Goal: Find contact information: Obtain details needed to contact an individual or organization

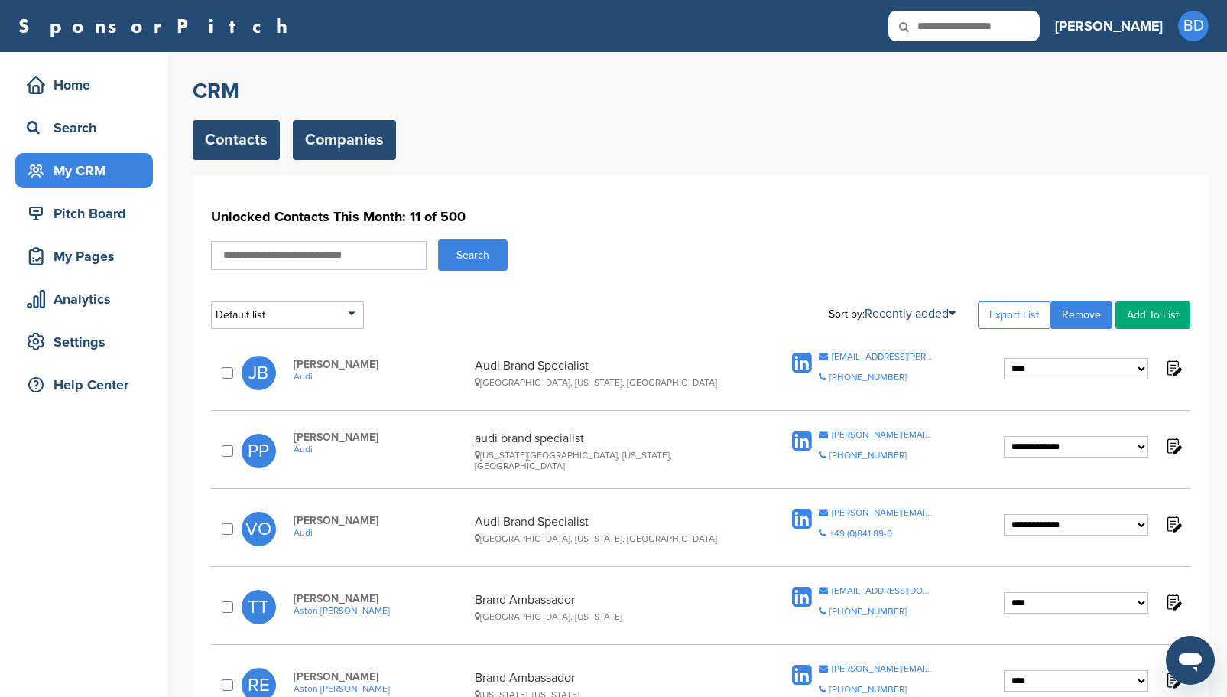
click at [382, 144] on link "Companies" at bounding box center [344, 140] width 103 height 40
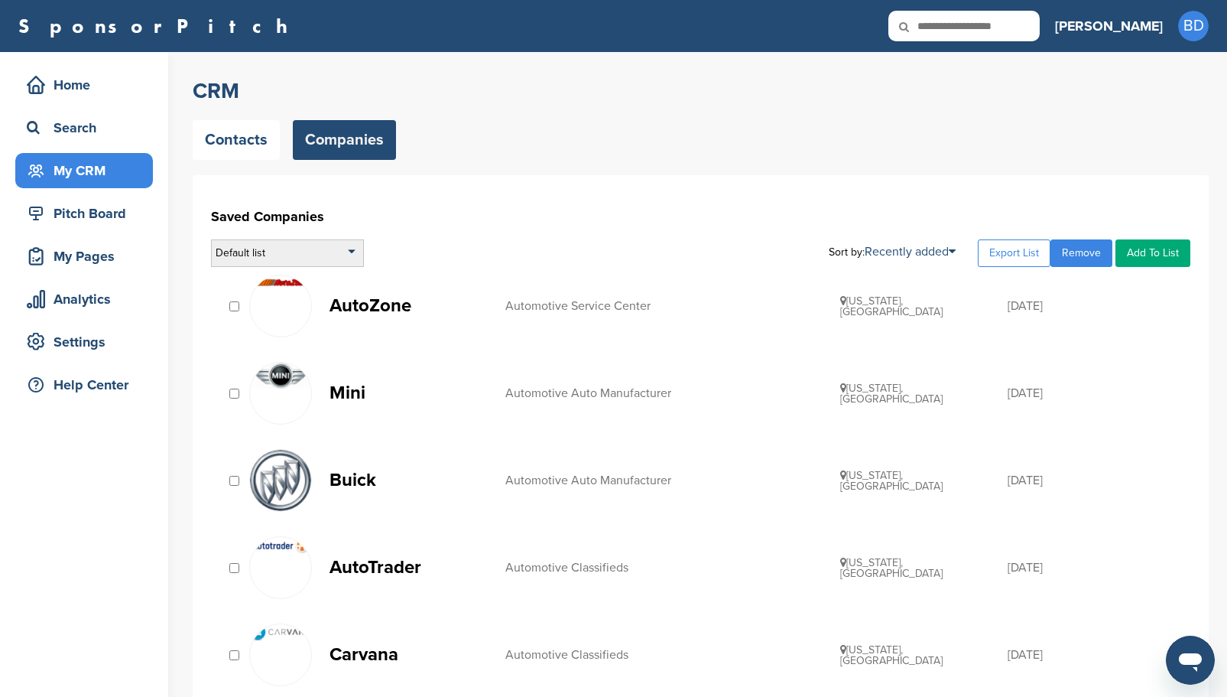
click at [349, 249] on div "Default list" at bounding box center [287, 253] width 153 height 28
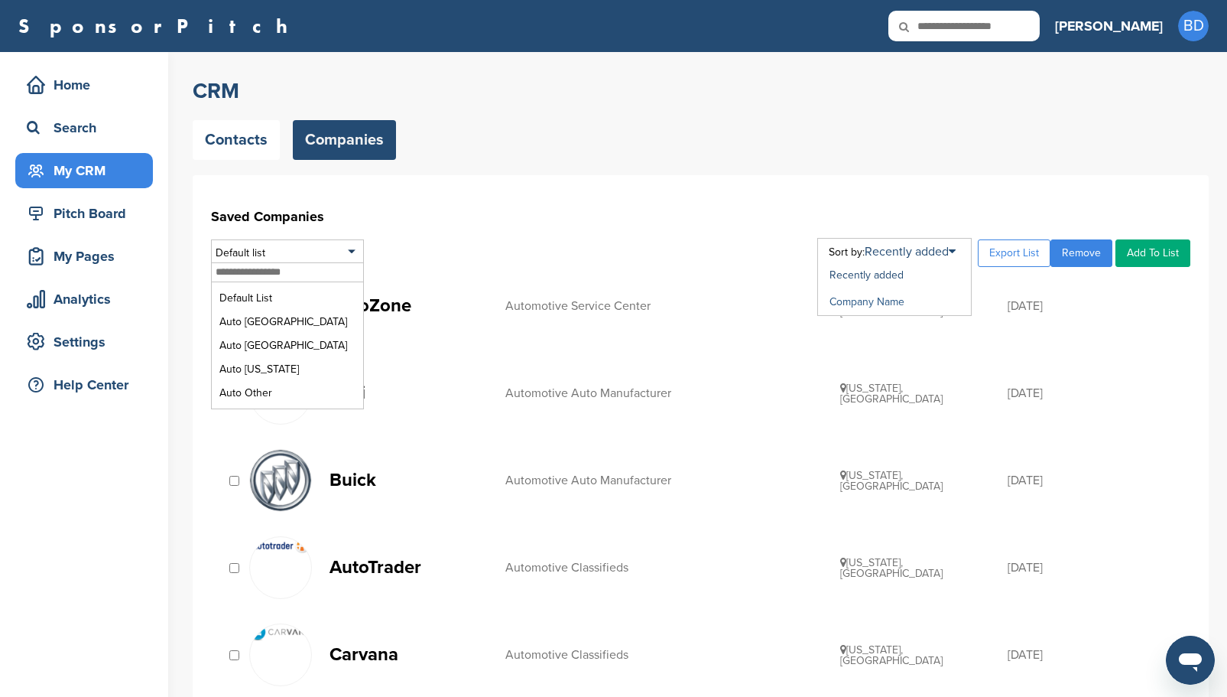
click at [885, 300] on link "Company Name" at bounding box center [867, 301] width 75 height 13
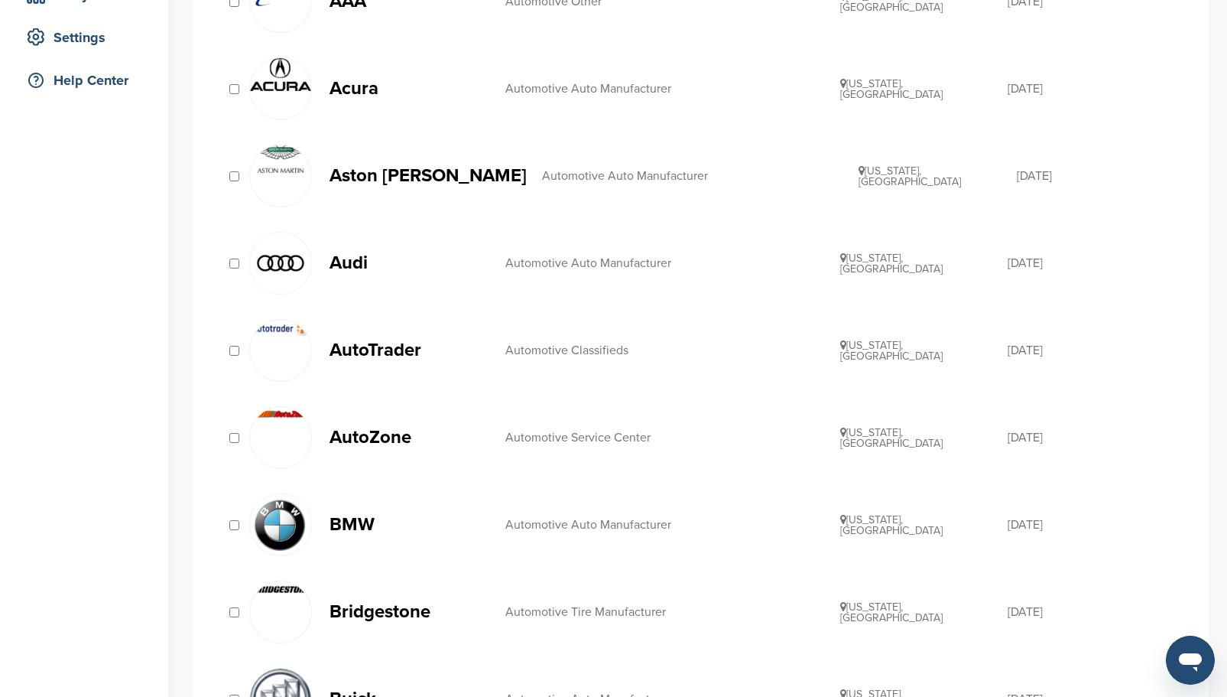
scroll to position [306, 0]
click at [360, 261] on p "Audi" at bounding box center [410, 261] width 161 height 19
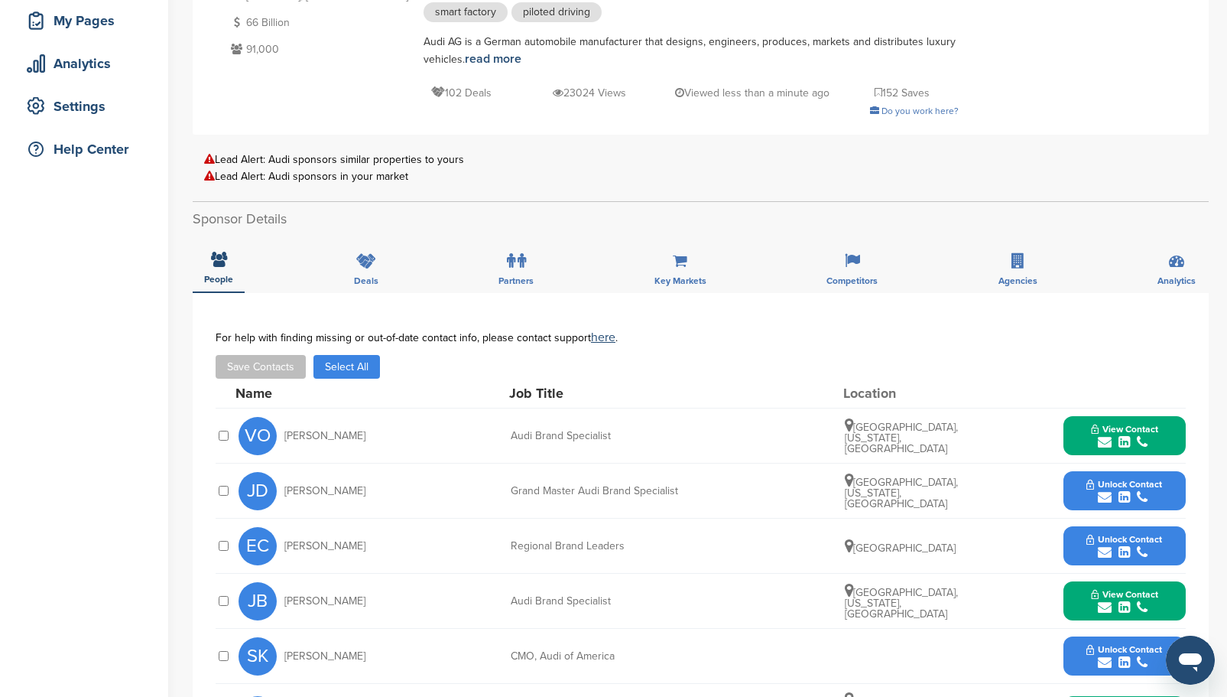
scroll to position [229, 0]
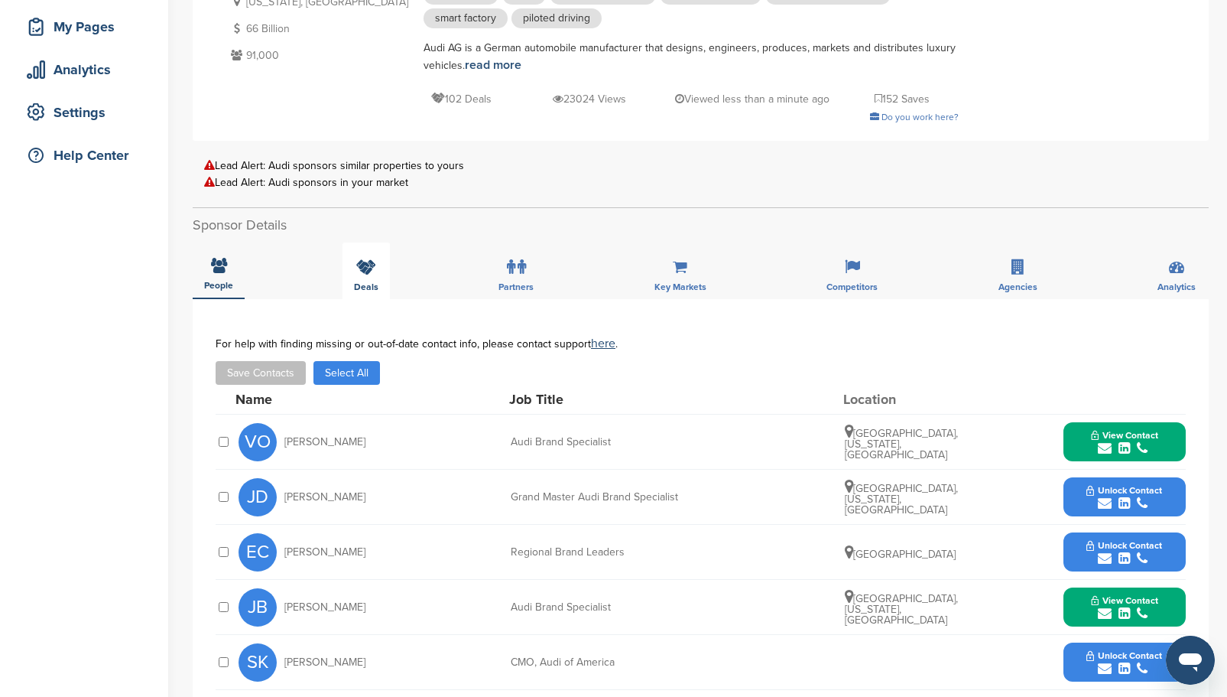
click at [376, 260] on div "Deals" at bounding box center [366, 270] width 47 height 57
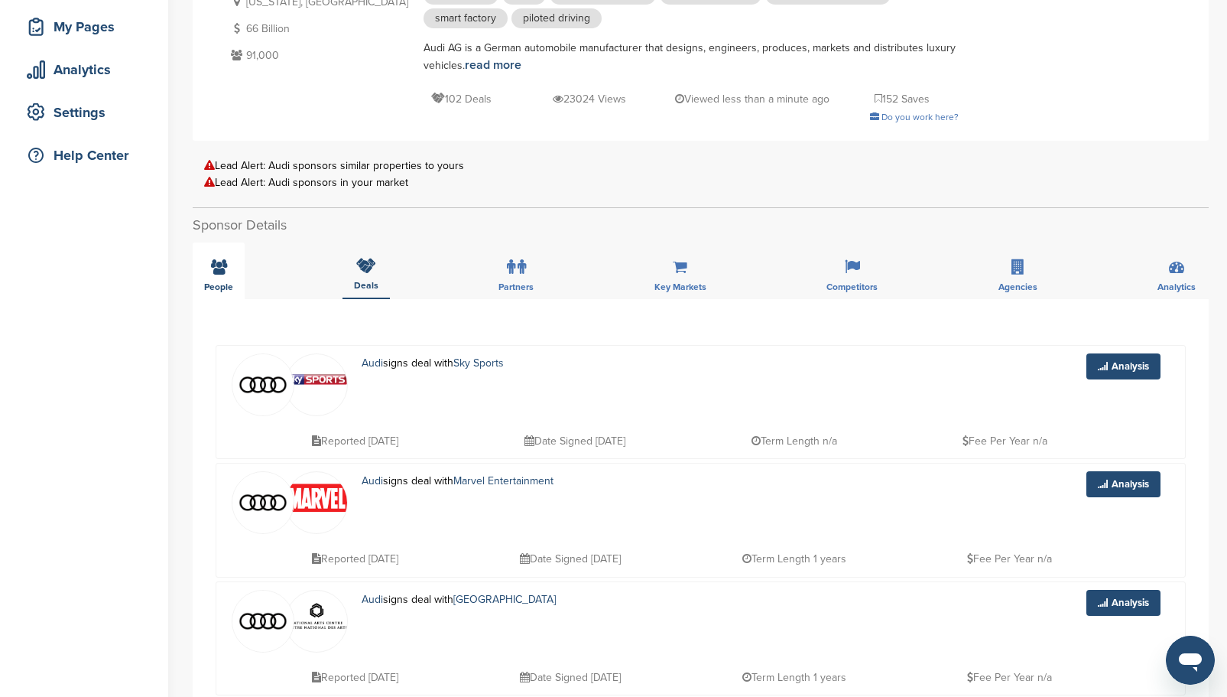
click at [223, 272] on icon at bounding box center [219, 266] width 16 height 15
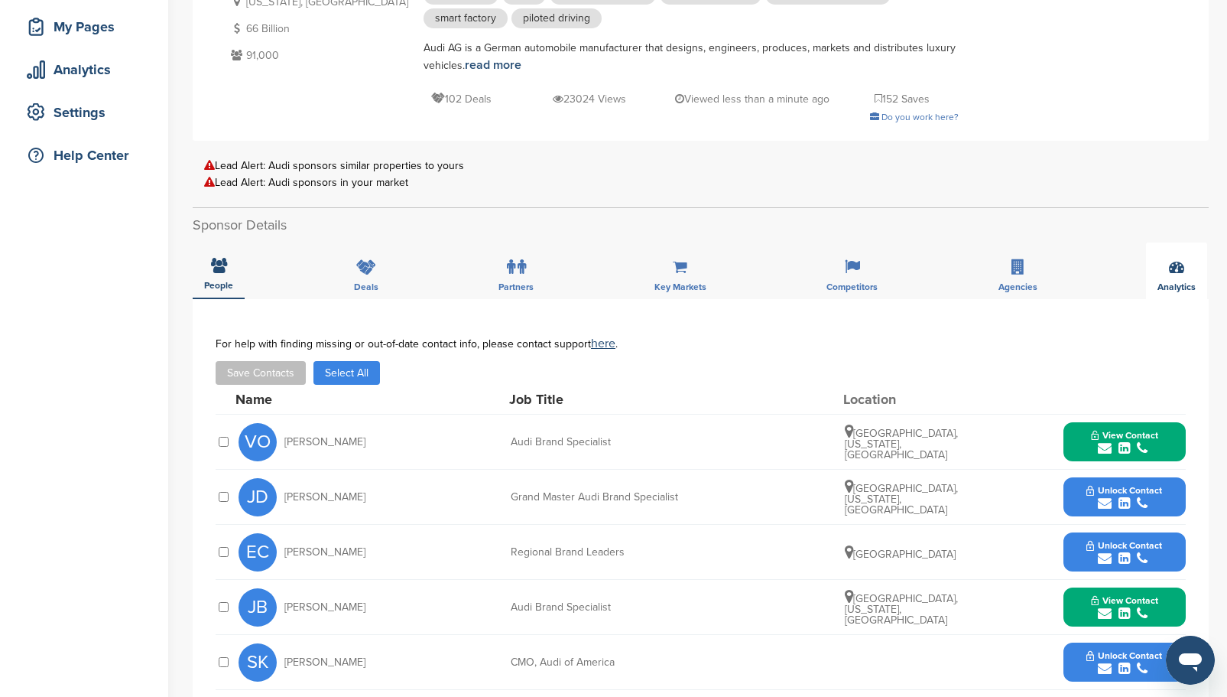
click at [1172, 275] on div "Analytics" at bounding box center [1176, 270] width 61 height 57
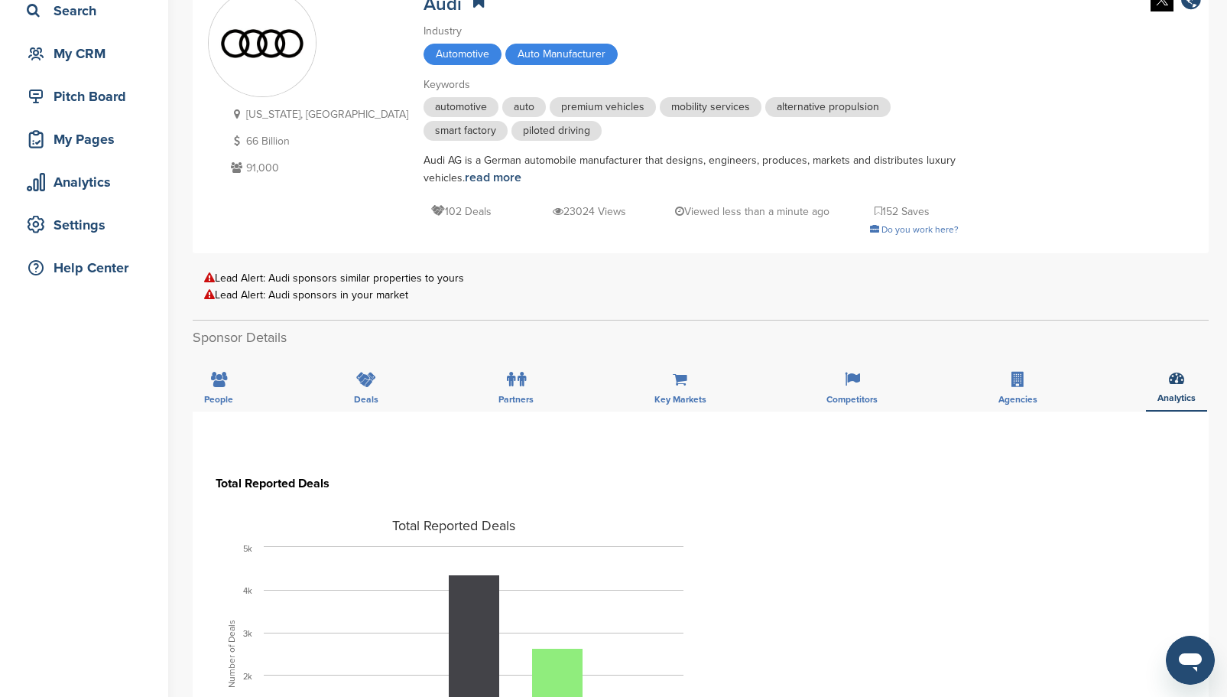
scroll to position [0, 0]
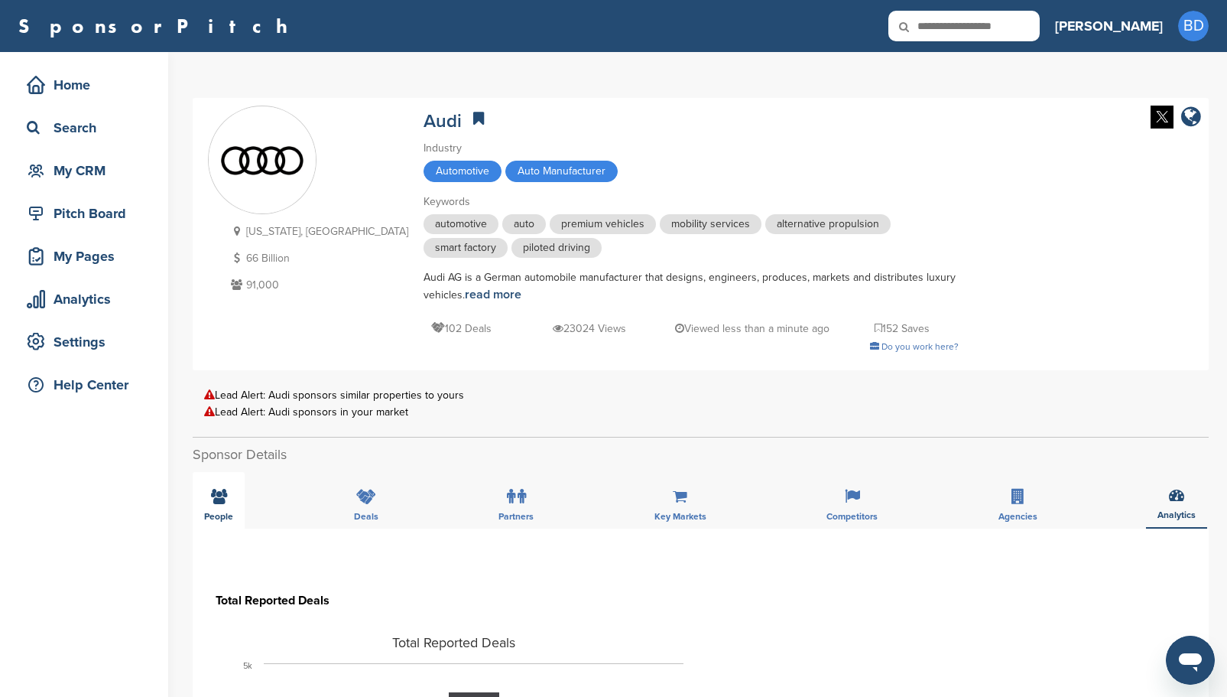
click at [226, 502] on icon at bounding box center [219, 496] width 16 height 15
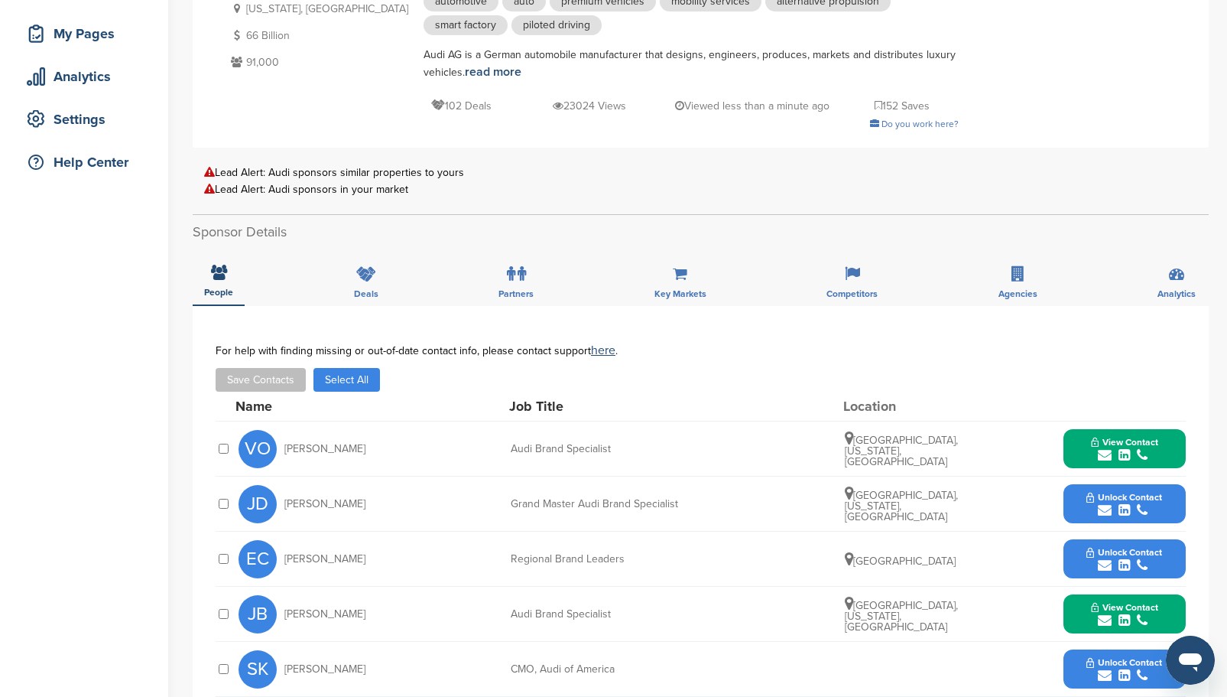
scroll to position [459, 0]
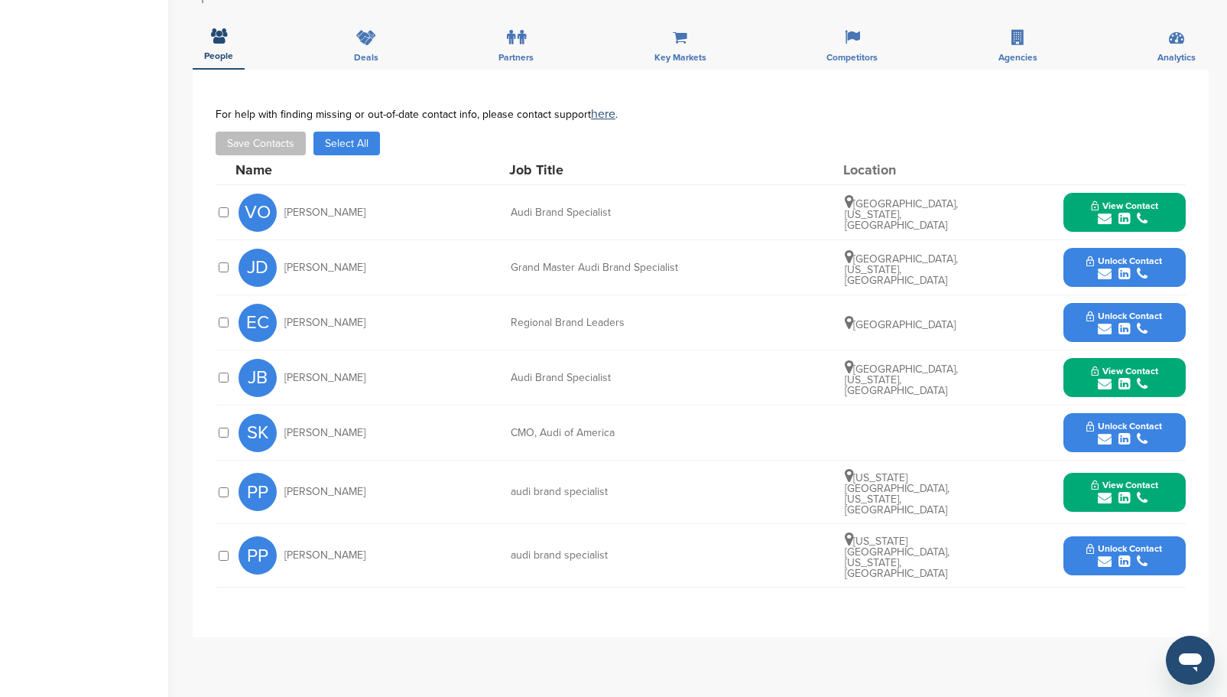
click at [1108, 206] on span "View Contact" at bounding box center [1124, 205] width 67 height 11
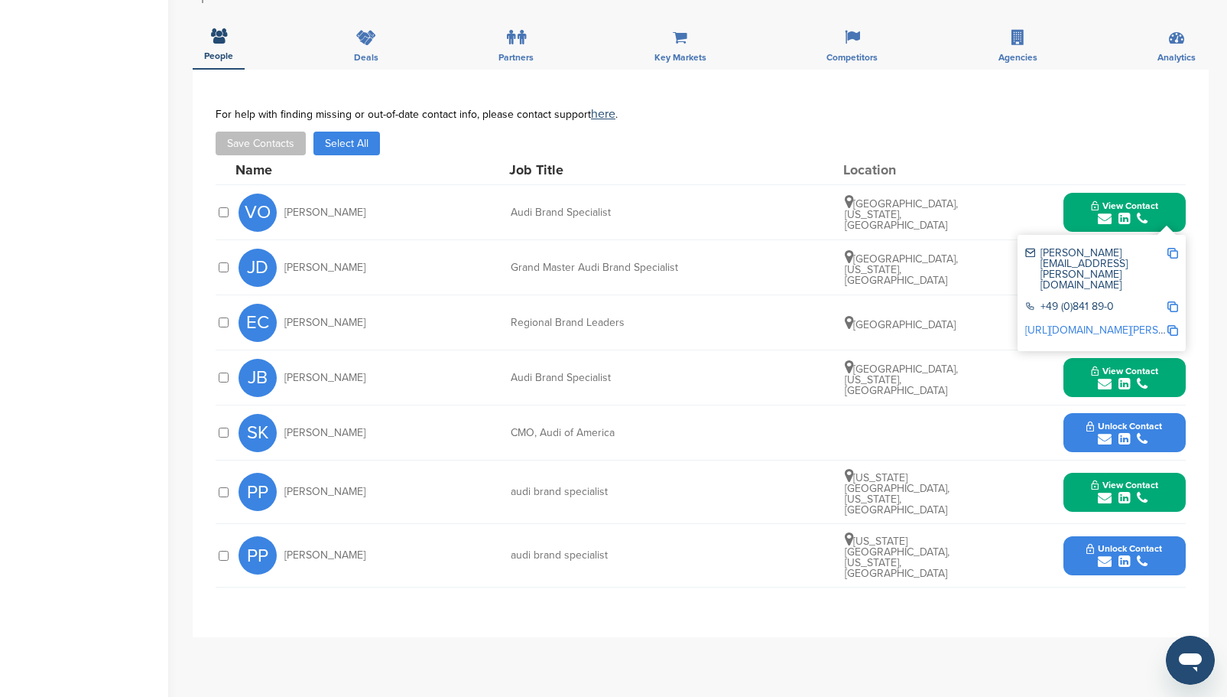
click at [978, 203] on div "VO Vincent O'Donnell Audi Brand Specialist Silver Spring, Maryland, United Stat…" at bounding box center [712, 212] width 947 height 54
click at [759, 345] on div "EC Ellen Chen Regional Brand Leaders United States Unlock Contact" at bounding box center [712, 322] width 947 height 54
click at [227, 51] on span "People" at bounding box center [218, 55] width 29 height 9
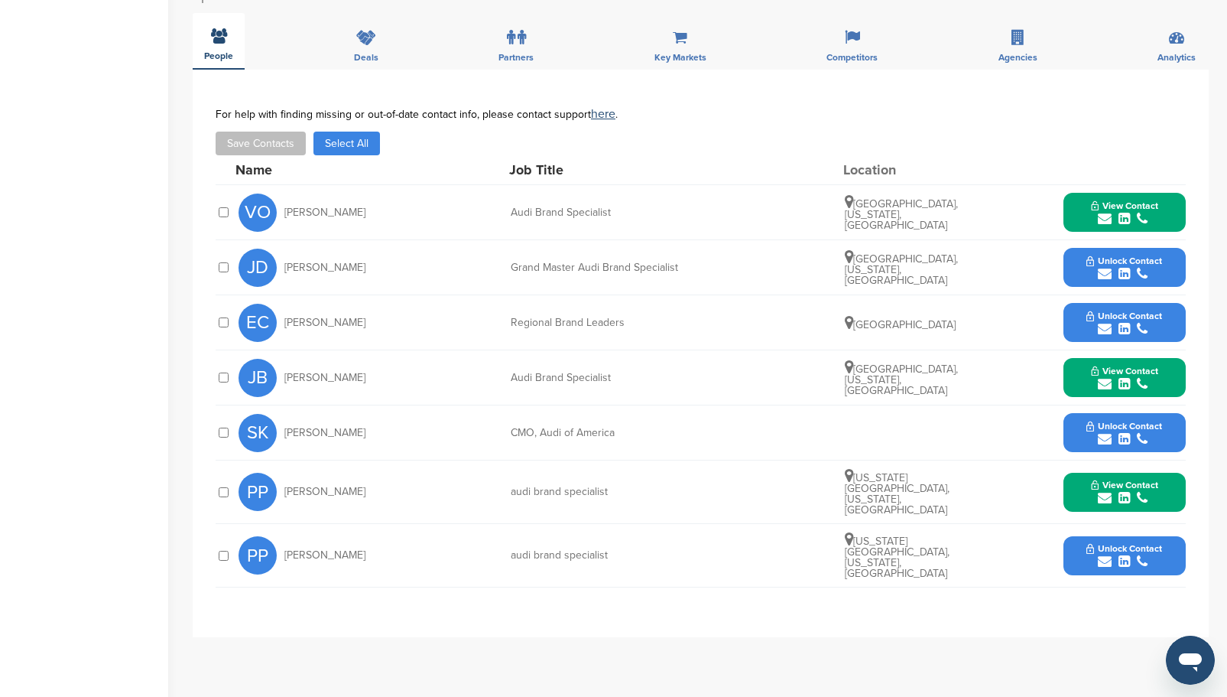
click at [227, 40] on div "People" at bounding box center [219, 41] width 52 height 57
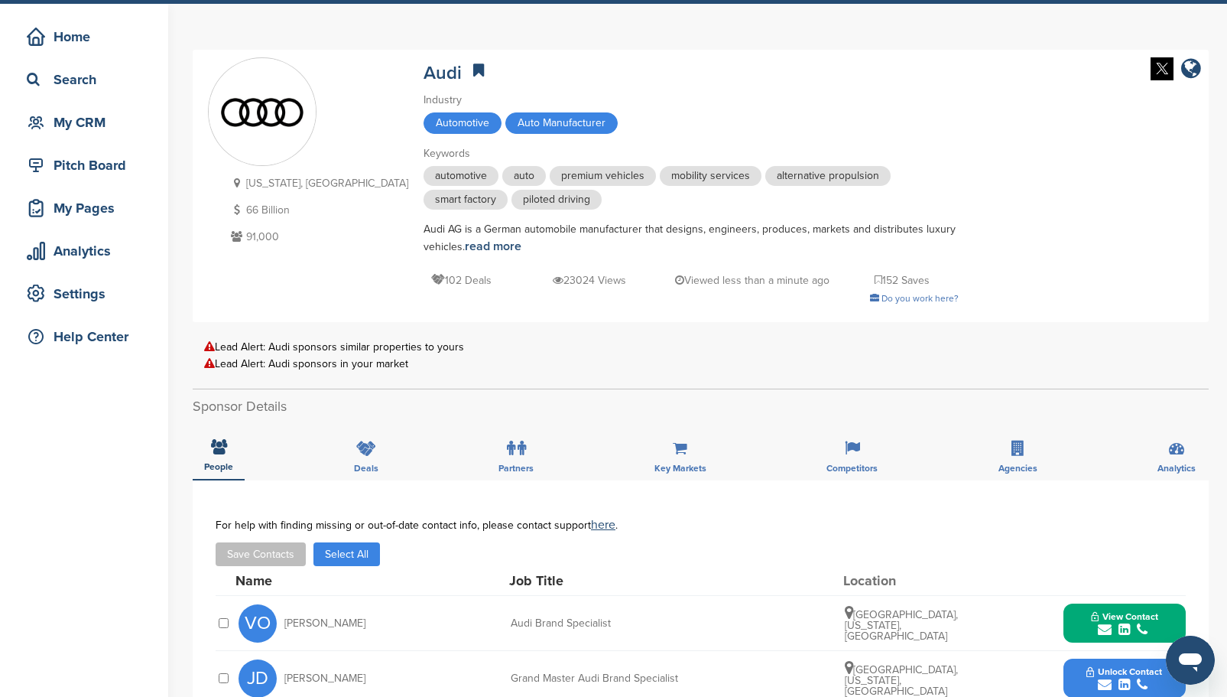
scroll to position [0, 0]
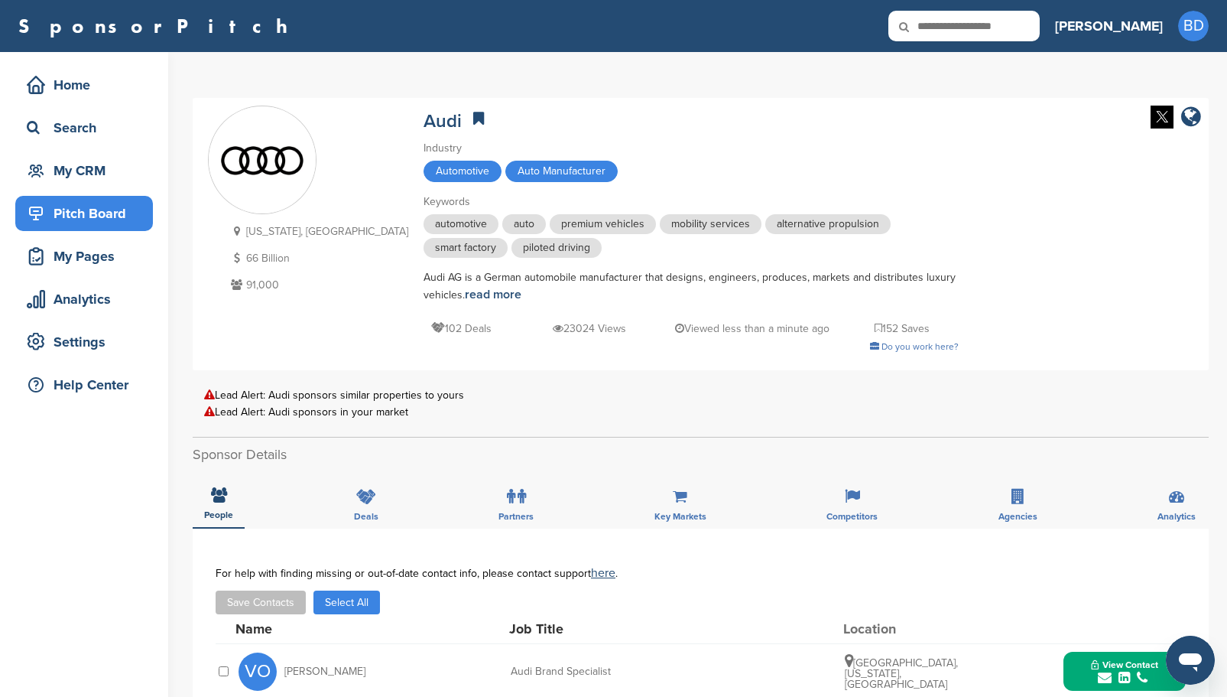
click at [125, 214] on div "Pitch Board" at bounding box center [88, 214] width 130 height 28
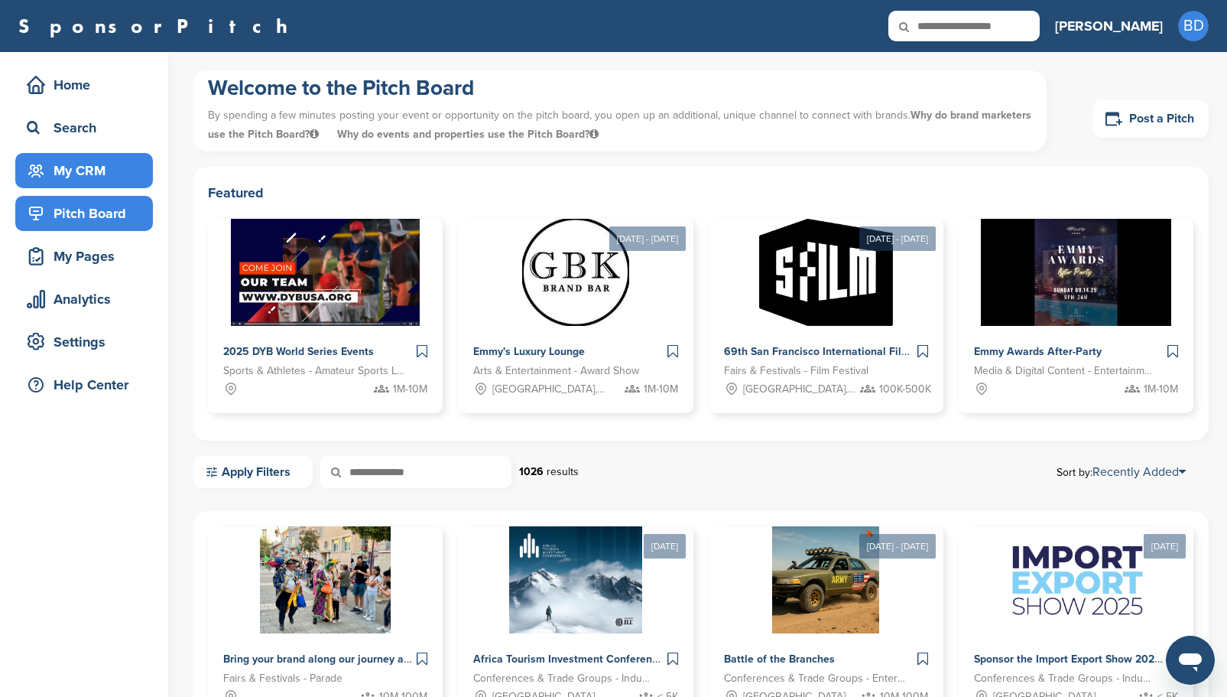
click at [71, 171] on div "My CRM" at bounding box center [88, 171] width 130 height 28
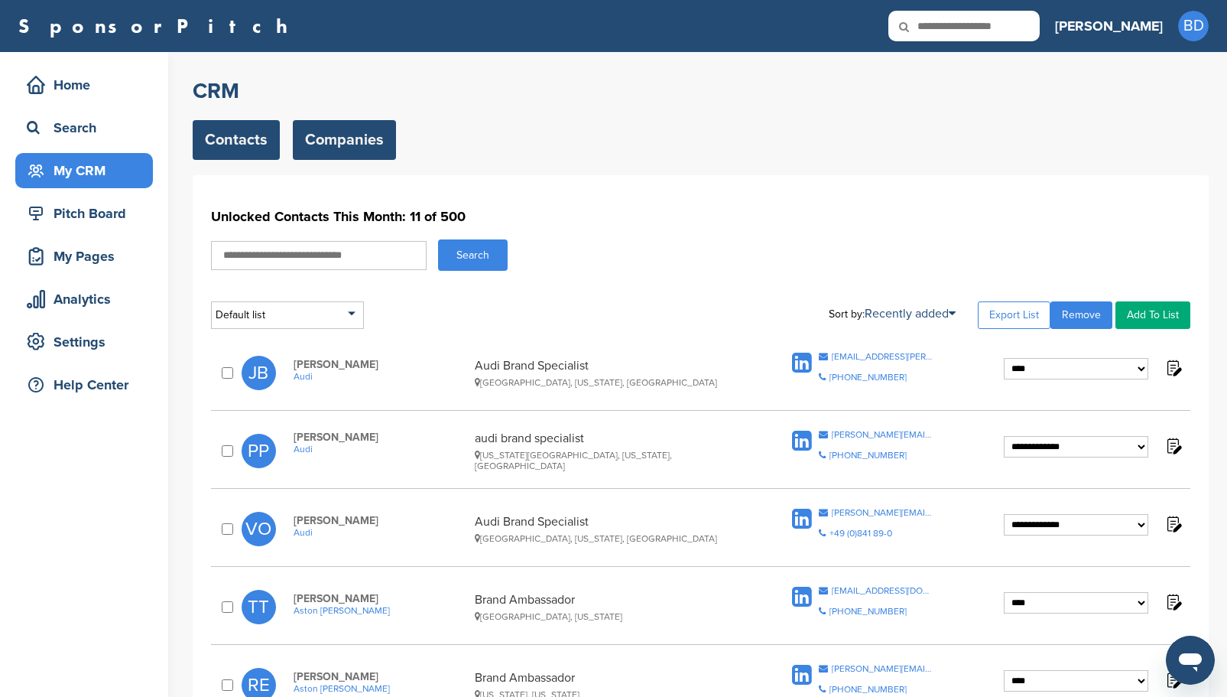
click at [364, 148] on link "Companies" at bounding box center [344, 140] width 103 height 40
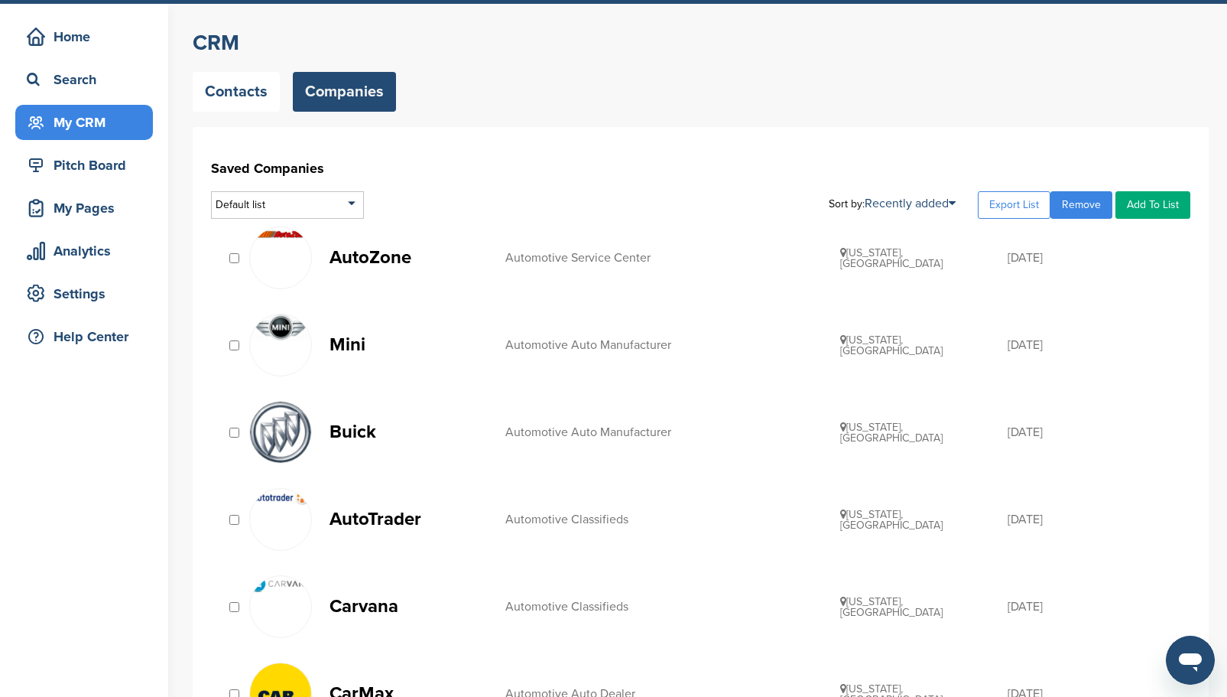
scroll to position [76, 0]
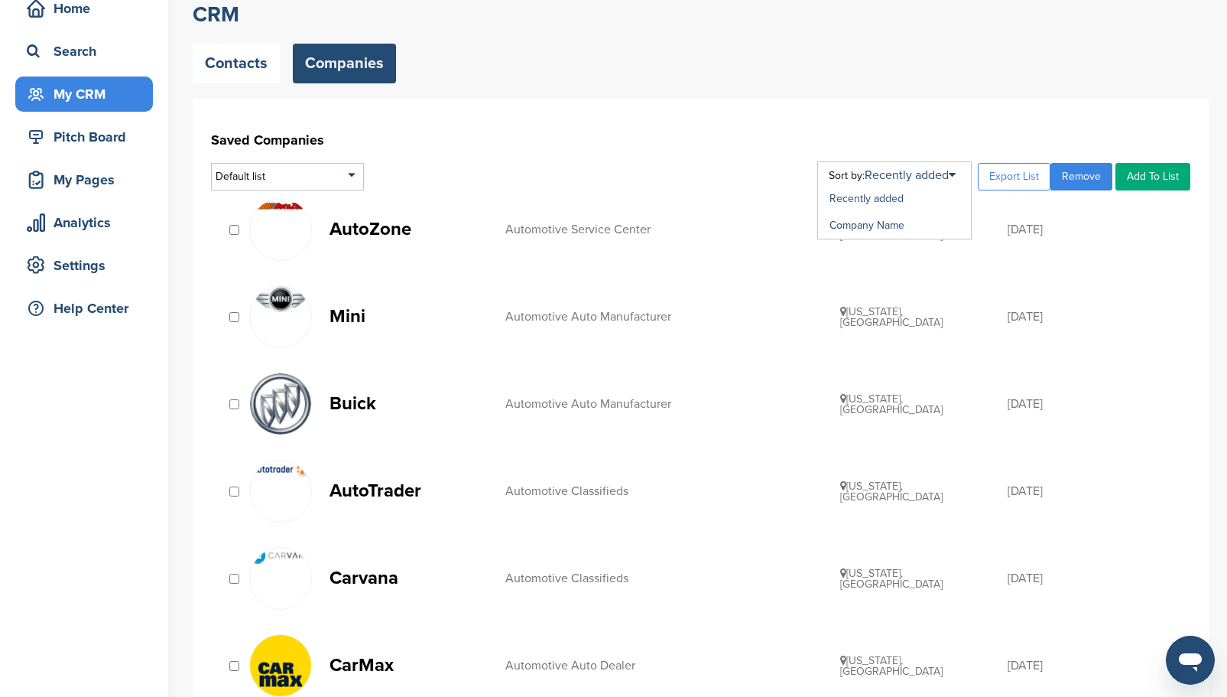
click at [965, 175] on div "Recently added Company Name" at bounding box center [894, 200] width 154 height 78
click at [904, 226] on link "Company Name" at bounding box center [867, 225] width 75 height 13
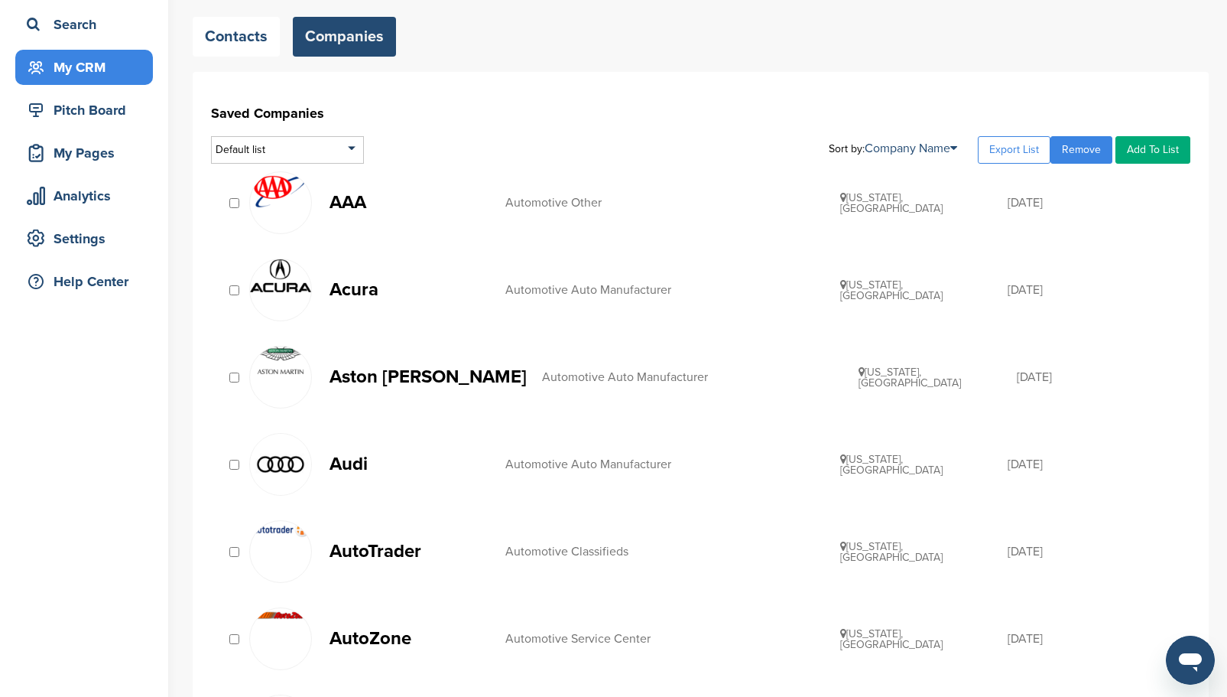
scroll to position [76, 0]
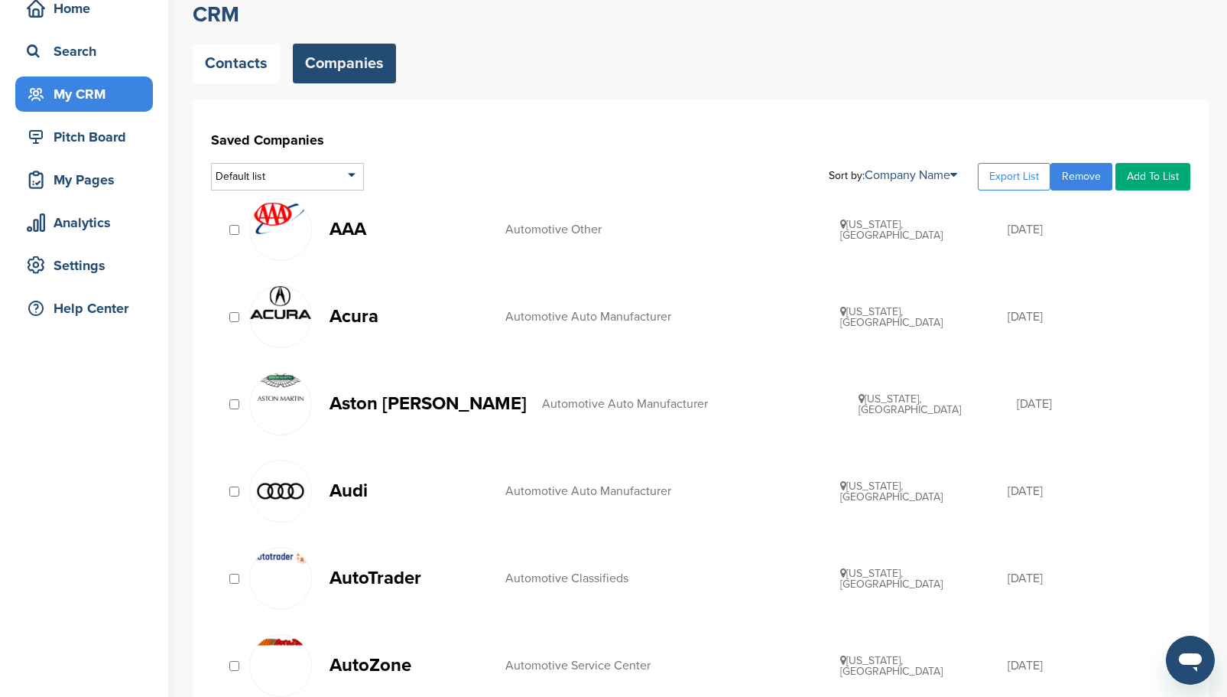
click at [339, 62] on link "Companies" at bounding box center [344, 64] width 103 height 40
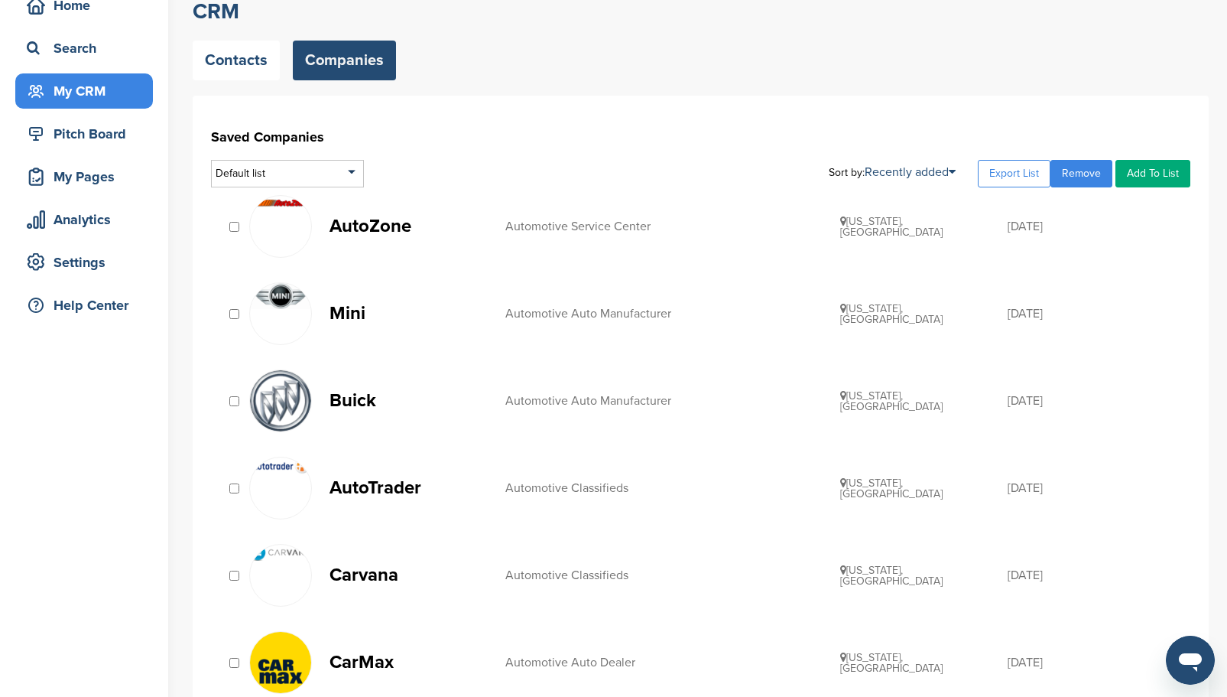
scroll to position [76, 0]
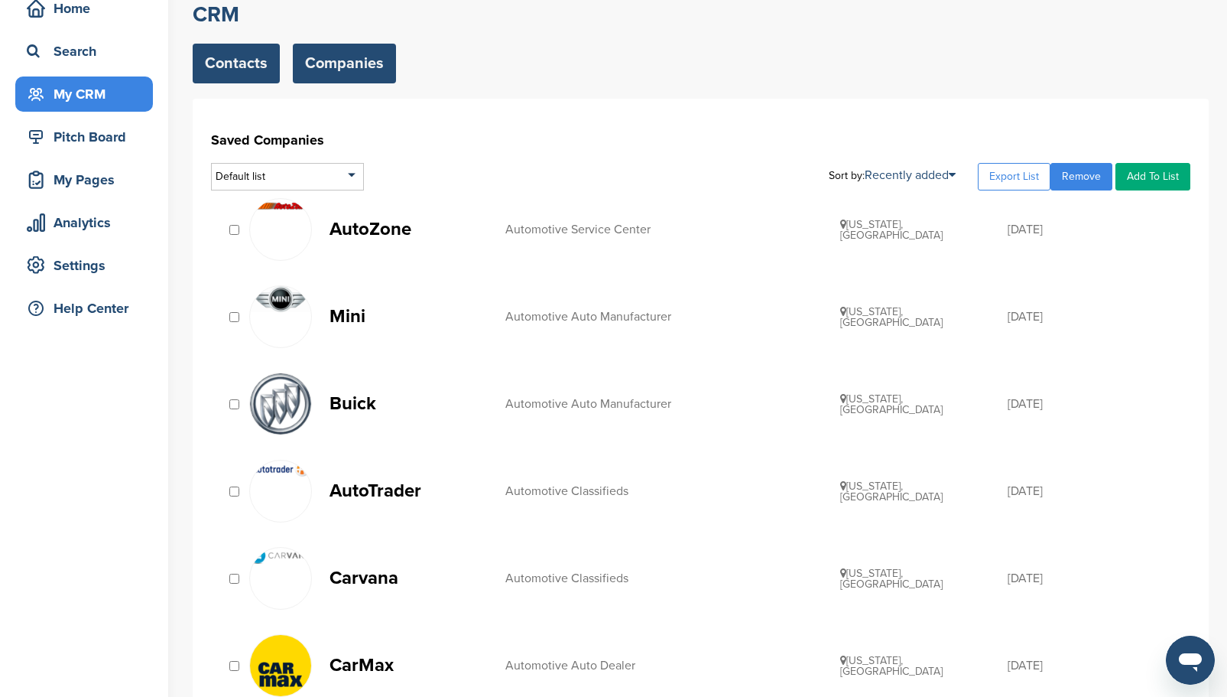
click at [250, 68] on link "Contacts" at bounding box center [236, 64] width 87 height 40
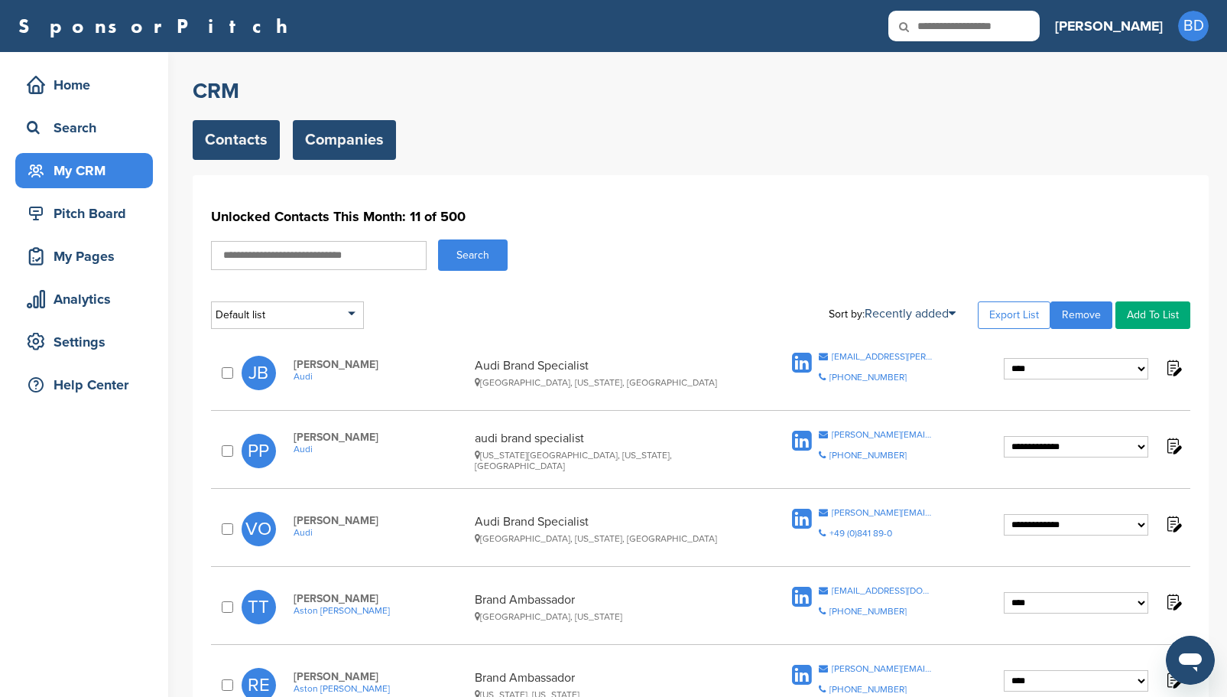
click at [336, 142] on link "Companies" at bounding box center [344, 140] width 103 height 40
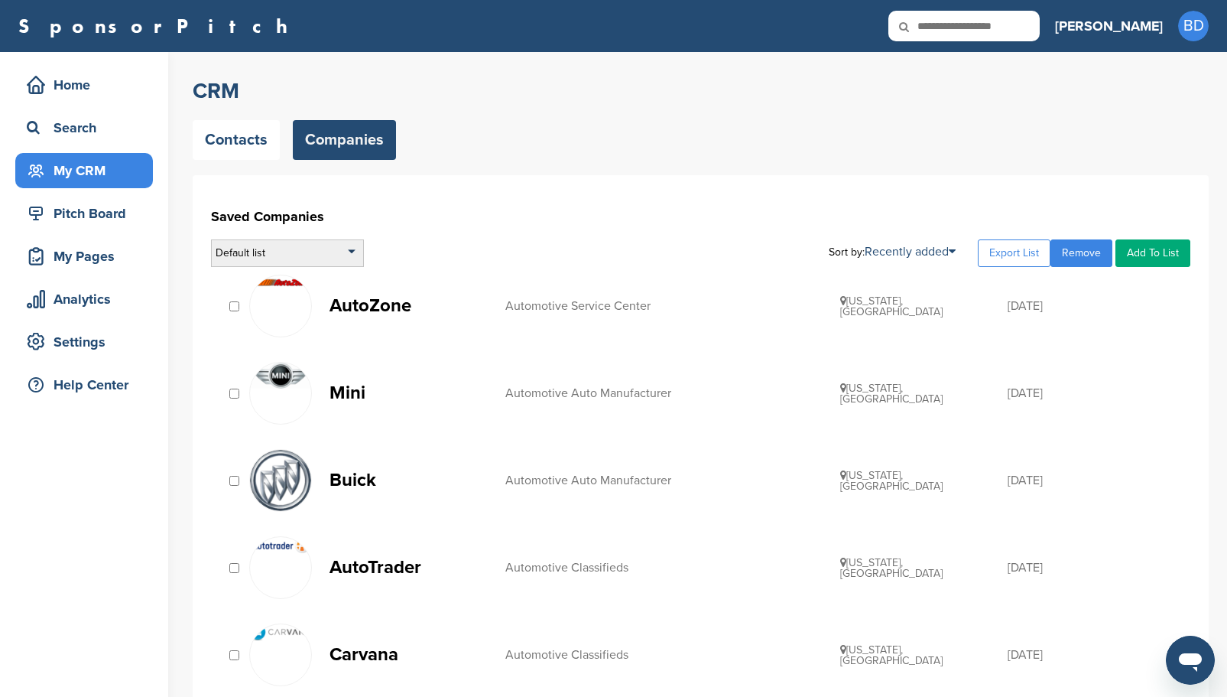
click at [347, 255] on div "Default list" at bounding box center [287, 253] width 153 height 28
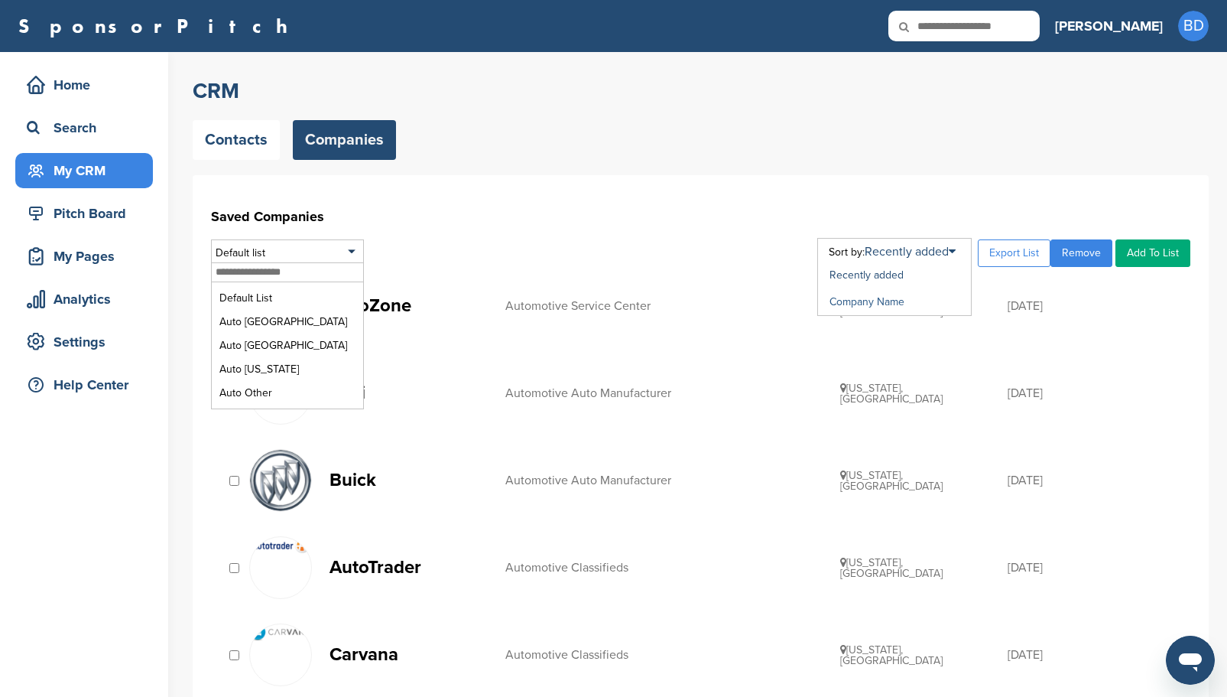
click at [883, 299] on link "Company Name" at bounding box center [867, 301] width 75 height 13
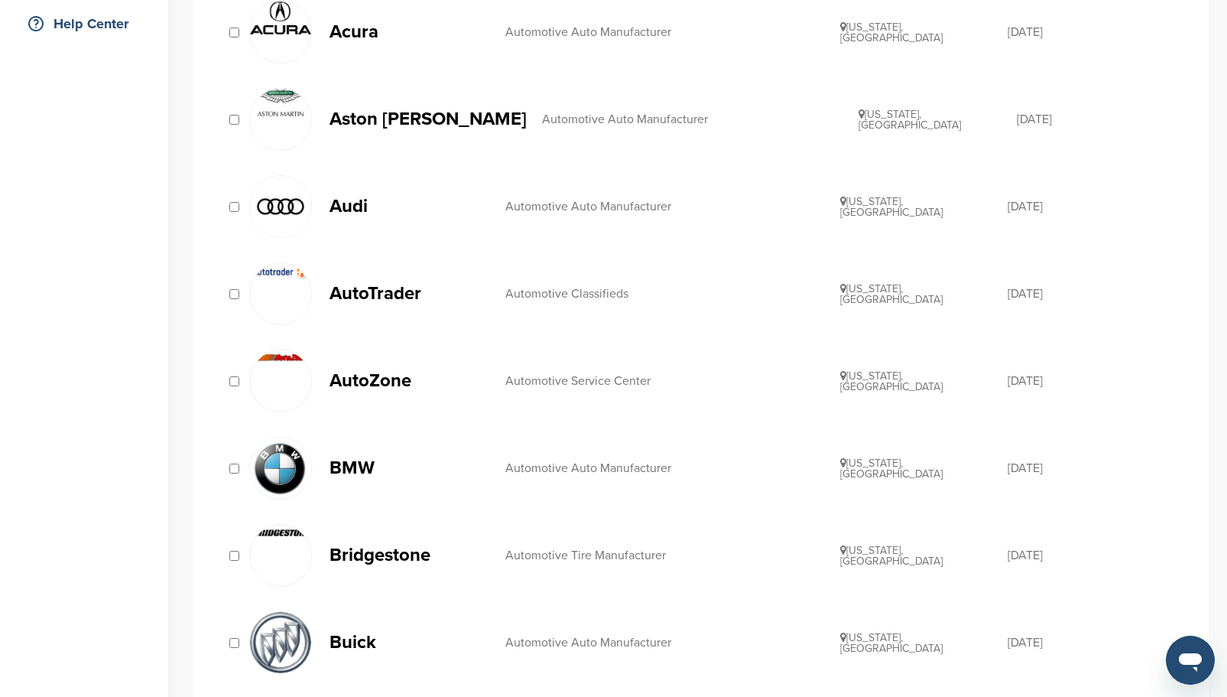
scroll to position [382, 0]
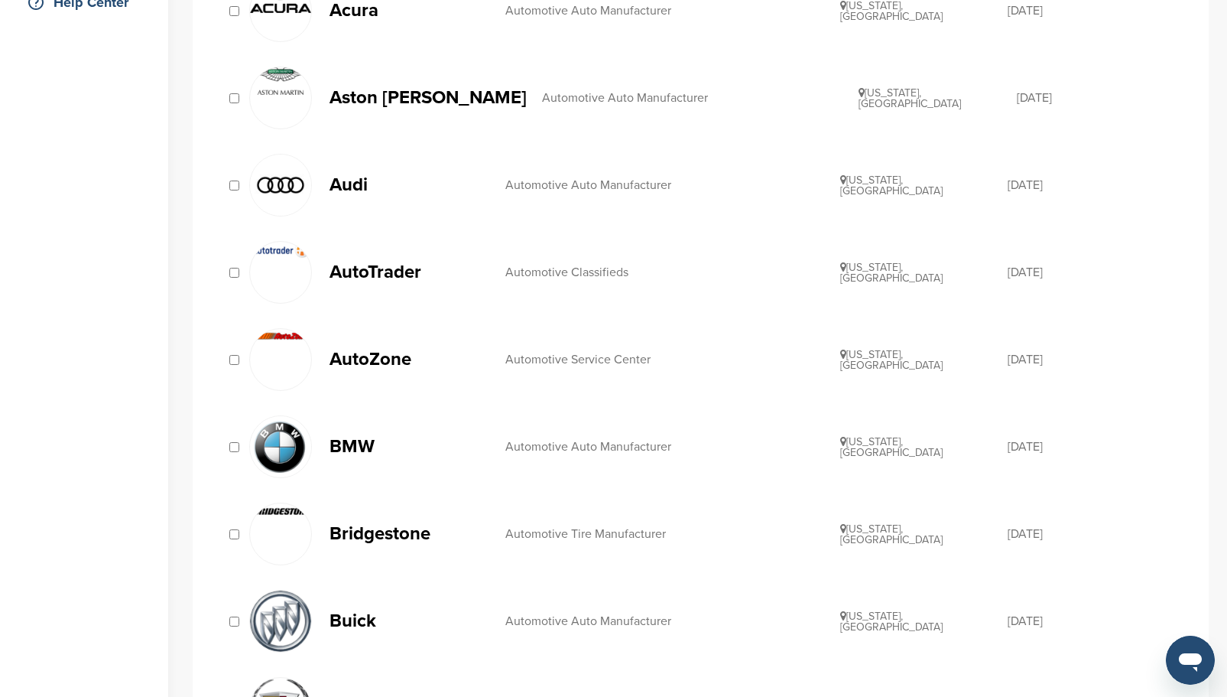
click at [373, 275] on p "AutoTrader" at bounding box center [410, 271] width 161 height 19
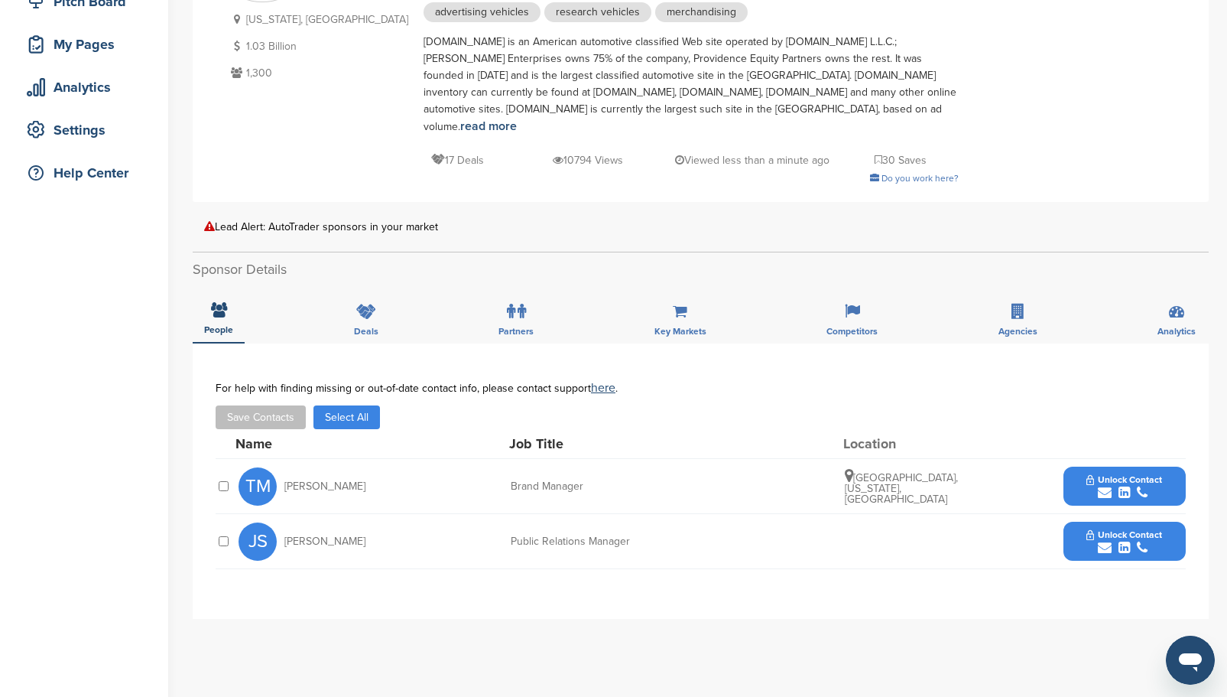
scroll to position [229, 0]
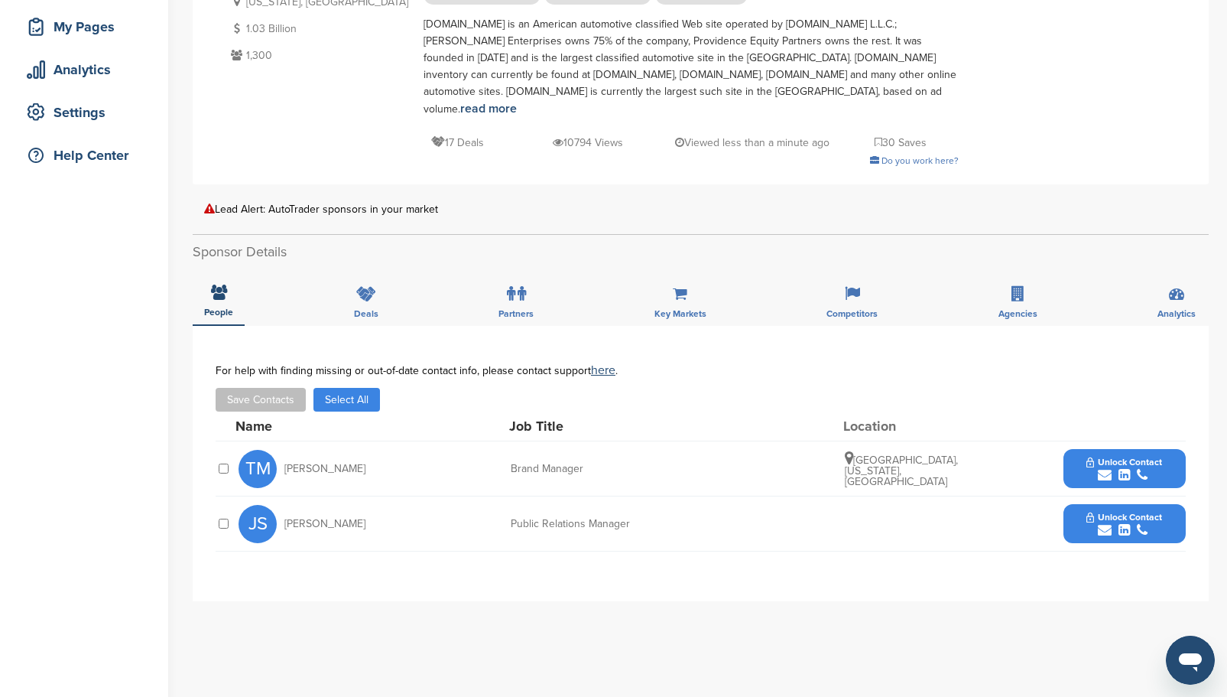
click at [229, 461] on div at bounding box center [223, 468] width 15 height 15
click at [229, 516] on div at bounding box center [223, 523] width 15 height 15
click at [219, 516] on div at bounding box center [223, 523] width 15 height 15
click at [1143, 456] on span "Unlock Contact" at bounding box center [1124, 461] width 76 height 11
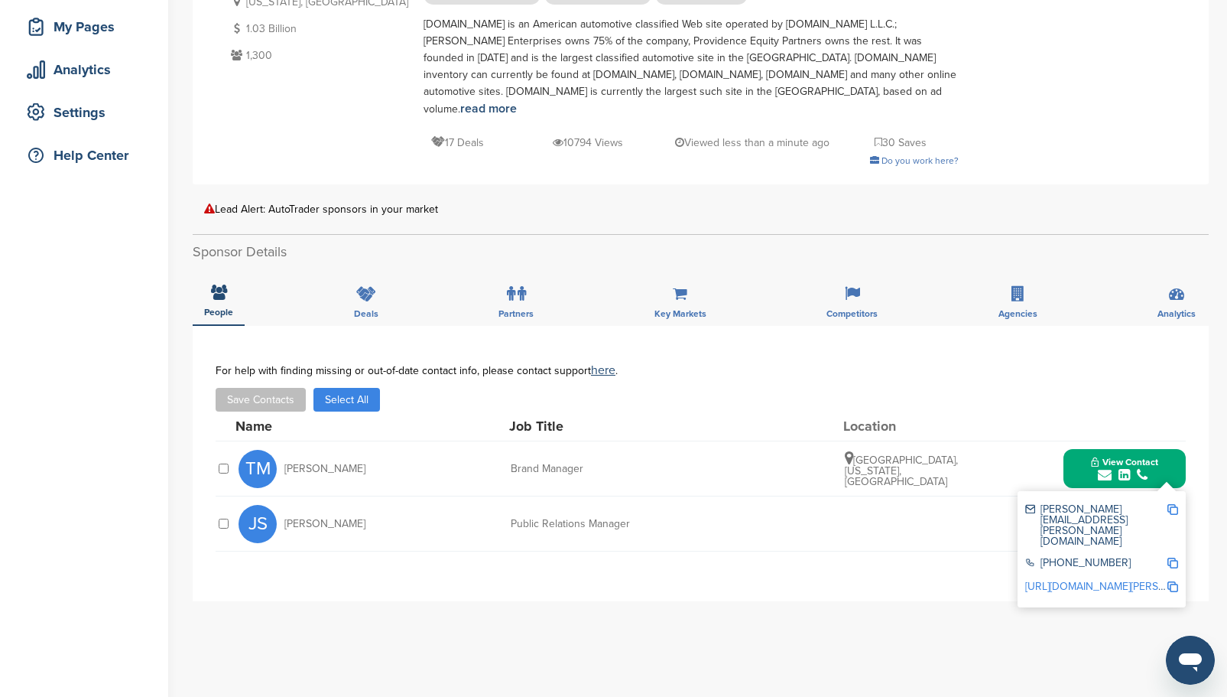
click at [1025, 448] on div "TM Tom Mackillop Brand Manager Bloomfield Hills, Michigan, United States View C…" at bounding box center [712, 468] width 947 height 54
click at [1216, 493] on div "You have reached your monthly limit. Please upgrade to access more. Upgrade on …" at bounding box center [710, 449] width 1034 height 1252
click at [979, 441] on div "TM Tom Mackillop Brand Manager Bloomfield Hills, Michigan, United States View C…" at bounding box center [712, 468] width 947 height 54
click at [990, 544] on div "**********" at bounding box center [701, 463] width 970 height 199
click at [886, 508] on div "JS Julie Shipp Public Relations Manager Unlock Contact" at bounding box center [712, 523] width 947 height 54
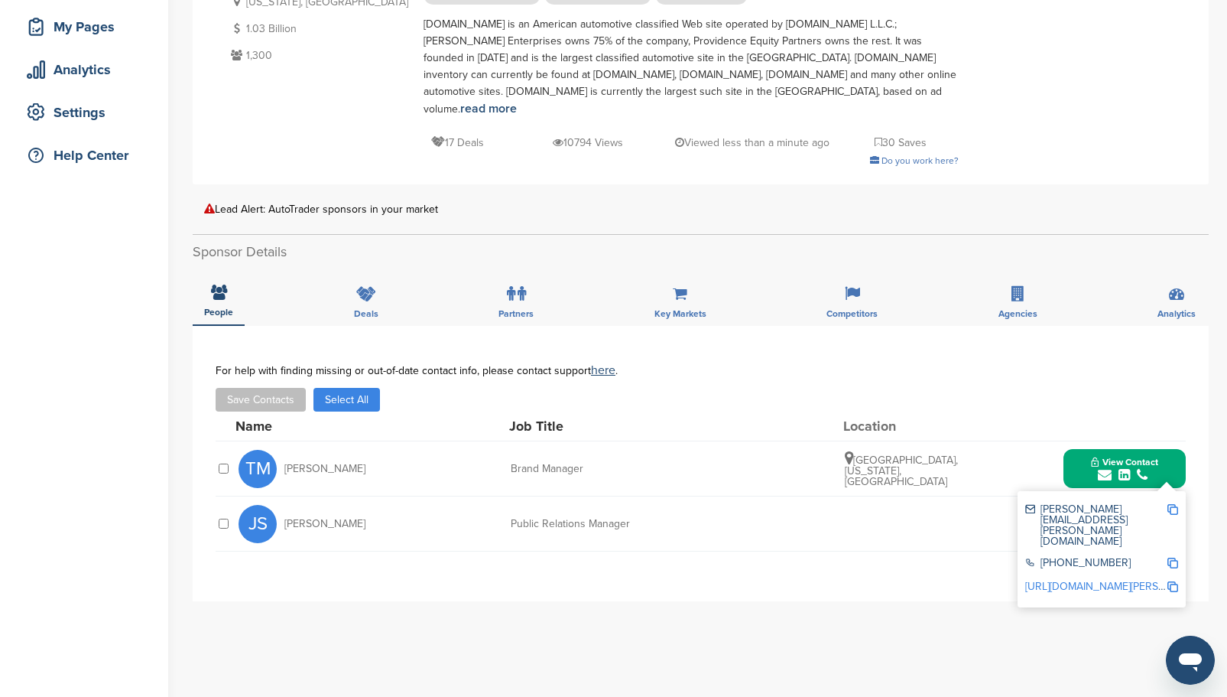
click at [1204, 429] on div "**********" at bounding box center [701, 463] width 1016 height 275
click at [960, 511] on div "JS Julie Shipp Public Relations Manager Unlock Contact" at bounding box center [712, 523] width 947 height 54
click at [320, 518] on span "[PERSON_NAME]" at bounding box center [324, 523] width 81 height 11
click at [260, 505] on span "JS" at bounding box center [258, 524] width 38 height 38
click at [470, 496] on div "JS Julie Shipp Public Relations Manager Unlock Contact" at bounding box center [712, 523] width 947 height 54
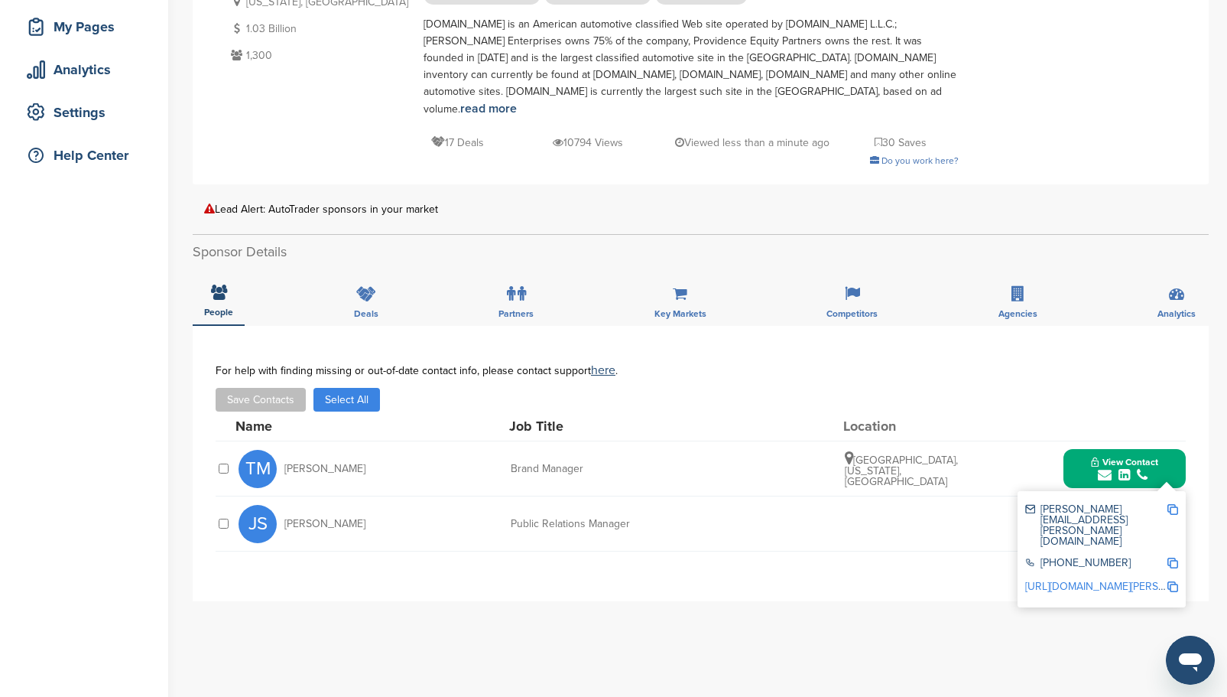
drag, startPoint x: 538, startPoint y: 460, endPoint x: 515, endPoint y: 461, distance: 23.7
click at [535, 460] on div "TM Tom Mackillop Brand Manager Bloomfield Hills, Michigan, United States View C…" at bounding box center [712, 468] width 947 height 54
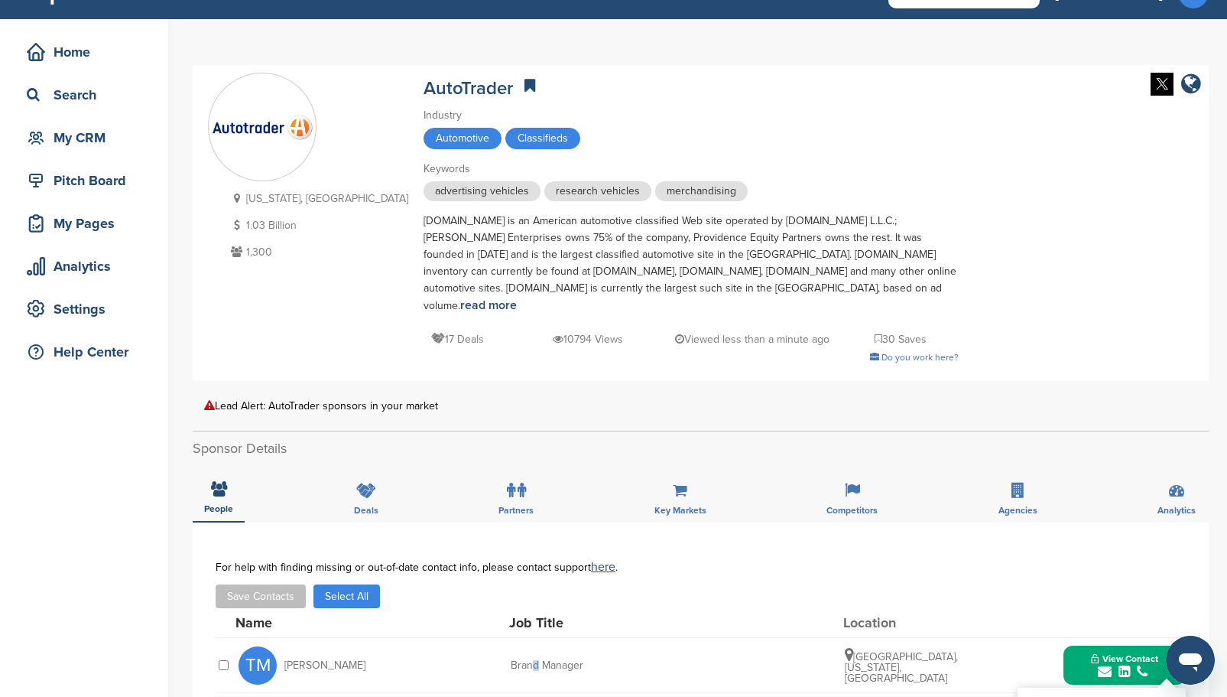
scroll to position [0, 0]
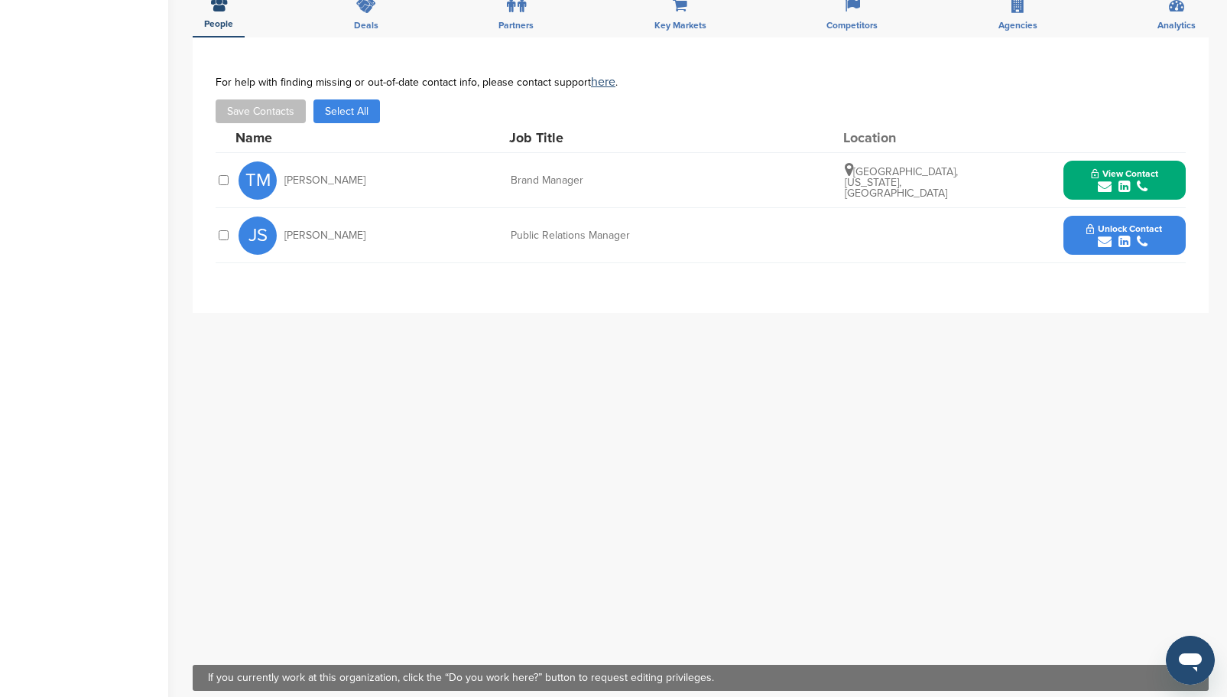
scroll to position [535, 0]
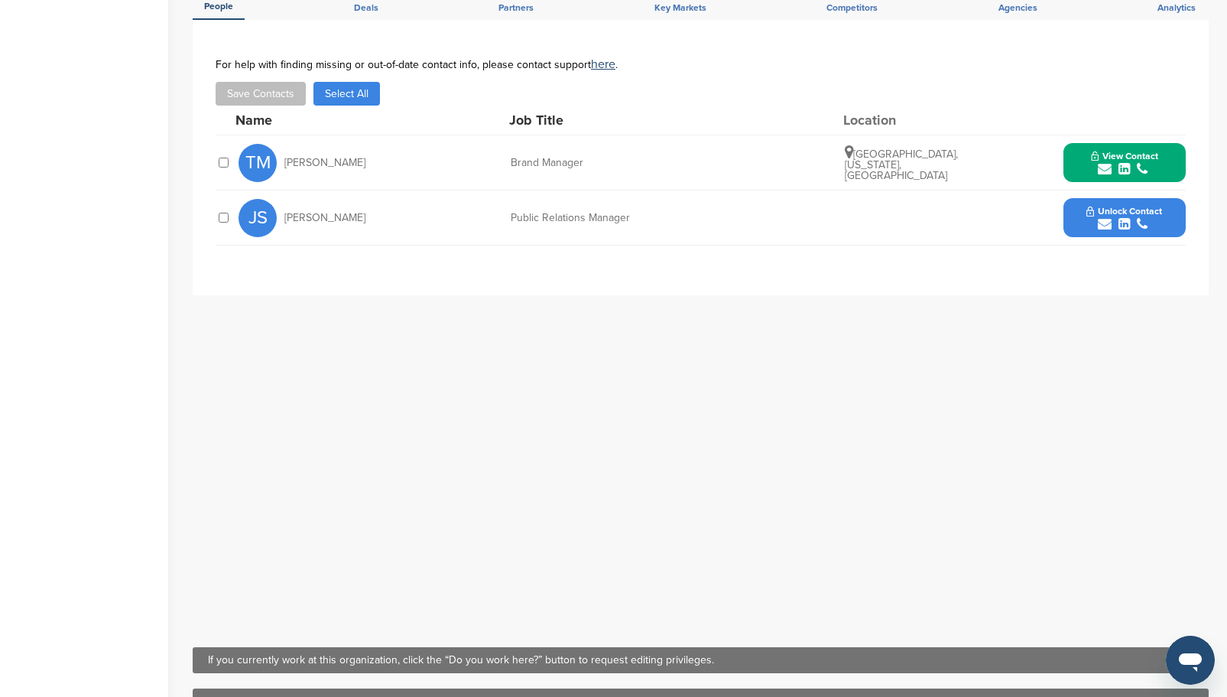
click at [1124, 217] on icon "submit" at bounding box center [1124, 224] width 11 height 14
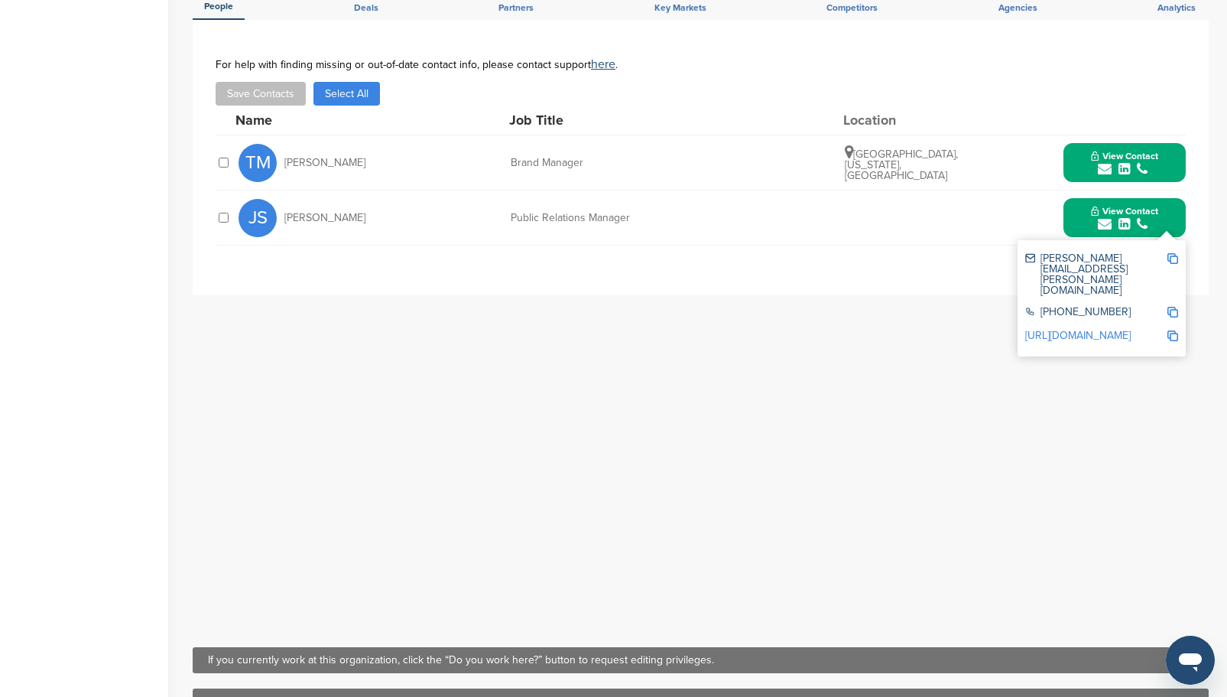
drag, startPoint x: 782, startPoint y: 255, endPoint x: 770, endPoint y: 252, distance: 12.6
click at [780, 255] on div "**********" at bounding box center [701, 157] width 1016 height 275
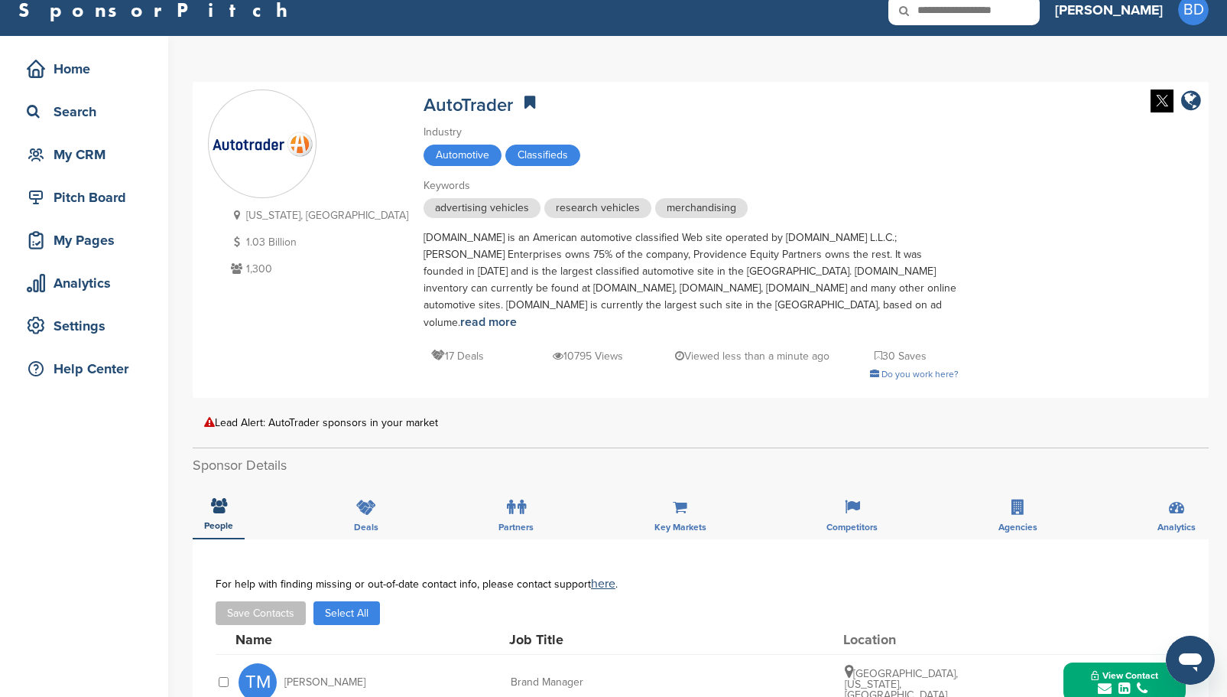
scroll to position [0, 0]
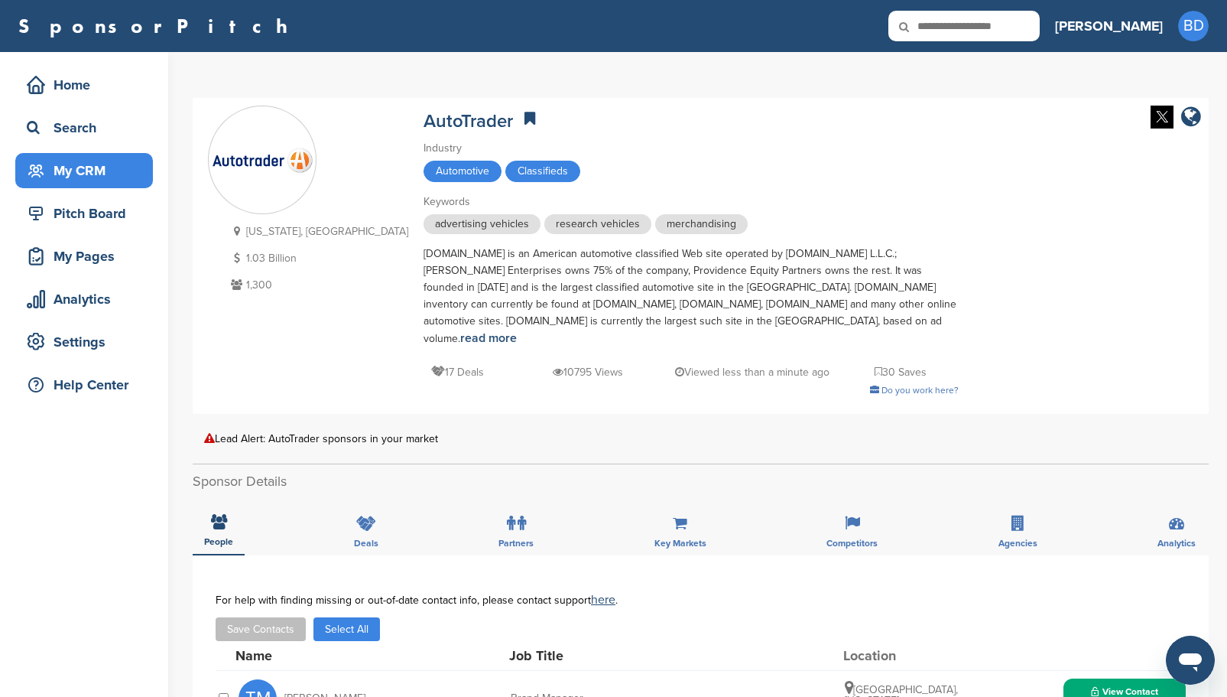
click at [95, 170] on div "My CRM" at bounding box center [88, 171] width 130 height 28
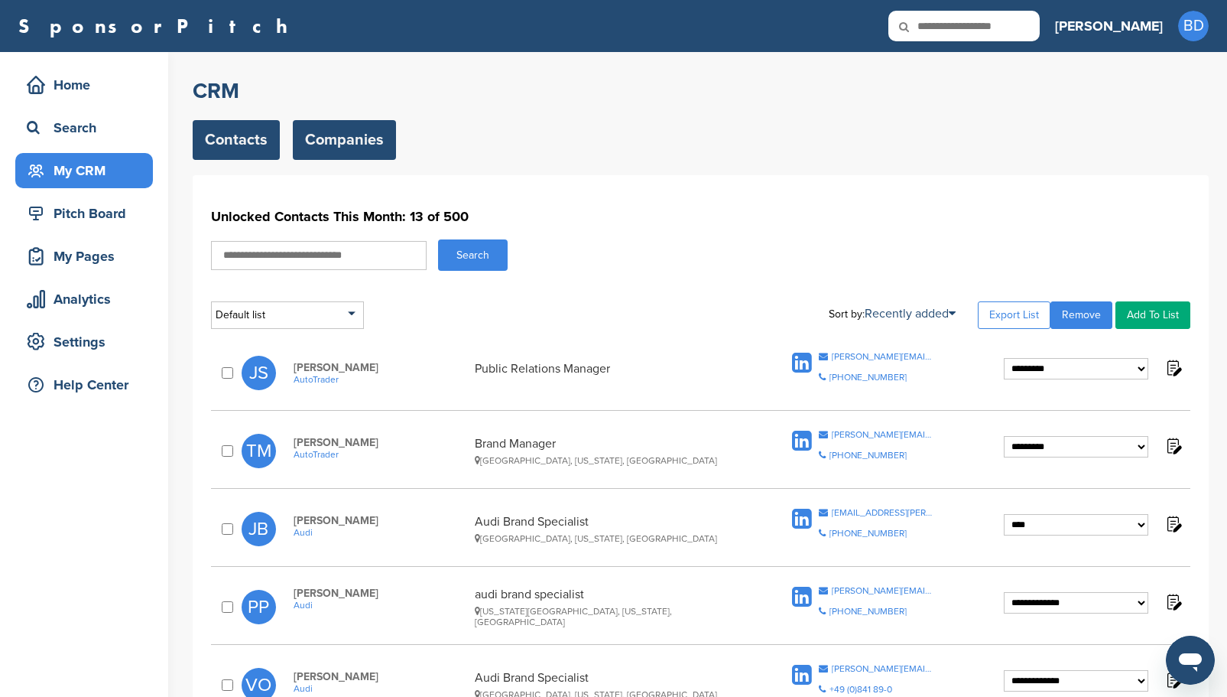
click at [343, 138] on link "Companies" at bounding box center [344, 140] width 103 height 40
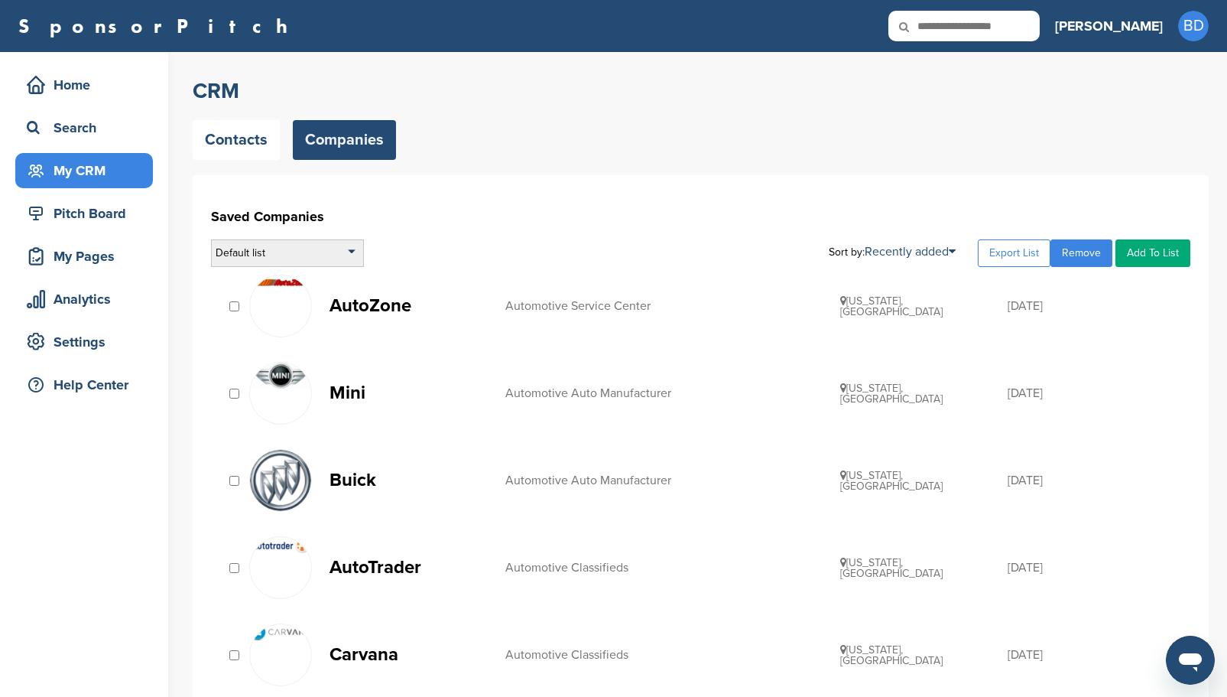
click at [352, 252] on div "Default list" at bounding box center [287, 253] width 153 height 28
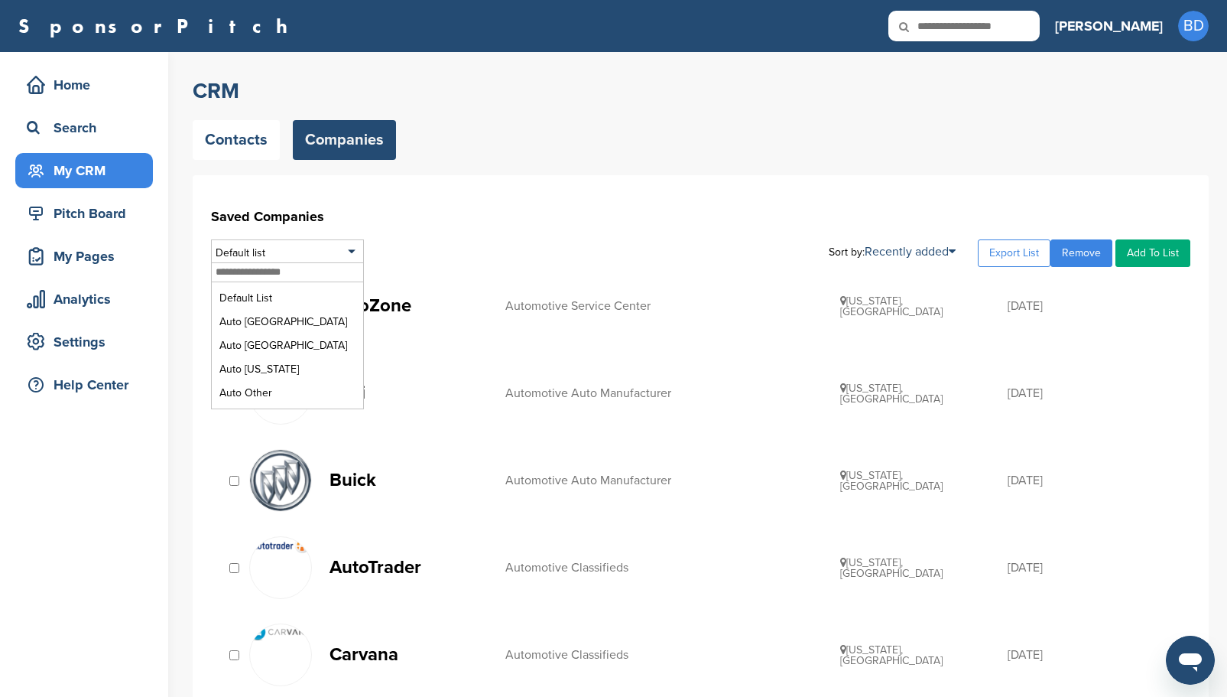
click at [602, 255] on div "Default list Default List Auto East Coast Auto West Coast Auto Michigan Auto Ot…" at bounding box center [700, 253] width 979 height 28
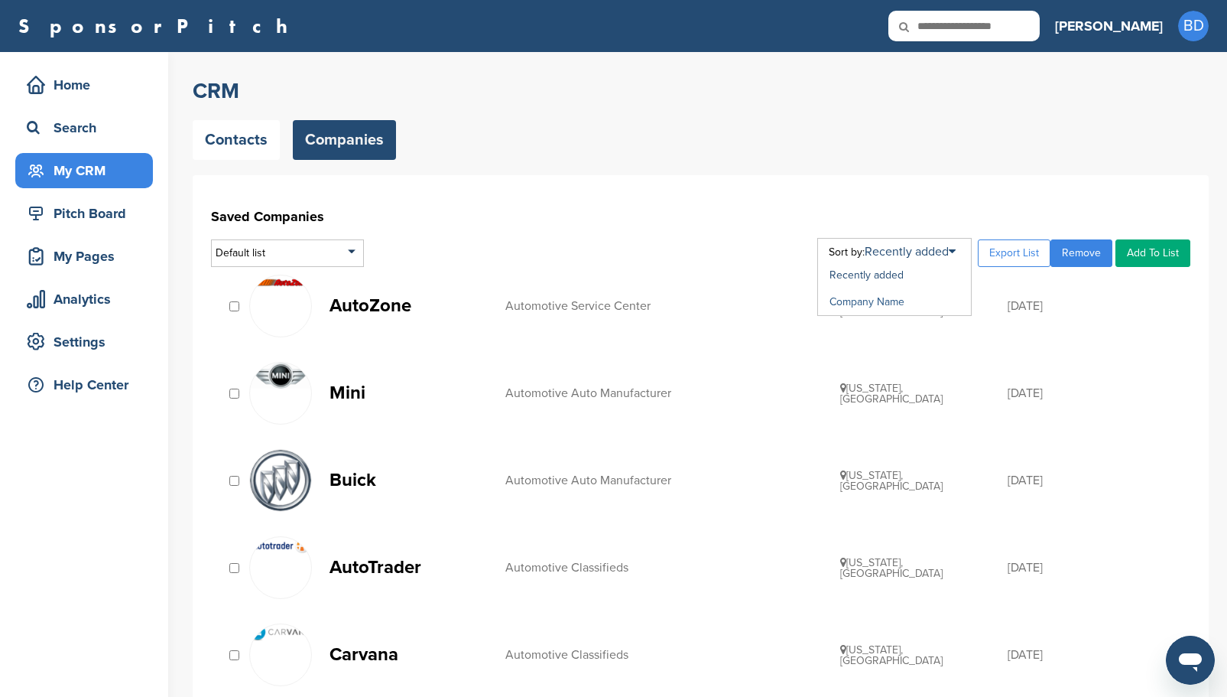
click at [891, 301] on link "Company Name" at bounding box center [867, 301] width 75 height 13
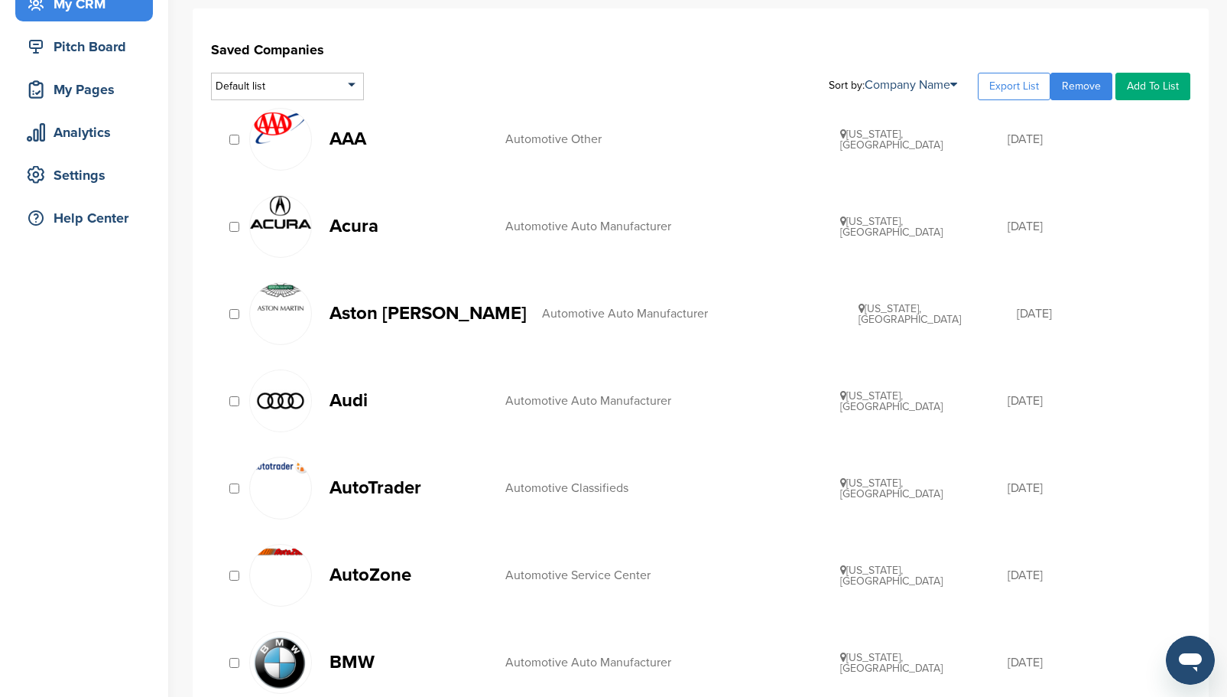
scroll to position [306, 0]
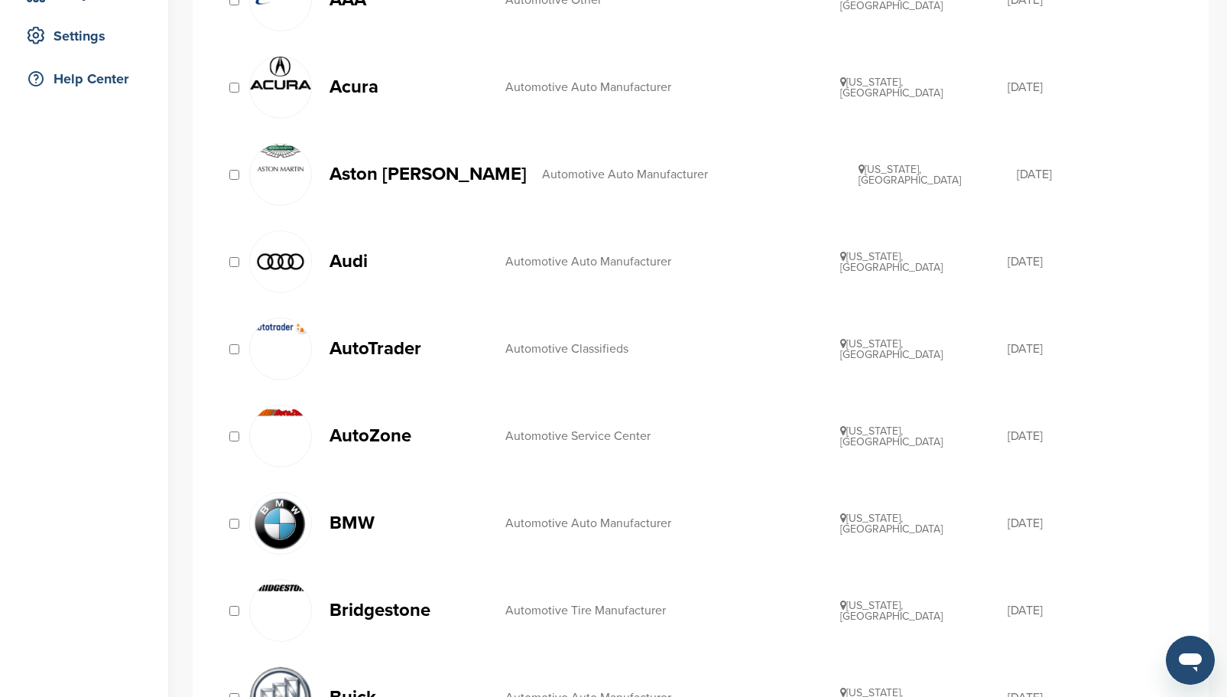
click at [362, 438] on p "AutoZone" at bounding box center [410, 435] width 161 height 19
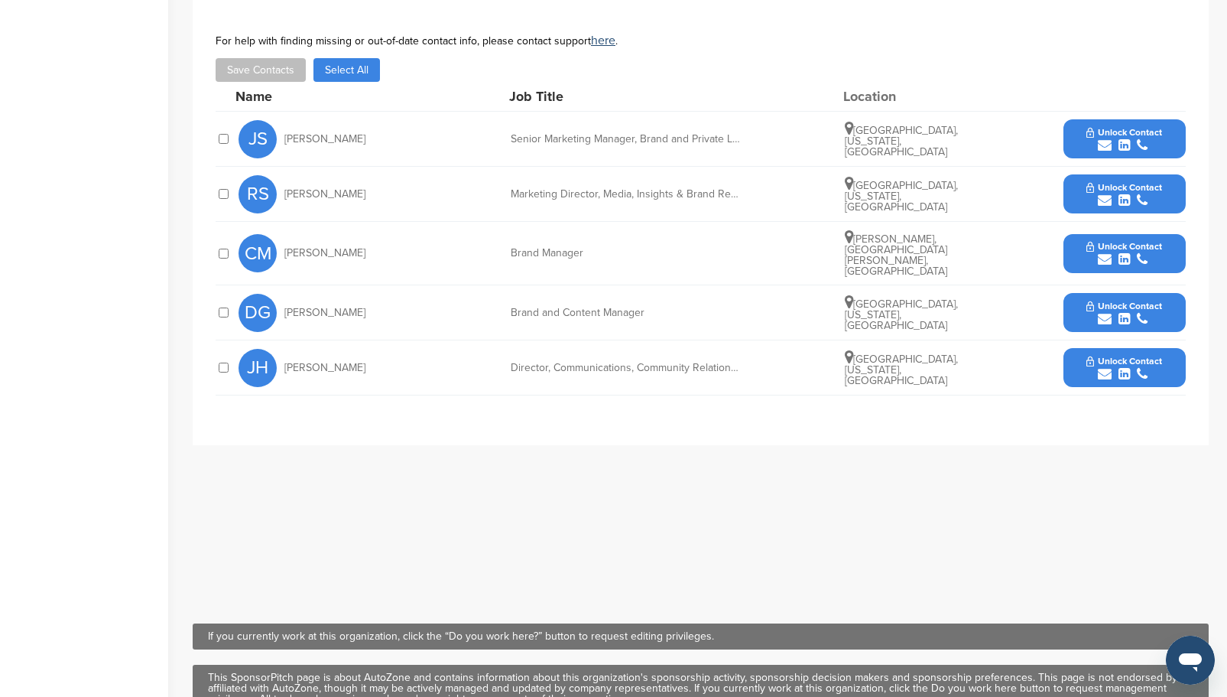
scroll to position [382, 0]
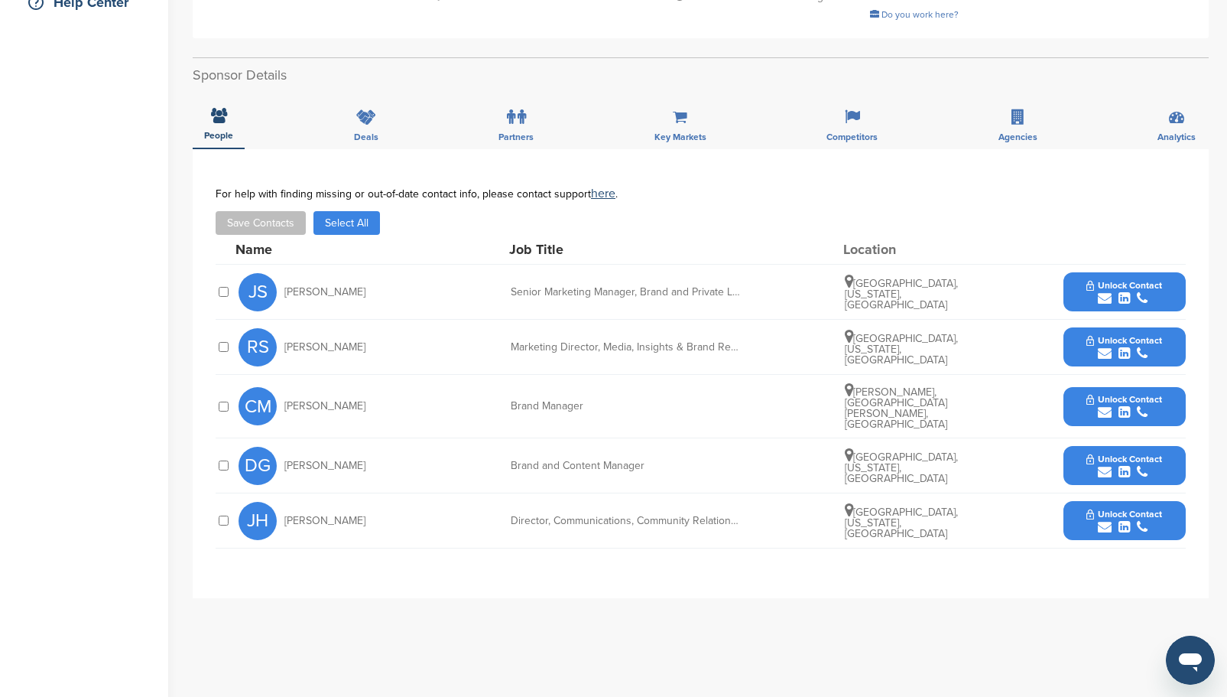
click at [1127, 508] on span "Unlock Contact" at bounding box center [1124, 513] width 76 height 11
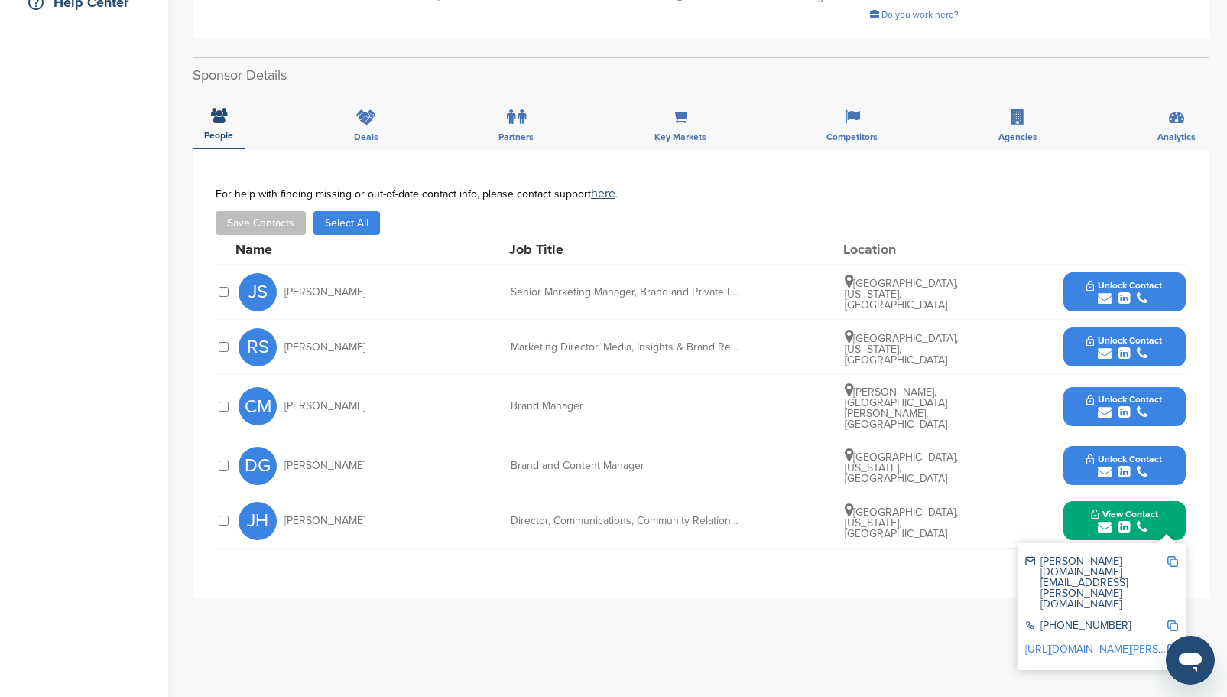
click at [1111, 453] on span "Unlock Contact" at bounding box center [1124, 458] width 76 height 11
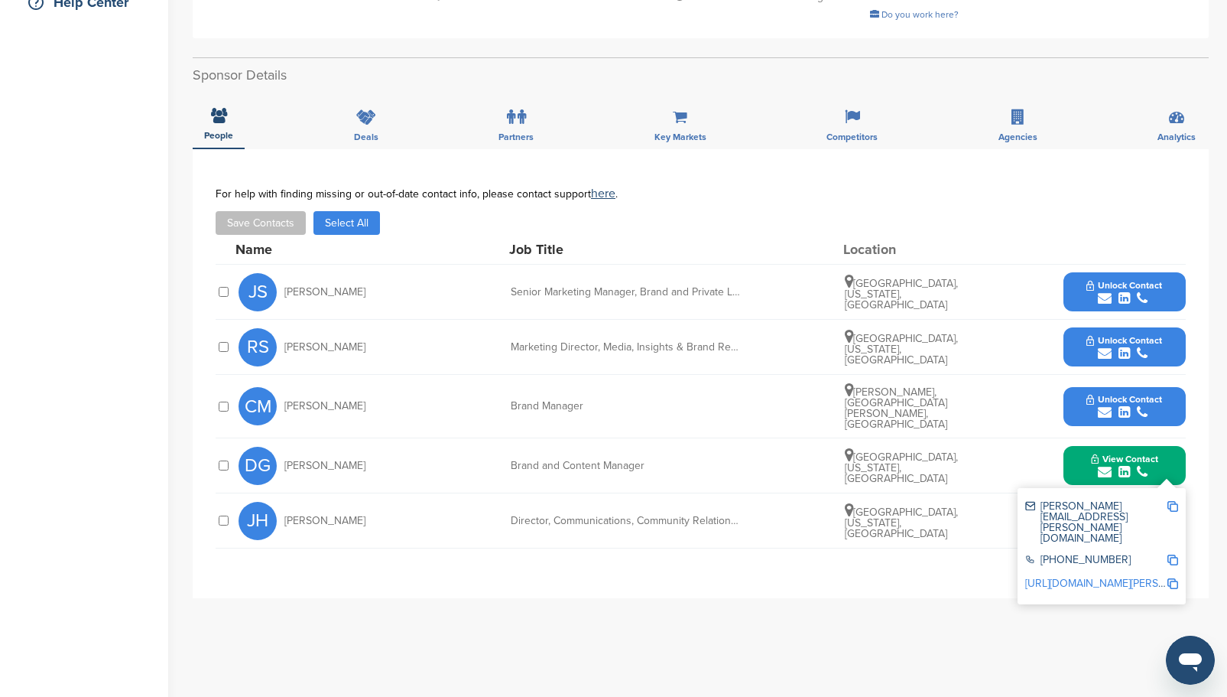
click at [1114, 335] on span "Unlock Contact" at bounding box center [1124, 340] width 76 height 11
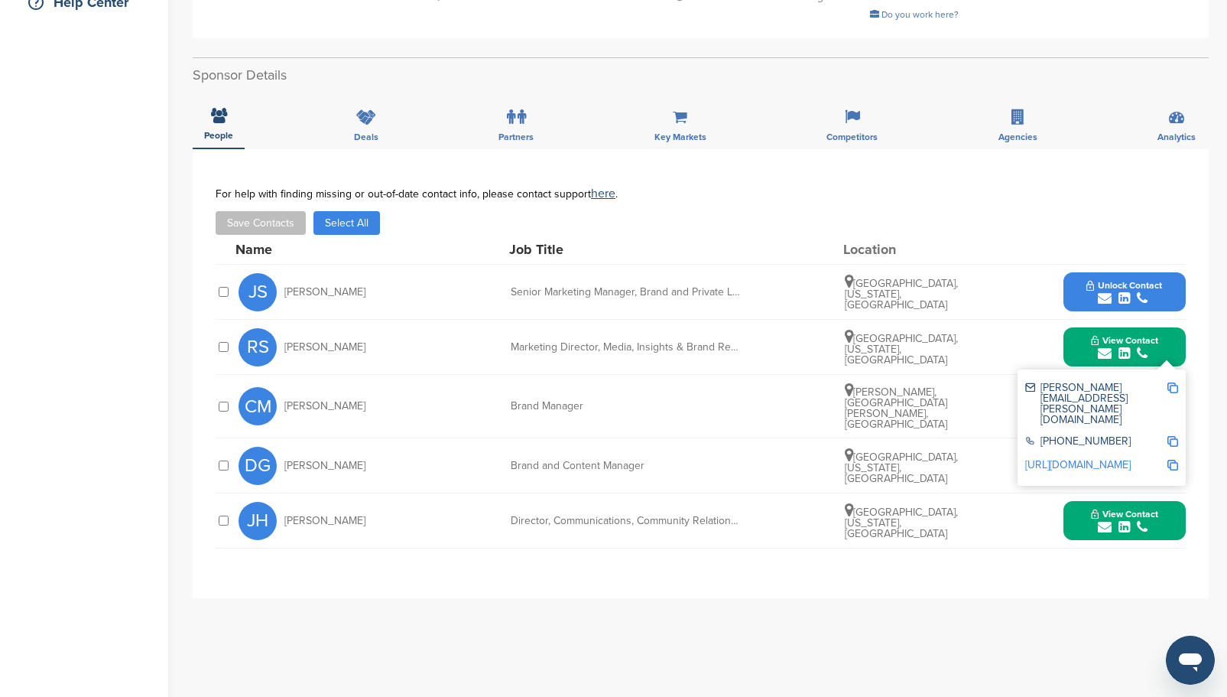
click at [580, 287] on div "Senior Marketing Manager, Brand and Private Label" at bounding box center [625, 292] width 229 height 11
click at [261, 276] on span "JS" at bounding box center [258, 292] width 38 height 38
click at [343, 287] on span "Jeramie Simmons" at bounding box center [324, 292] width 81 height 11
click at [745, 275] on div "JS Jeramie Simmons Senior Marketing Manager, Brand and Private Label Memphis, T…" at bounding box center [712, 292] width 947 height 54
drag, startPoint x: 751, startPoint y: 269, endPoint x: 599, endPoint y: 285, distance: 152.2
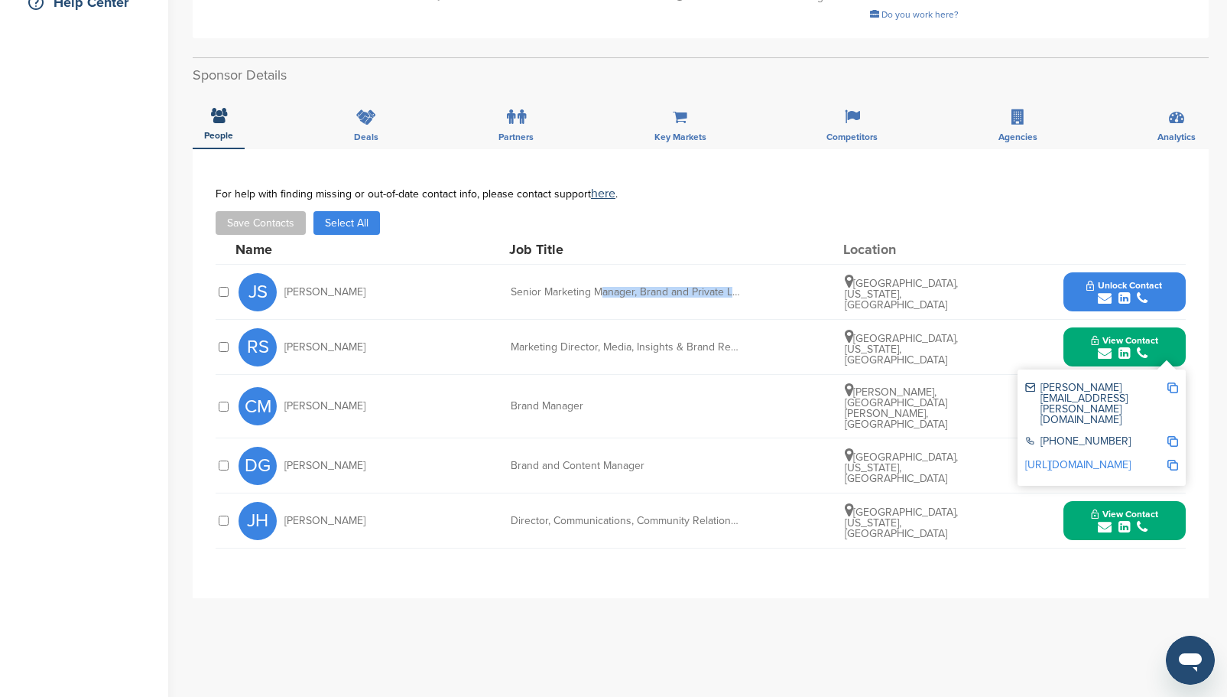
click at [599, 285] on div "JS Jeramie Simmons Senior Marketing Manager, Brand and Private Label Memphis, T…" at bounding box center [712, 292] width 947 height 54
click at [619, 287] on div "Senior Marketing Manager, Brand and Private Label" at bounding box center [625, 292] width 229 height 11
click at [1110, 248] on div "Name Job Title Location" at bounding box center [710, 249] width 950 height 29
click at [933, 598] on div "**********" at bounding box center [701, 455] width 1016 height 612
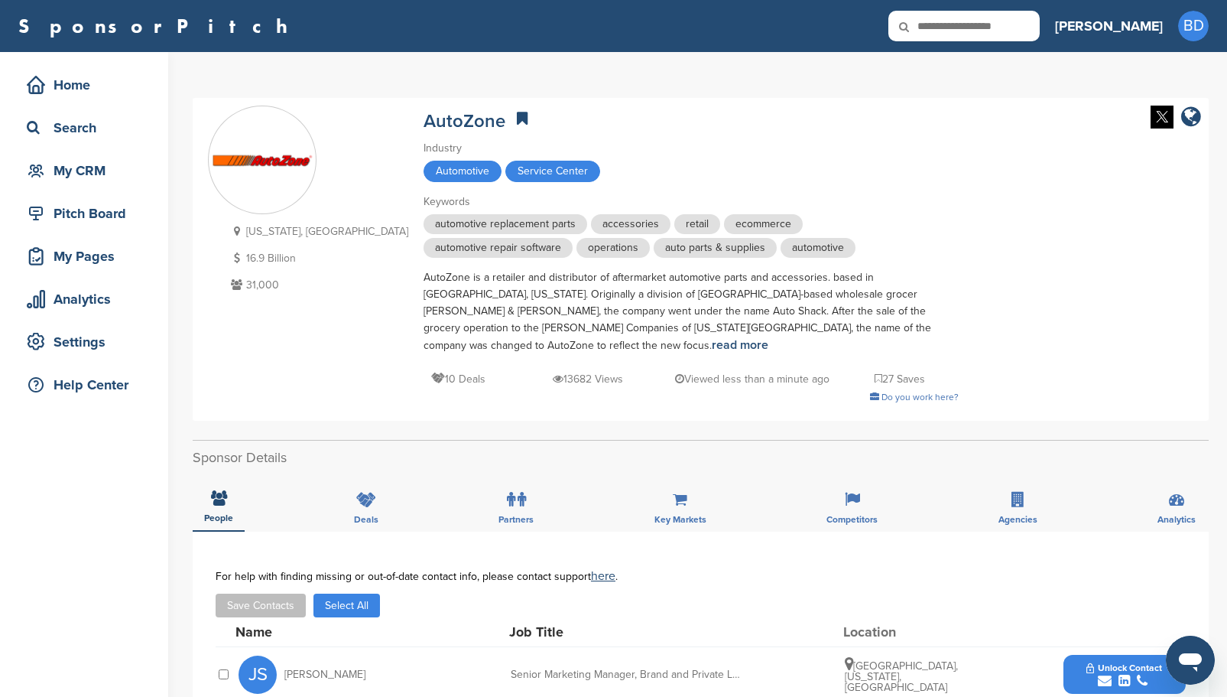
scroll to position [0, 0]
click at [96, 167] on div "My CRM" at bounding box center [88, 171] width 130 height 28
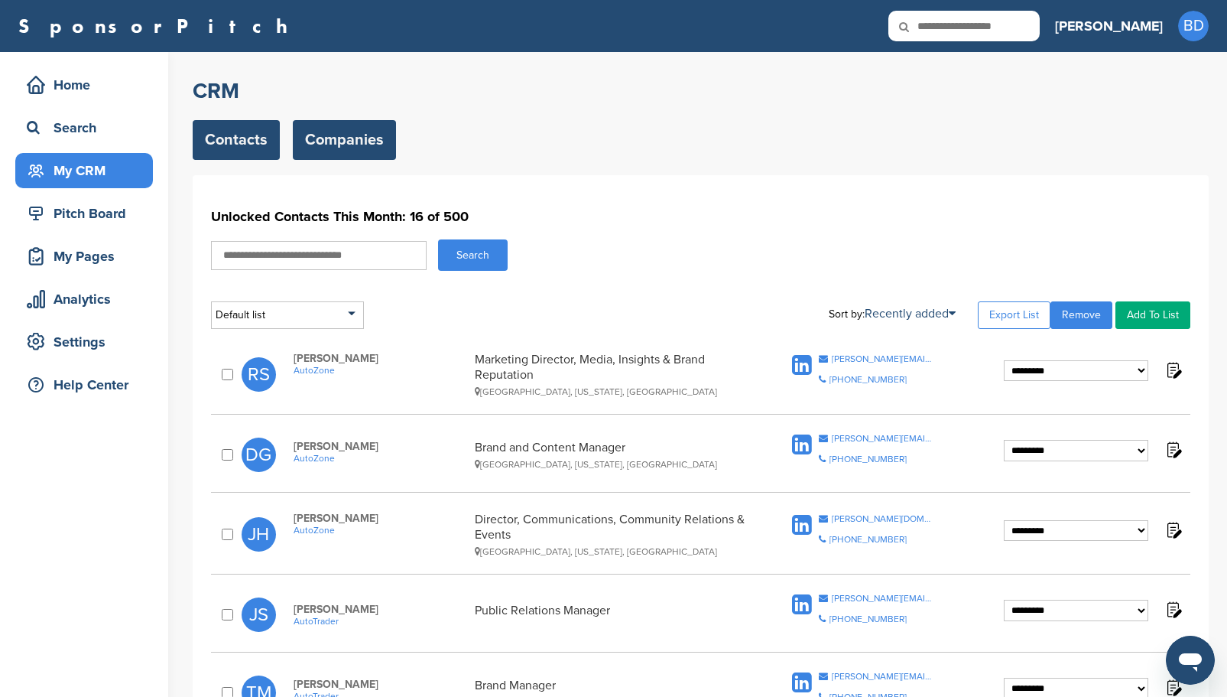
click at [359, 152] on link "Companies" at bounding box center [344, 140] width 103 height 40
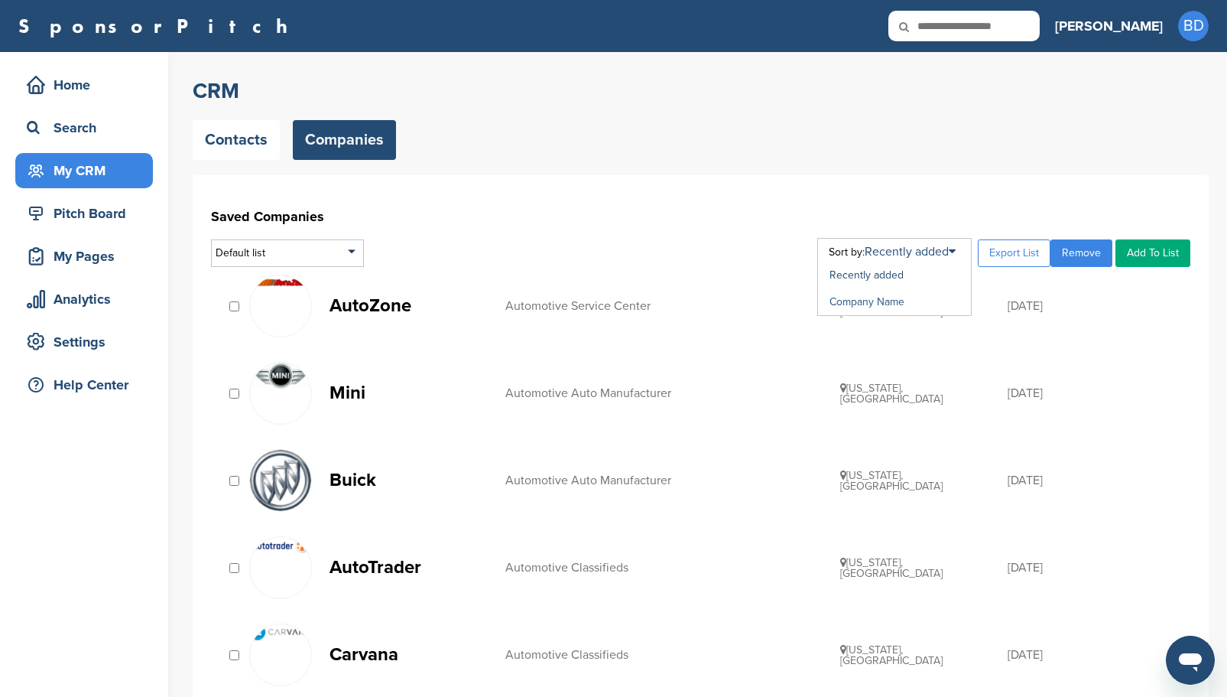
click at [888, 305] on link "Company Name" at bounding box center [867, 301] width 75 height 13
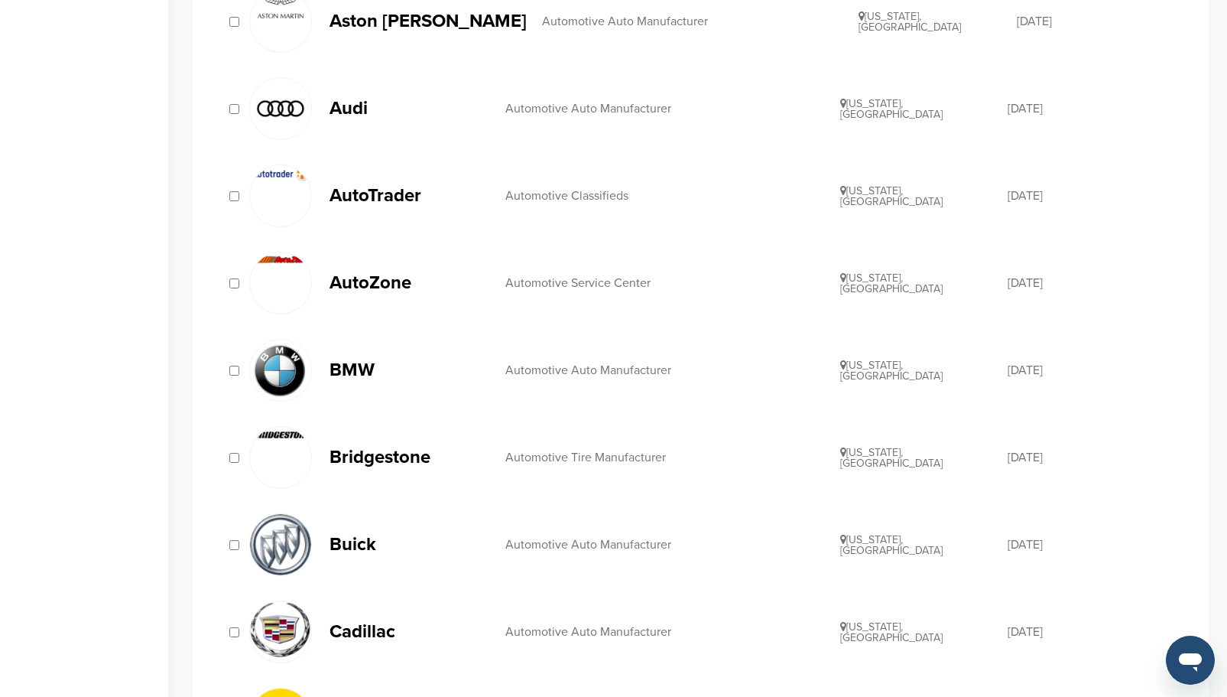
scroll to position [535, 0]
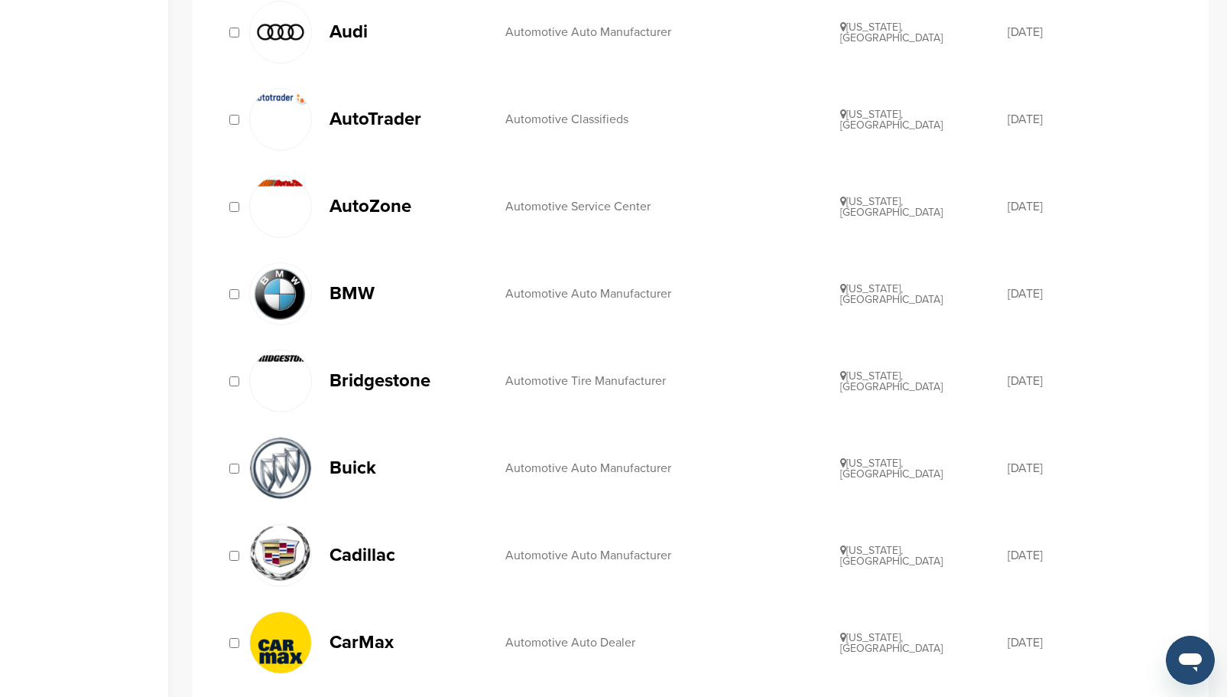
click at [273, 300] on img at bounding box center [280, 293] width 61 height 60
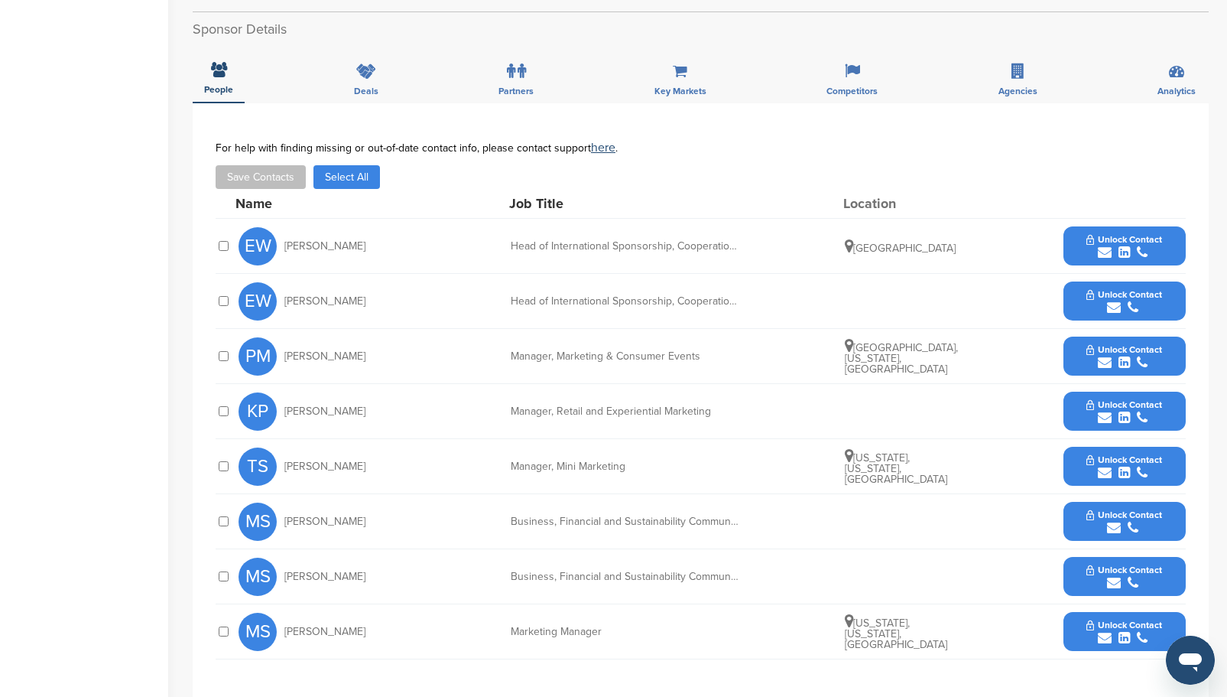
scroll to position [535, 0]
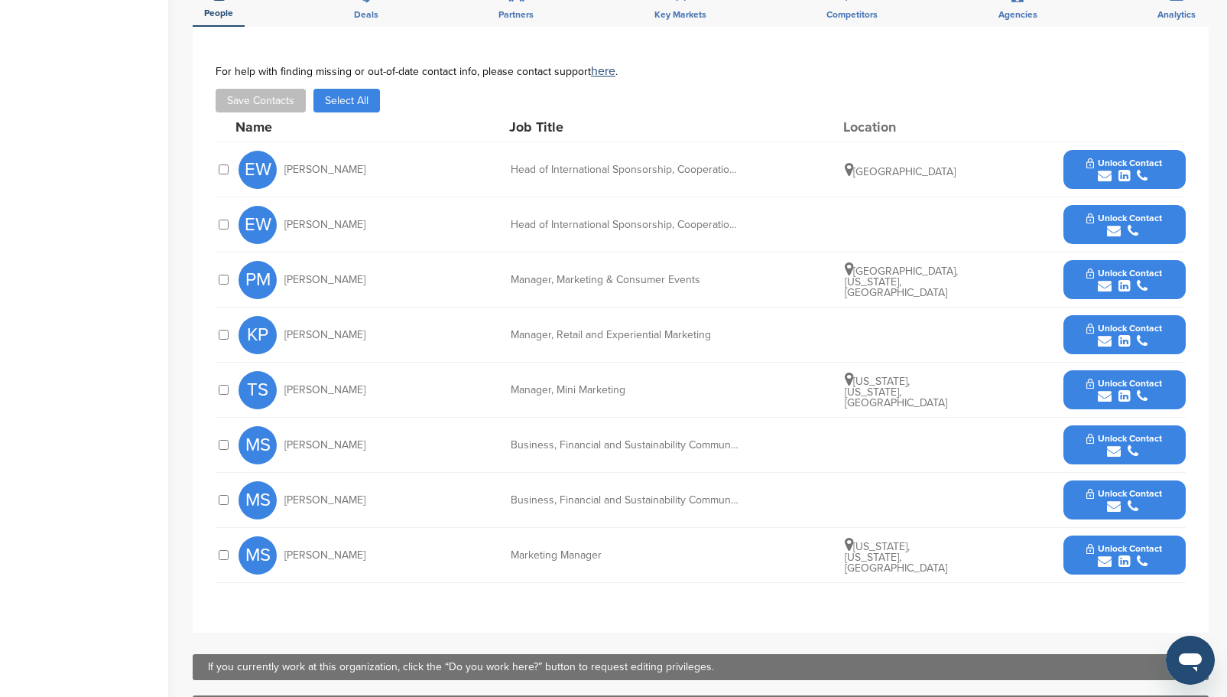
click at [344, 97] on button "Select All" at bounding box center [346, 101] width 67 height 24
click at [352, 102] on button "Select All" at bounding box center [346, 101] width 67 height 24
click at [440, 177] on div "[PERSON_NAME] Head of International Sponsorship, Cooperation and Product Placem…" at bounding box center [712, 169] width 947 height 54
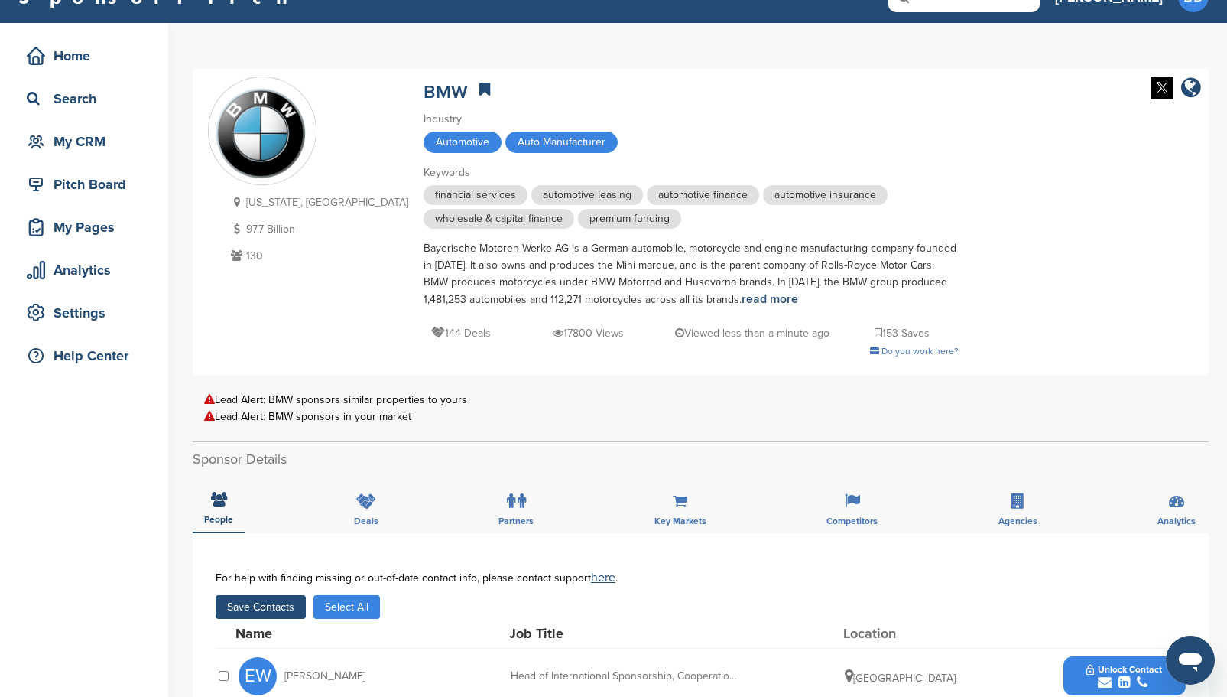
scroll to position [0, 0]
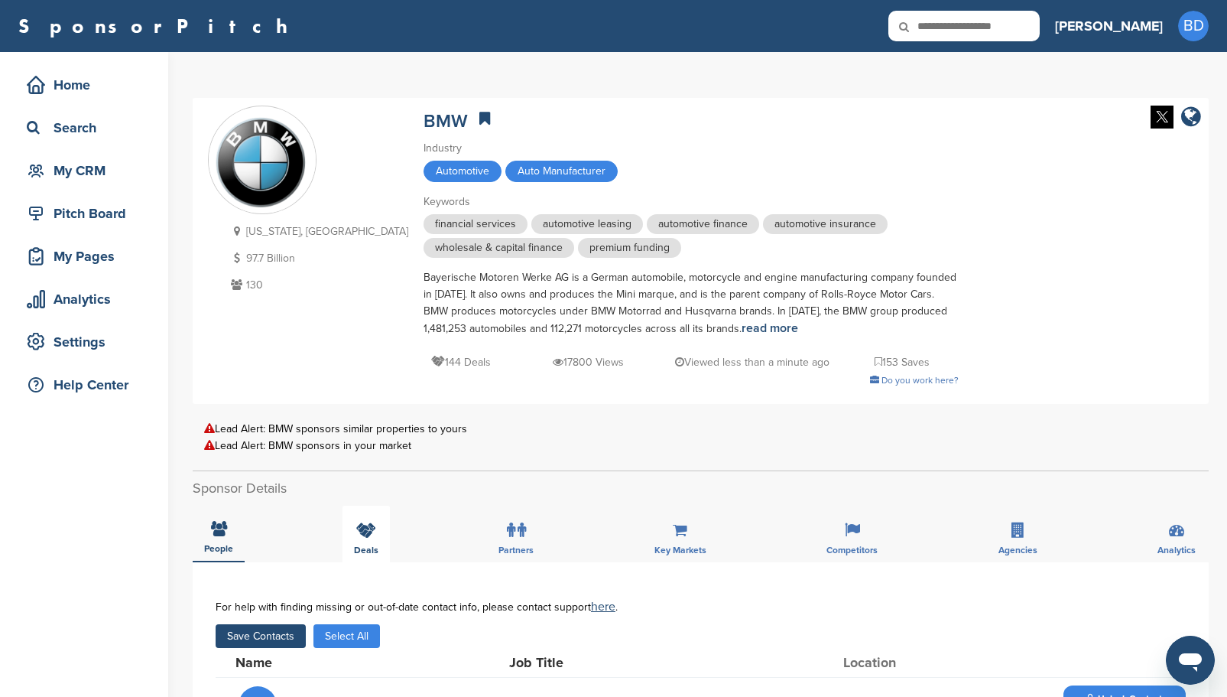
click at [362, 534] on icon at bounding box center [366, 529] width 20 height 15
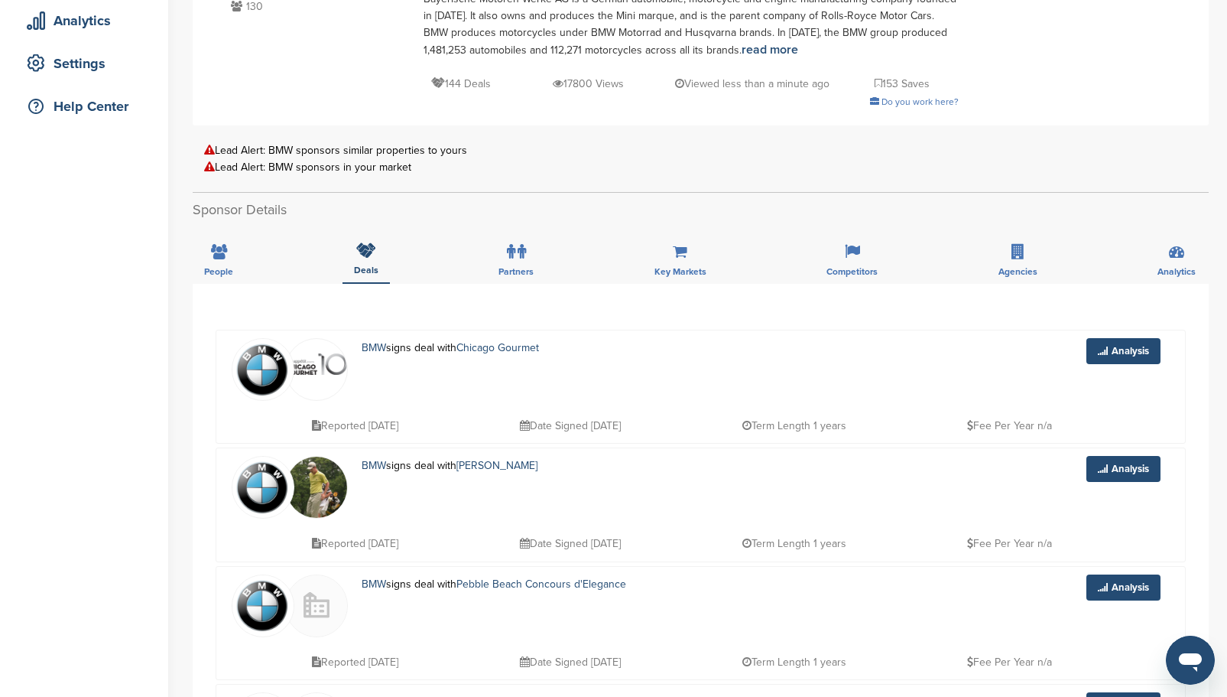
scroll to position [306, 0]
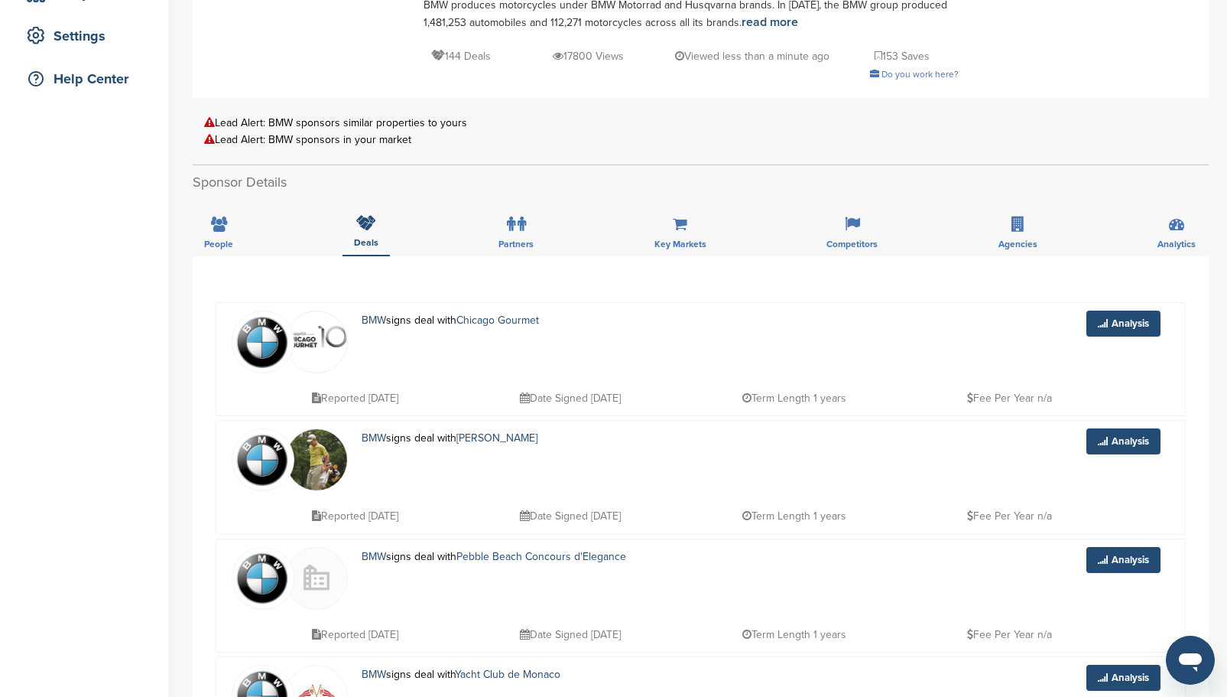
drag, startPoint x: 215, startPoint y: 237, endPoint x: 245, endPoint y: 244, distance: 30.6
click at [216, 236] on div "People" at bounding box center [219, 228] width 52 height 57
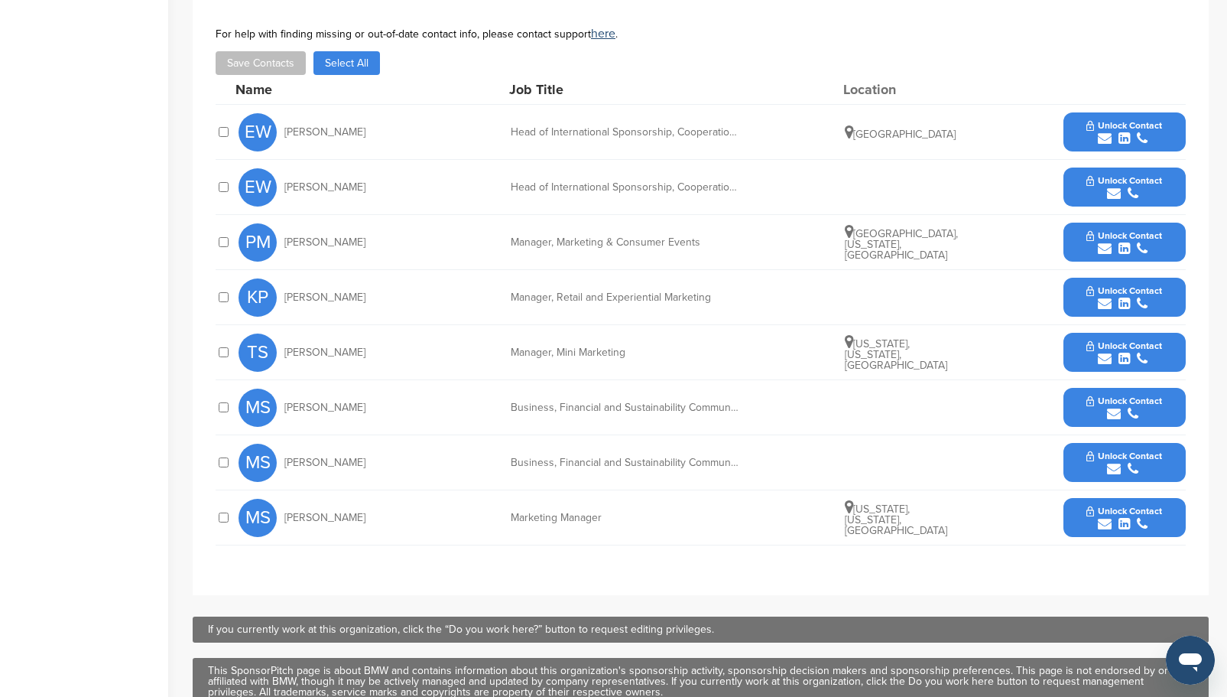
scroll to position [535, 0]
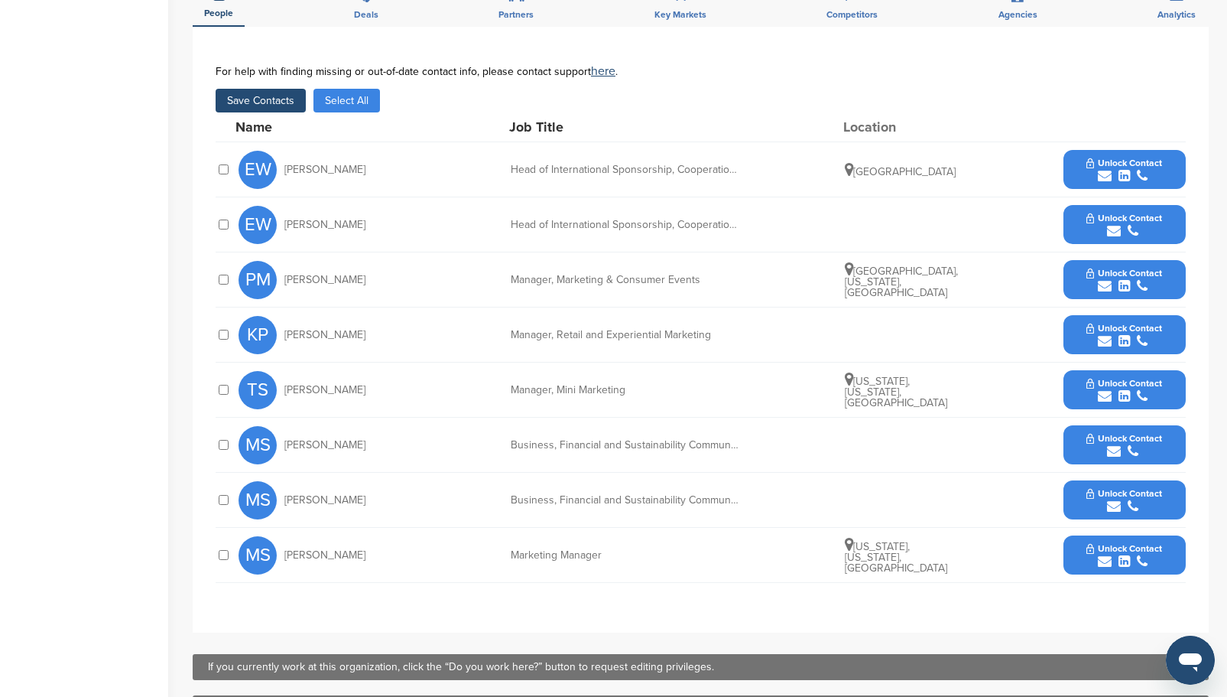
click at [234, 386] on div "TS Tom Salkowsky Manager, Mini Marketing New York, New York, United States Unlo…" at bounding box center [701, 389] width 970 height 55
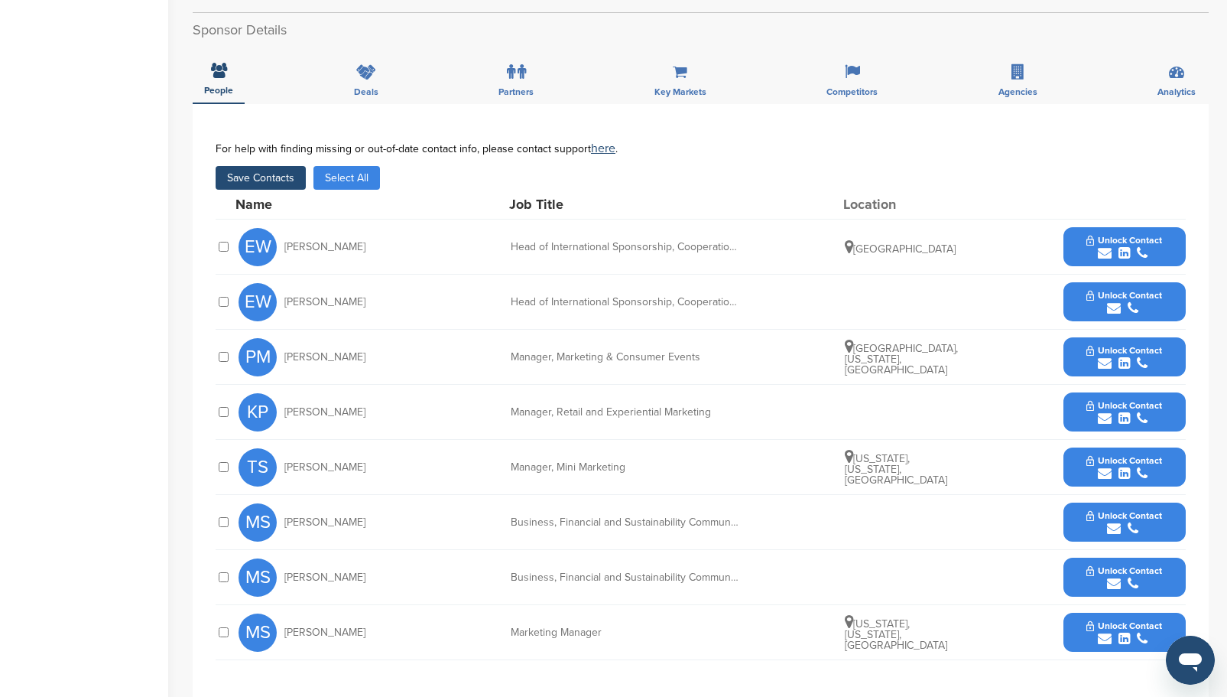
scroll to position [459, 0]
drag, startPoint x: 272, startPoint y: 175, endPoint x: 441, endPoint y: 203, distance: 171.3
click at [441, 203] on div "**********" at bounding box center [701, 405] width 970 height 529
click at [256, 177] on button "Save Contacts" at bounding box center [261, 177] width 90 height 24
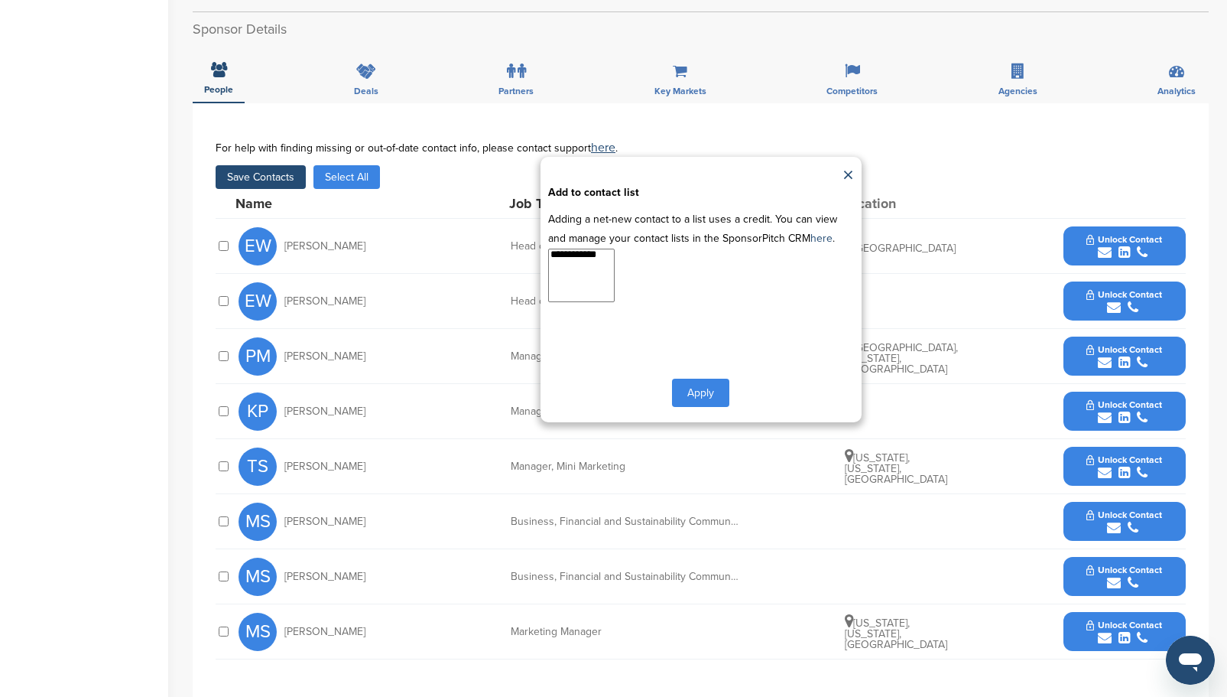
click at [574, 265] on select "**********" at bounding box center [581, 275] width 67 height 54
click at [698, 384] on button "Apply" at bounding box center [700, 392] width 57 height 28
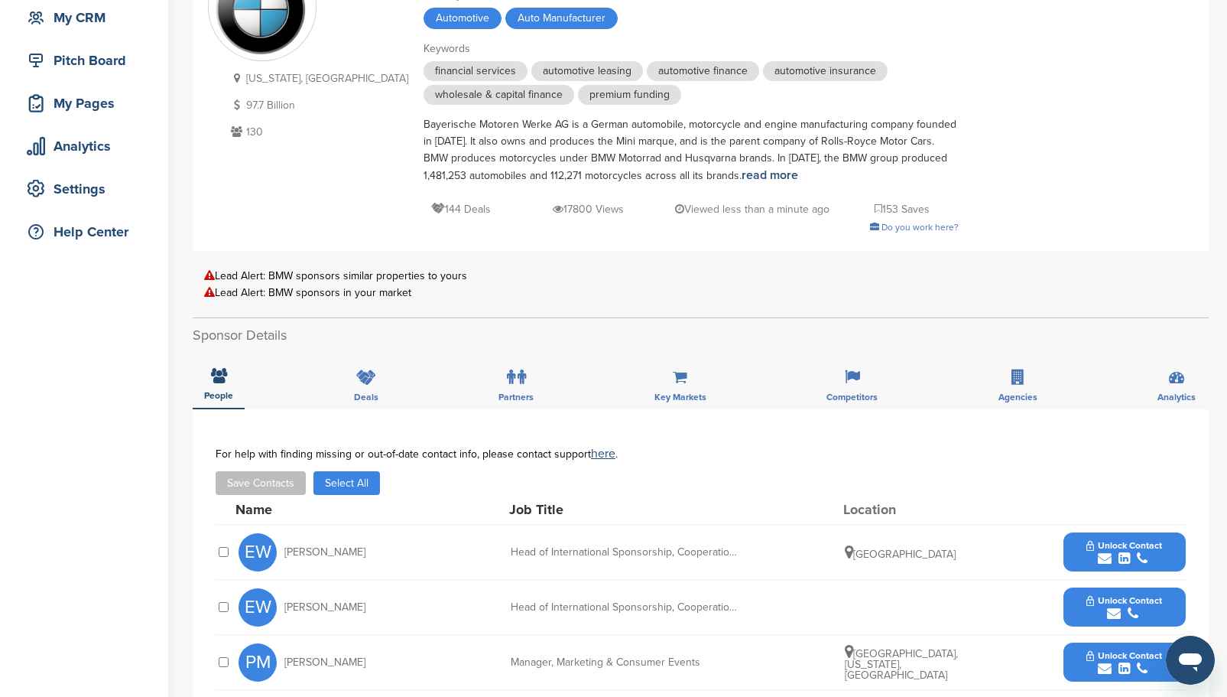
scroll to position [0, 0]
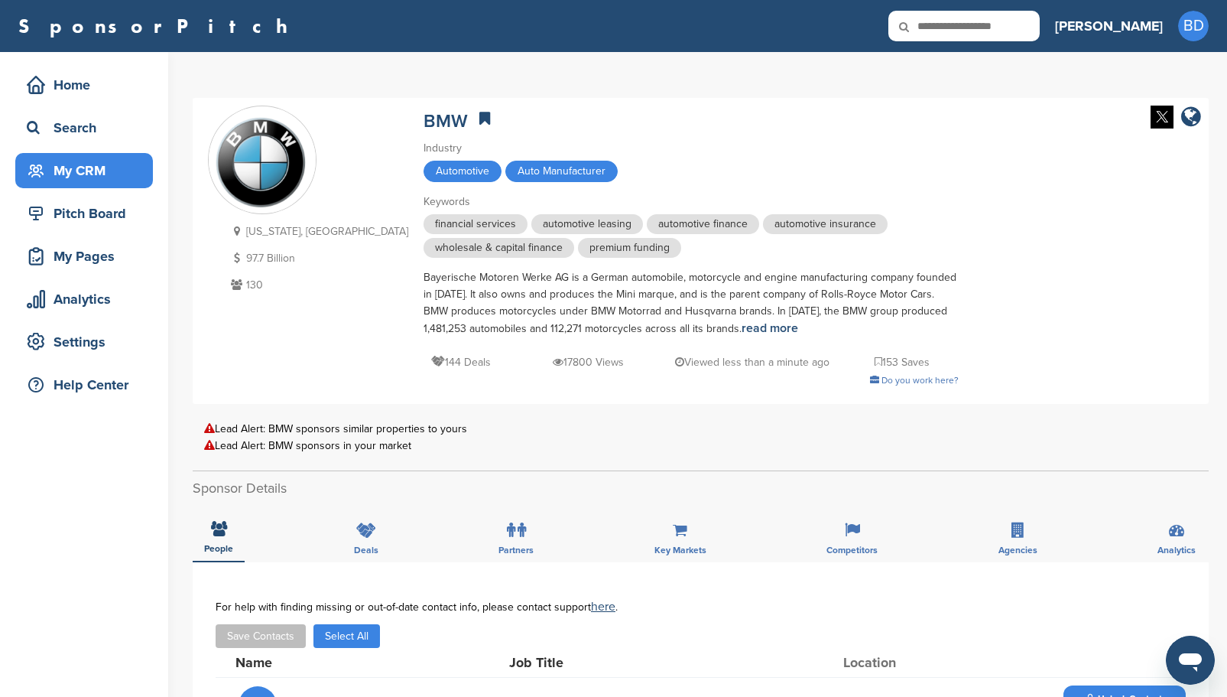
click at [112, 177] on div "My CRM" at bounding box center [88, 171] width 130 height 28
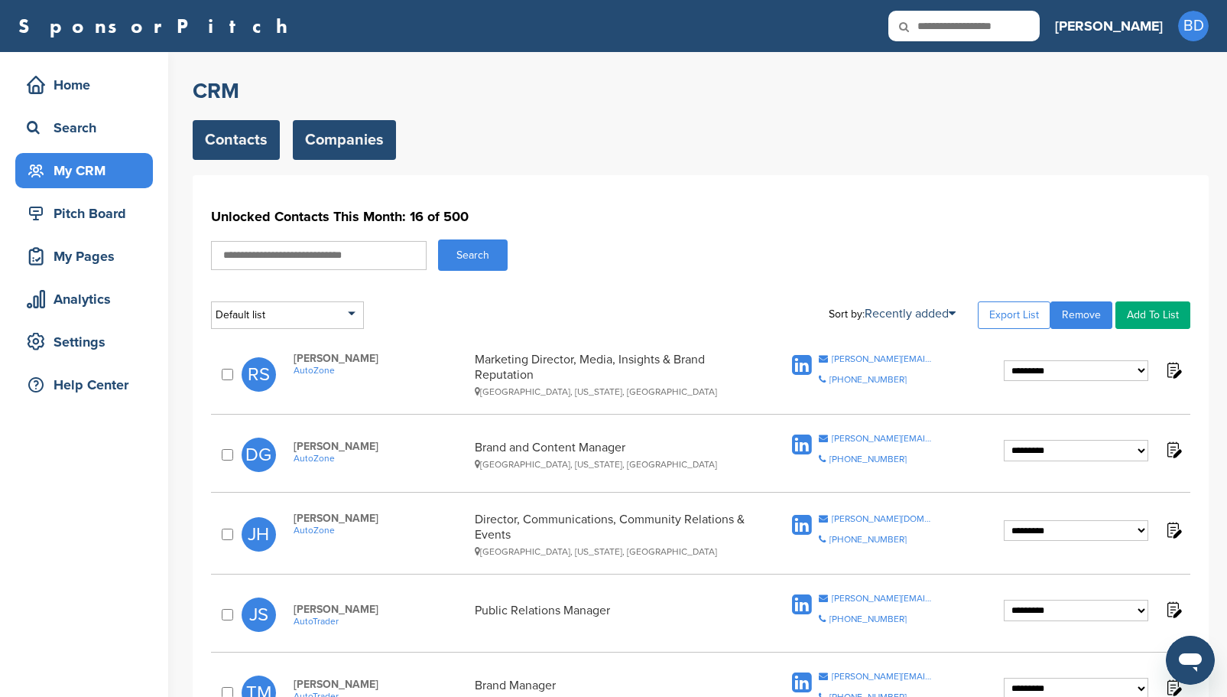
click at [355, 137] on link "Companies" at bounding box center [344, 140] width 103 height 40
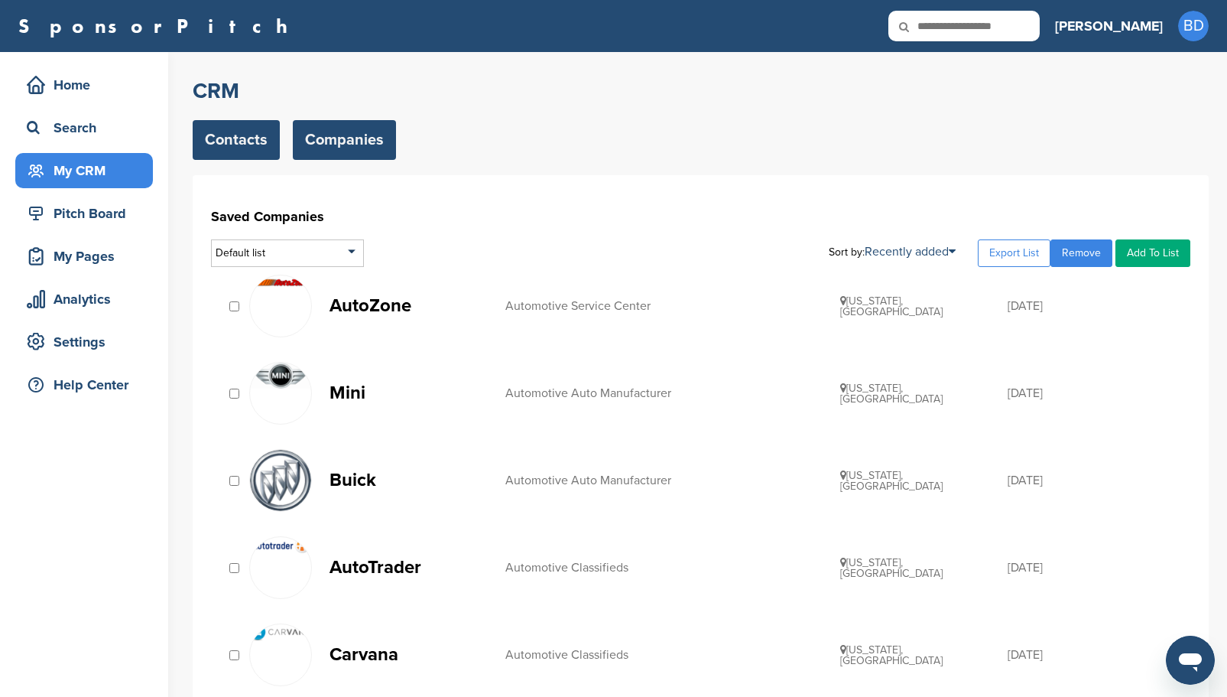
click at [214, 137] on link "Contacts" at bounding box center [236, 140] width 87 height 40
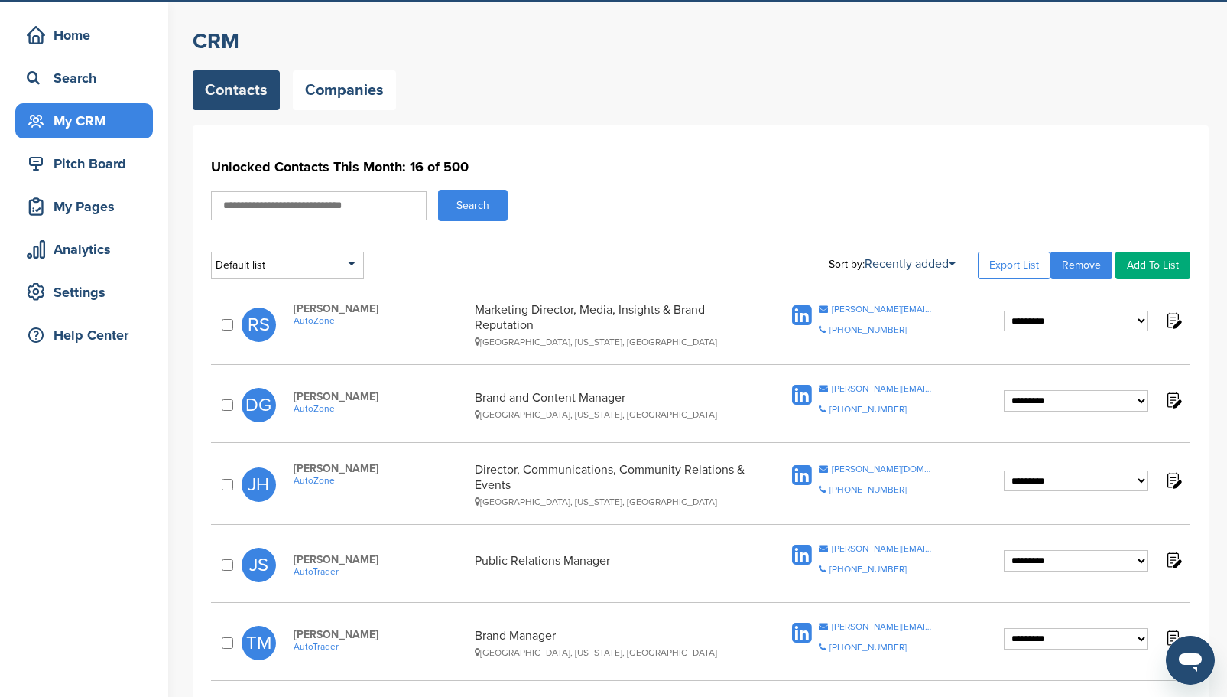
scroll to position [76, 0]
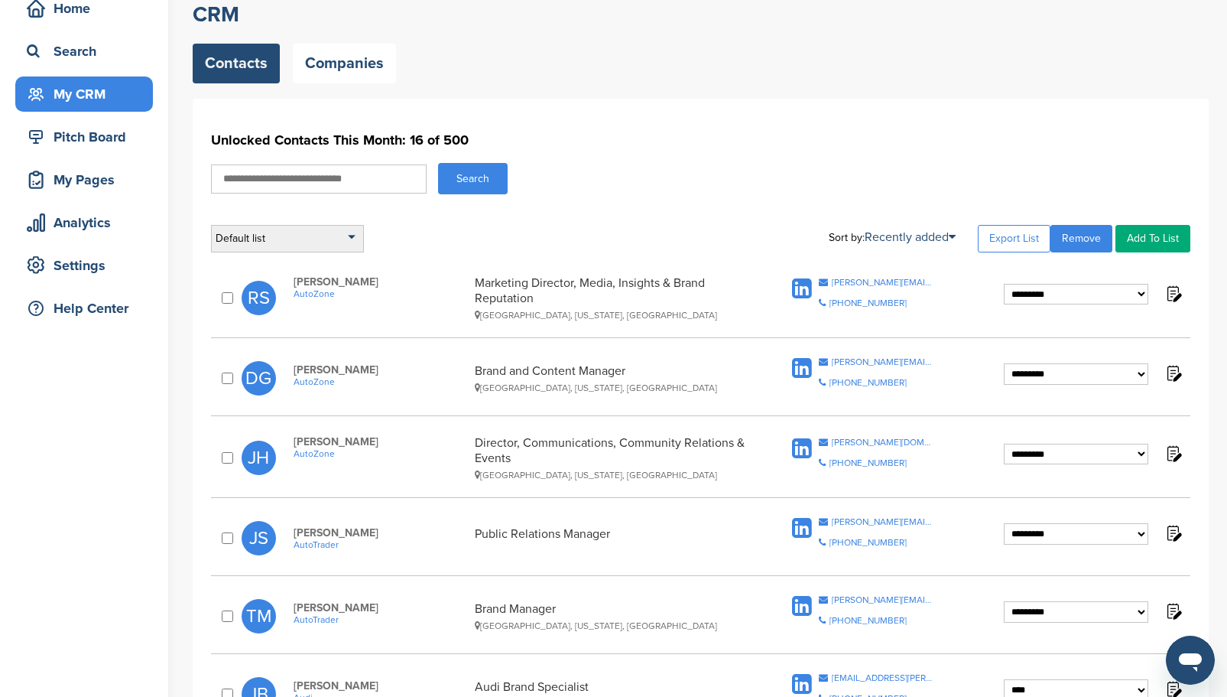
click at [357, 232] on div "Default list" at bounding box center [287, 239] width 153 height 28
click at [356, 232] on div "Default list" at bounding box center [287, 239] width 153 height 28
click at [338, 60] on link "Companies" at bounding box center [344, 64] width 103 height 40
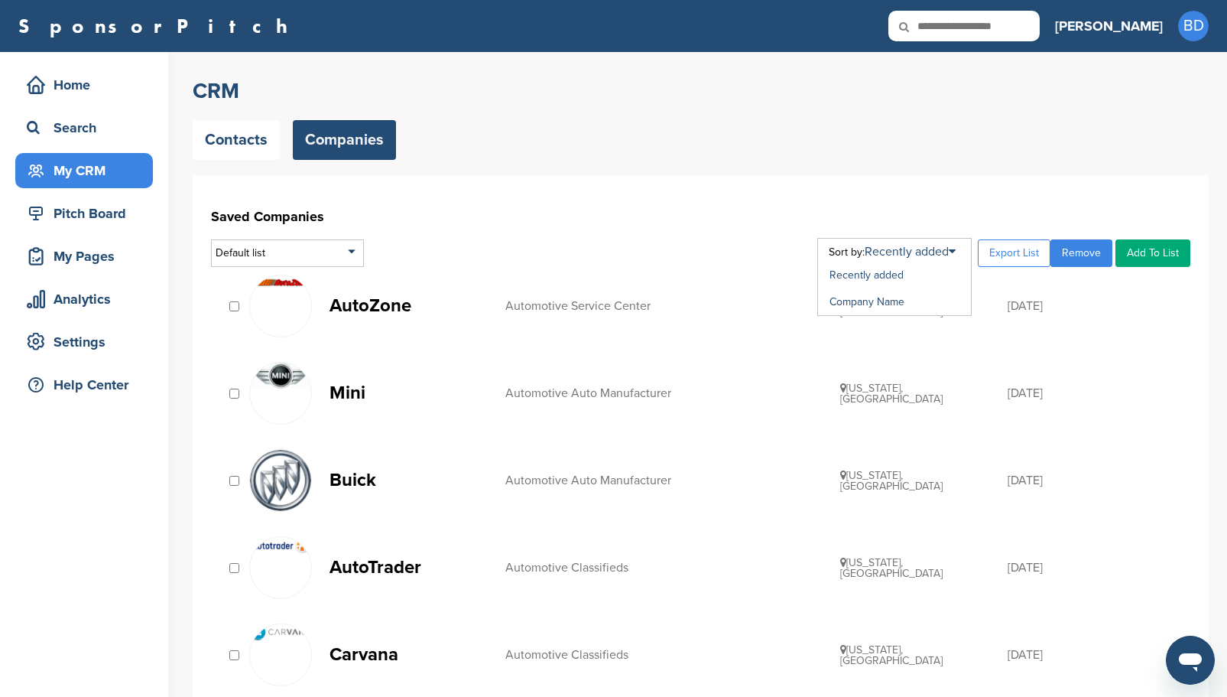
click at [963, 252] on div "Recently added Company Name" at bounding box center [894, 277] width 154 height 78
click at [898, 300] on link "Company Name" at bounding box center [867, 301] width 75 height 13
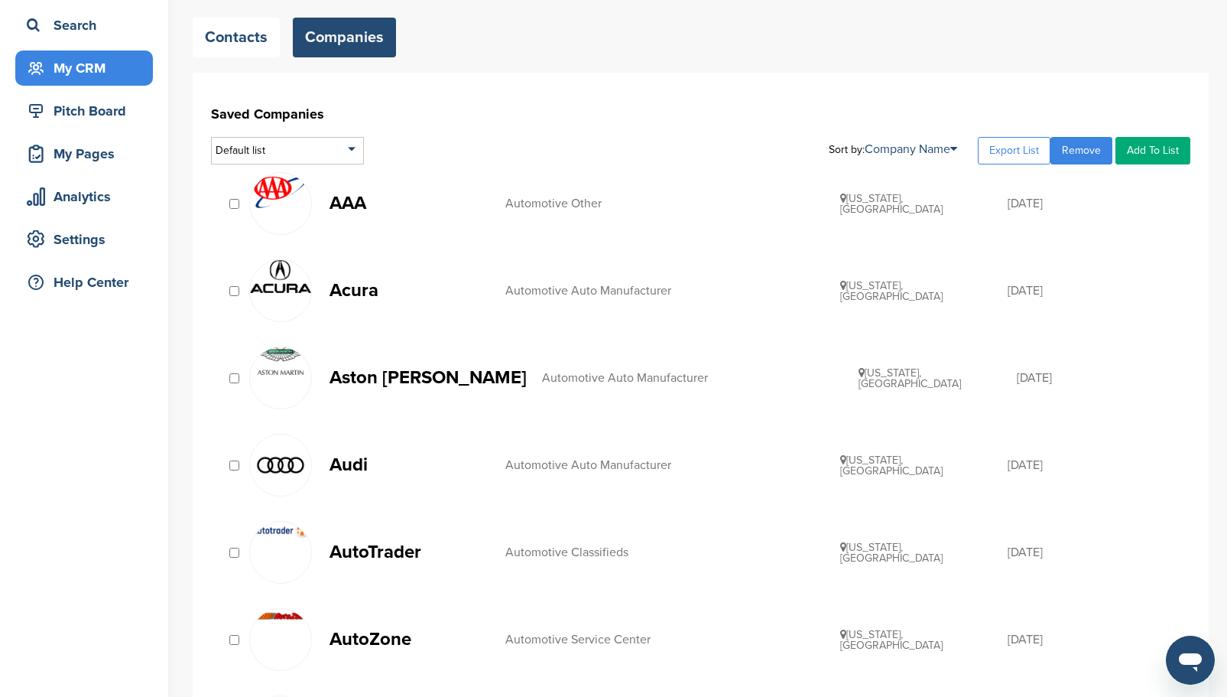
scroll to position [306, 0]
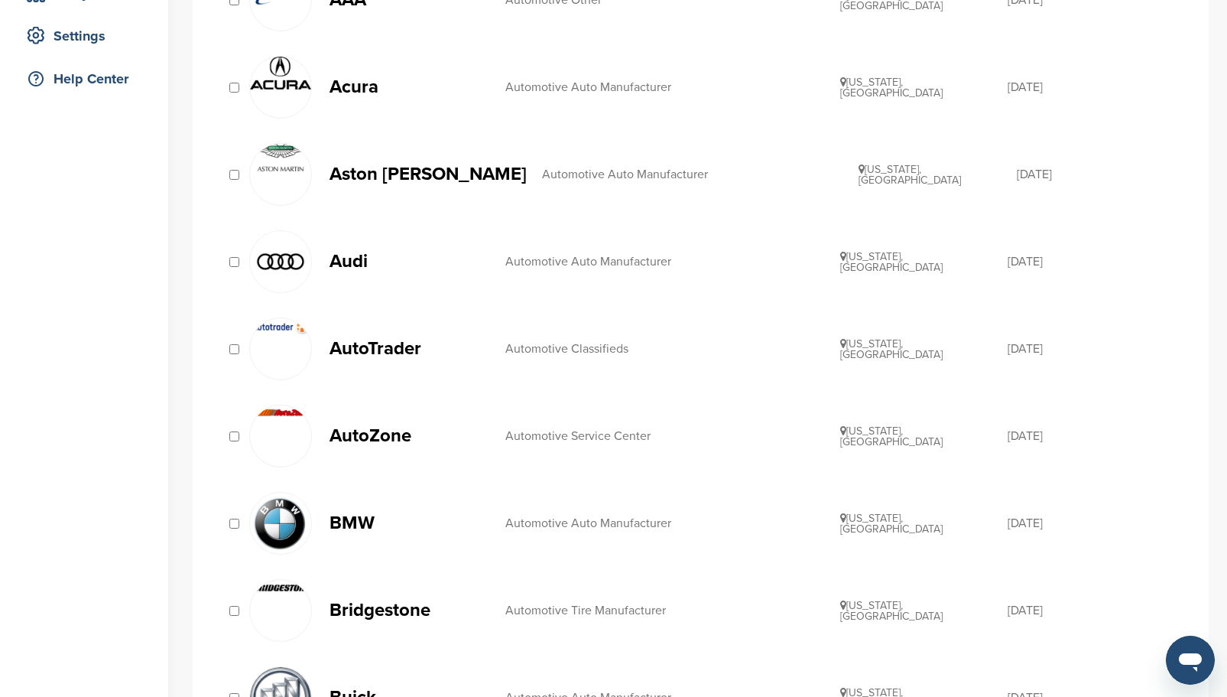
click at [285, 508] on img at bounding box center [280, 522] width 61 height 60
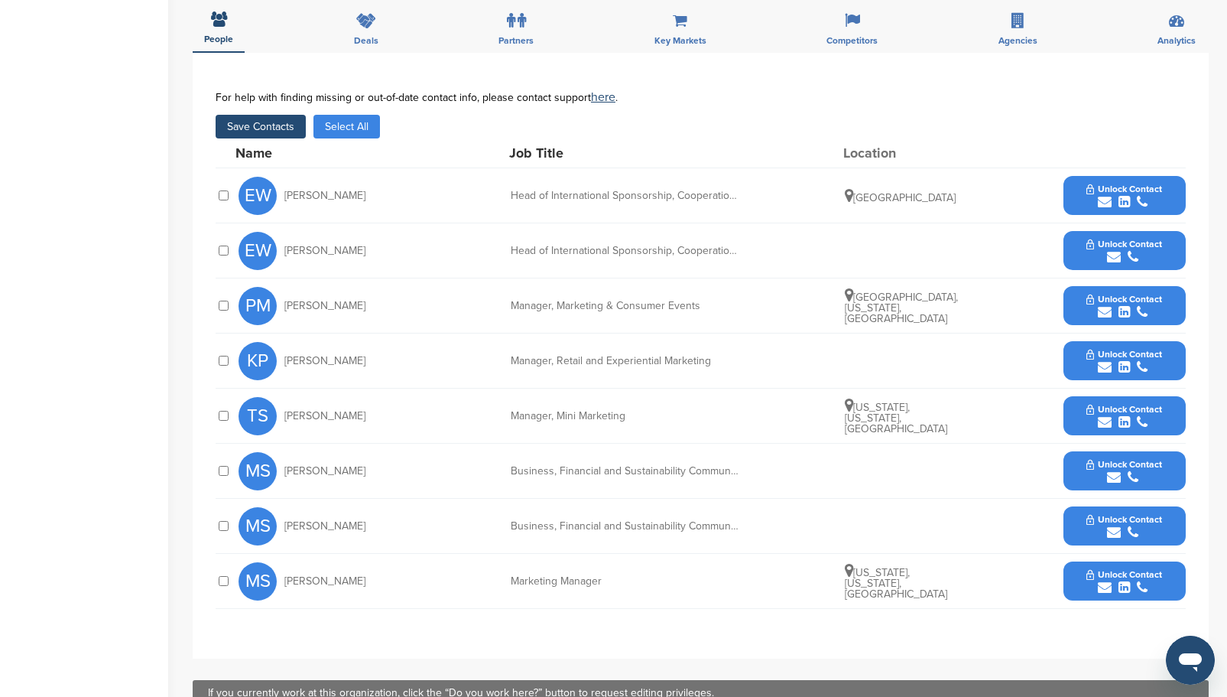
scroll to position [535, 0]
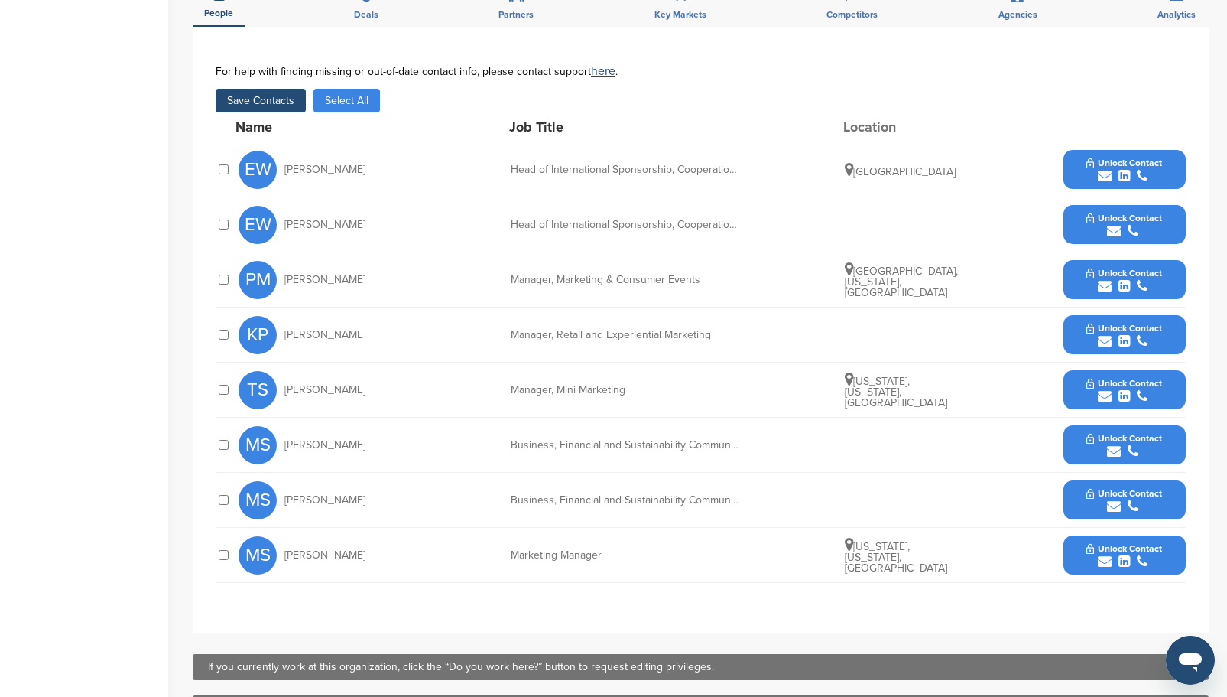
click at [1134, 281] on div "submit" at bounding box center [1124, 286] width 76 height 15
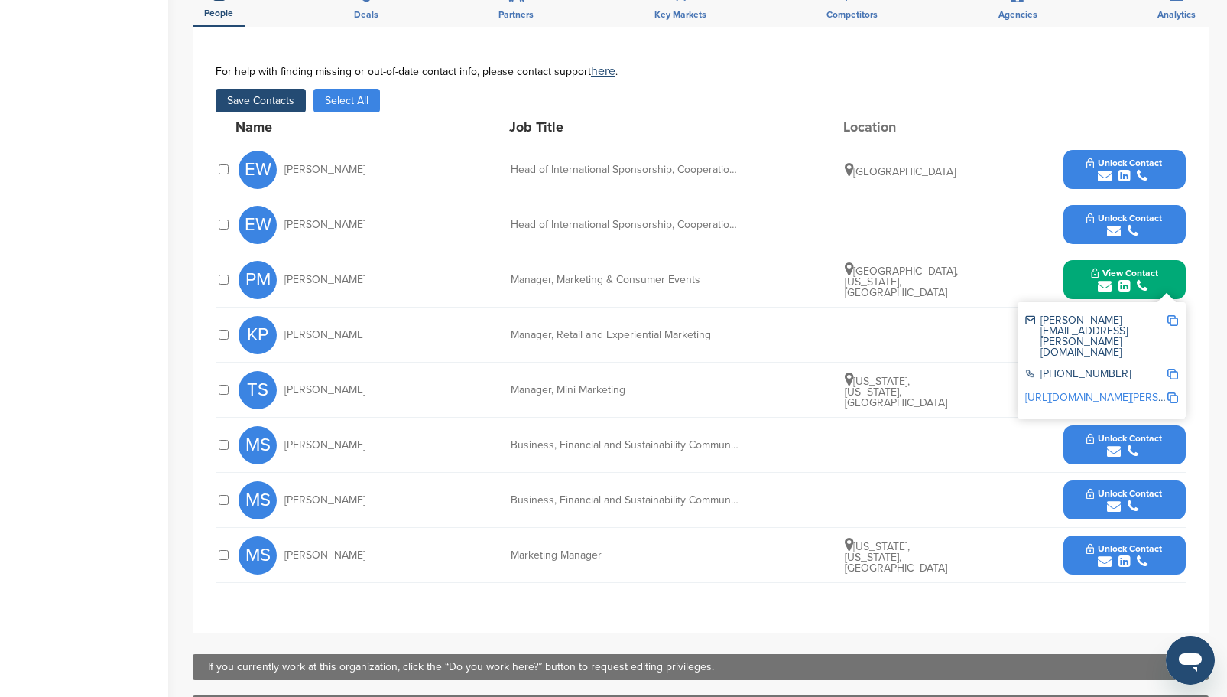
click at [1145, 564] on icon "submit" at bounding box center [1142, 561] width 11 height 14
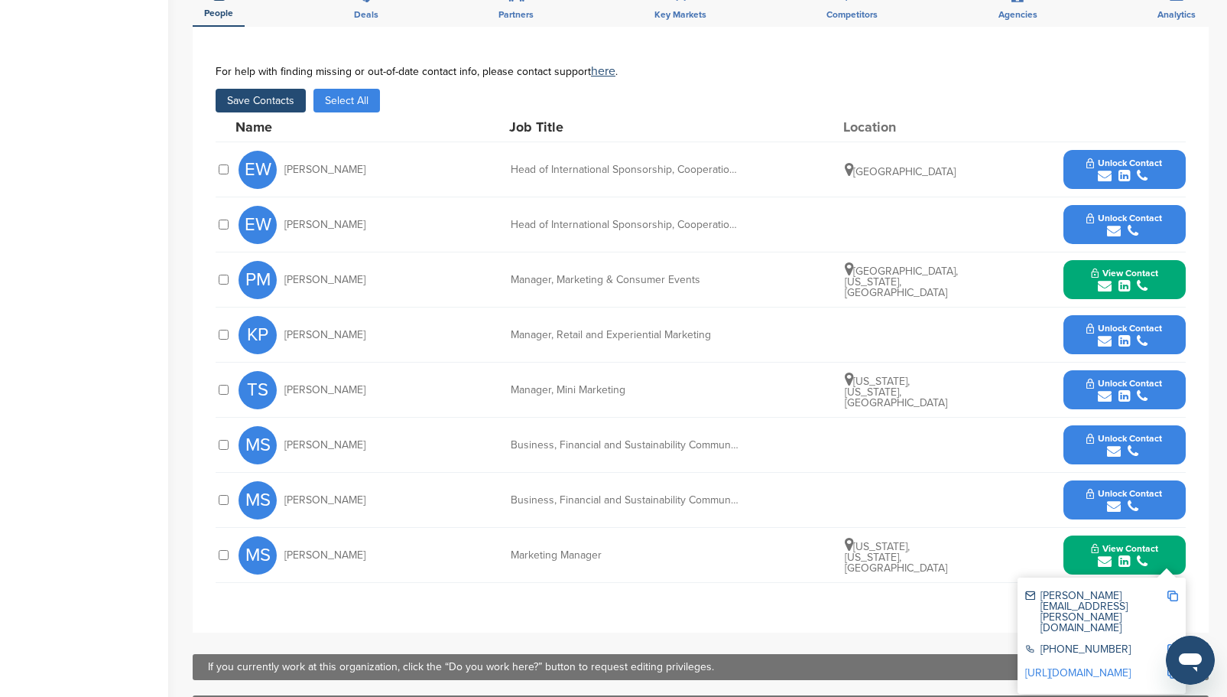
click at [1141, 433] on span "Unlock Contact" at bounding box center [1124, 438] width 76 height 11
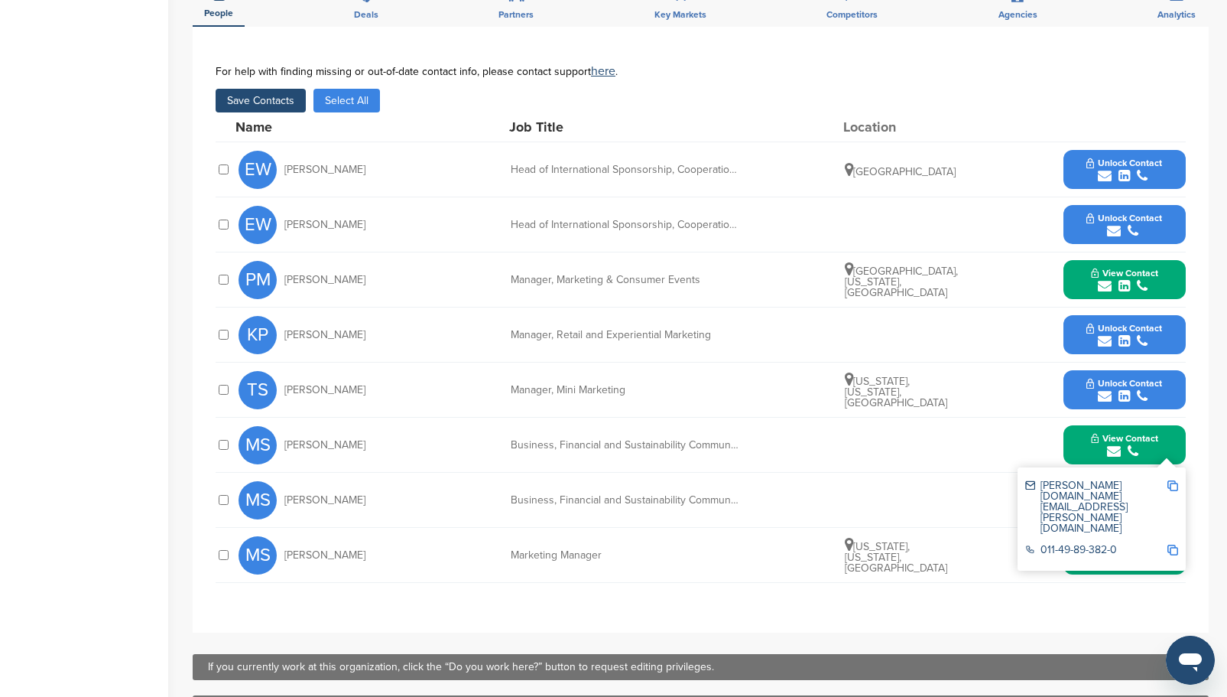
click at [1107, 384] on span "Unlock Contact" at bounding box center [1124, 383] width 76 height 11
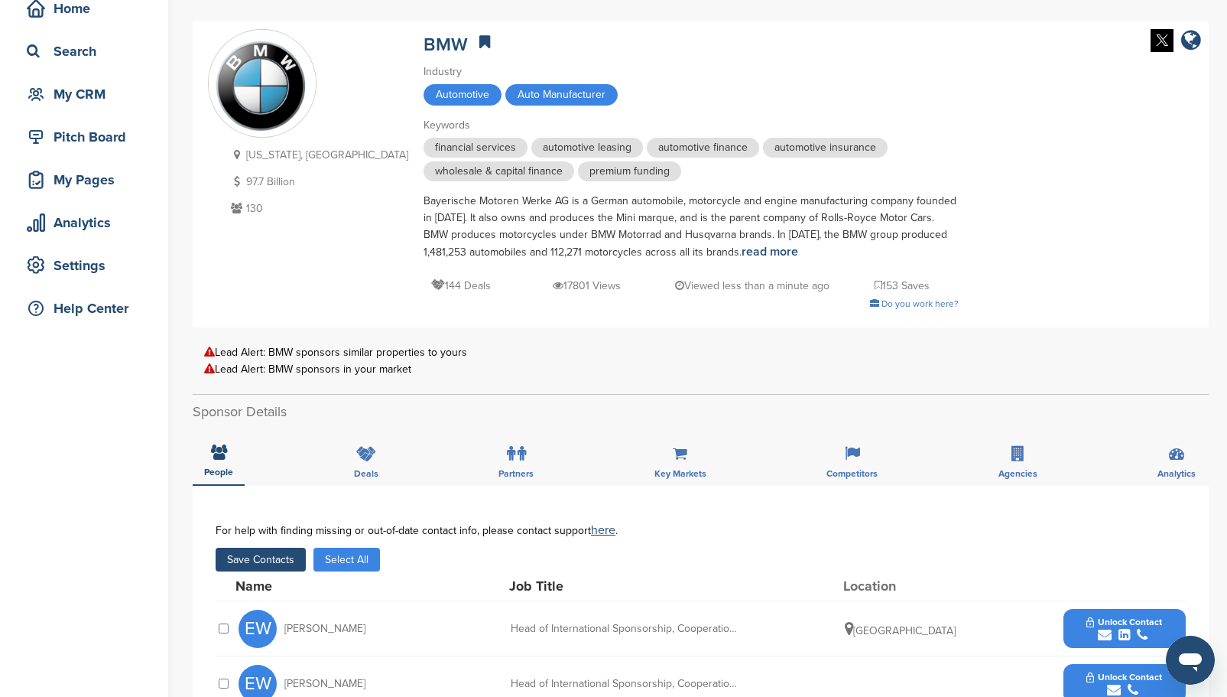
scroll to position [0, 0]
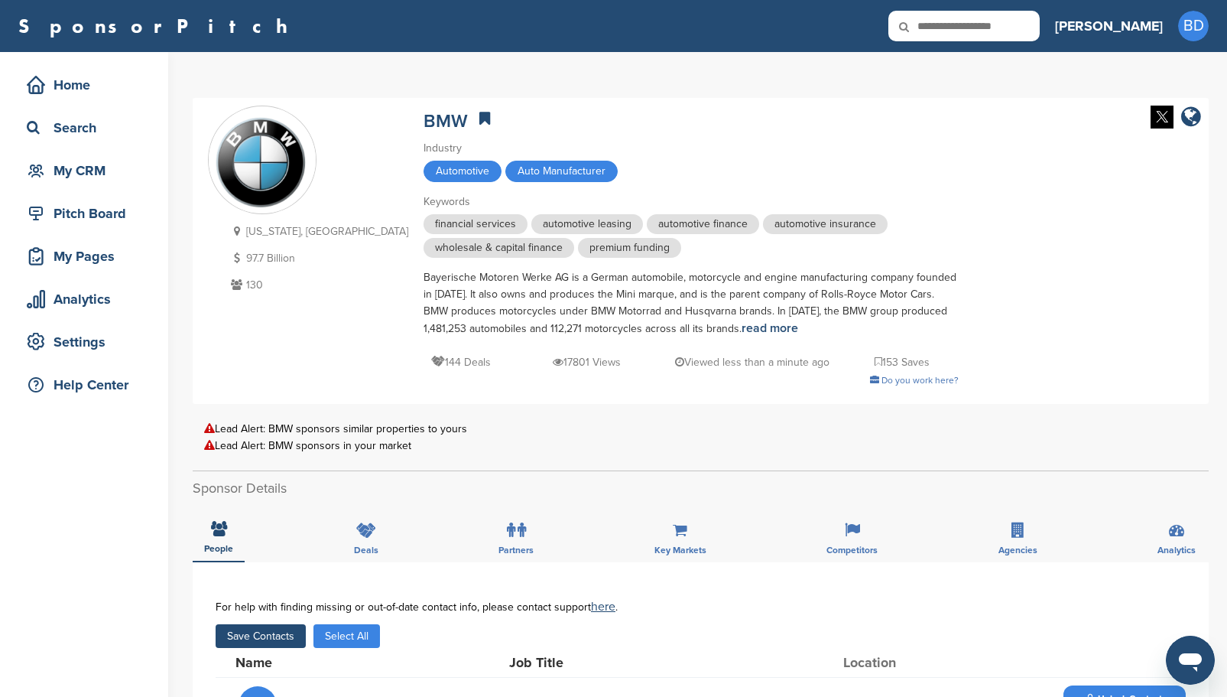
click at [564, 115] on div "BMW" at bounding box center [691, 119] width 535 height 27
click at [101, 167] on div "My CRM" at bounding box center [88, 171] width 130 height 28
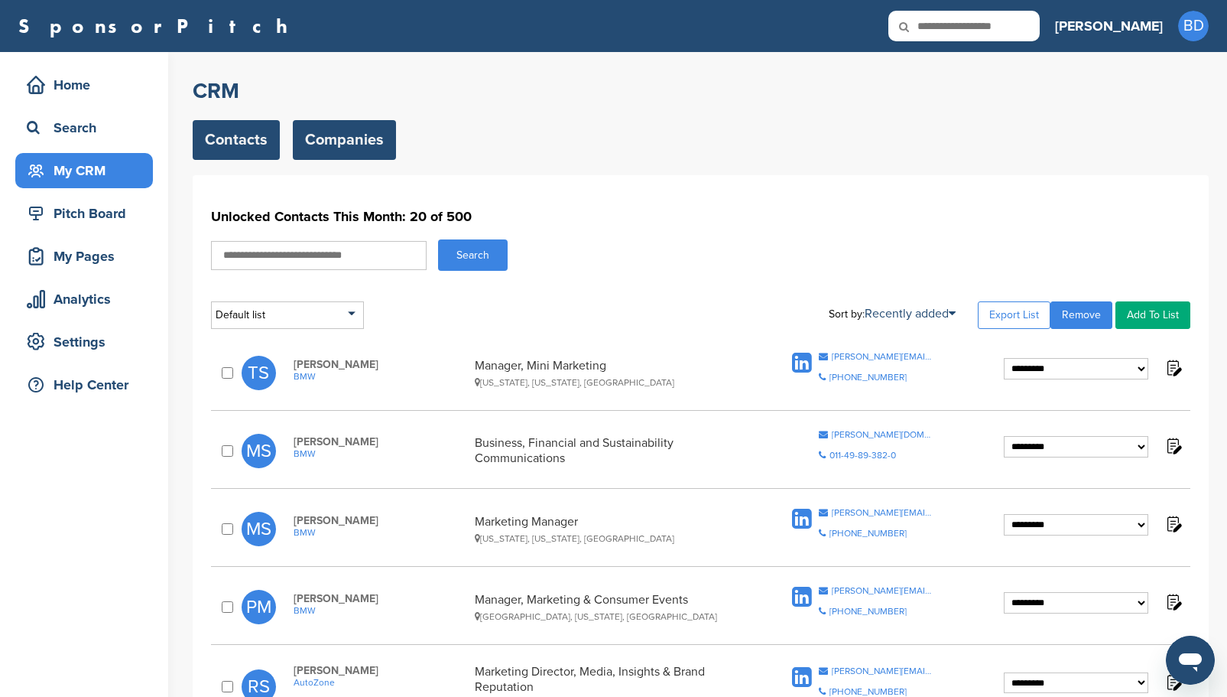
click at [346, 134] on link "Companies" at bounding box center [344, 140] width 103 height 40
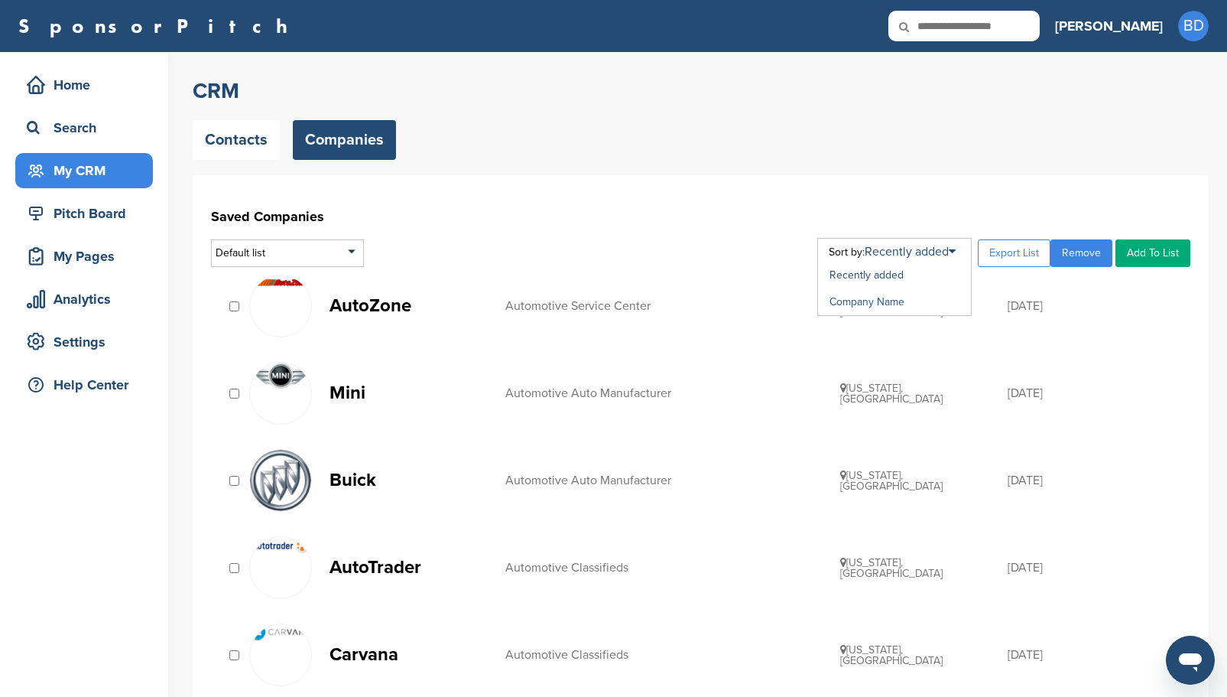
click at [904, 304] on link "Company Name" at bounding box center [867, 301] width 75 height 13
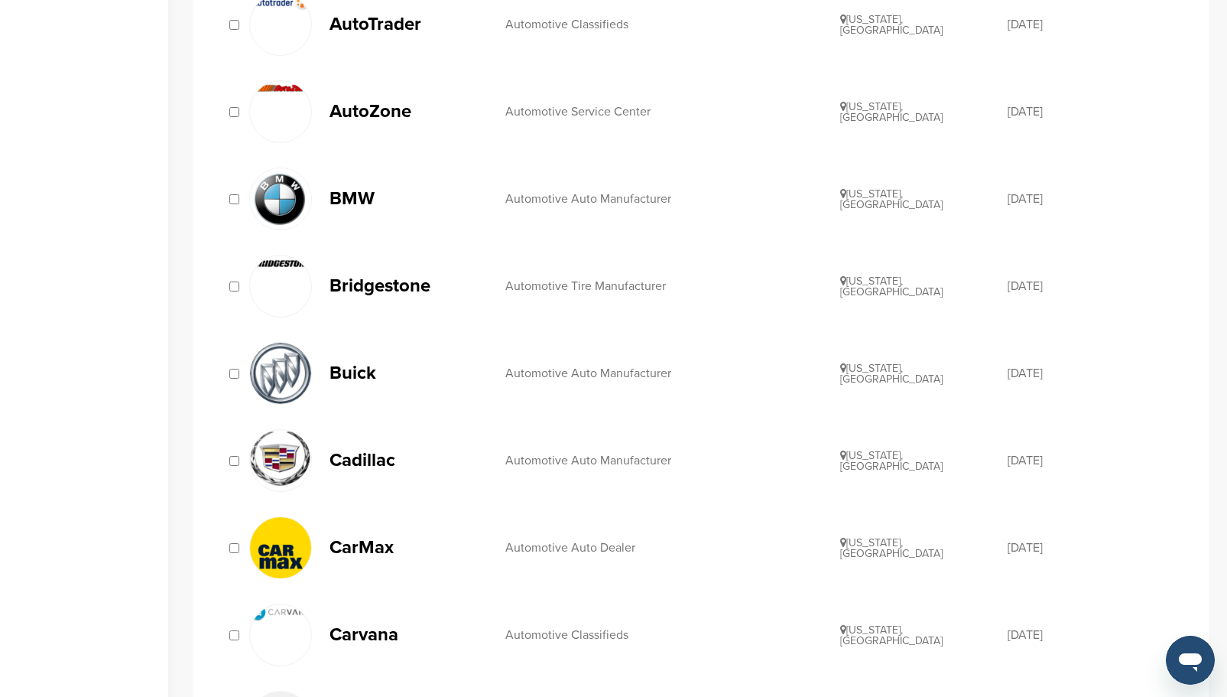
scroll to position [612, 0]
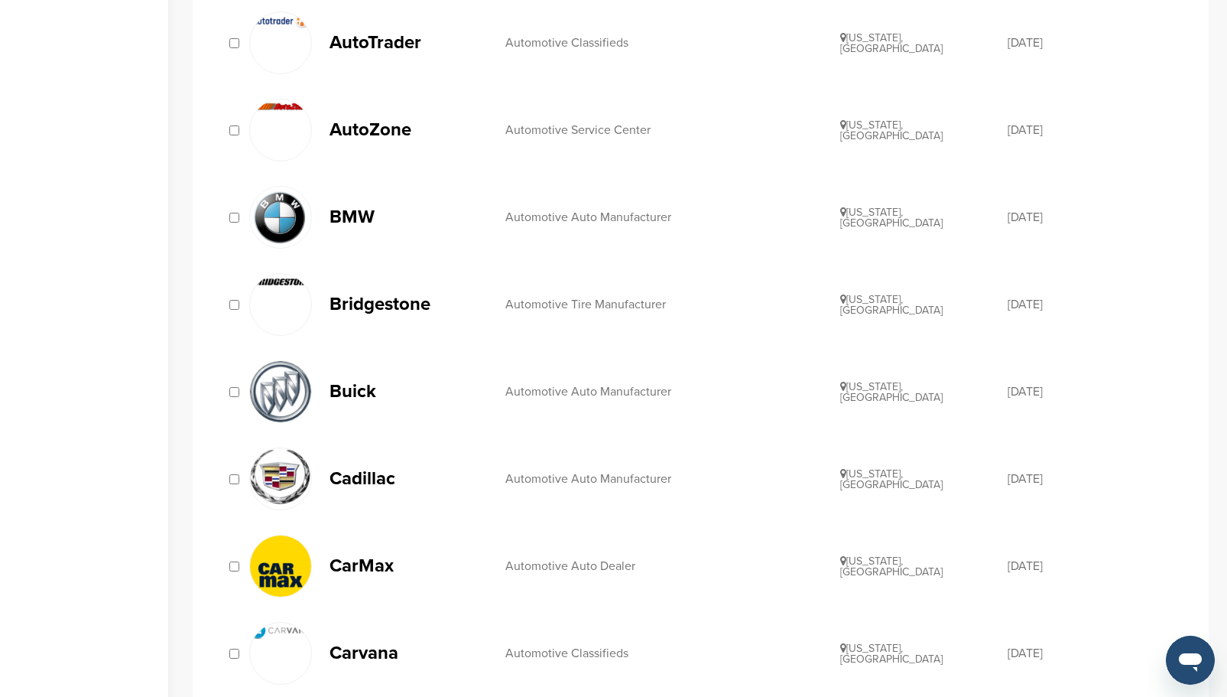
click at [391, 305] on p "Bridgestone" at bounding box center [410, 303] width 161 height 19
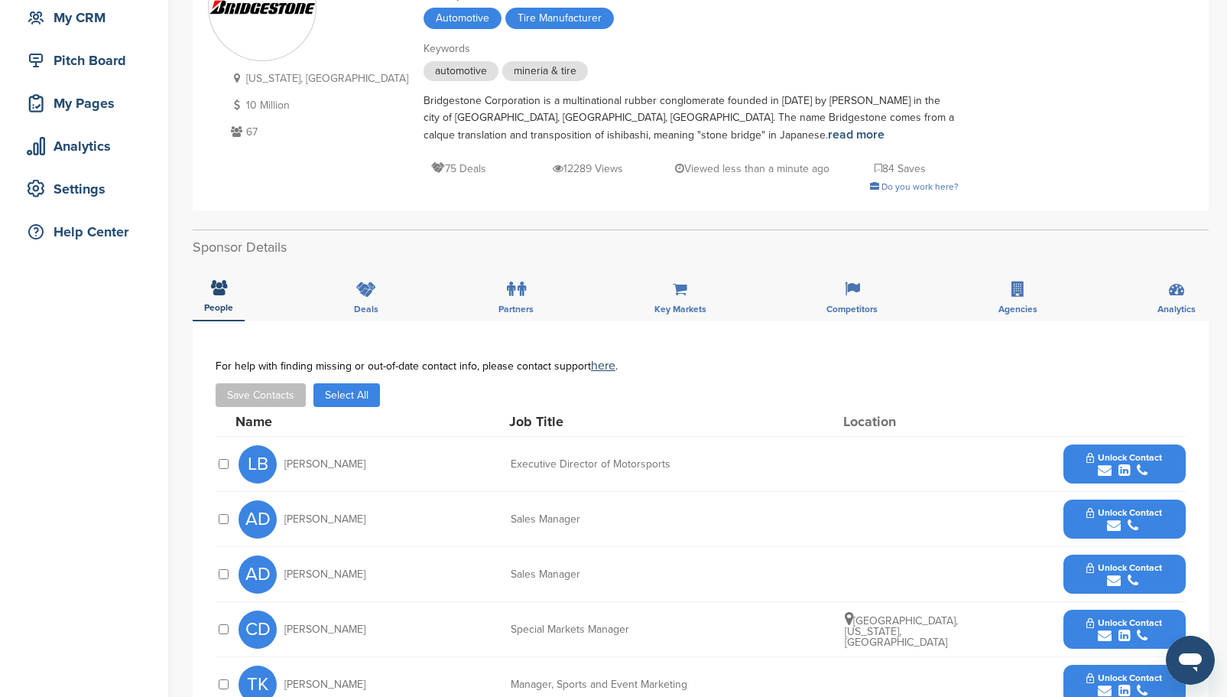
scroll to position [76, 0]
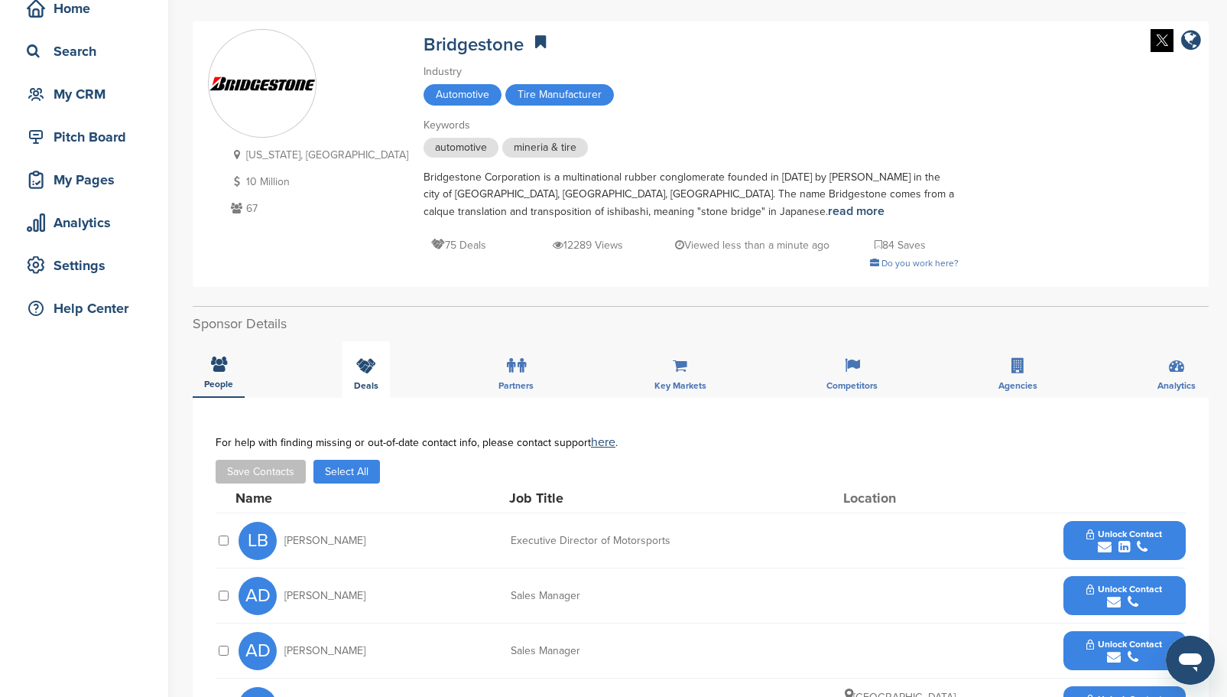
click at [360, 369] on icon at bounding box center [366, 365] width 20 height 15
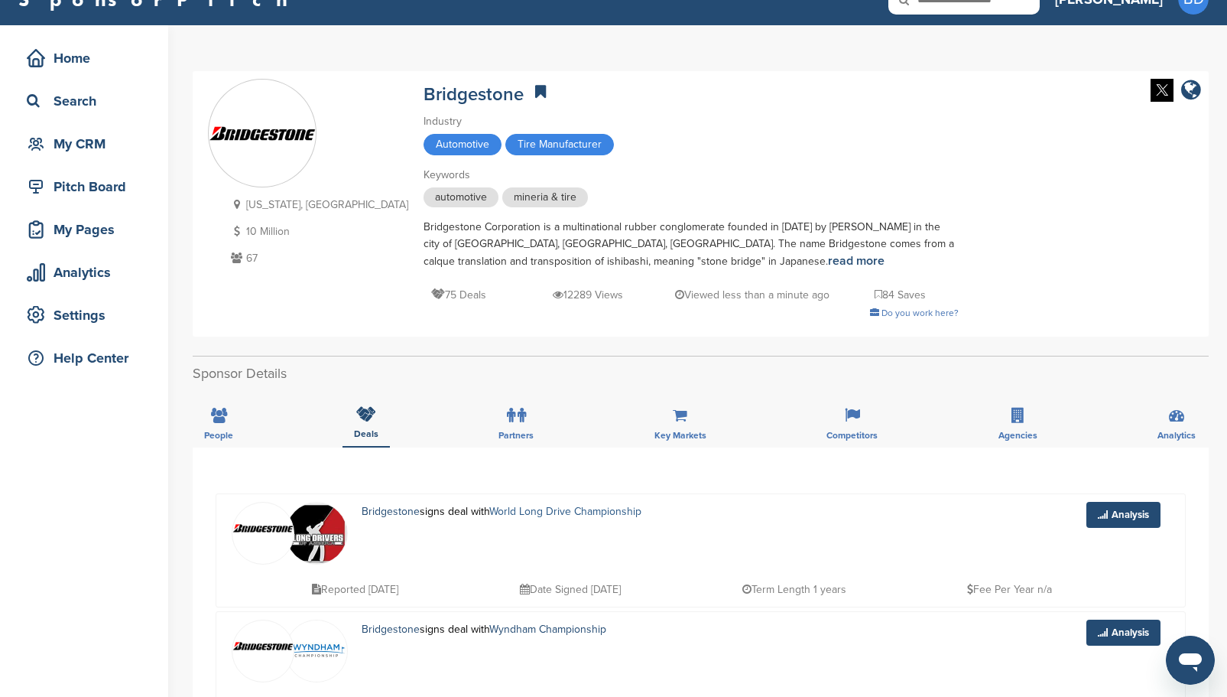
scroll to position [0, 0]
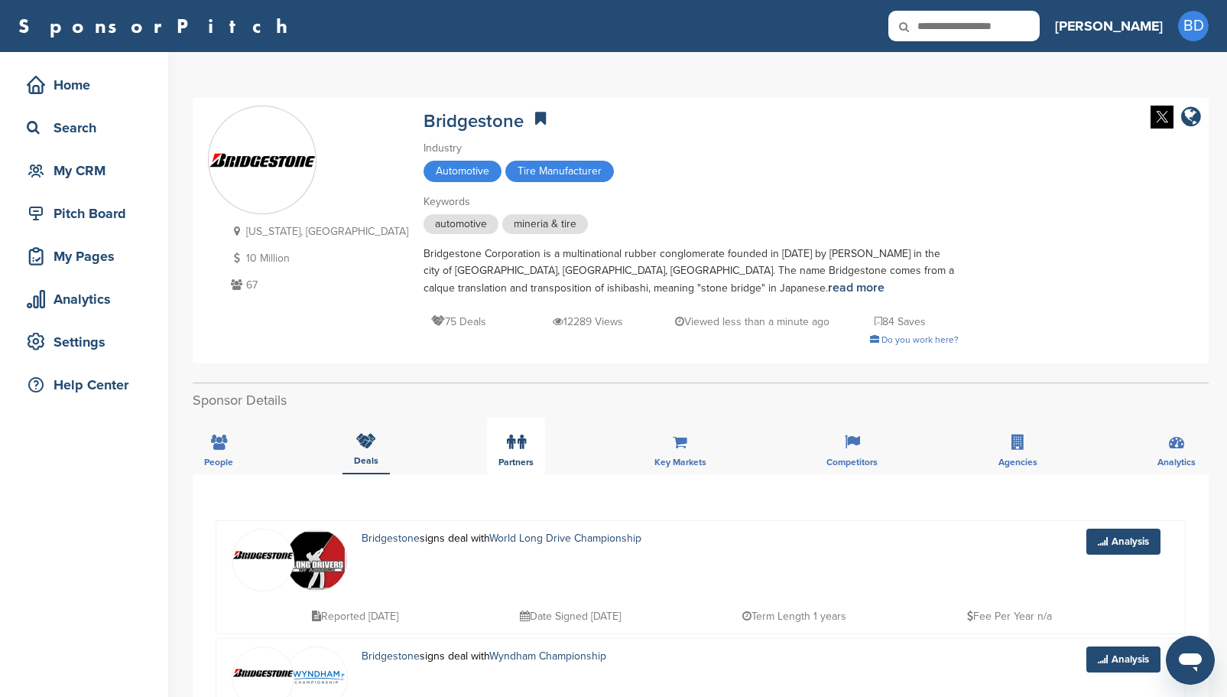
click at [521, 450] on icon at bounding box center [522, 441] width 8 height 15
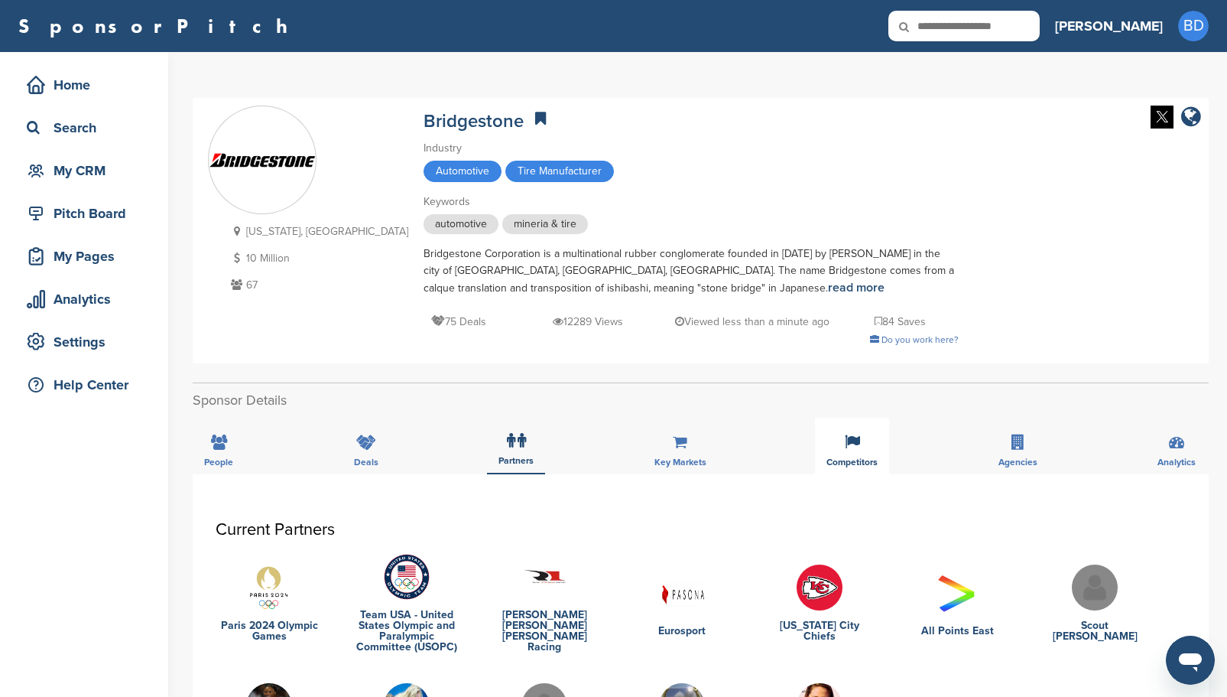
click at [862, 443] on div "Competitors" at bounding box center [852, 445] width 74 height 57
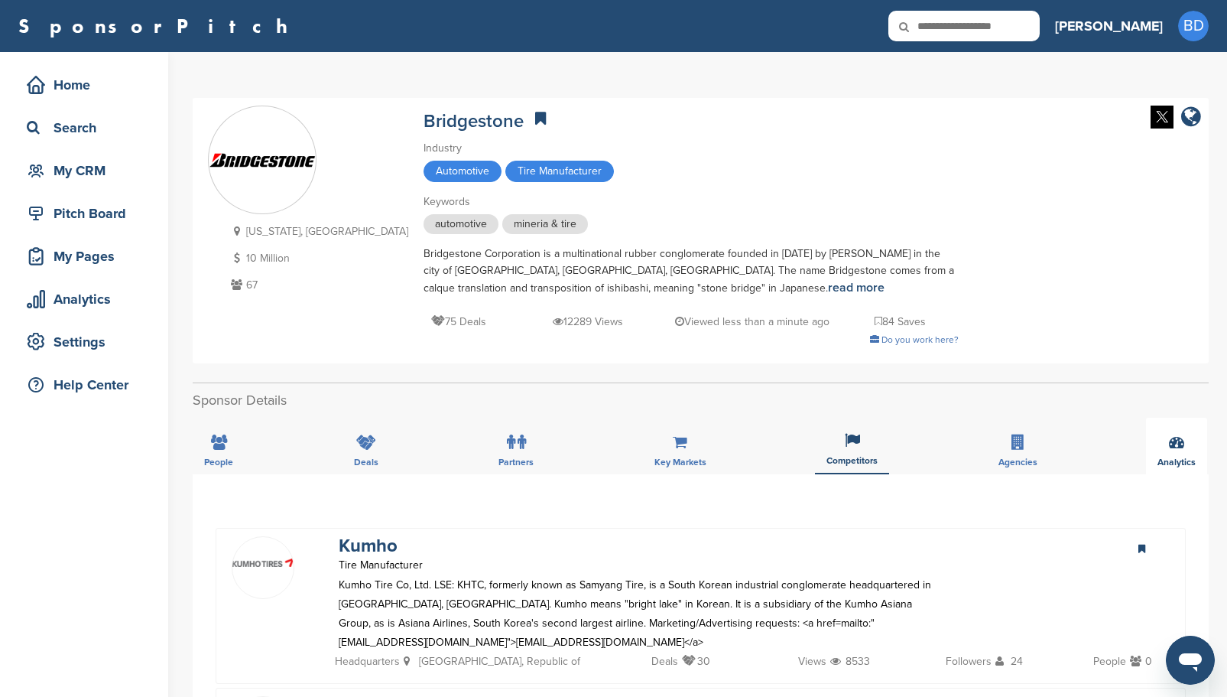
click at [1180, 456] on div "Analytics" at bounding box center [1176, 445] width 61 height 57
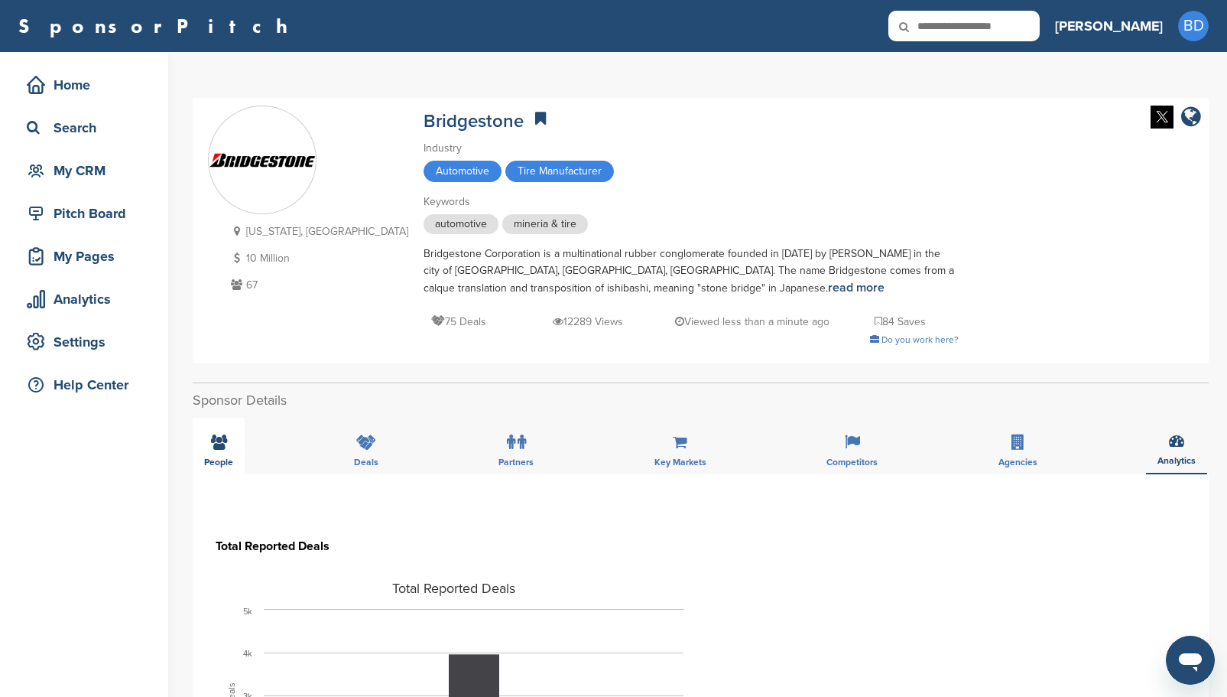
click at [218, 444] on icon at bounding box center [219, 441] width 16 height 15
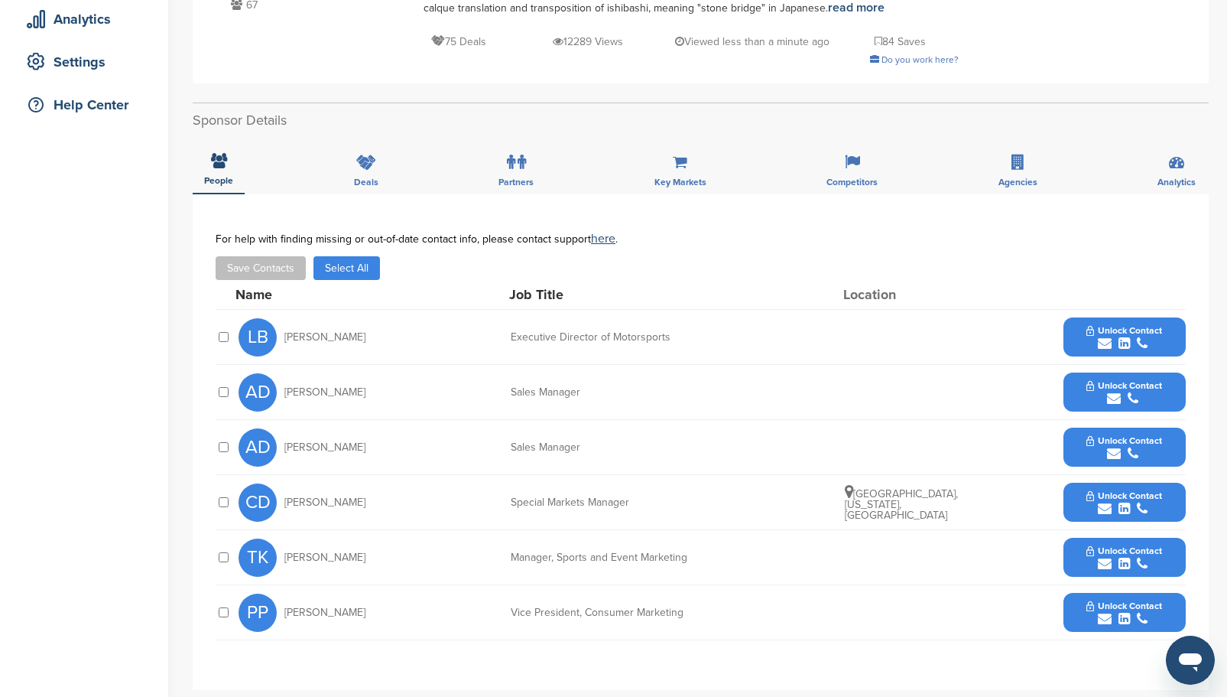
scroll to position [306, 0]
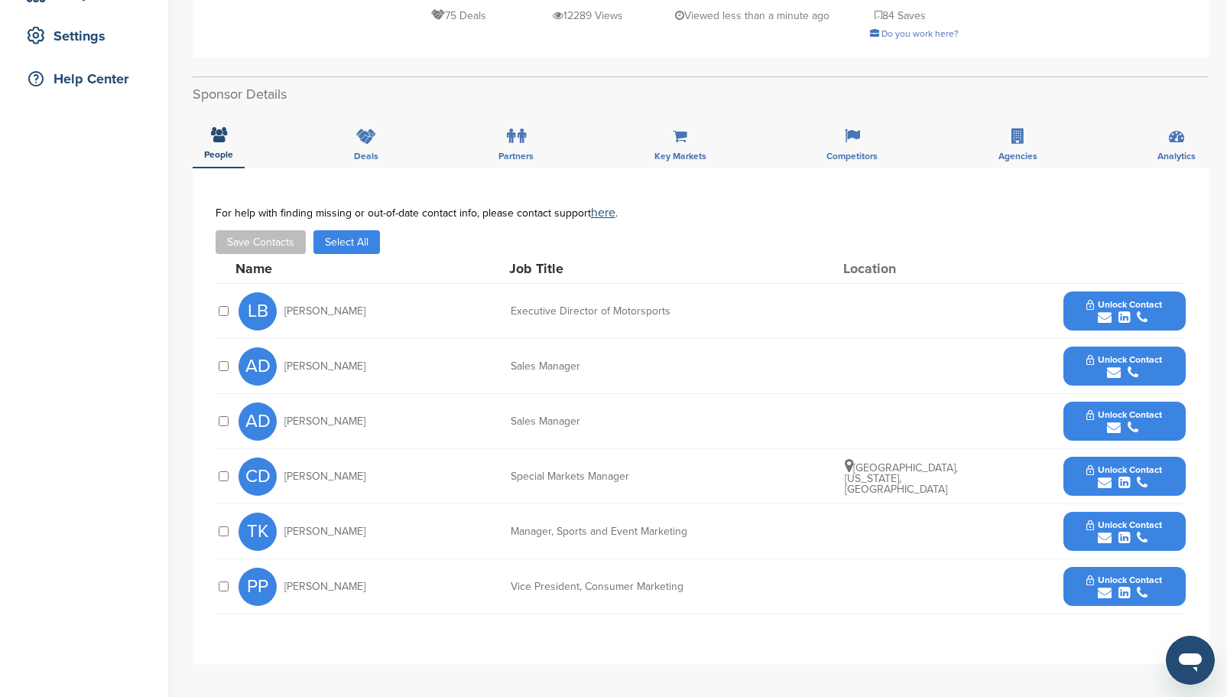
click at [1125, 586] on icon "submit" at bounding box center [1124, 593] width 11 height 14
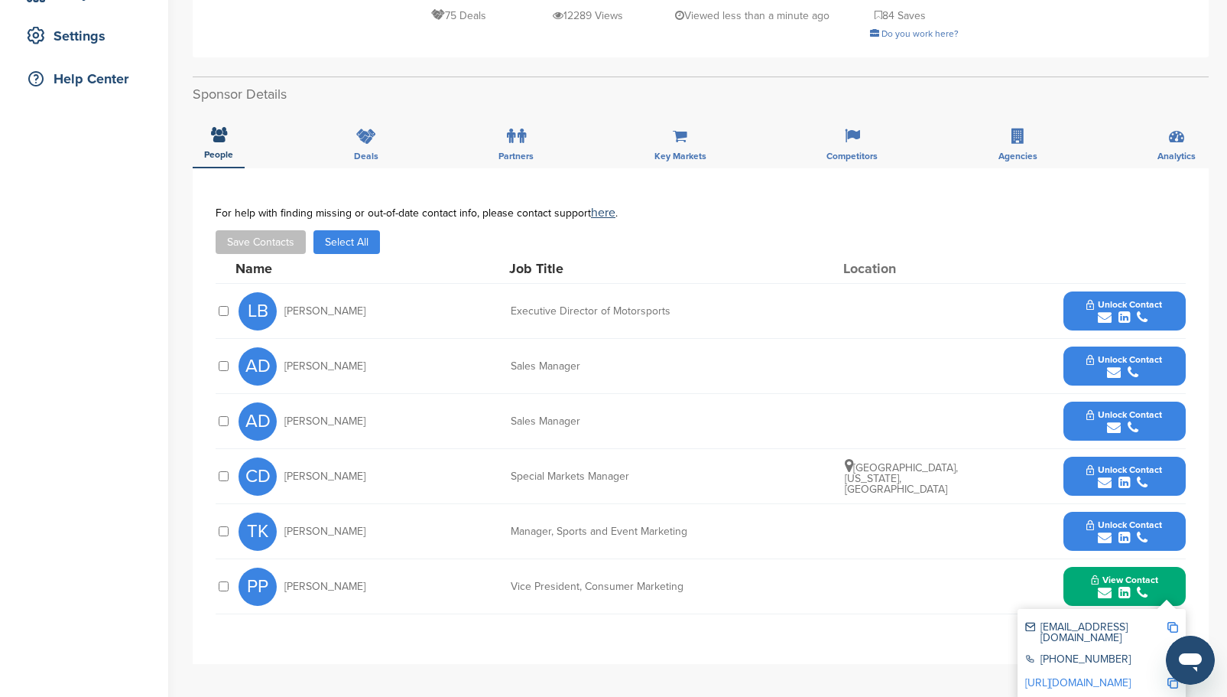
click at [1122, 527] on span "Unlock Contact" at bounding box center [1124, 524] width 76 height 11
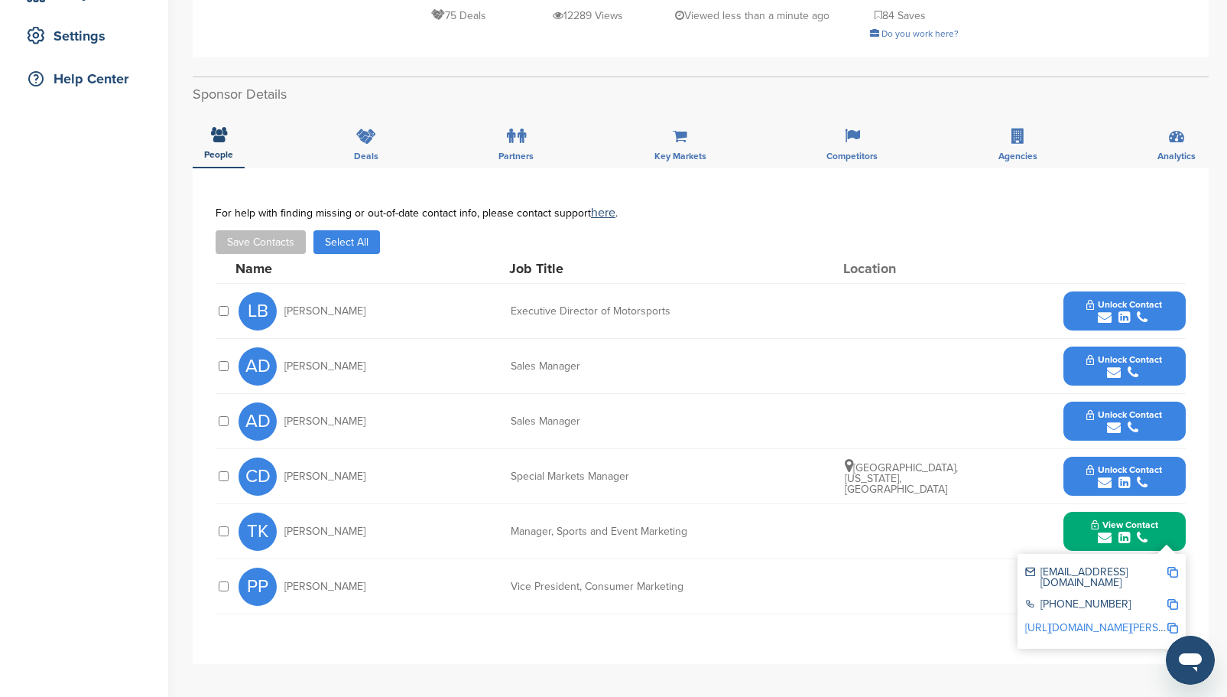
scroll to position [0, 0]
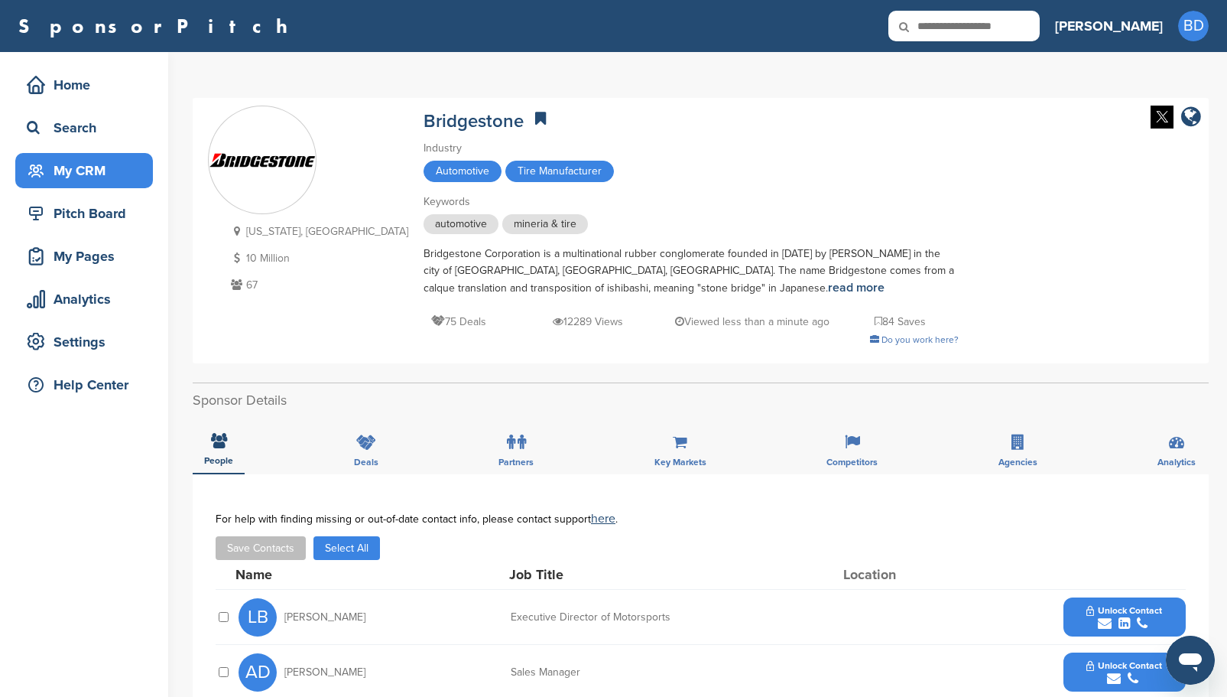
click at [101, 166] on div "My CRM" at bounding box center [88, 171] width 130 height 28
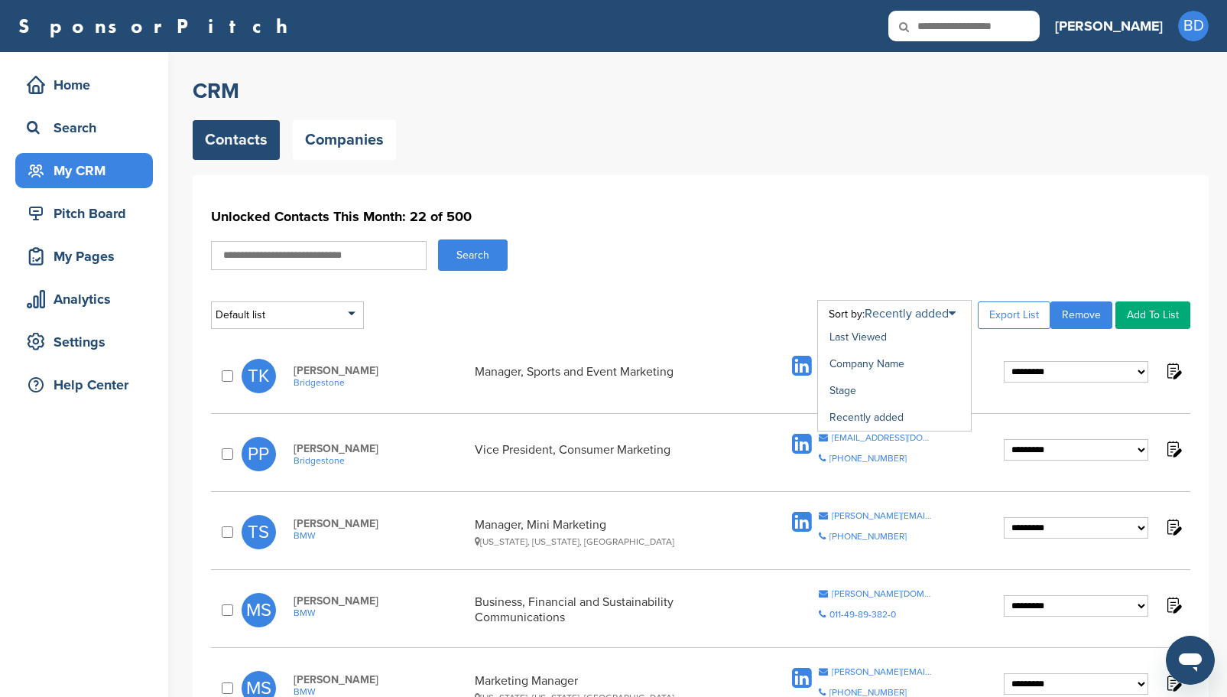
click at [954, 317] on link "Recently added" at bounding box center [910, 313] width 91 height 15
click at [884, 361] on link "Company Name" at bounding box center [867, 363] width 75 height 13
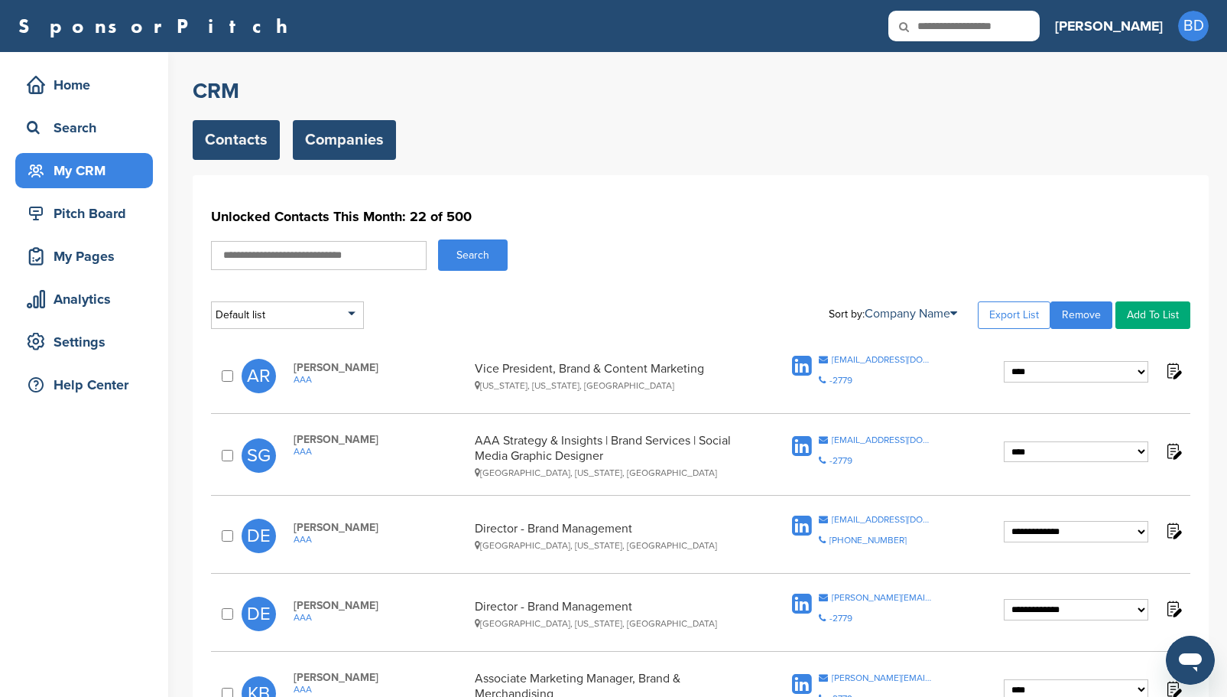
click at [351, 136] on link "Companies" at bounding box center [344, 140] width 103 height 40
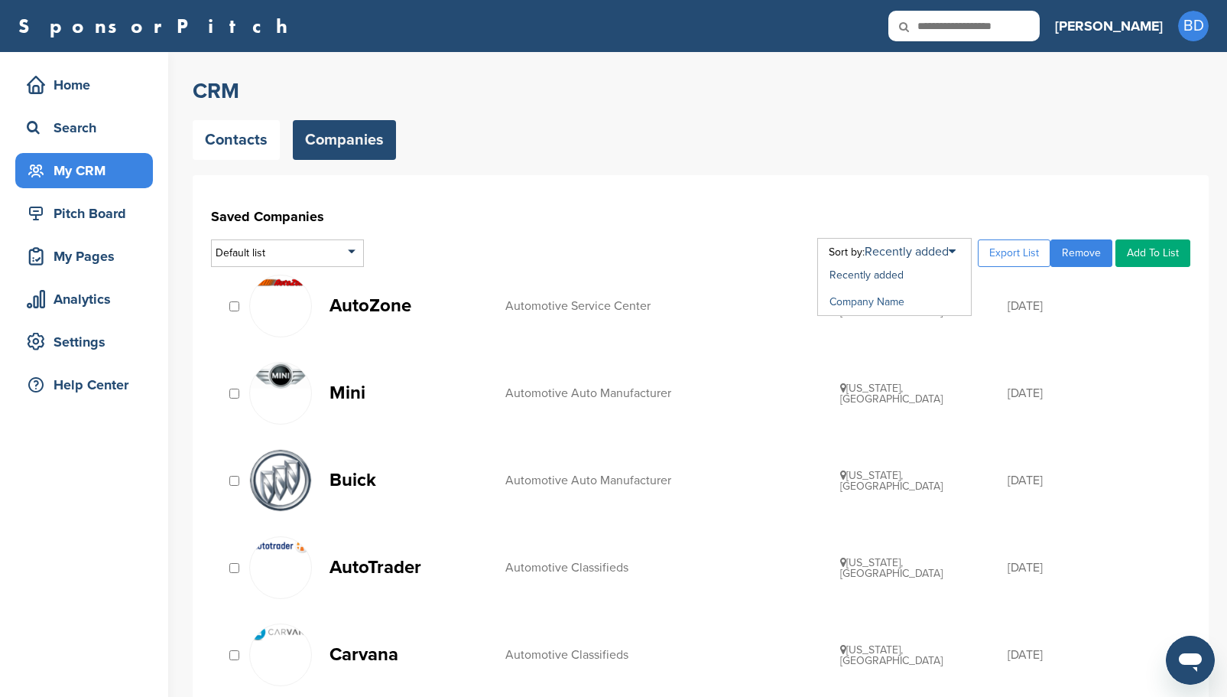
click at [902, 299] on link "Company Name" at bounding box center [867, 301] width 75 height 13
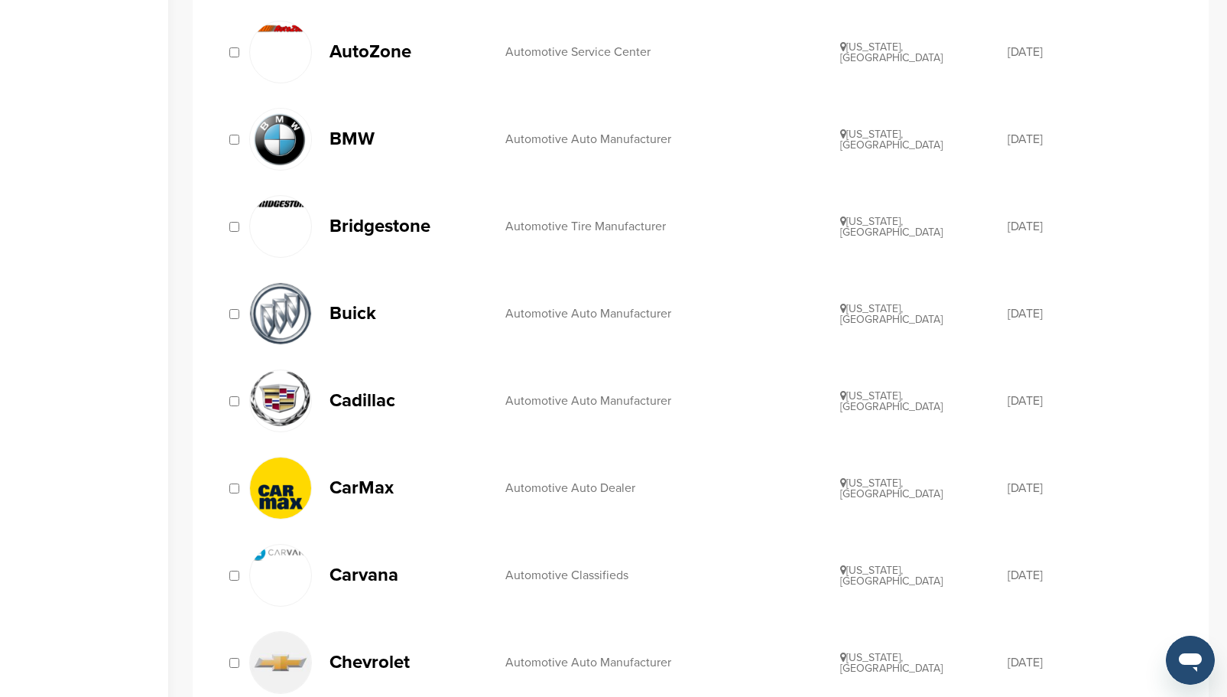
scroll to position [765, 0]
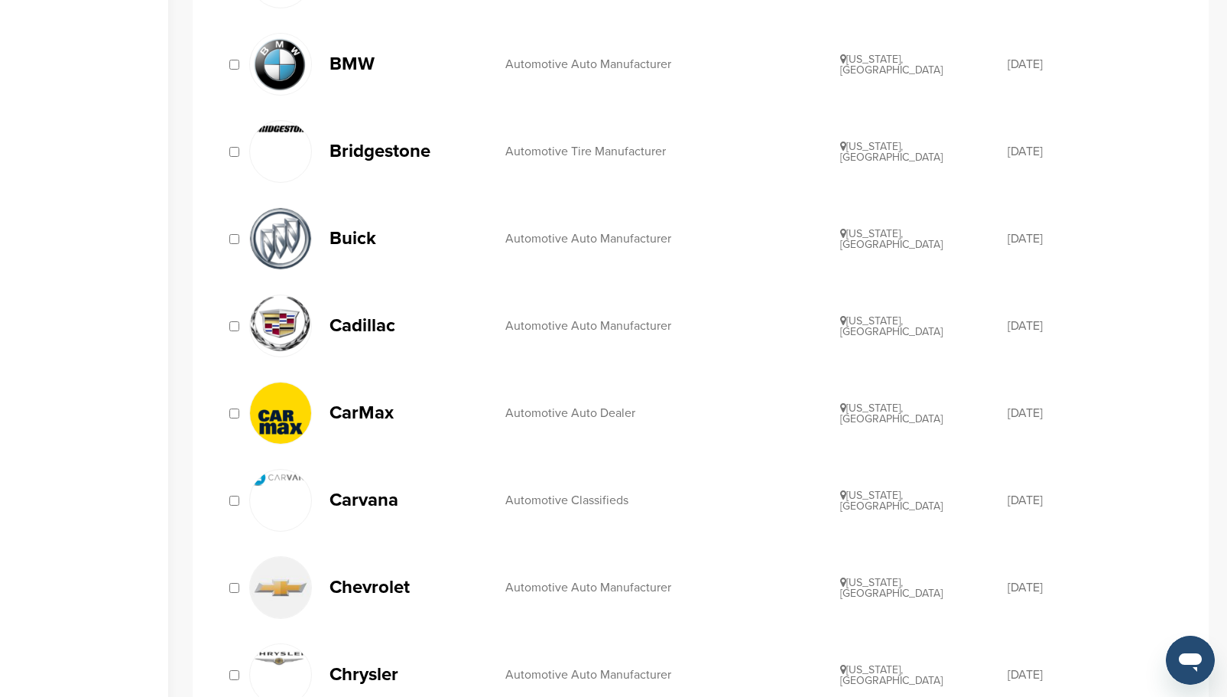
click at [346, 237] on p "Buick" at bounding box center [410, 238] width 161 height 19
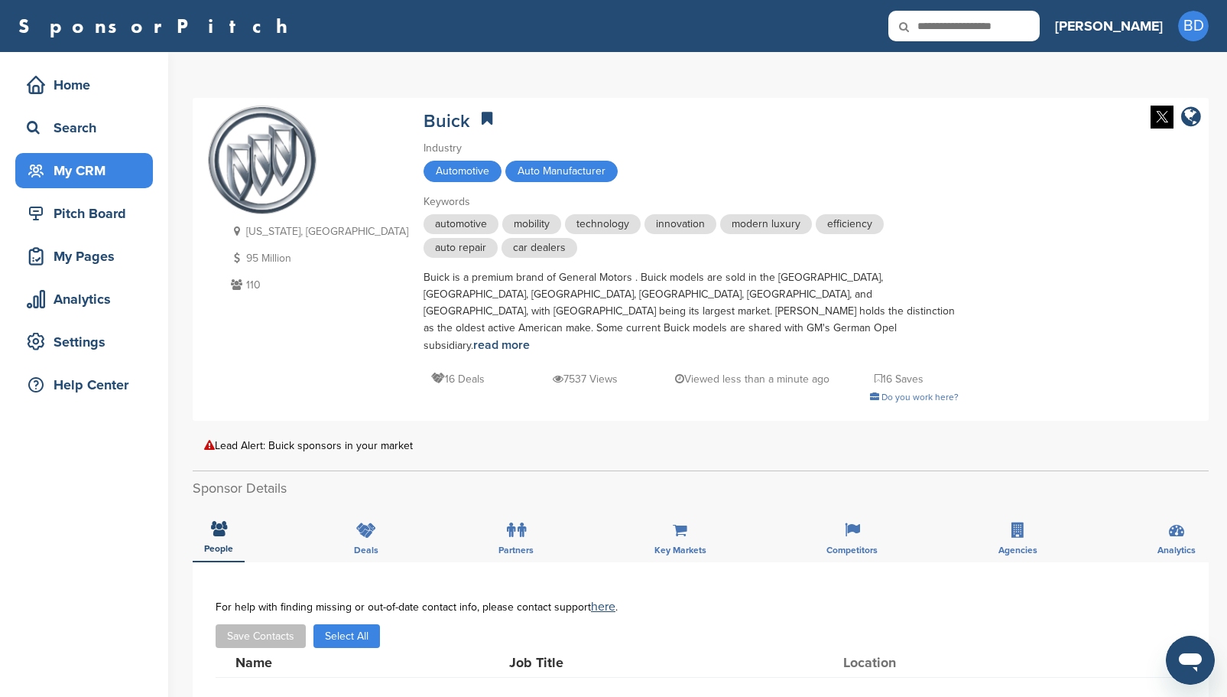
click at [101, 171] on div "My CRM" at bounding box center [88, 171] width 130 height 28
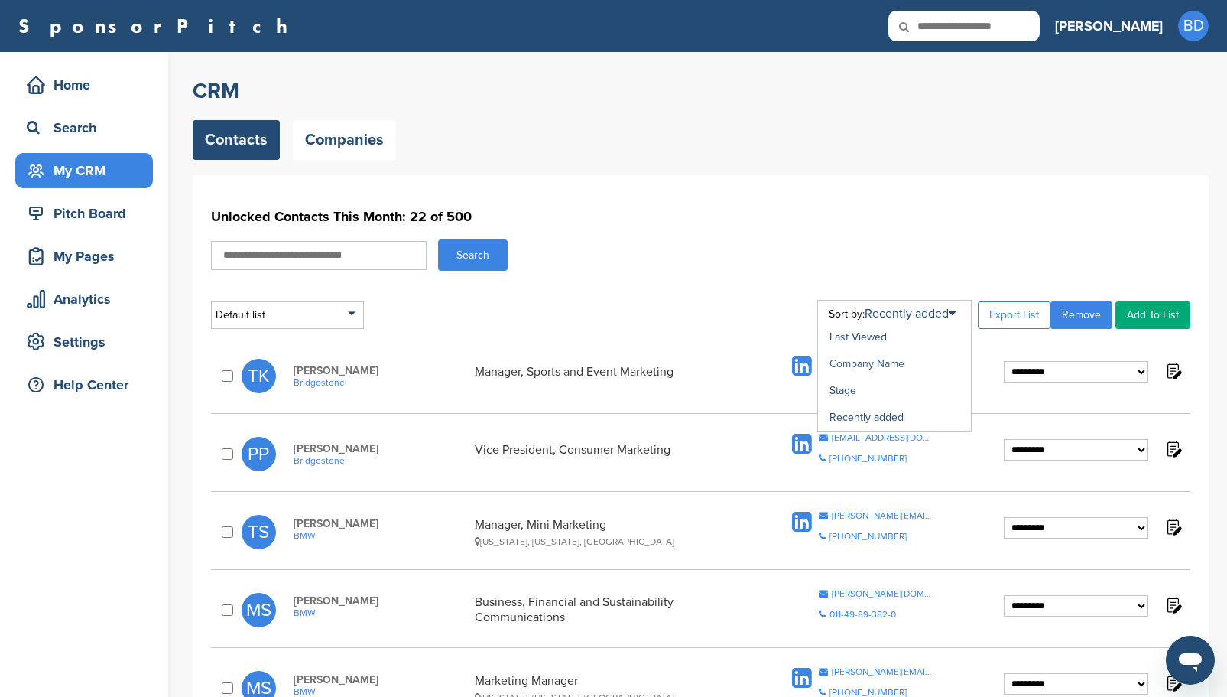
click at [890, 359] on link "Company Name" at bounding box center [867, 363] width 75 height 13
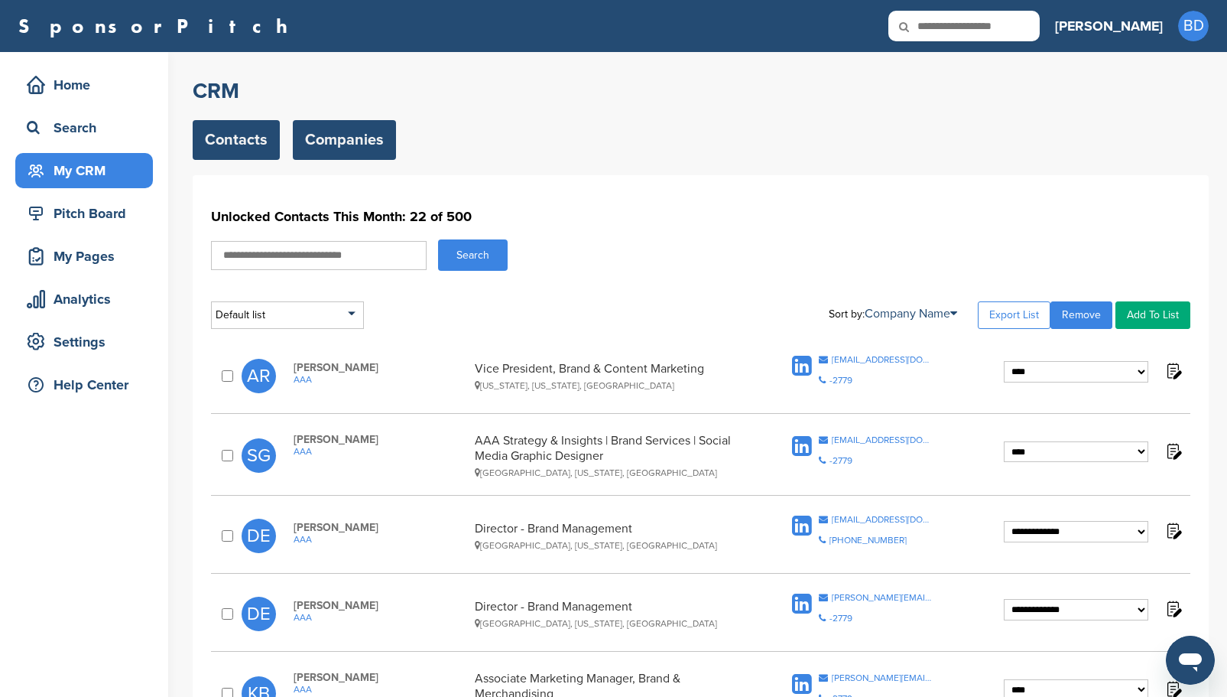
click at [341, 138] on link "Companies" at bounding box center [344, 140] width 103 height 40
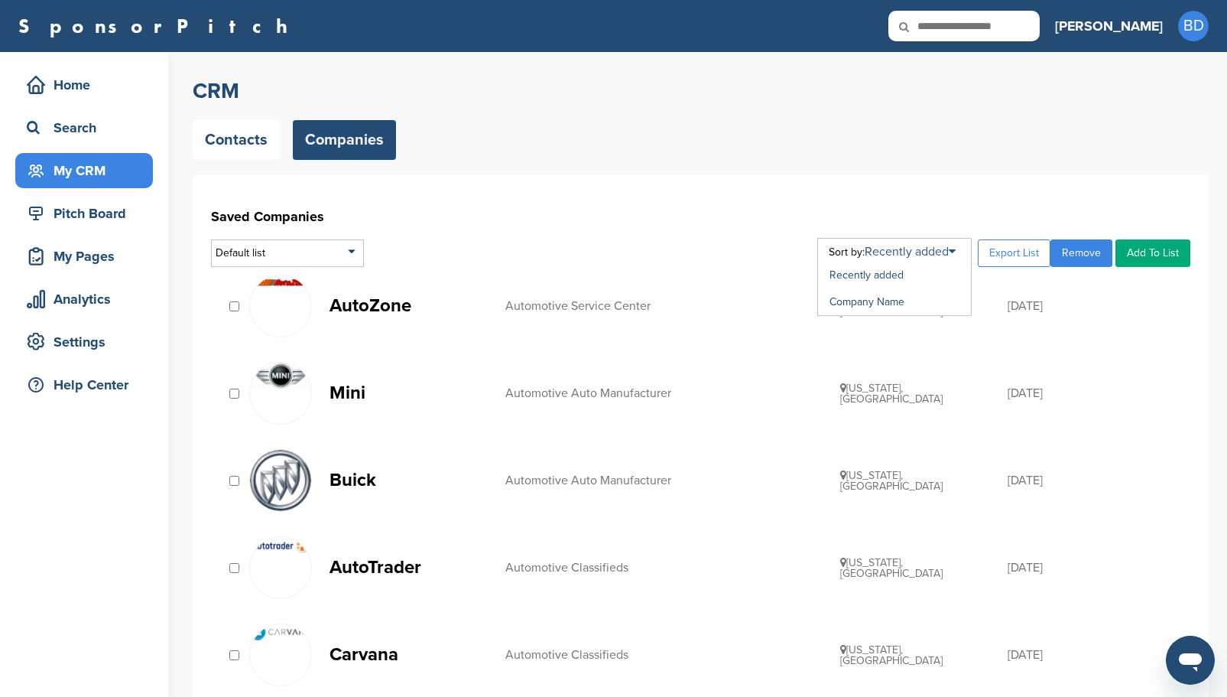
click at [956, 248] on icon at bounding box center [952, 251] width 7 height 12
click at [893, 300] on link "Company Name" at bounding box center [867, 301] width 75 height 13
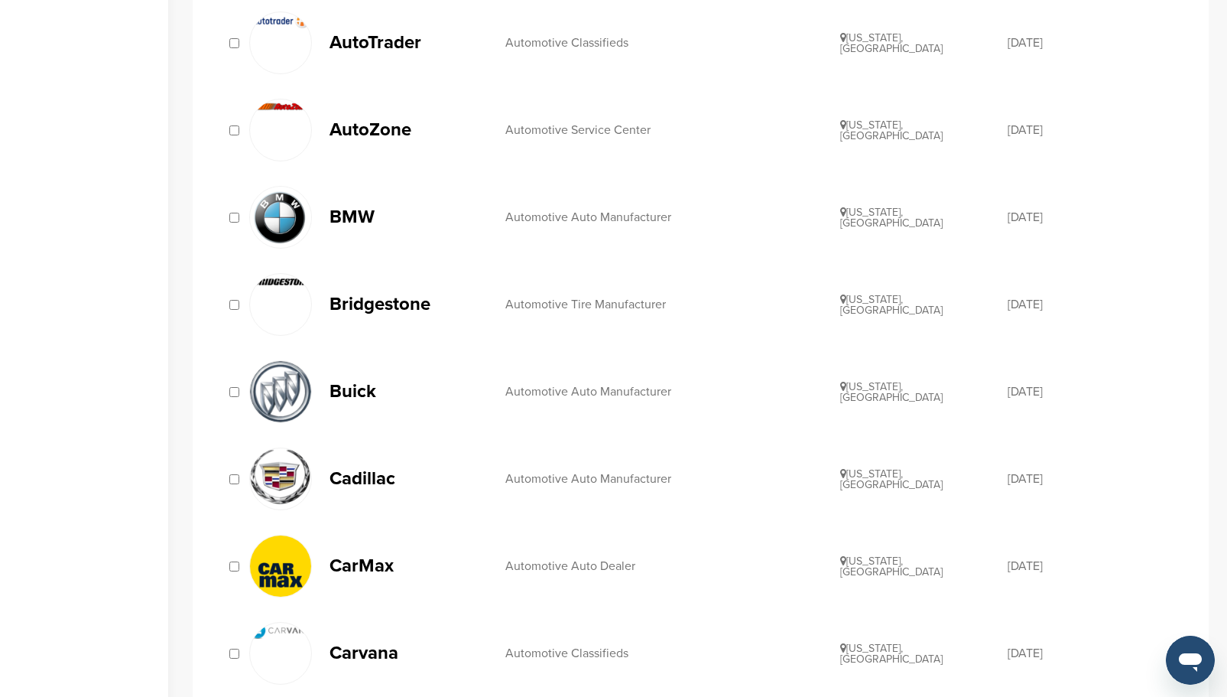
scroll to position [688, 0]
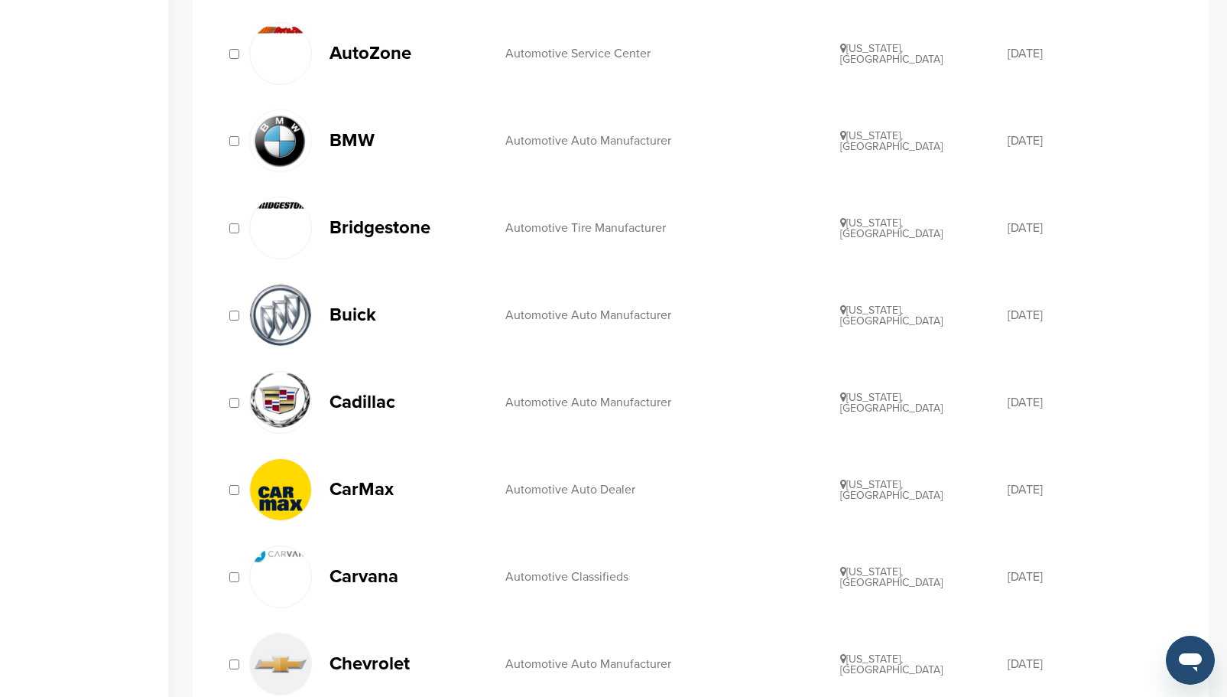
click at [295, 408] on img at bounding box center [280, 400] width 61 height 57
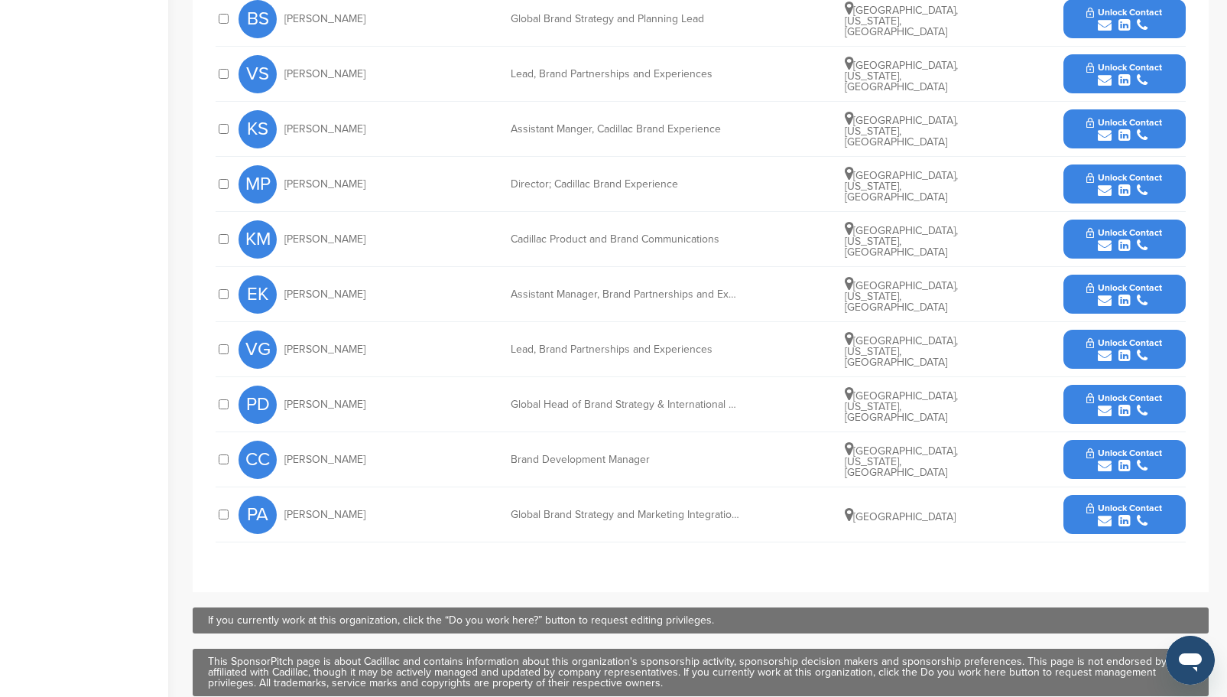
scroll to position [612, 0]
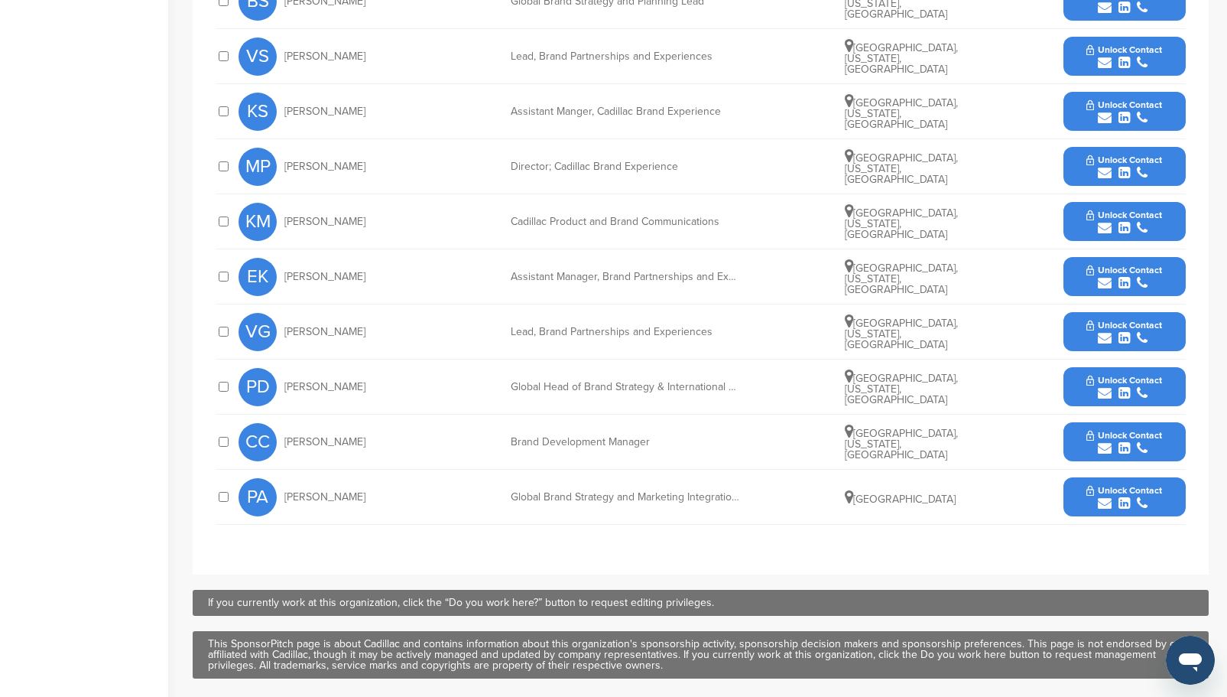
click at [1107, 490] on span "Unlock Contact" at bounding box center [1124, 490] width 76 height 11
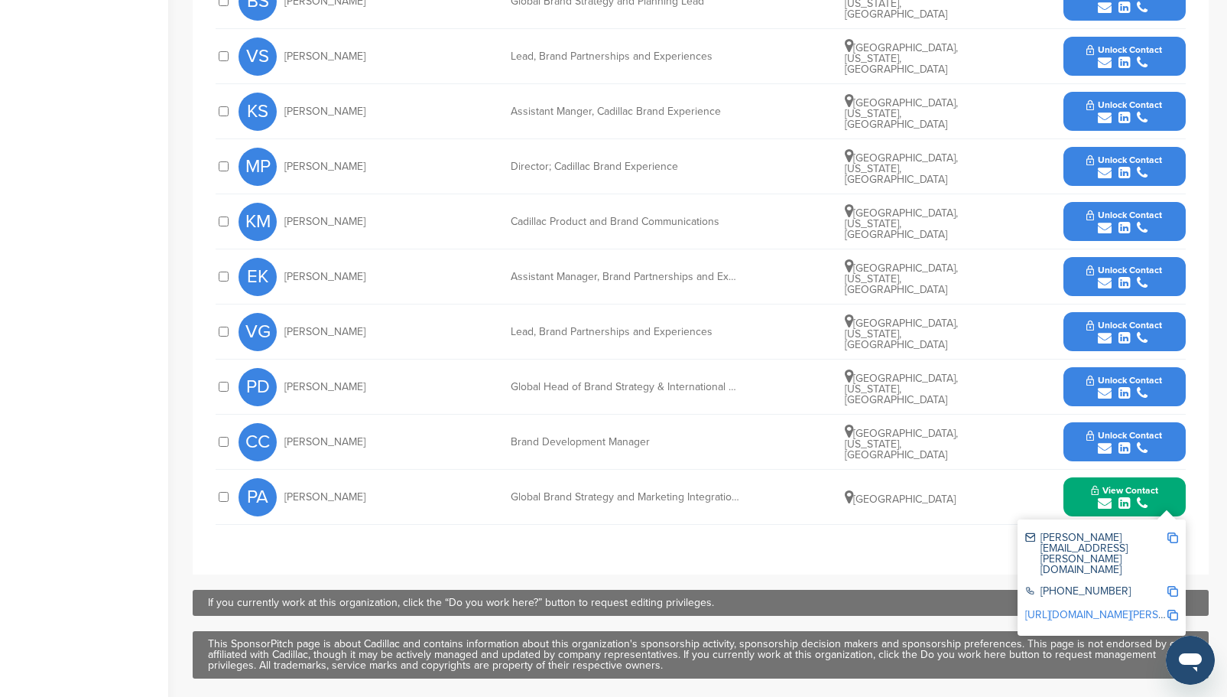
click at [1112, 436] on span "Unlock Contact" at bounding box center [1124, 435] width 76 height 11
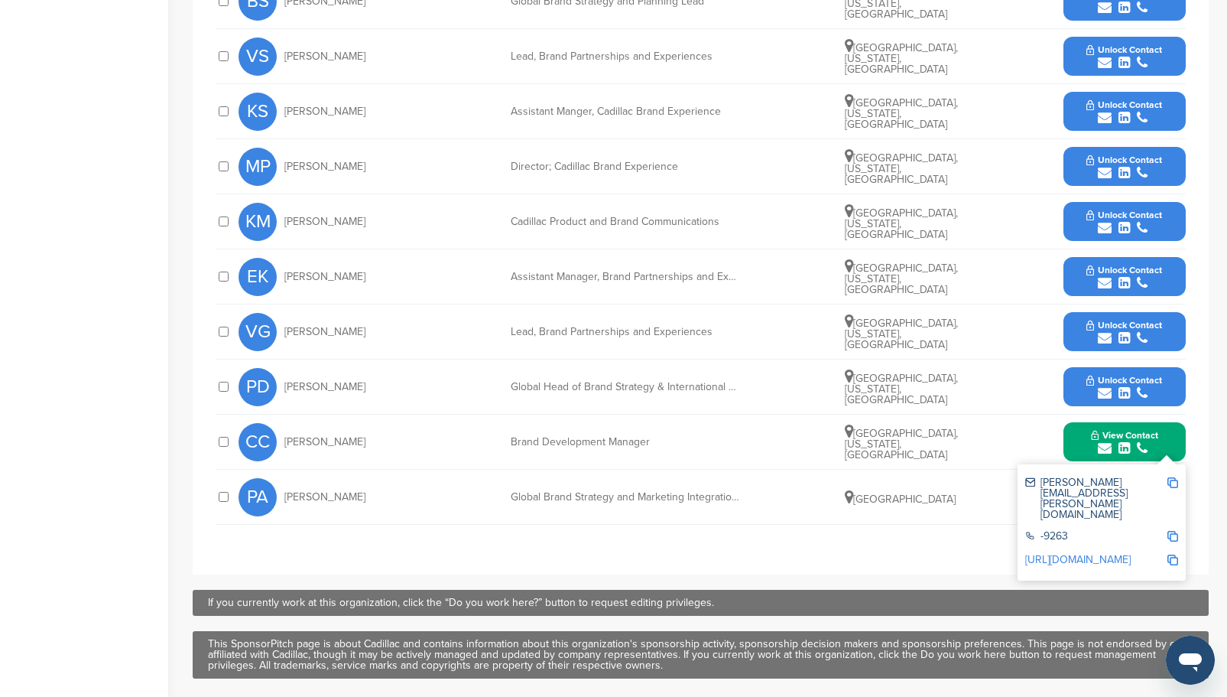
click at [1113, 331] on div "submit" at bounding box center [1124, 338] width 76 height 15
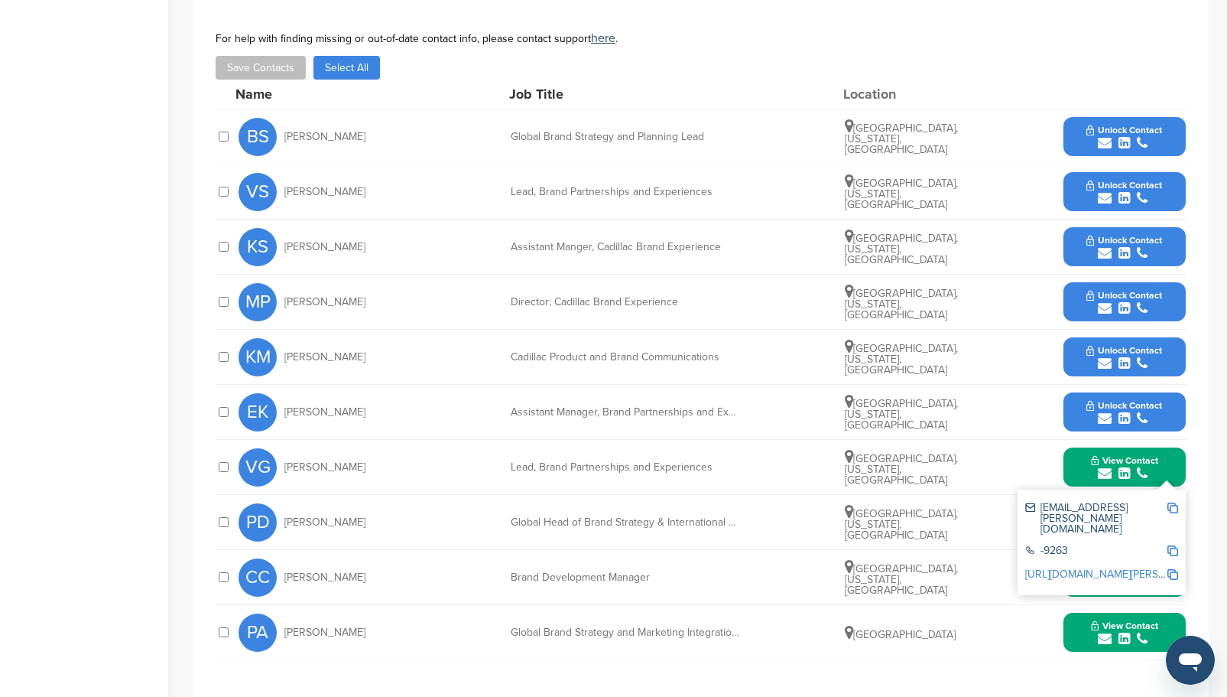
scroll to position [459, 0]
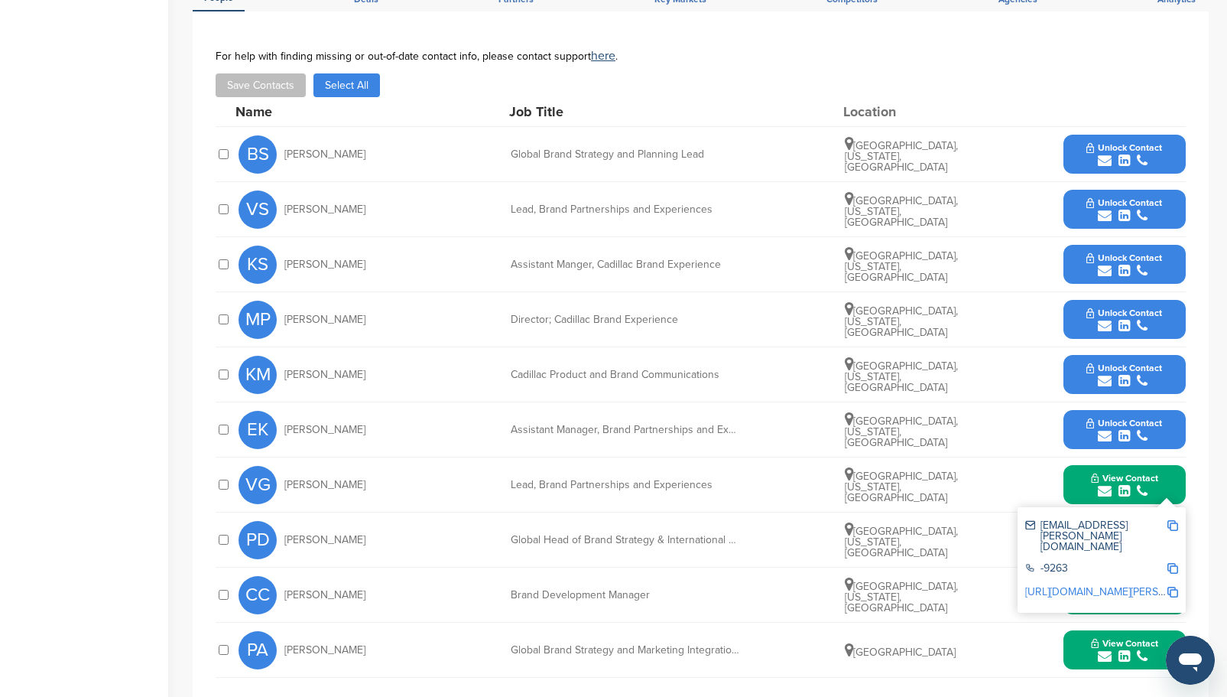
click at [1126, 429] on icon "submit" at bounding box center [1124, 436] width 11 height 14
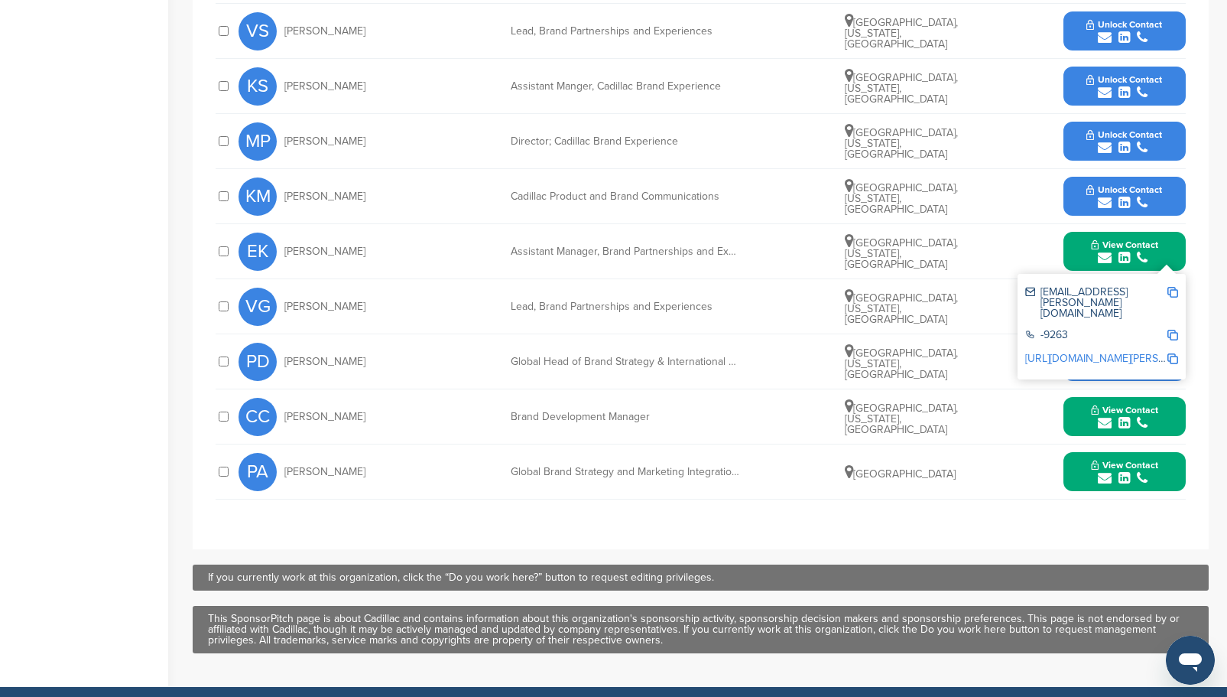
scroll to position [612, 0]
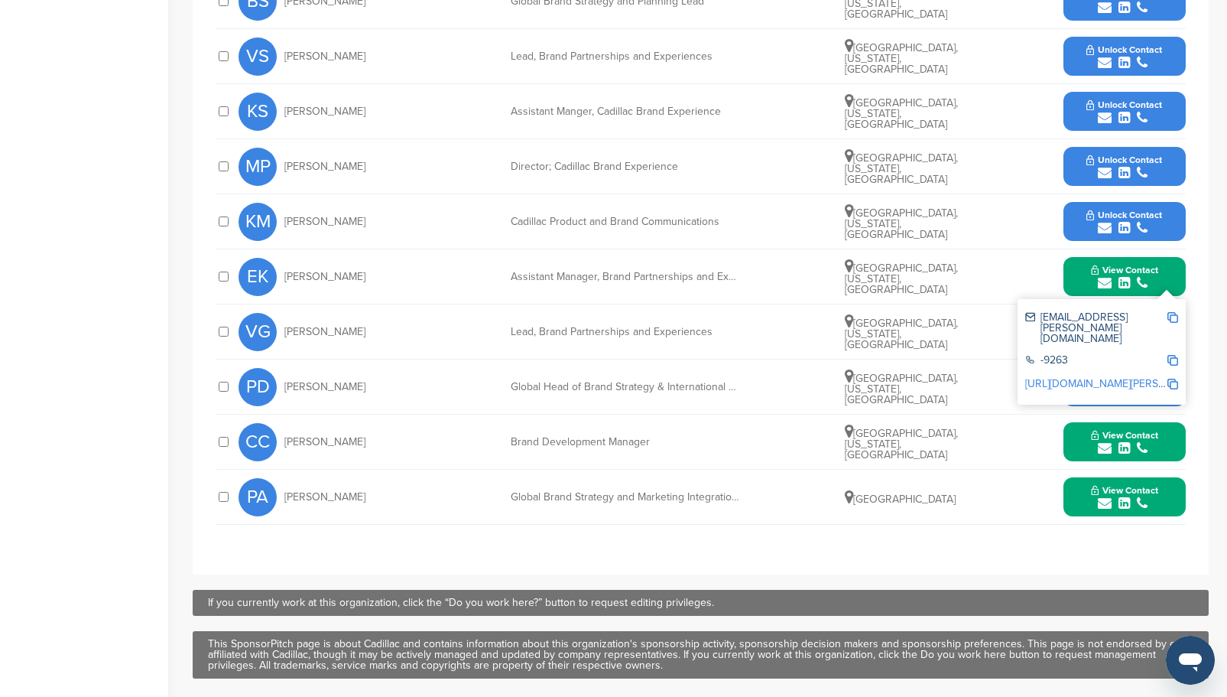
click at [672, 326] on div "Lead, Brand Partnerships and Experiences" at bounding box center [625, 331] width 229 height 11
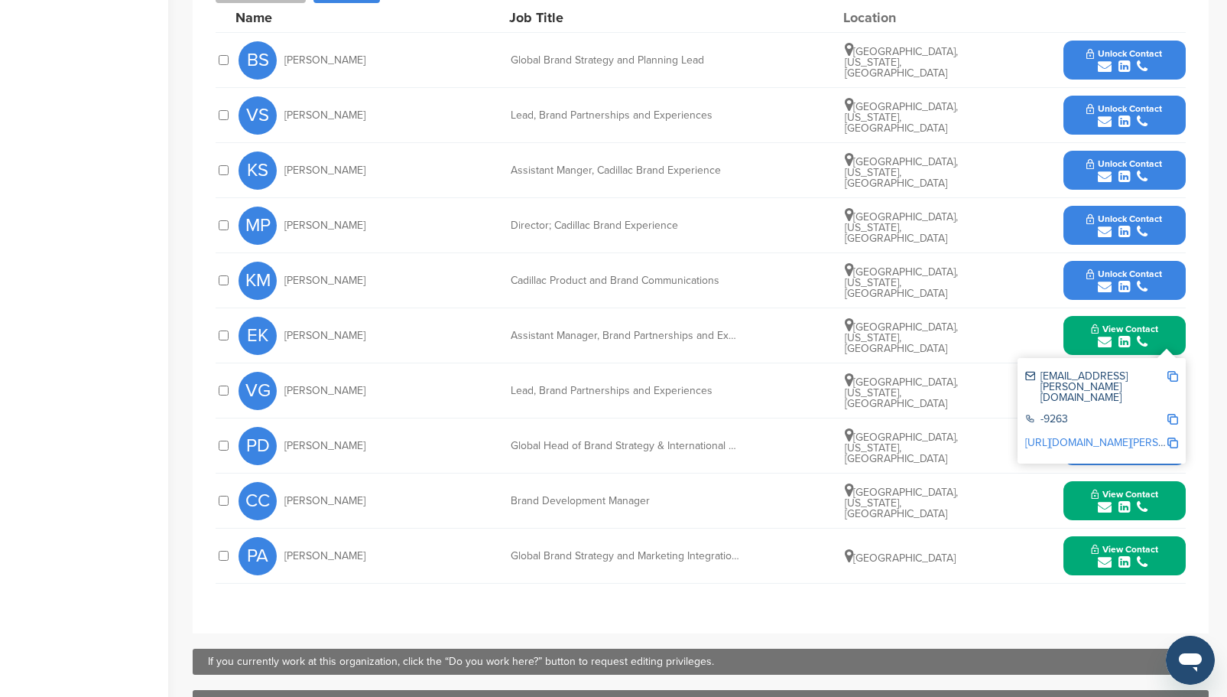
scroll to position [535, 0]
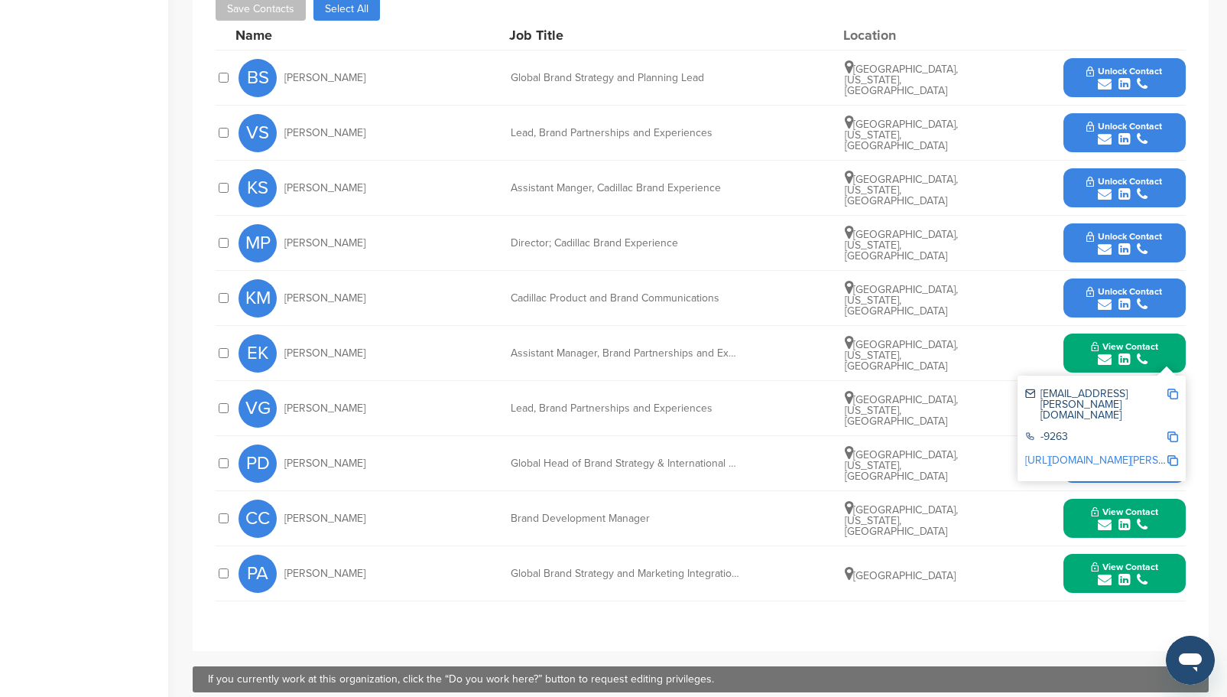
click at [1130, 124] on span "Unlock Contact" at bounding box center [1124, 126] width 76 height 11
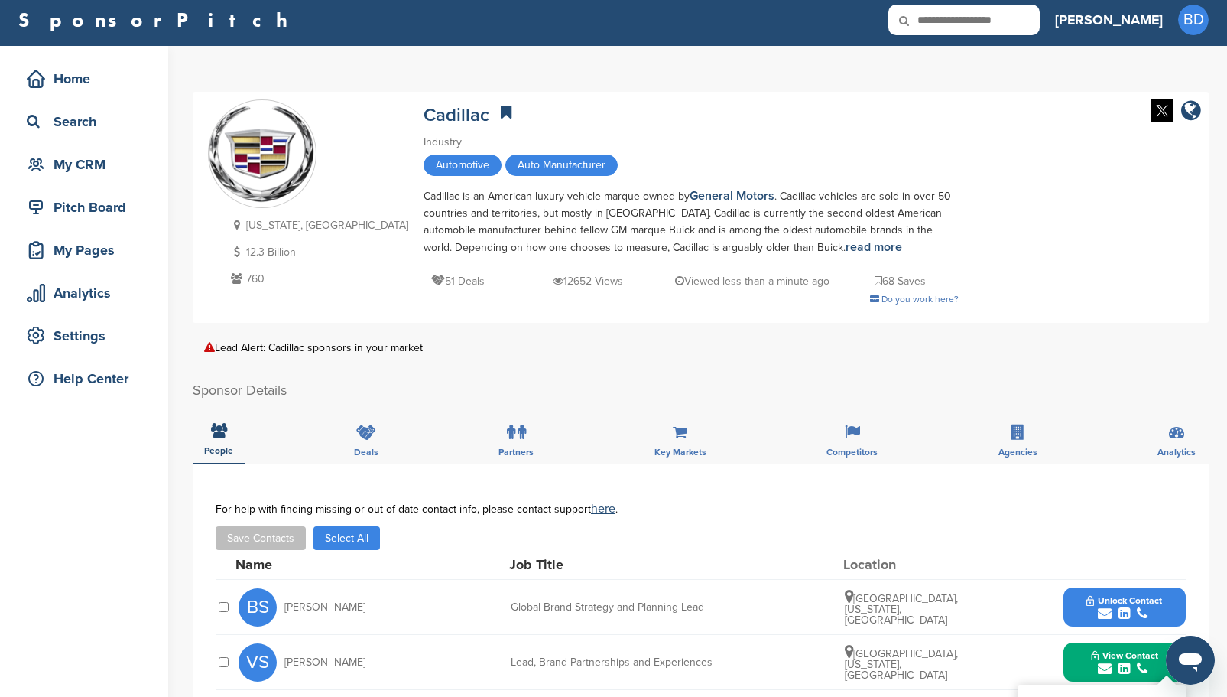
scroll to position [0, 0]
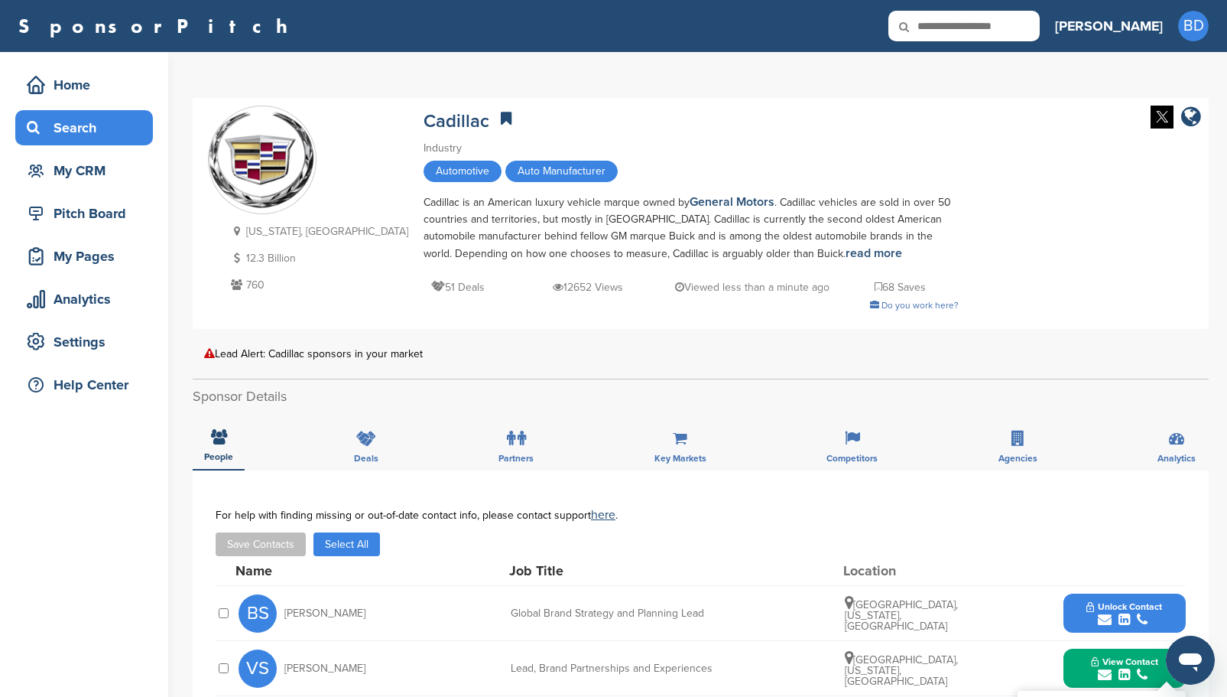
click at [108, 125] on div "Search" at bounding box center [88, 128] width 130 height 28
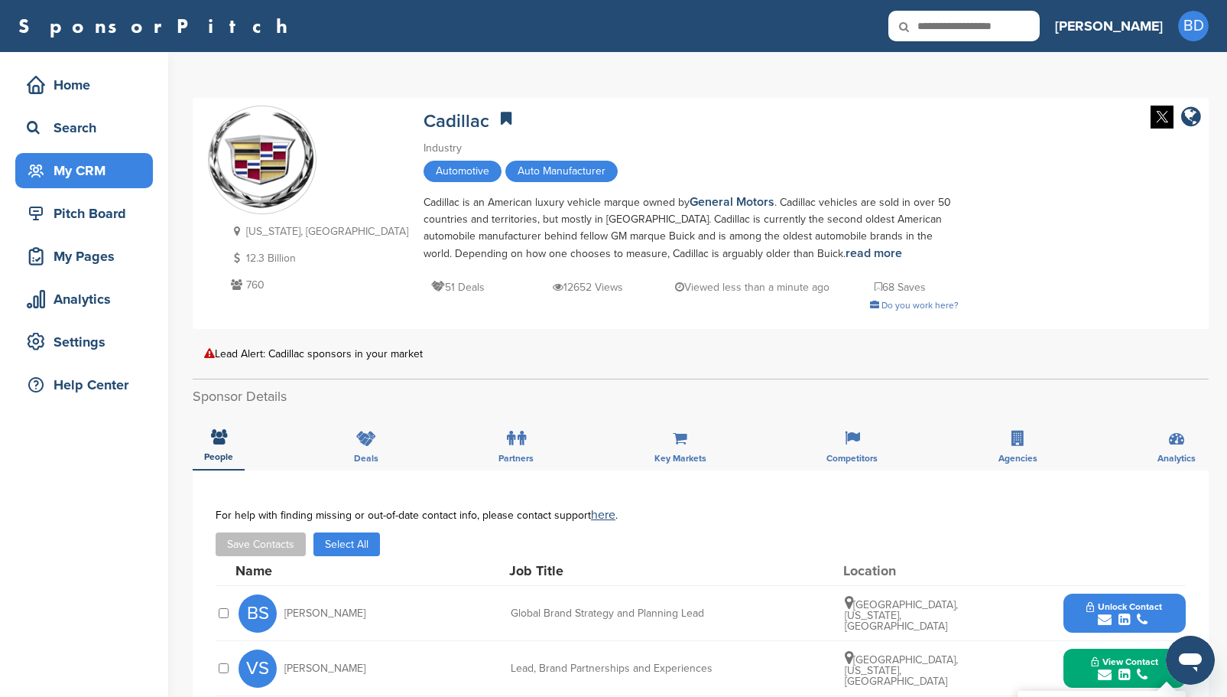
click at [109, 164] on div "My CRM" at bounding box center [88, 171] width 130 height 28
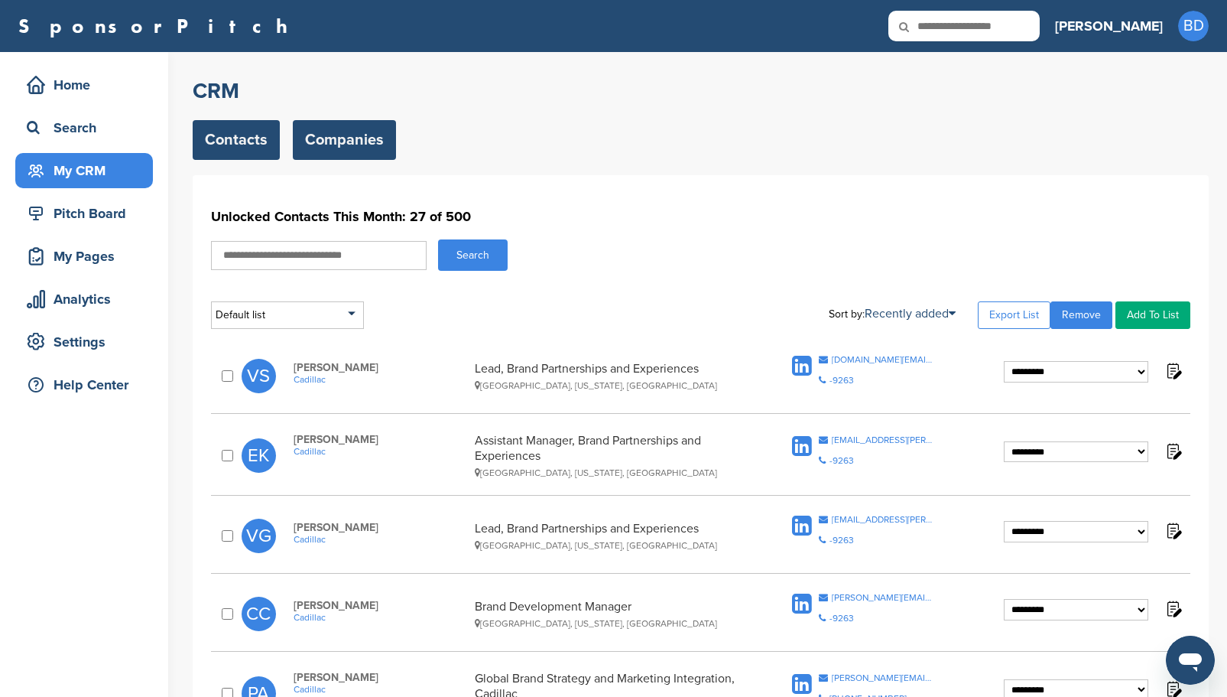
click at [355, 150] on link "Companies" at bounding box center [344, 140] width 103 height 40
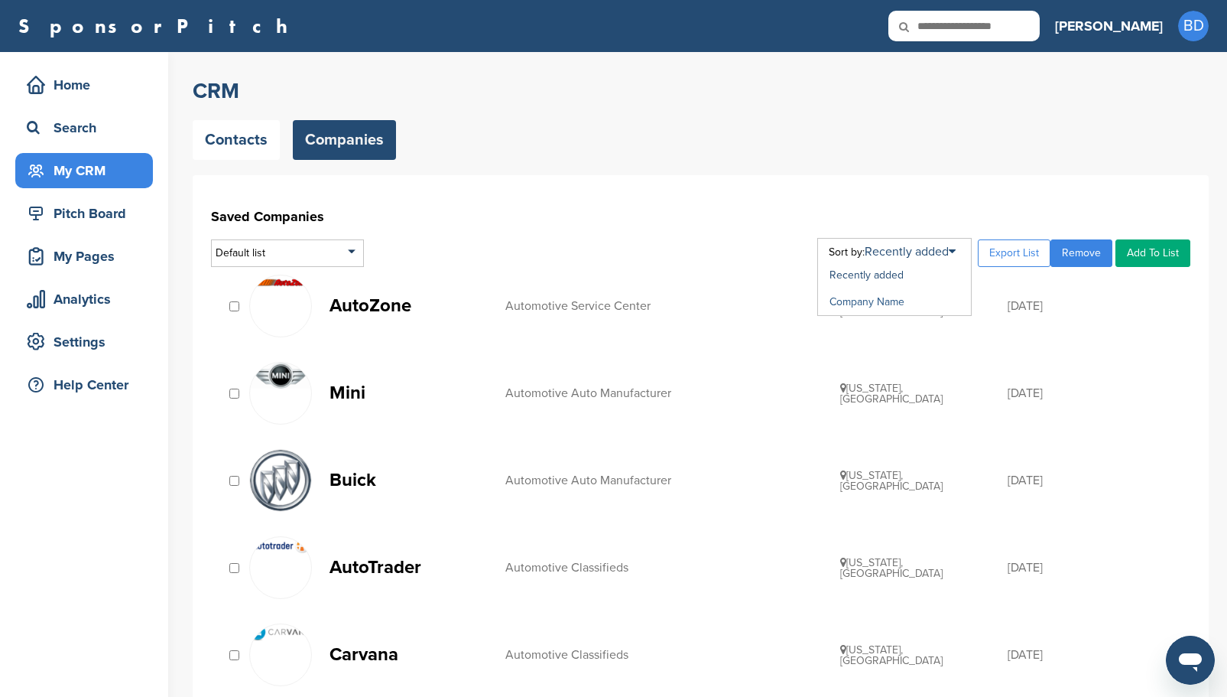
click at [896, 302] on link "Company Name" at bounding box center [867, 301] width 75 height 13
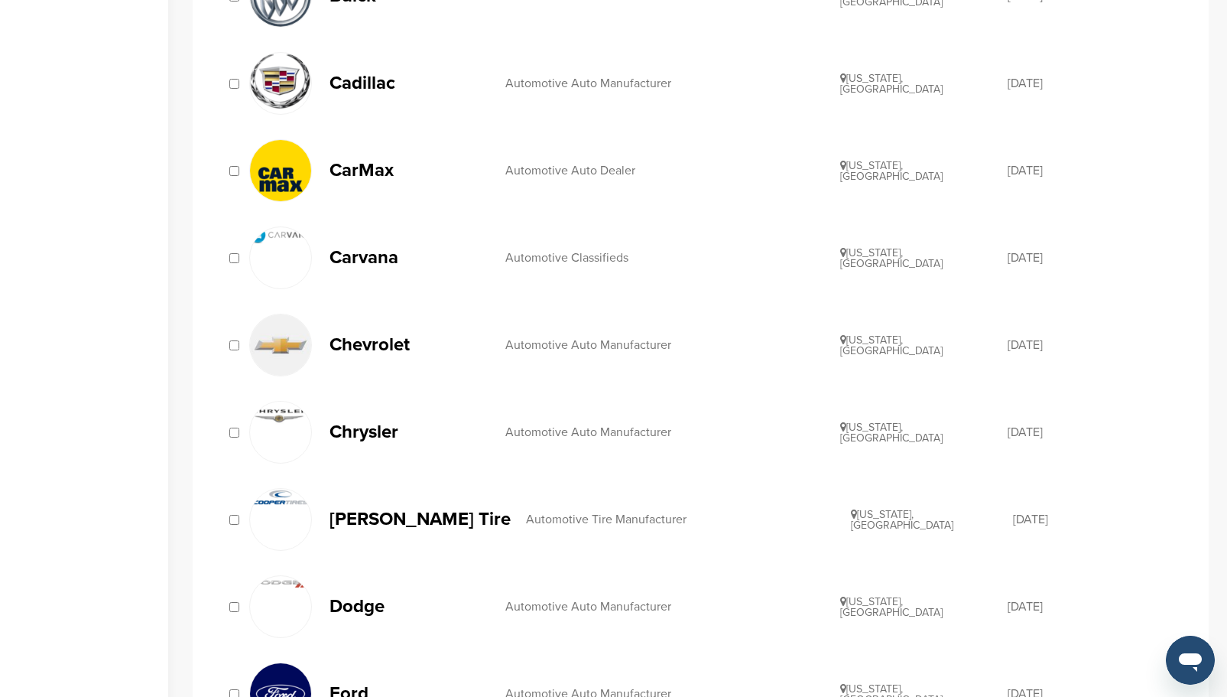
scroll to position [990, 0]
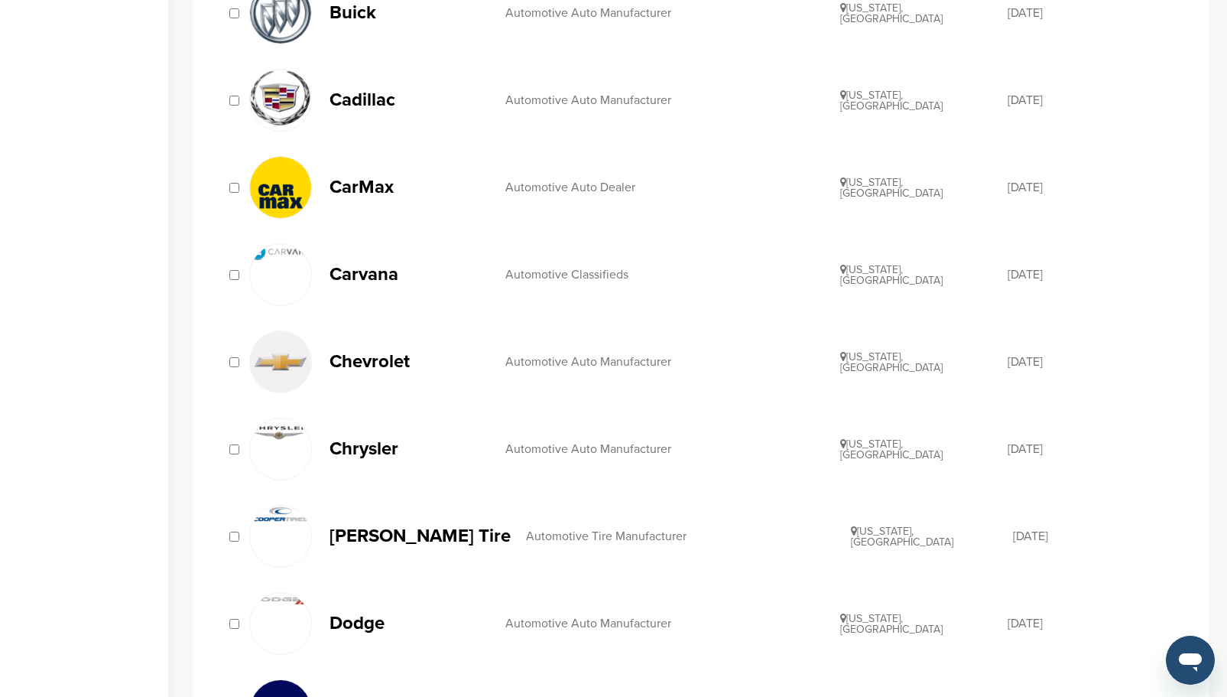
click at [294, 193] on img at bounding box center [280, 187] width 61 height 61
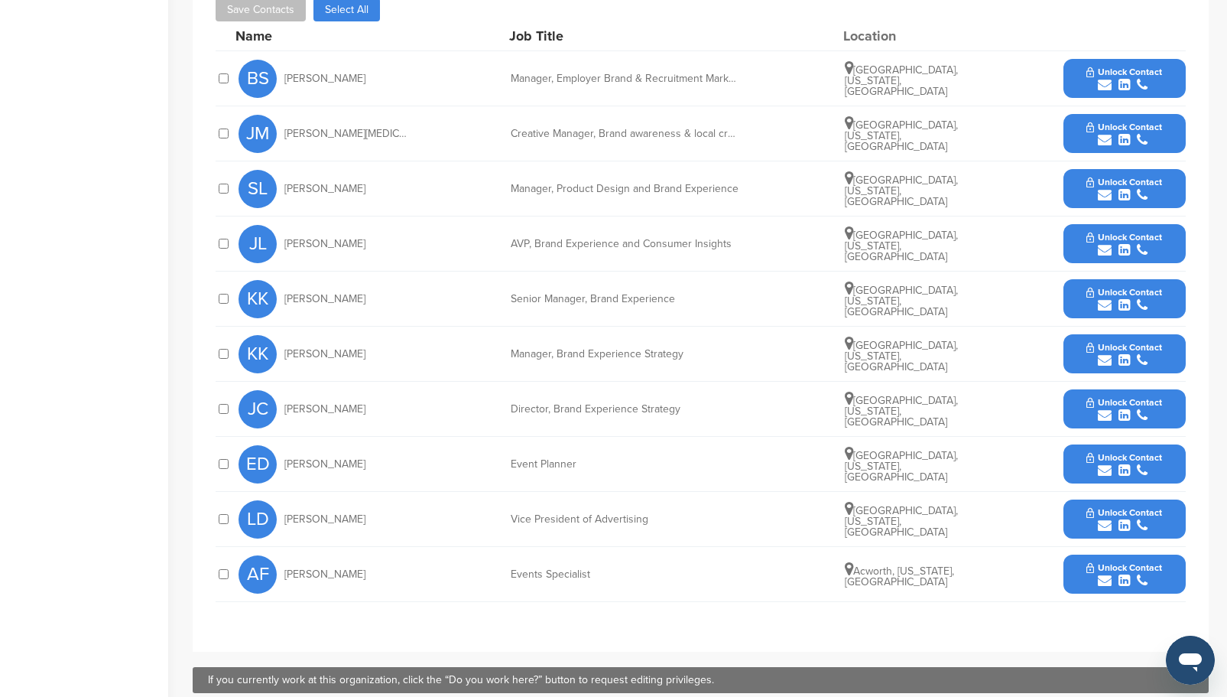
scroll to position [688, 0]
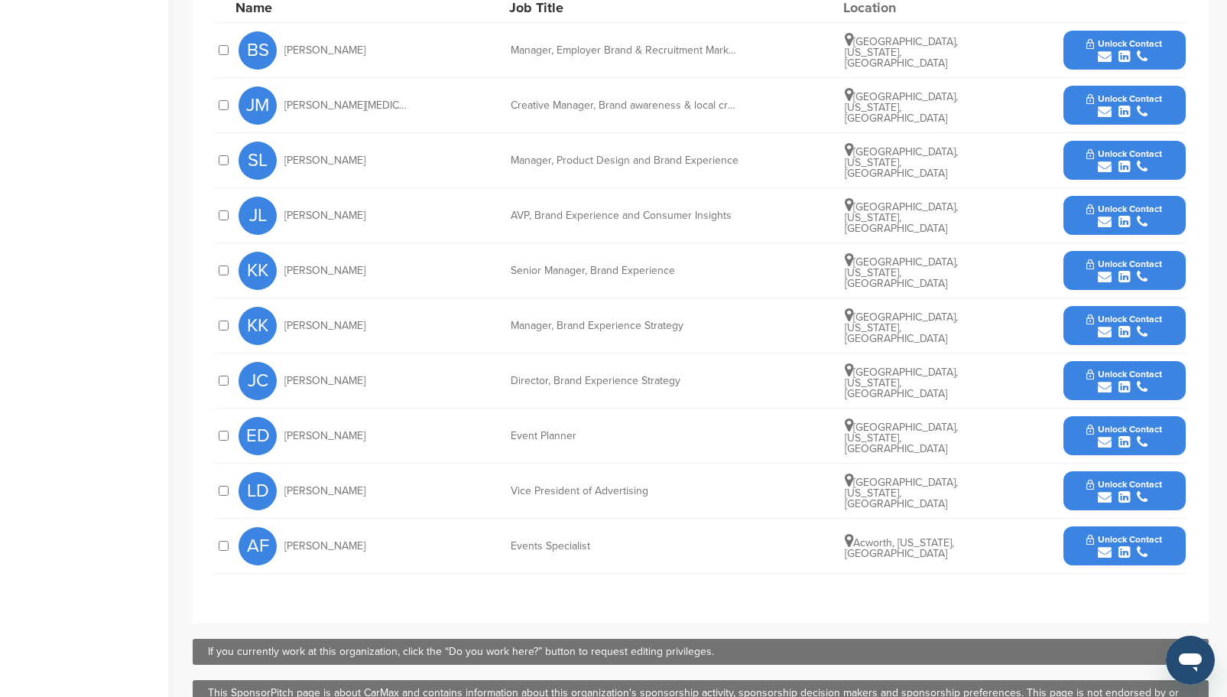
click at [1115, 485] on span "Unlock Contact" at bounding box center [1124, 484] width 76 height 11
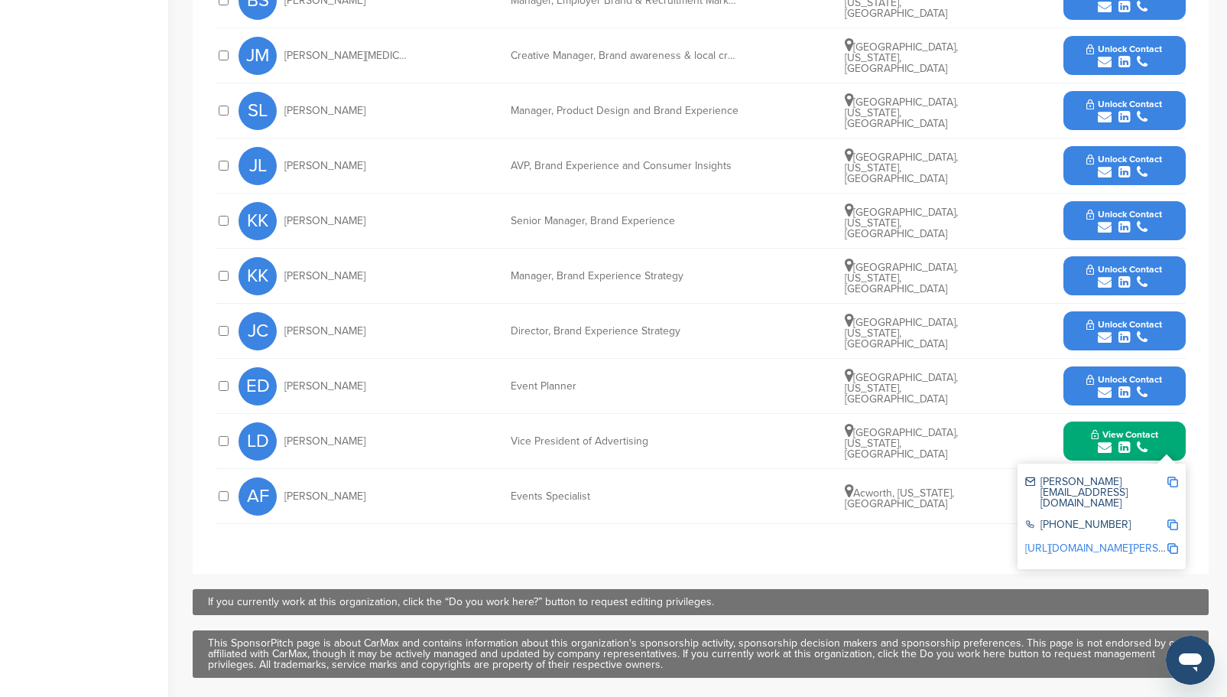
scroll to position [765, 0]
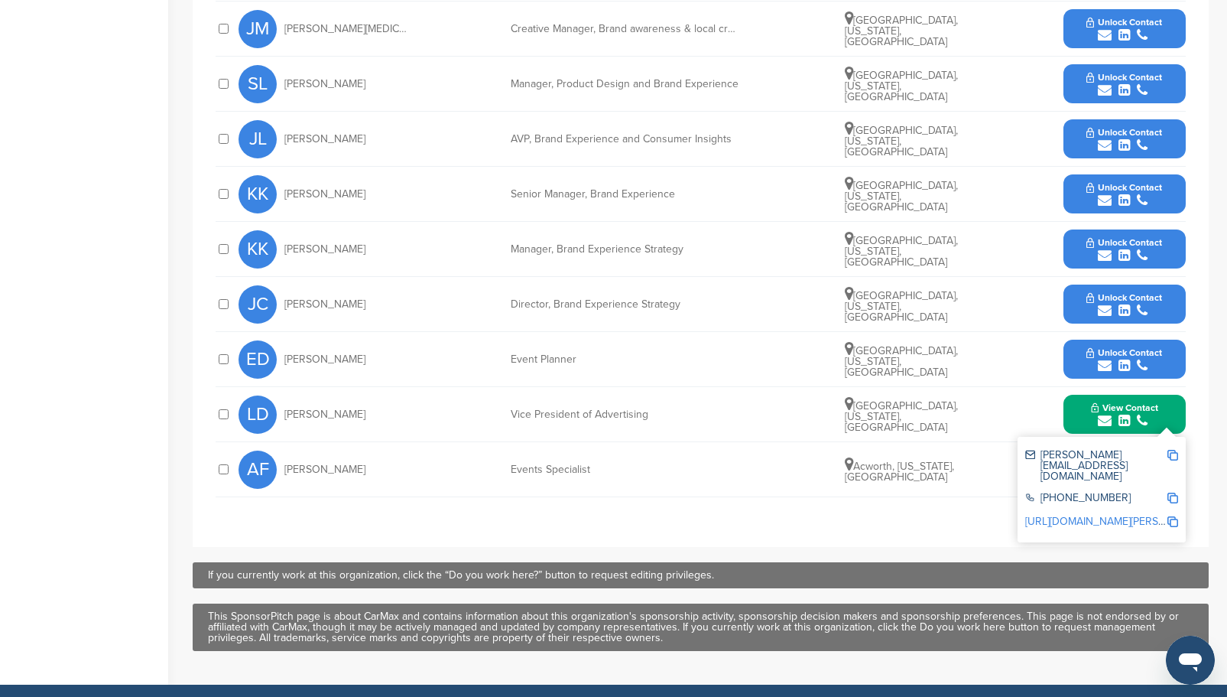
click at [1151, 244] on span "Unlock Contact" at bounding box center [1124, 242] width 76 height 11
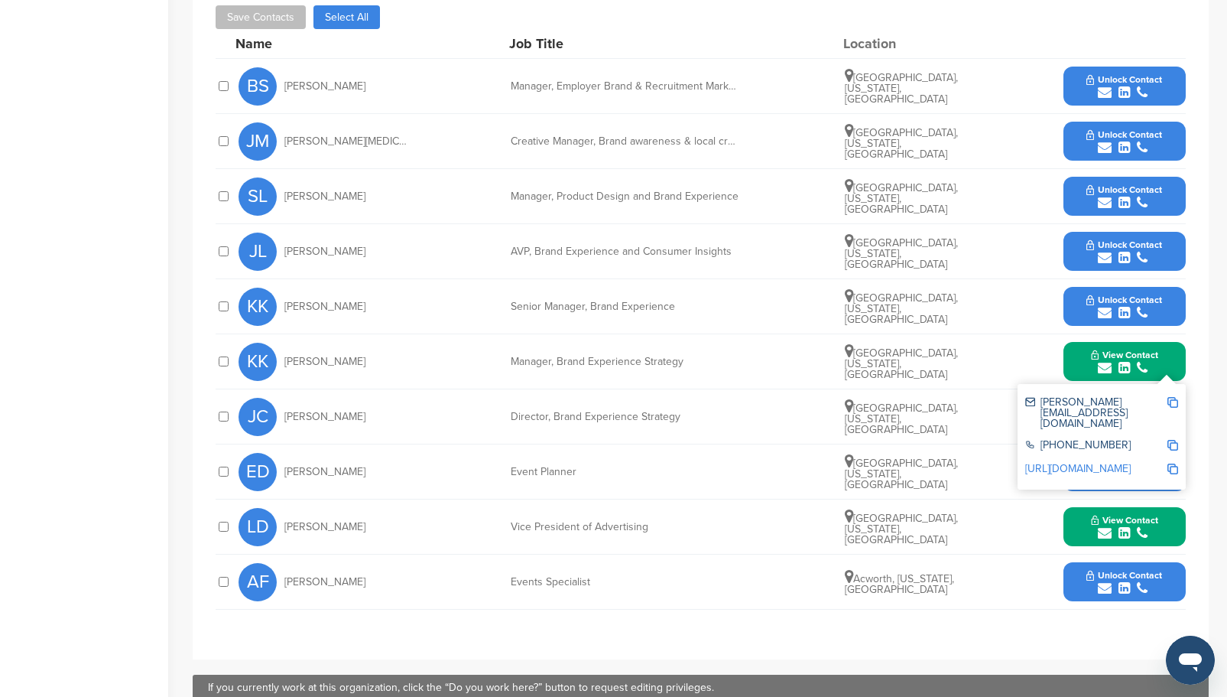
scroll to position [612, 0]
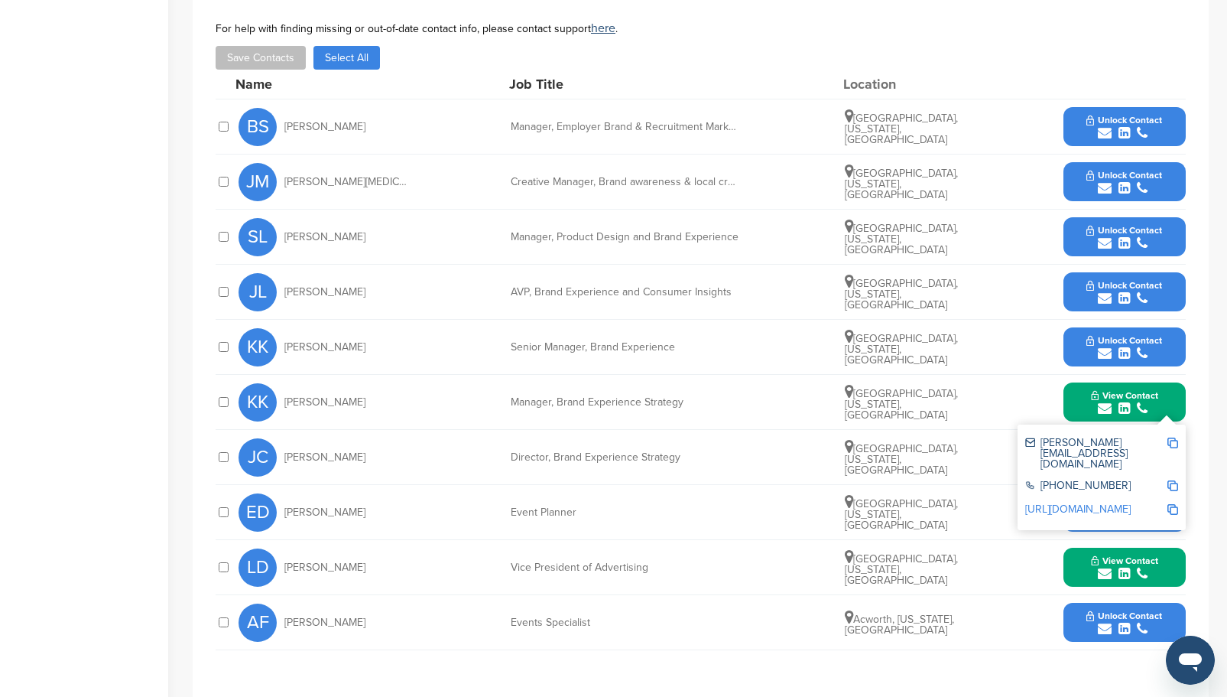
click at [1115, 176] on span "Unlock Contact" at bounding box center [1124, 175] width 76 height 11
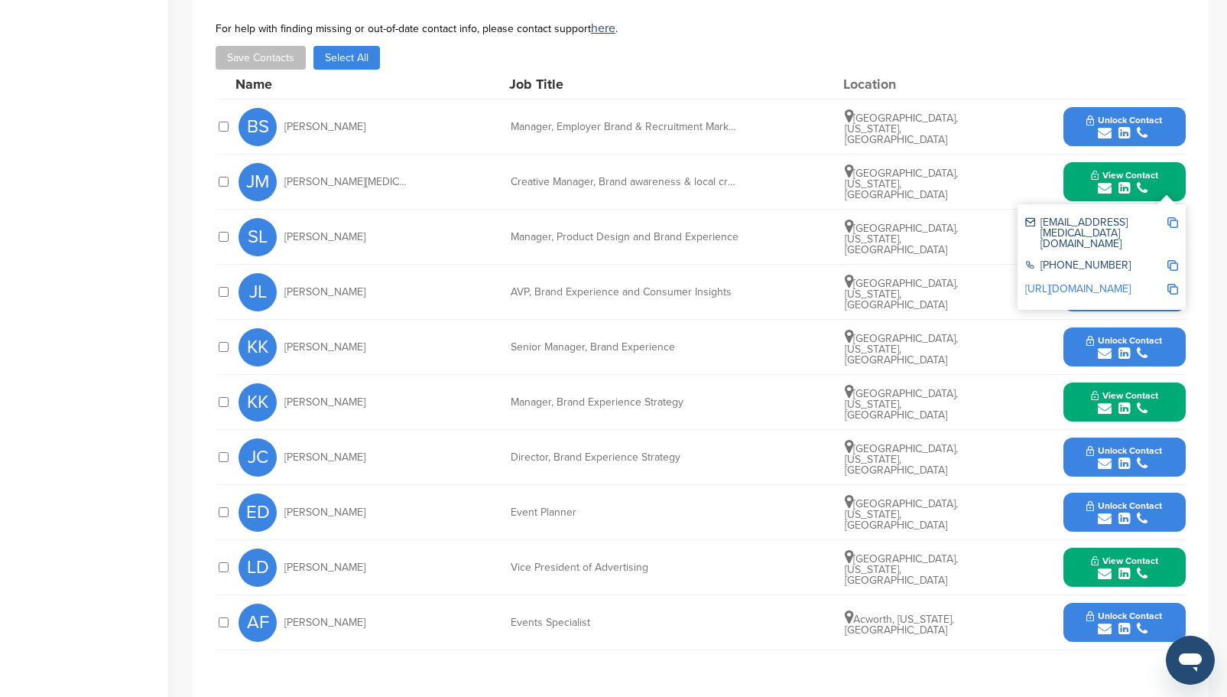
click at [1128, 121] on span "Unlock Contact" at bounding box center [1124, 120] width 76 height 11
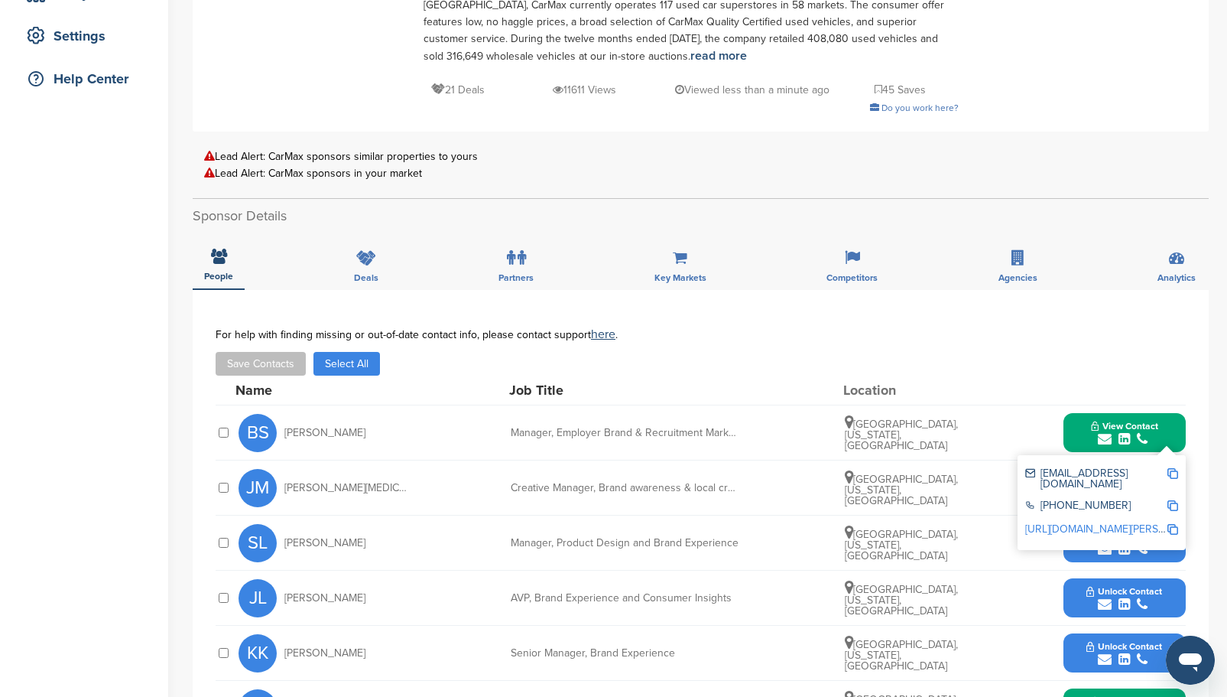
scroll to position [0, 0]
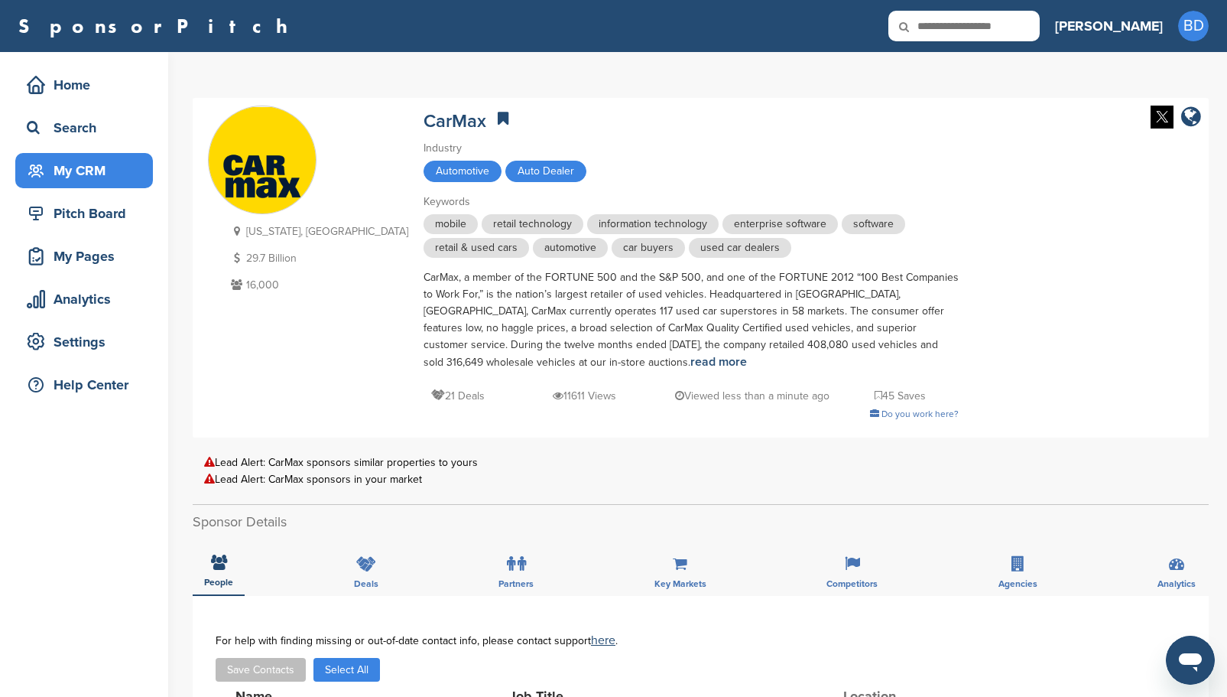
click at [85, 166] on div "My CRM" at bounding box center [88, 171] width 130 height 28
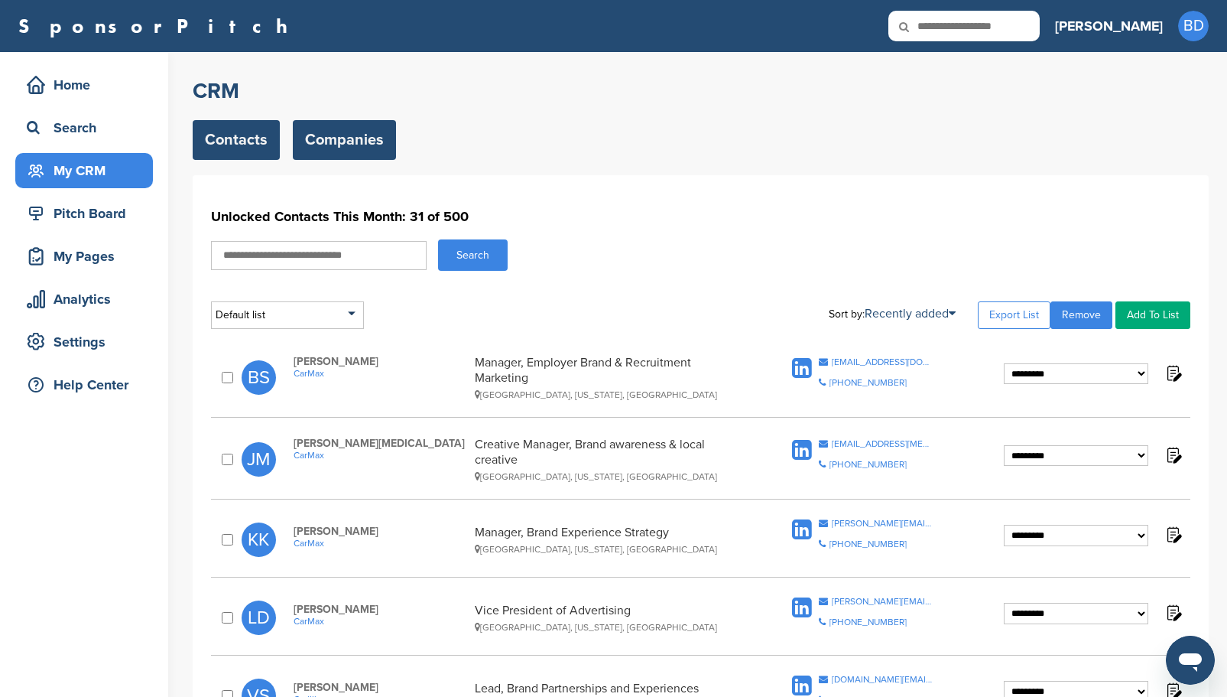
click at [344, 139] on link "Companies" at bounding box center [344, 140] width 103 height 40
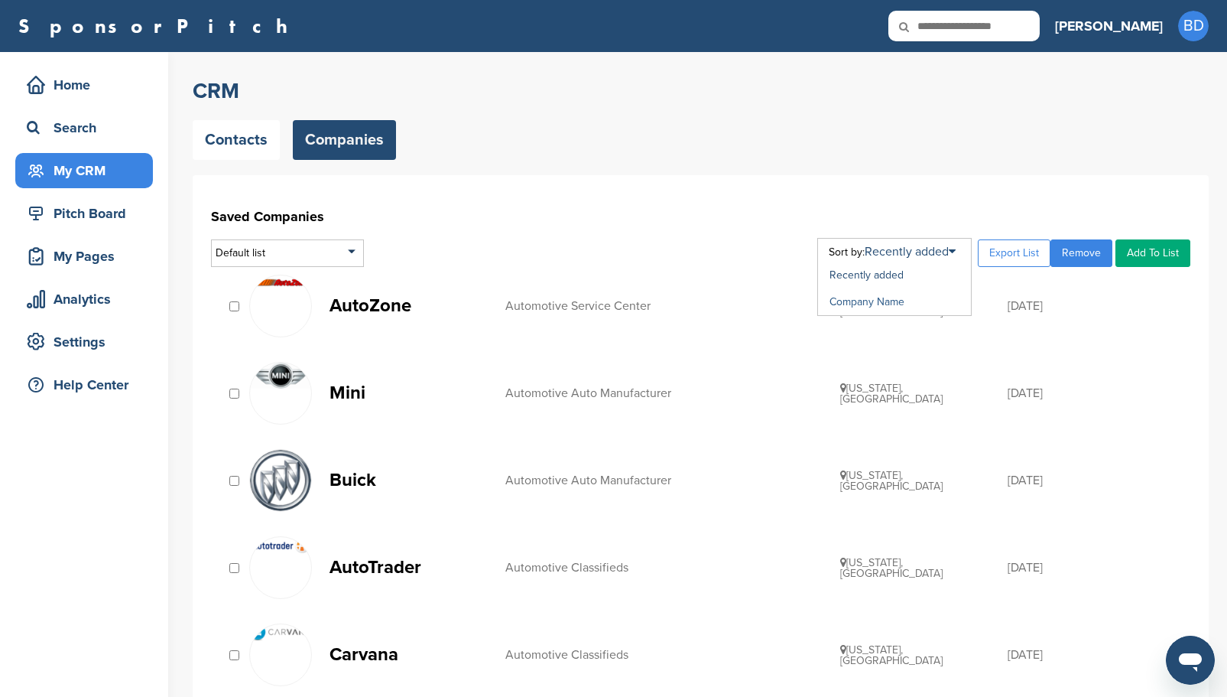
click at [893, 301] on link "Company Name" at bounding box center [867, 301] width 75 height 13
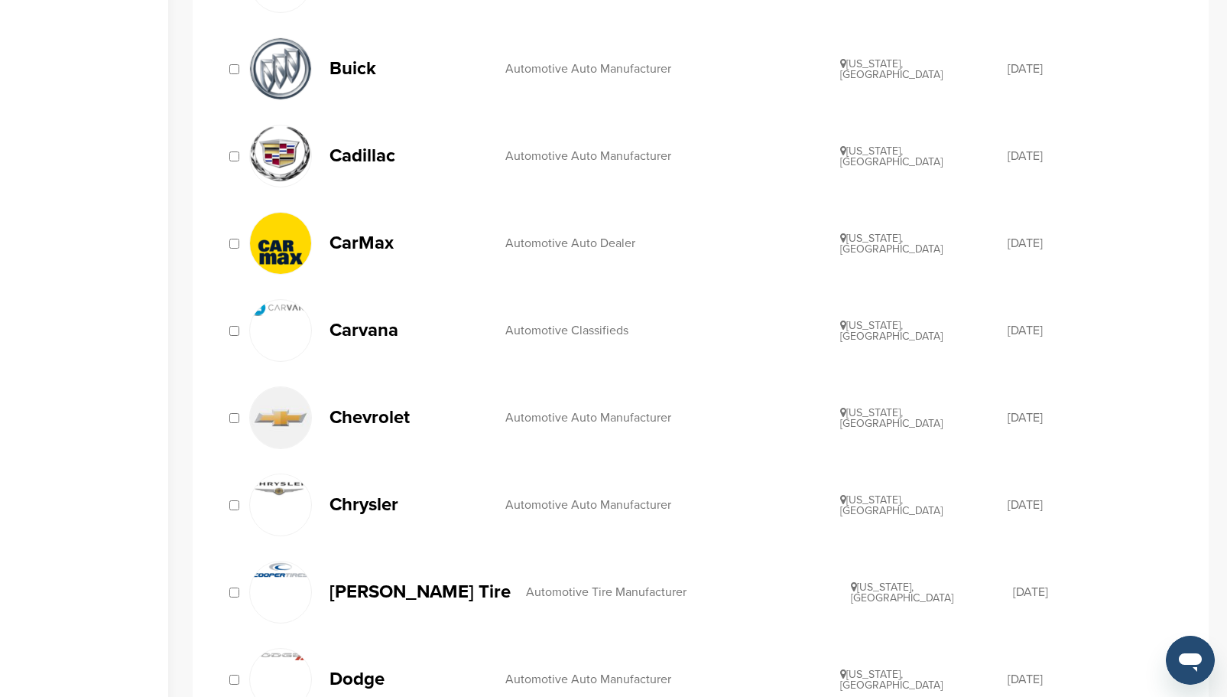
scroll to position [994, 0]
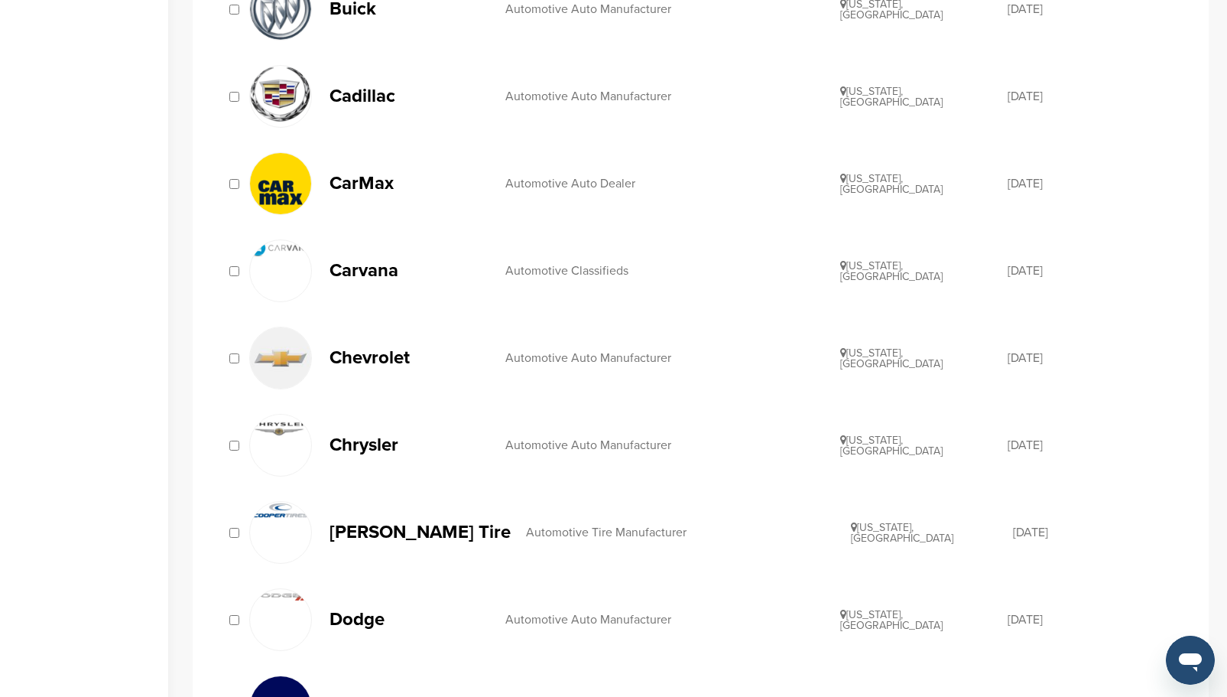
click at [294, 266] on div at bounding box center [280, 270] width 63 height 63
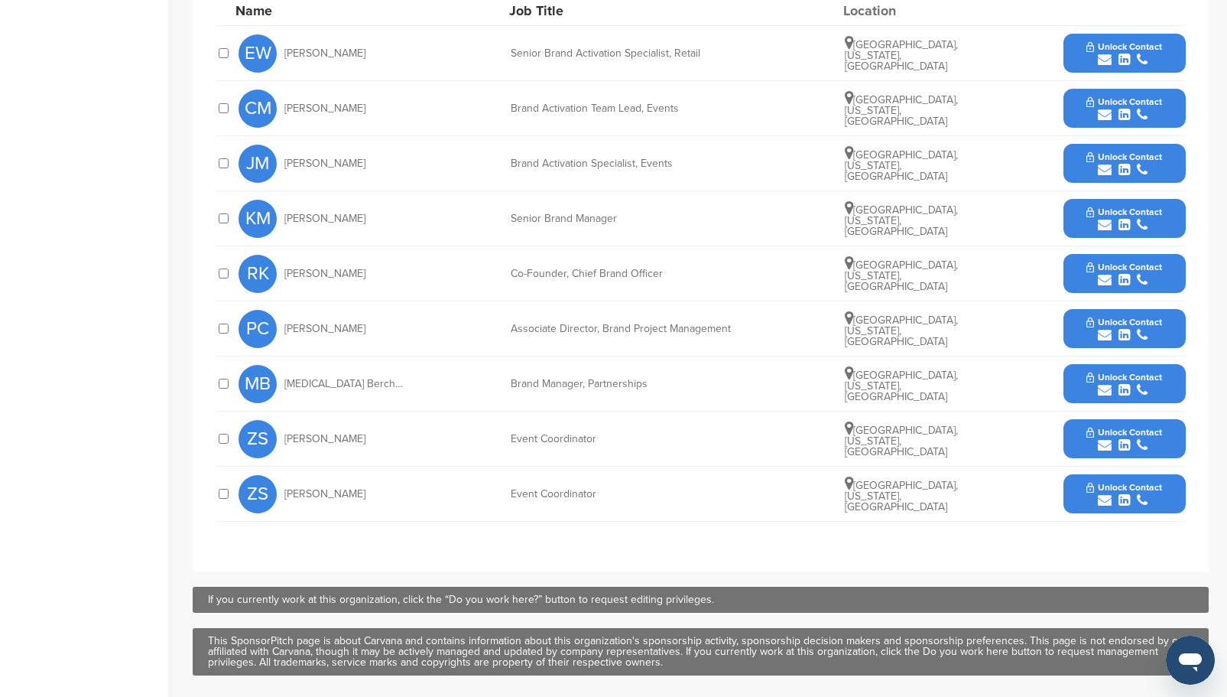
scroll to position [612, 0]
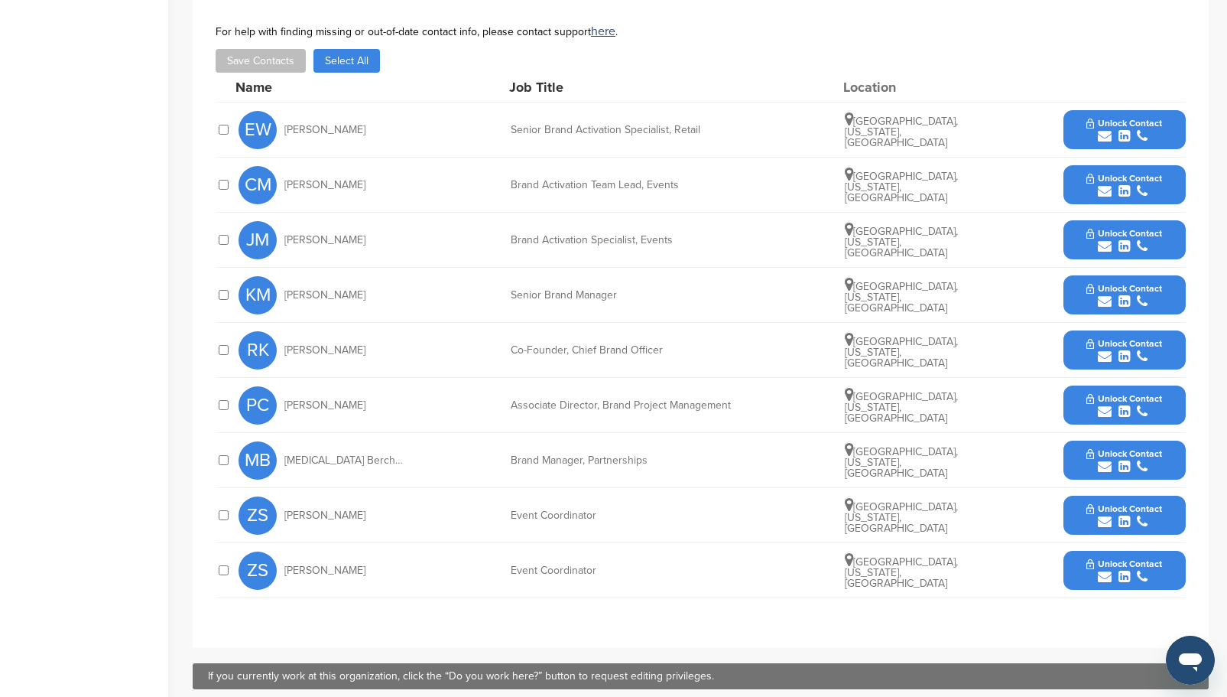
click at [1122, 448] on span "Unlock Contact" at bounding box center [1124, 453] width 76 height 11
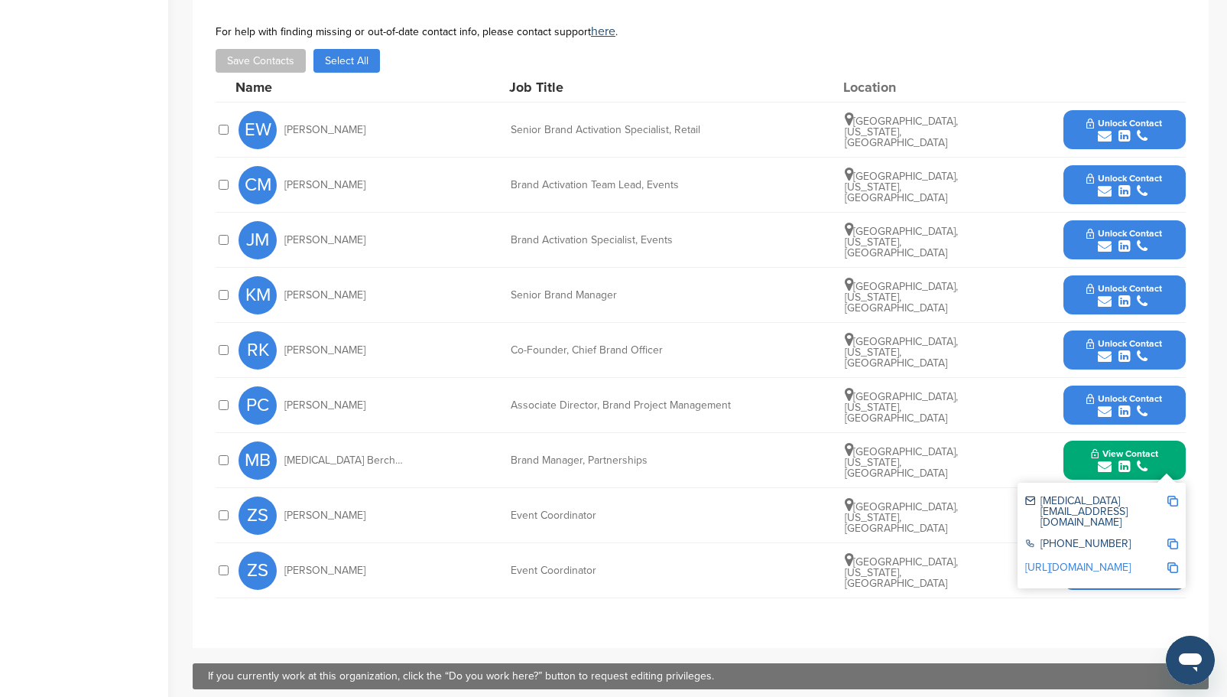
click at [1122, 404] on icon "submit" at bounding box center [1124, 411] width 11 height 14
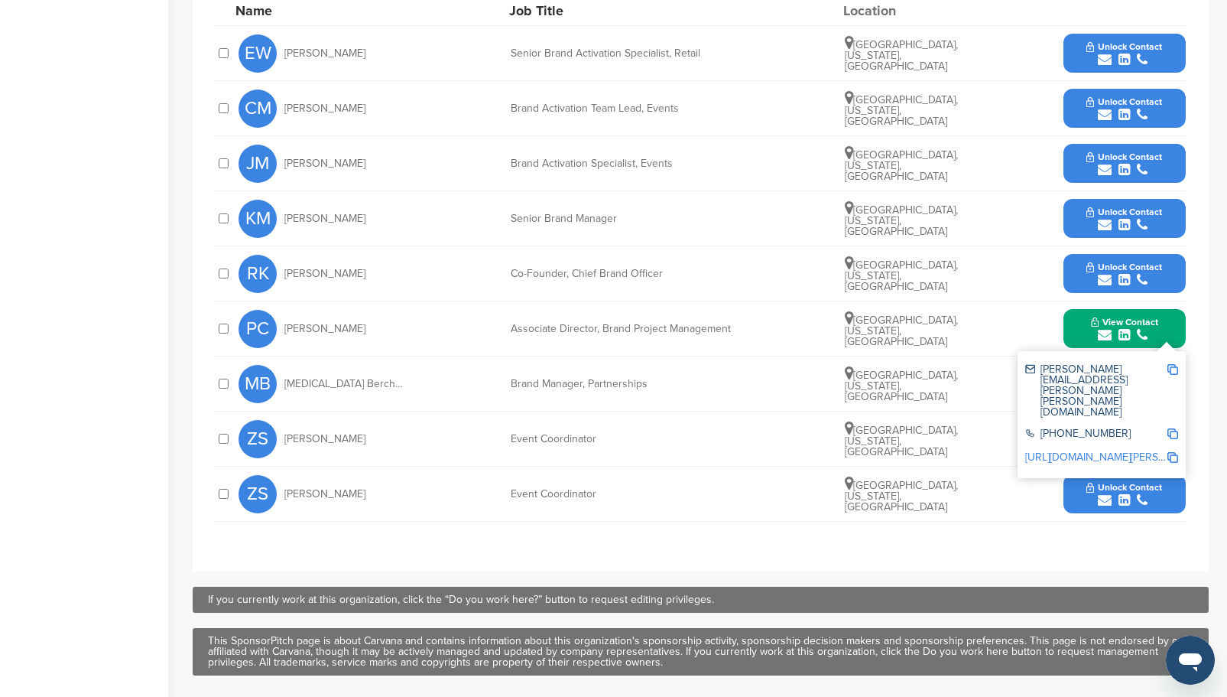
scroll to position [306, 0]
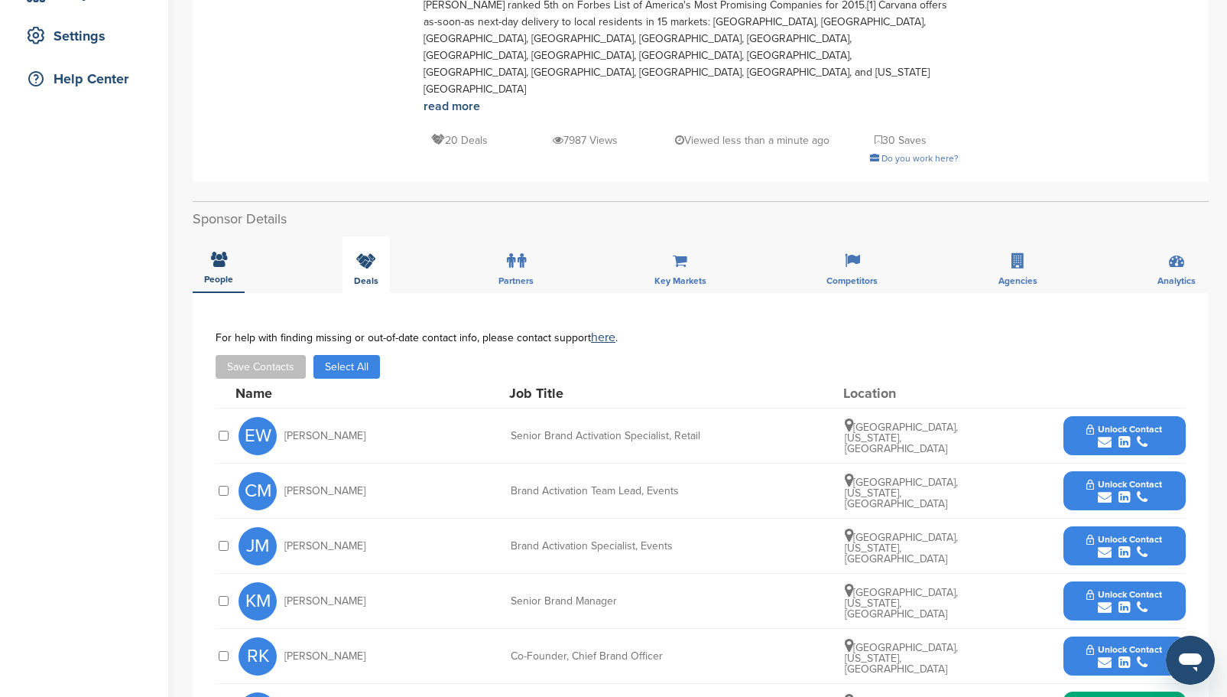
click at [364, 253] on icon at bounding box center [366, 260] width 20 height 15
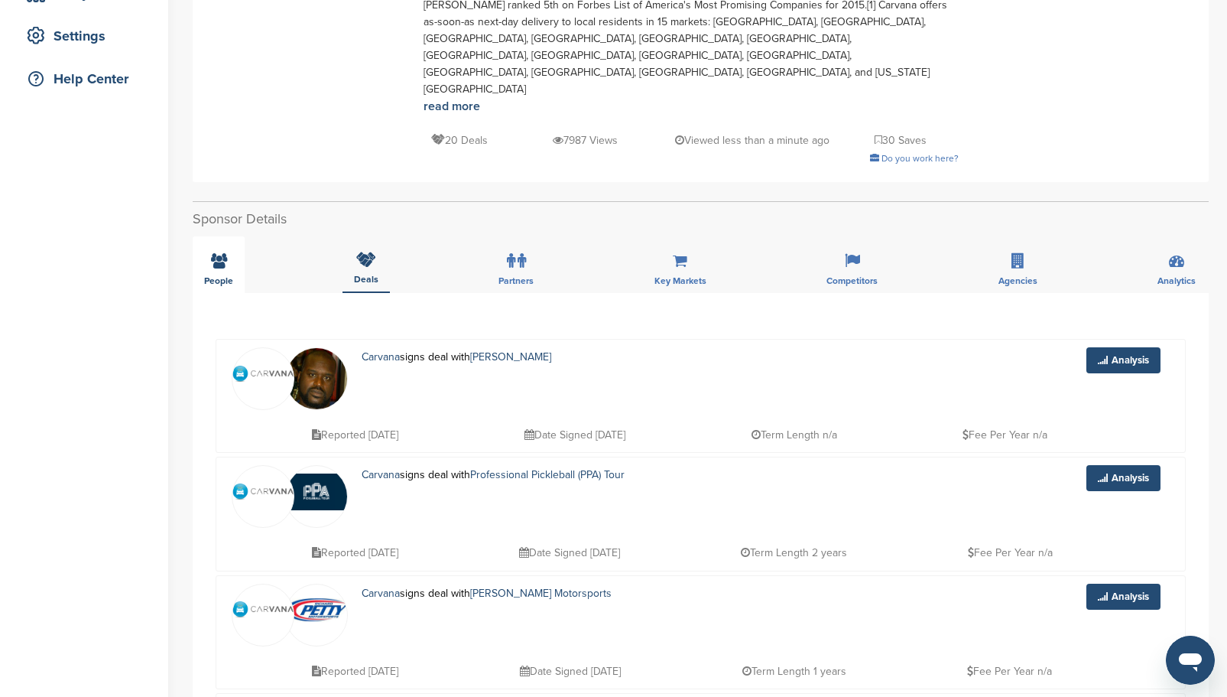
click at [216, 253] on icon at bounding box center [219, 260] width 16 height 15
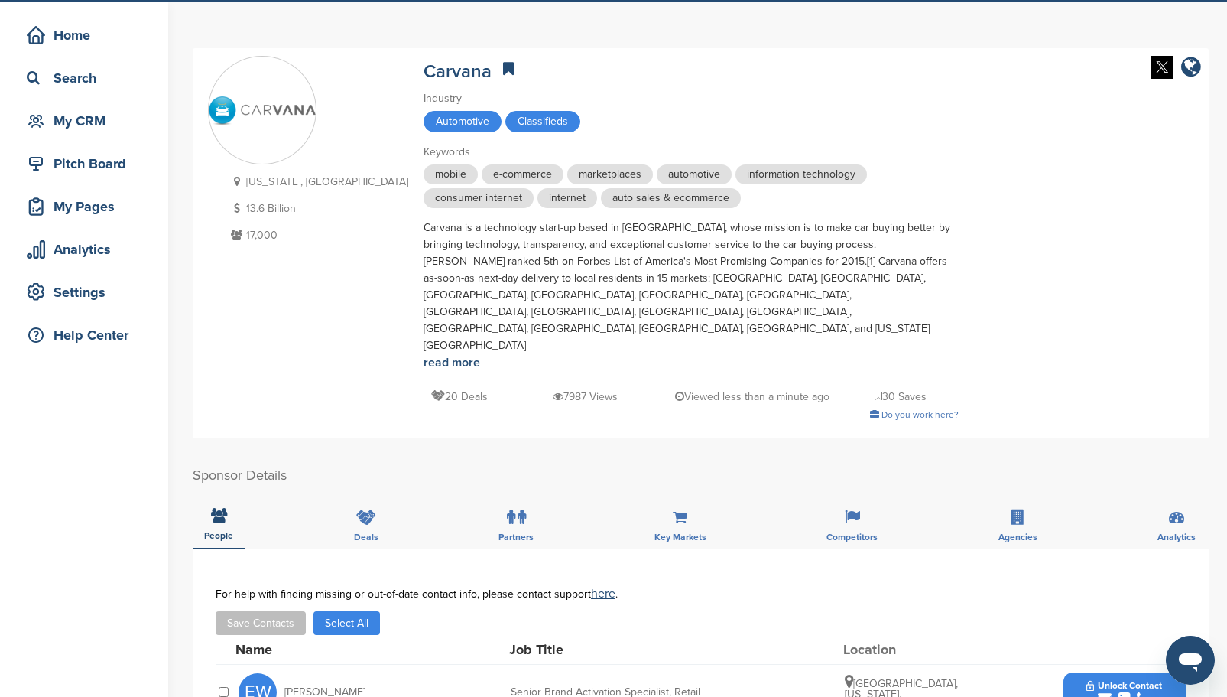
scroll to position [0, 0]
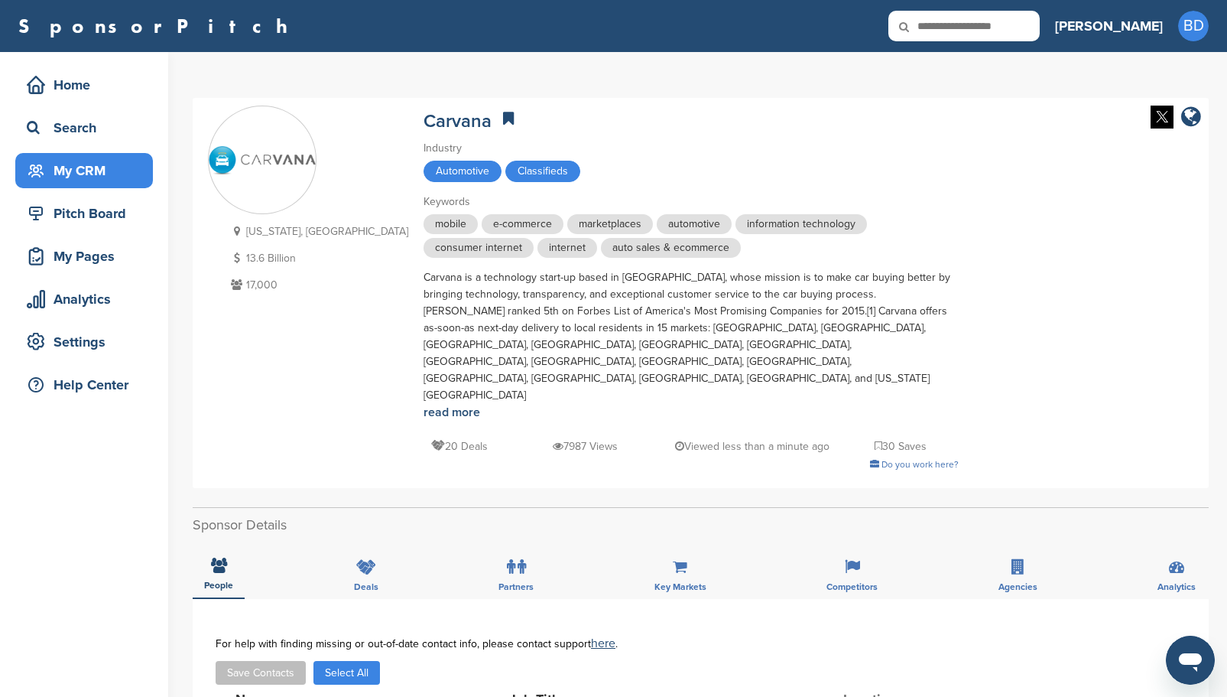
click at [83, 158] on div "My CRM" at bounding box center [88, 171] width 130 height 28
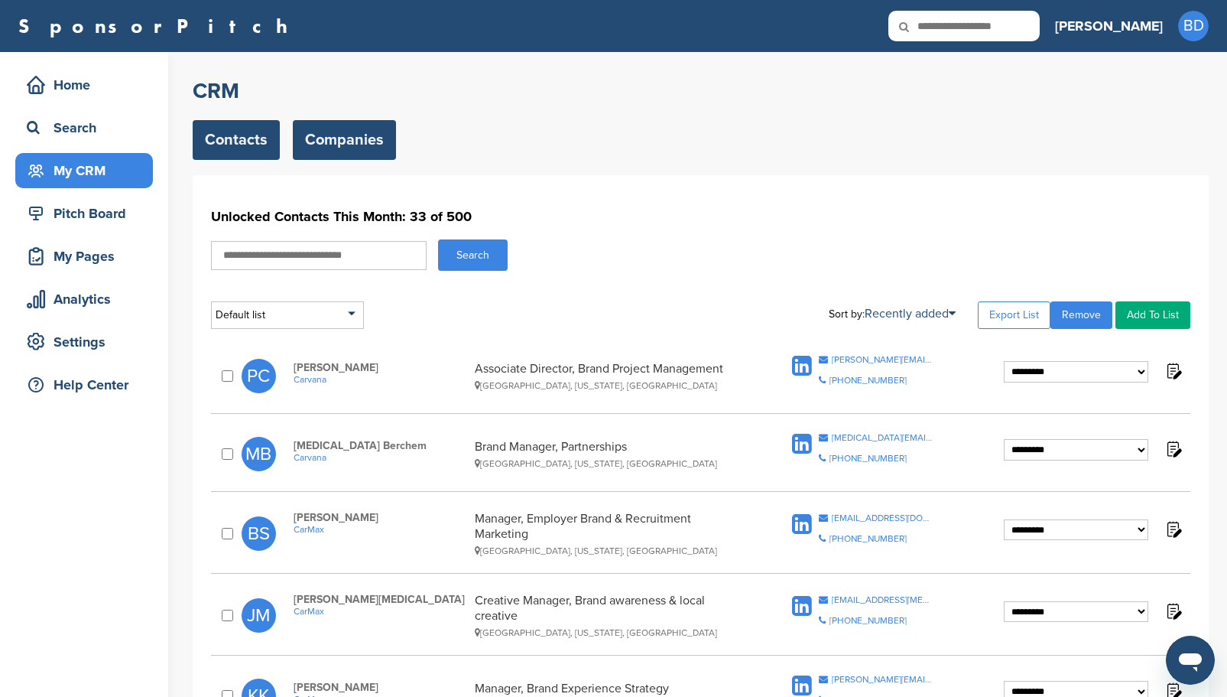
click at [358, 144] on link "Companies" at bounding box center [344, 140] width 103 height 40
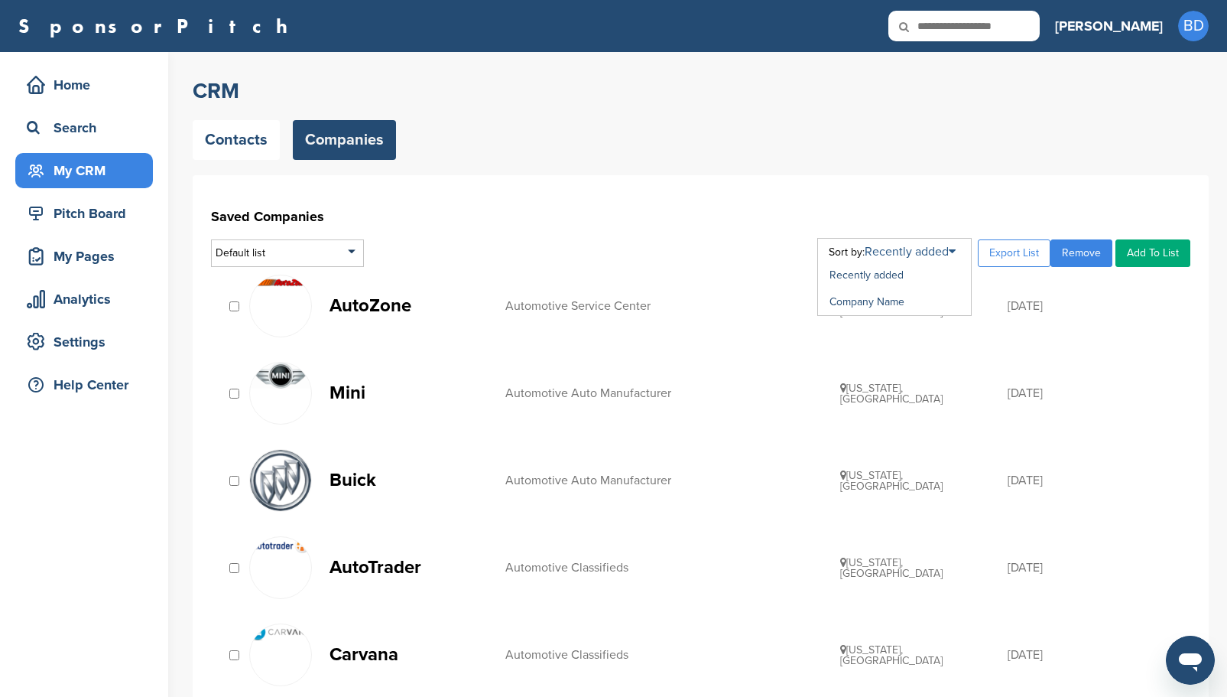
click at [950, 252] on link "Recently added" at bounding box center [910, 251] width 91 height 15
click at [903, 299] on link "Company Name" at bounding box center [867, 301] width 75 height 13
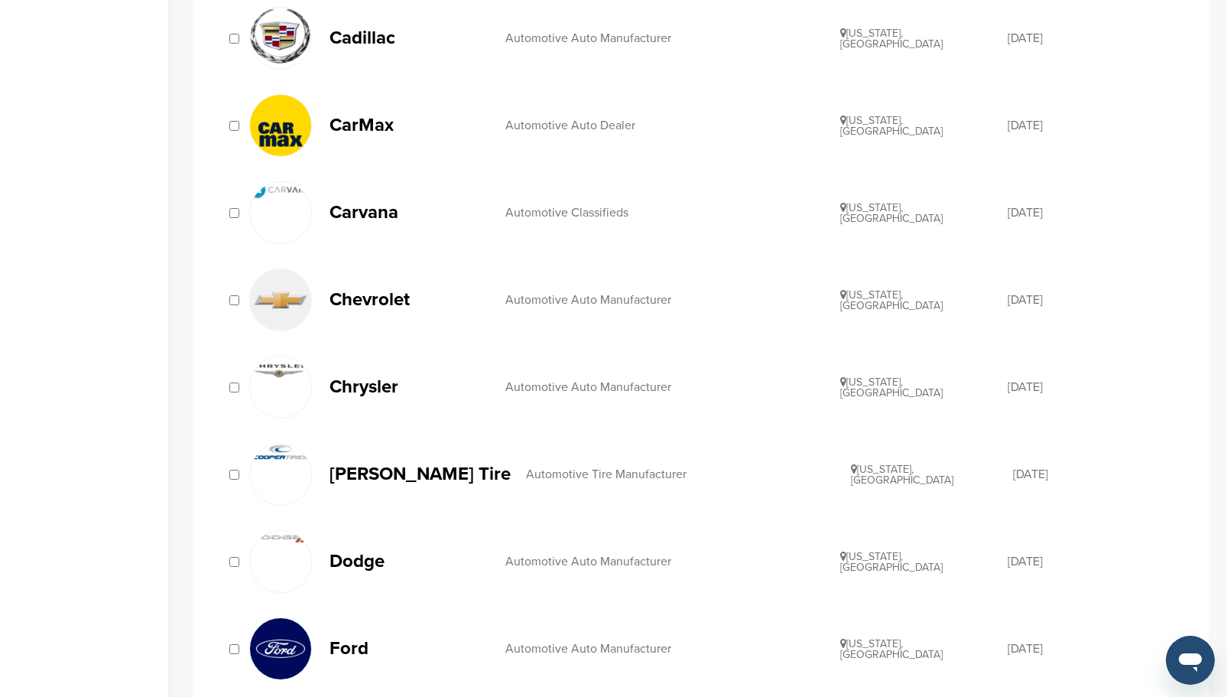
scroll to position [1070, 0]
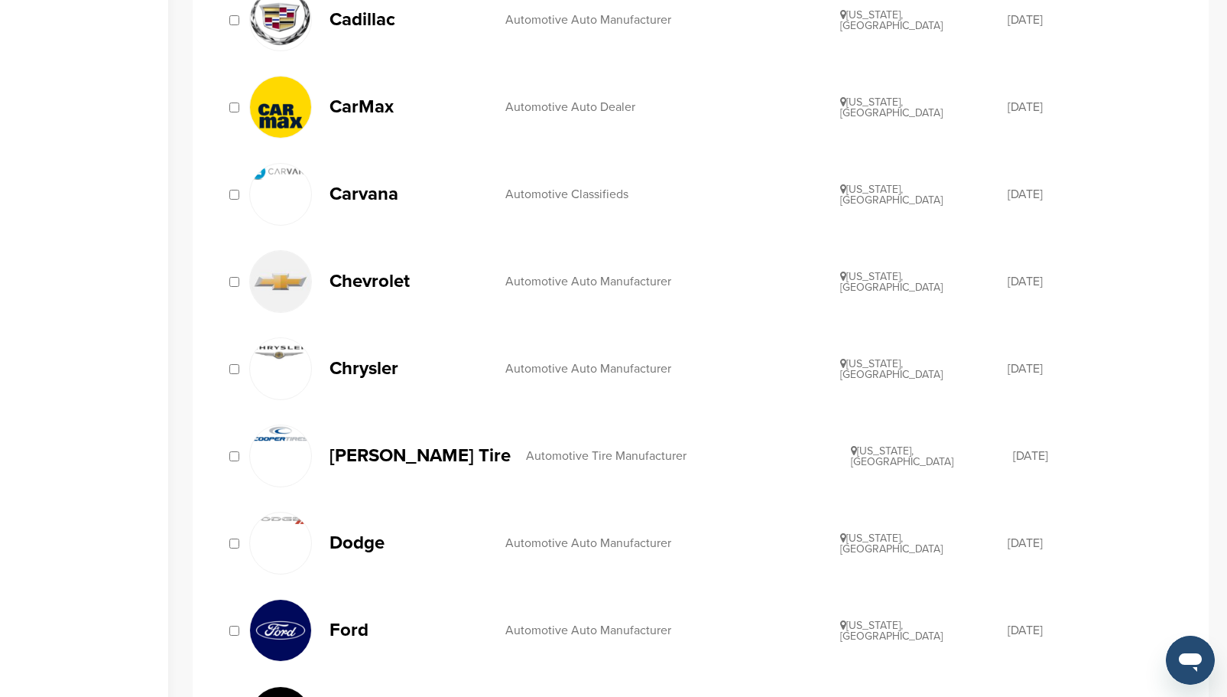
click at [286, 284] on img at bounding box center [280, 281] width 61 height 61
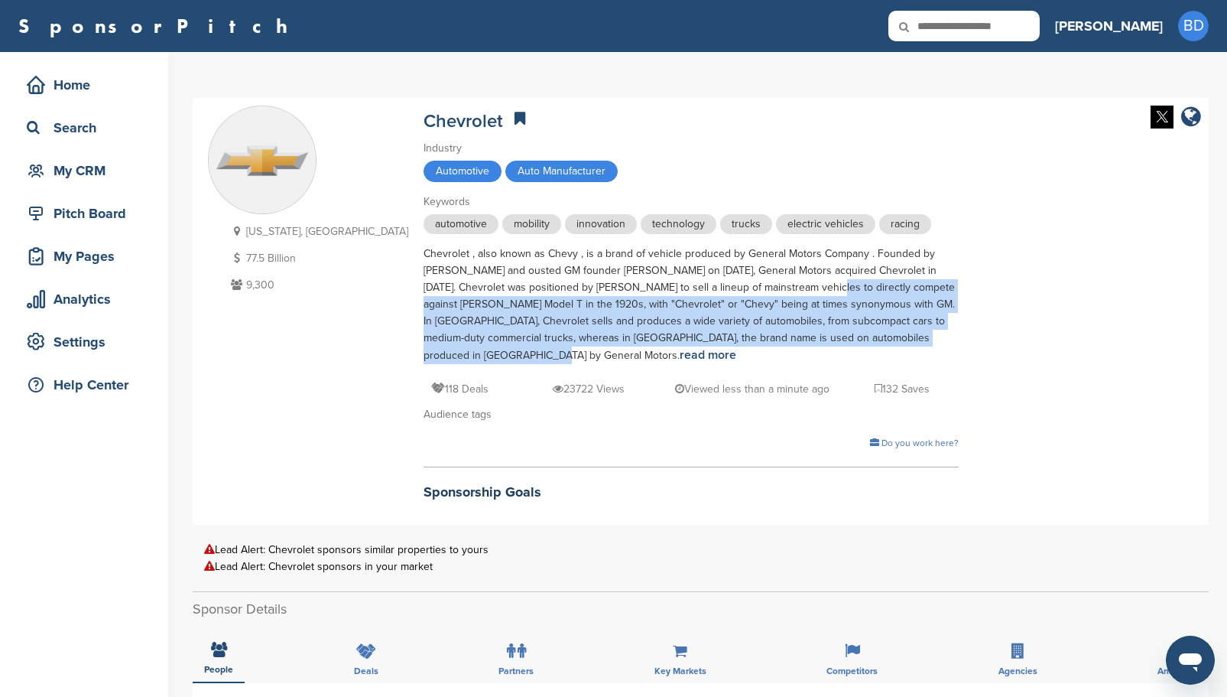
drag, startPoint x: 648, startPoint y: 281, endPoint x: 930, endPoint y: 336, distance: 288.2
click at [930, 336] on div "[US_STATE], [GEOGRAPHIC_DATA] 77.5 Billion 9,300 Chevrolet Industry Automotive …" at bounding box center [700, 311] width 985 height 411
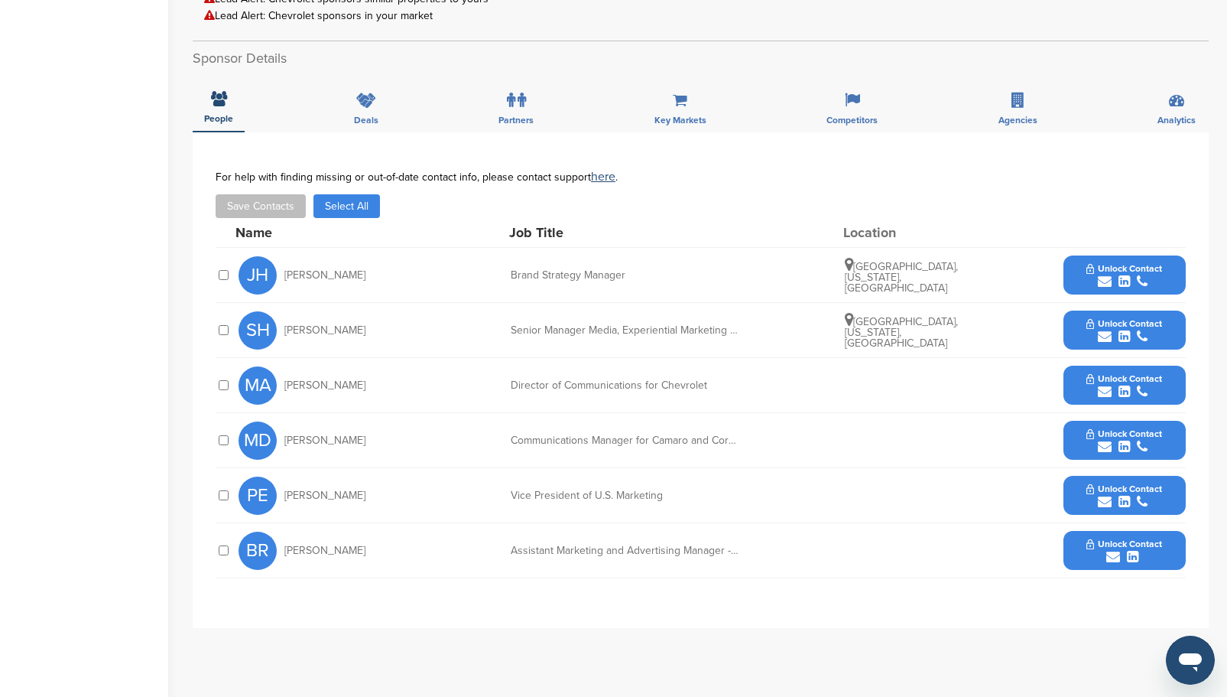
scroll to position [688, 0]
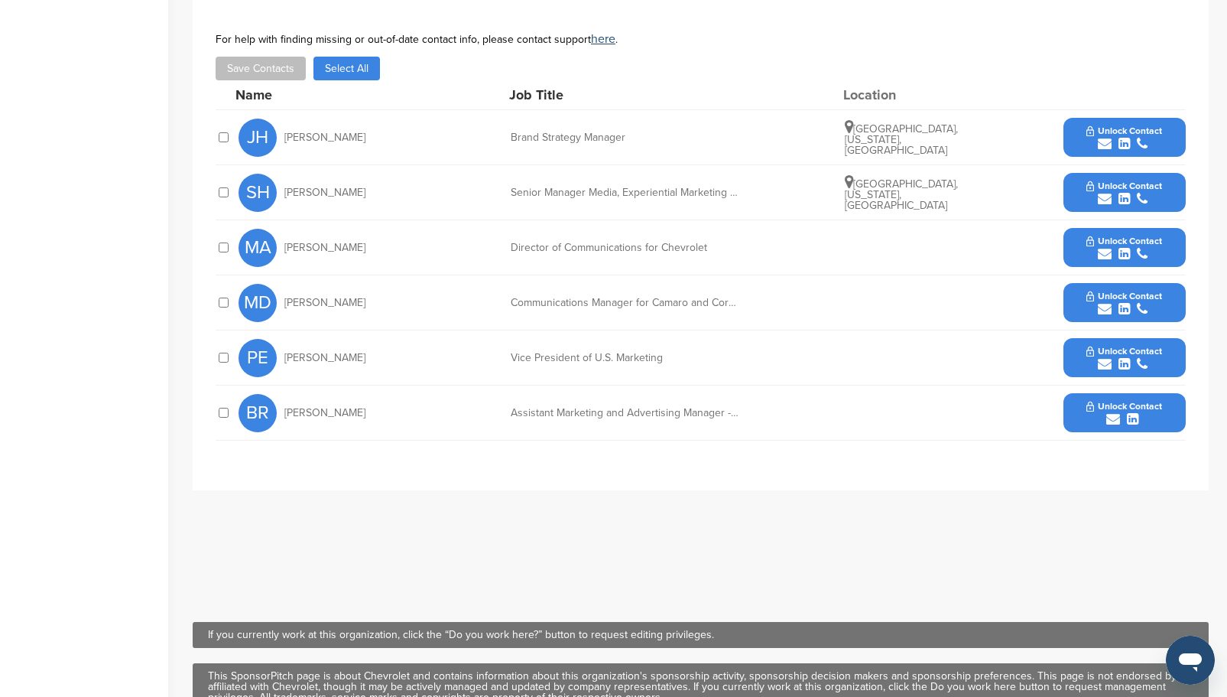
click at [1126, 407] on span "Unlock Contact" at bounding box center [1124, 406] width 76 height 11
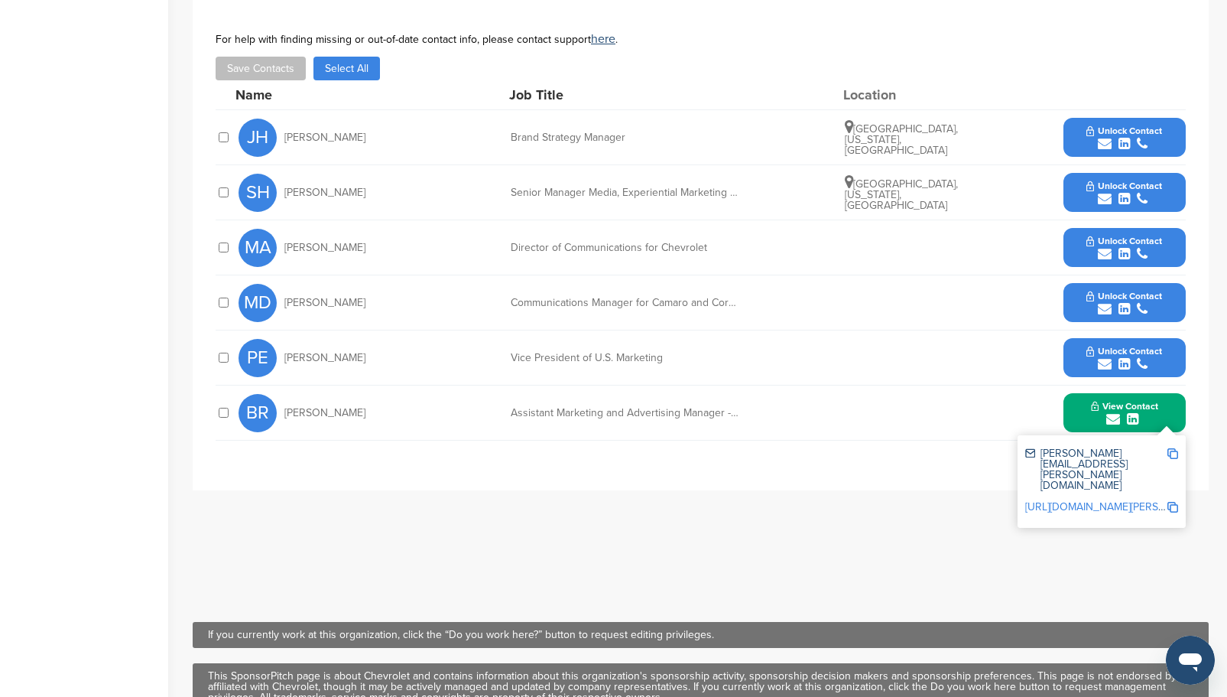
click at [1132, 356] on button "Unlock Contact" at bounding box center [1124, 358] width 112 height 46
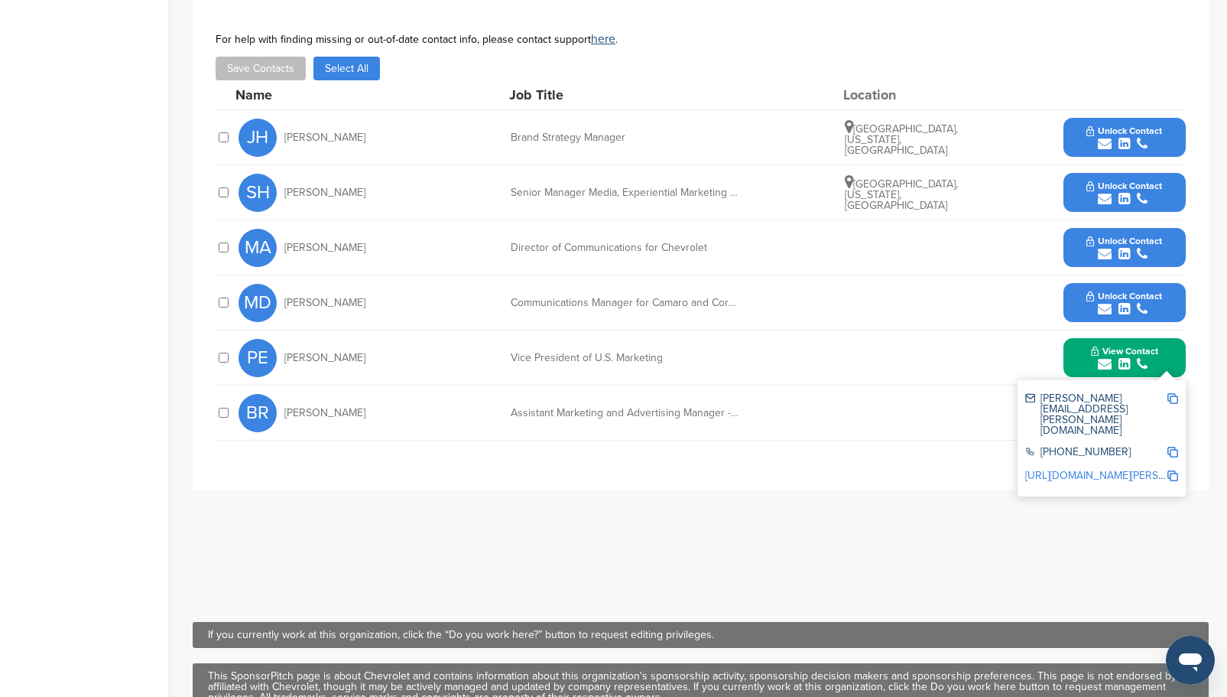
scroll to position [612, 0]
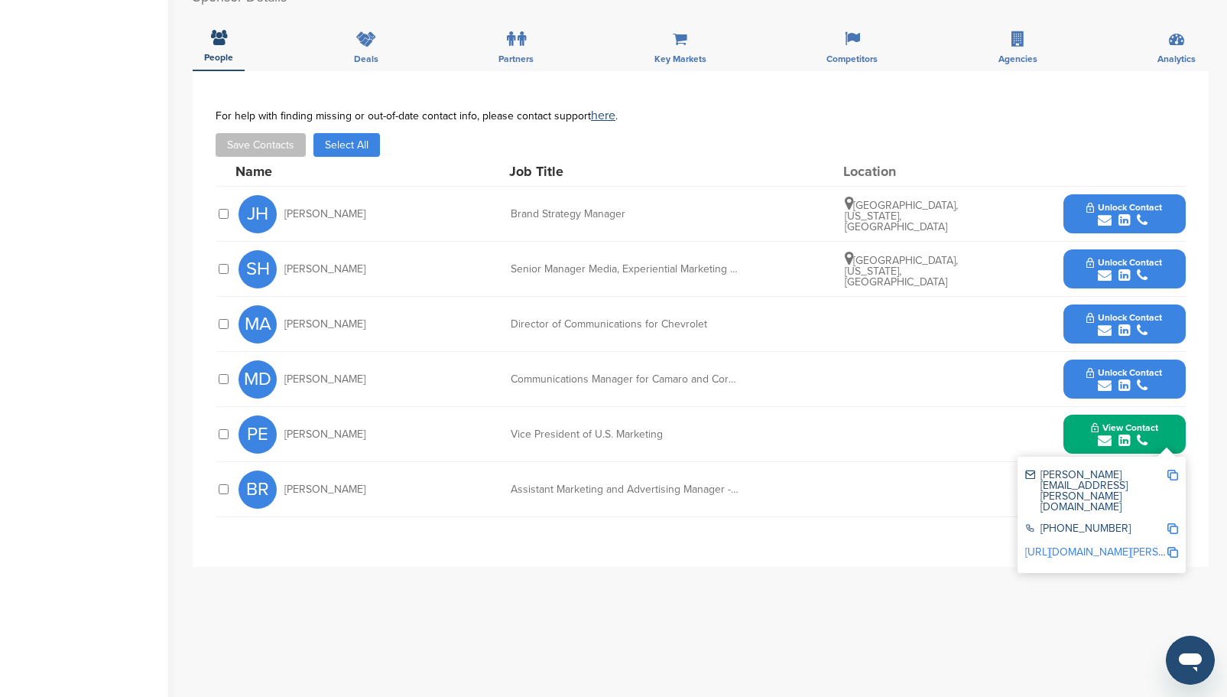
click at [1102, 209] on span "Unlock Contact" at bounding box center [1124, 207] width 76 height 11
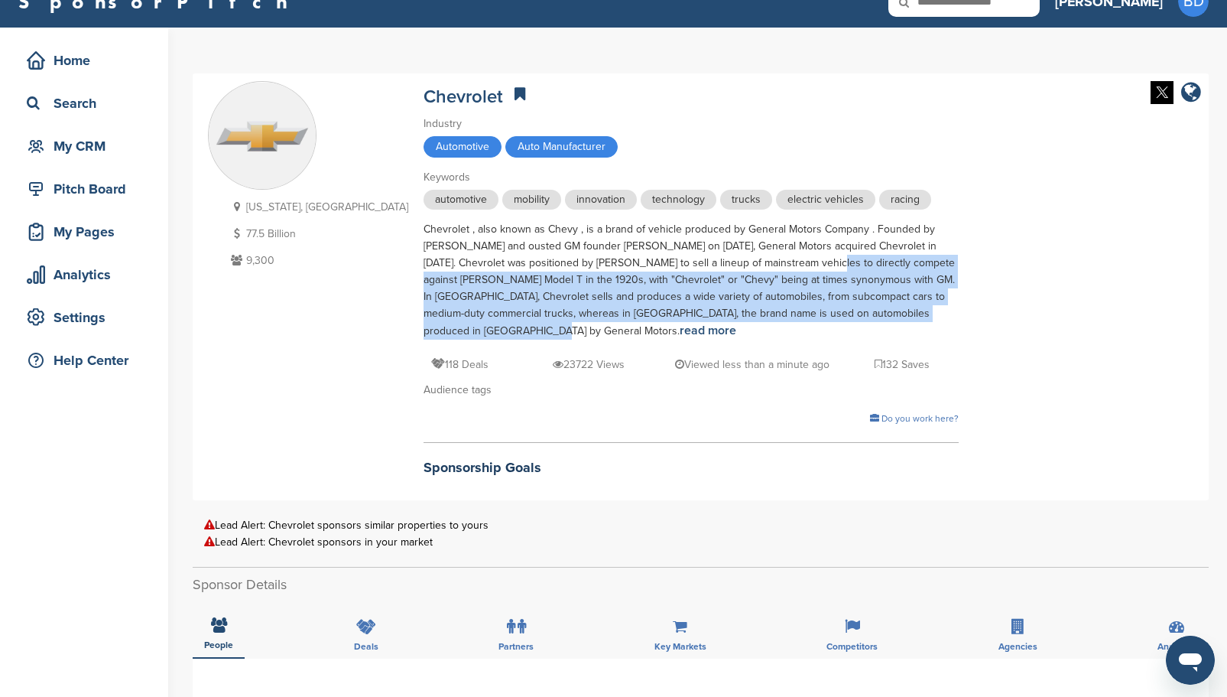
scroll to position [0, 0]
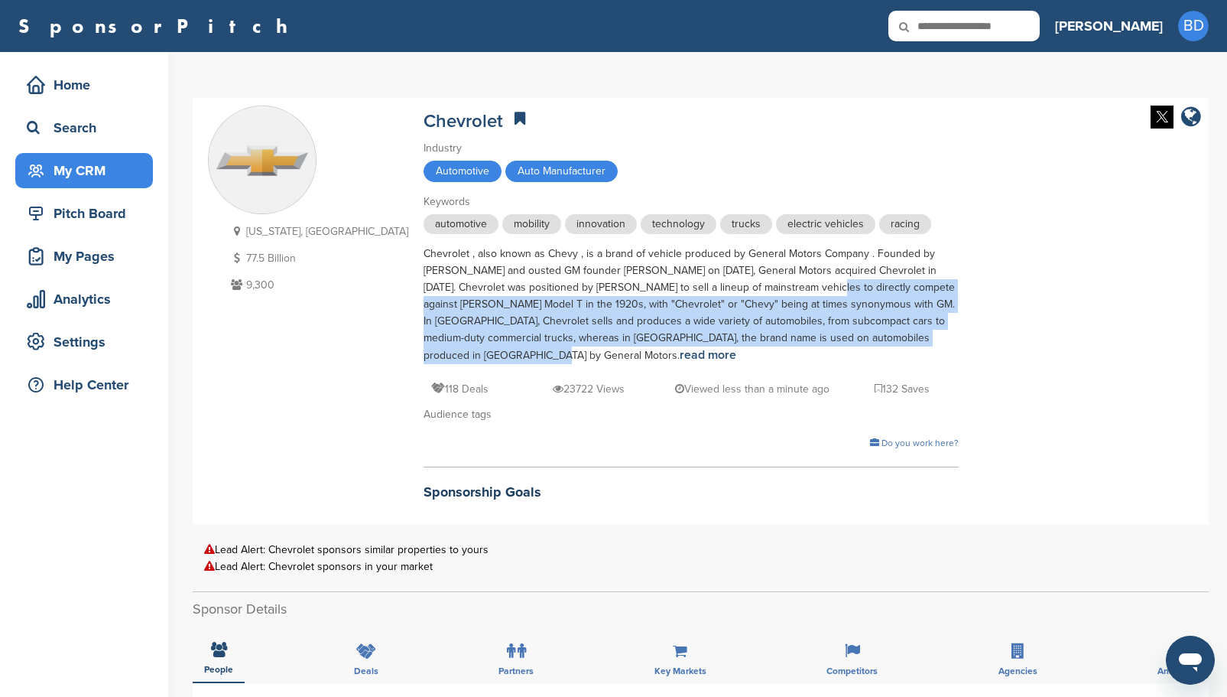
click at [101, 162] on div "My CRM" at bounding box center [88, 171] width 130 height 28
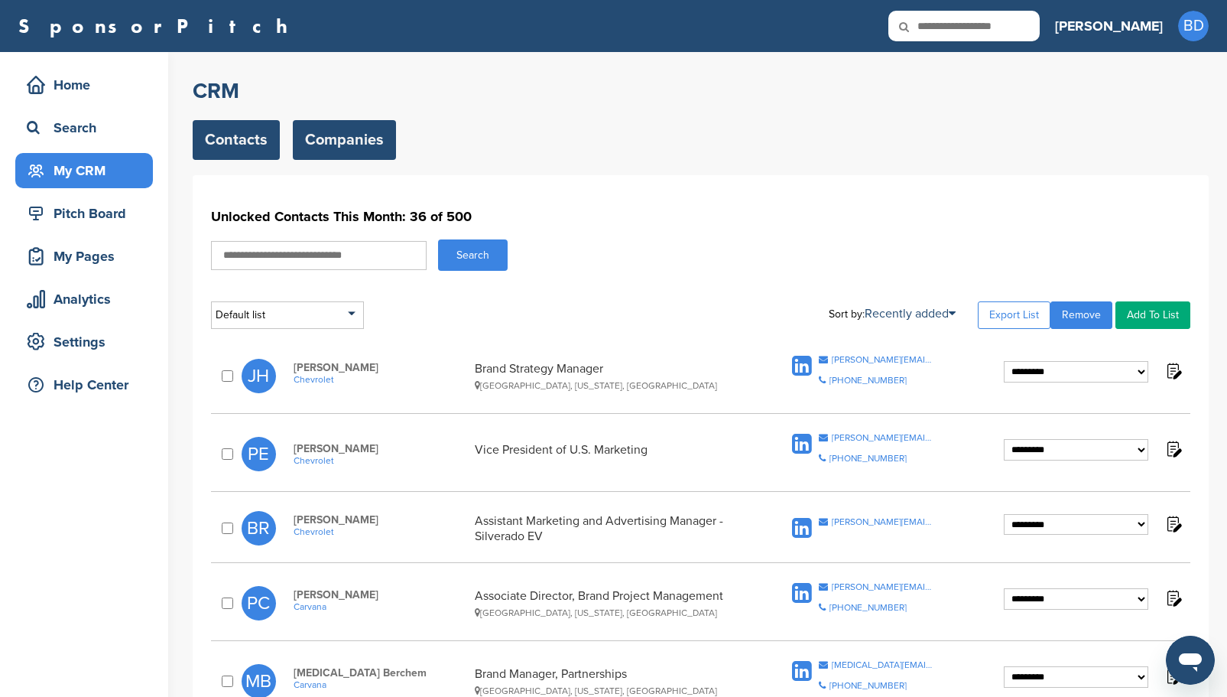
click at [346, 132] on link "Companies" at bounding box center [344, 140] width 103 height 40
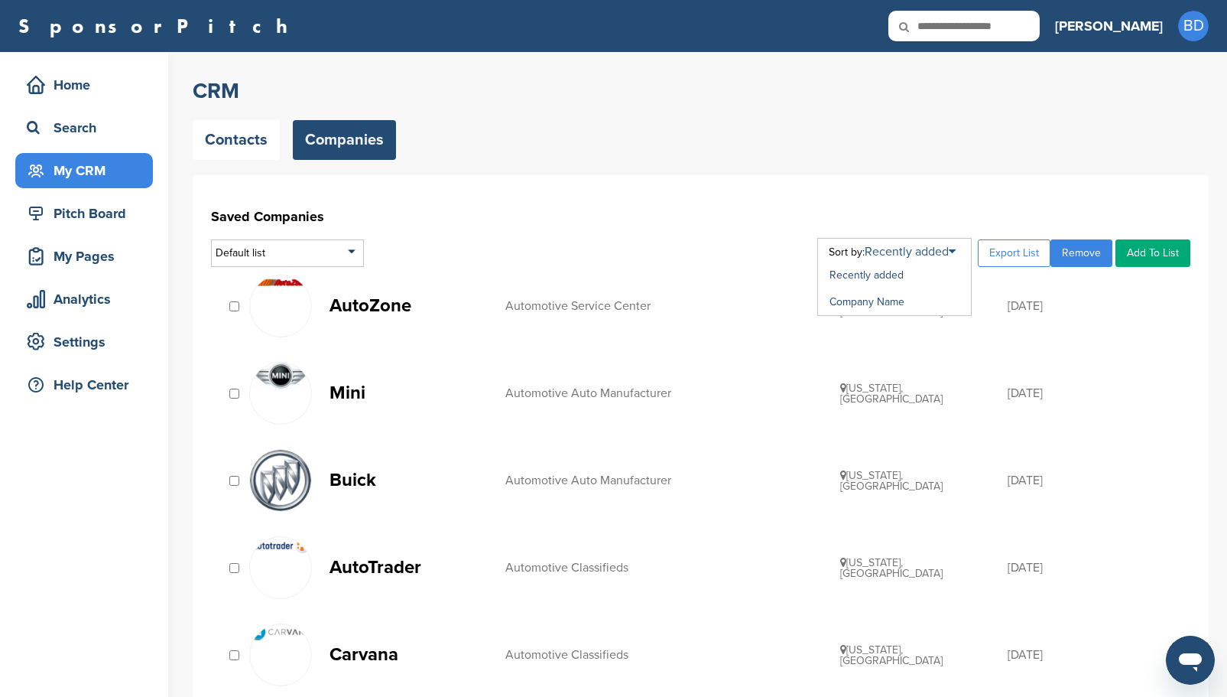
click at [963, 244] on div "Recently added Company Name" at bounding box center [894, 277] width 154 height 78
click at [888, 306] on link "Company Name" at bounding box center [867, 301] width 75 height 13
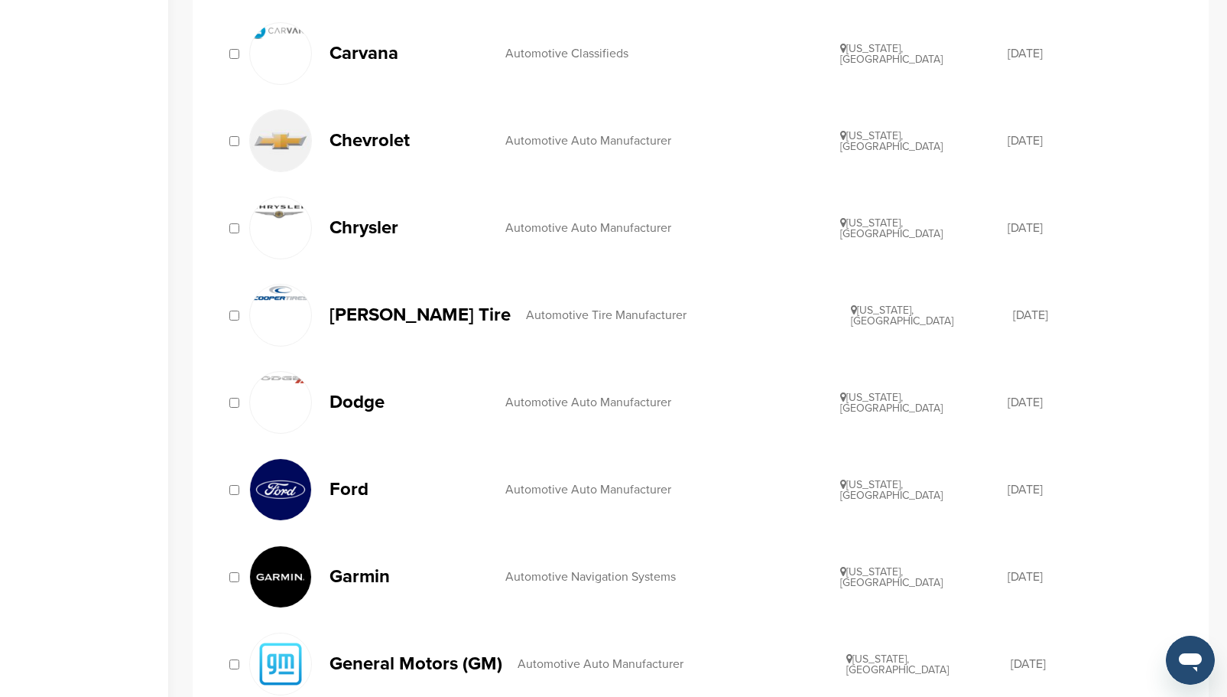
scroll to position [1223, 0]
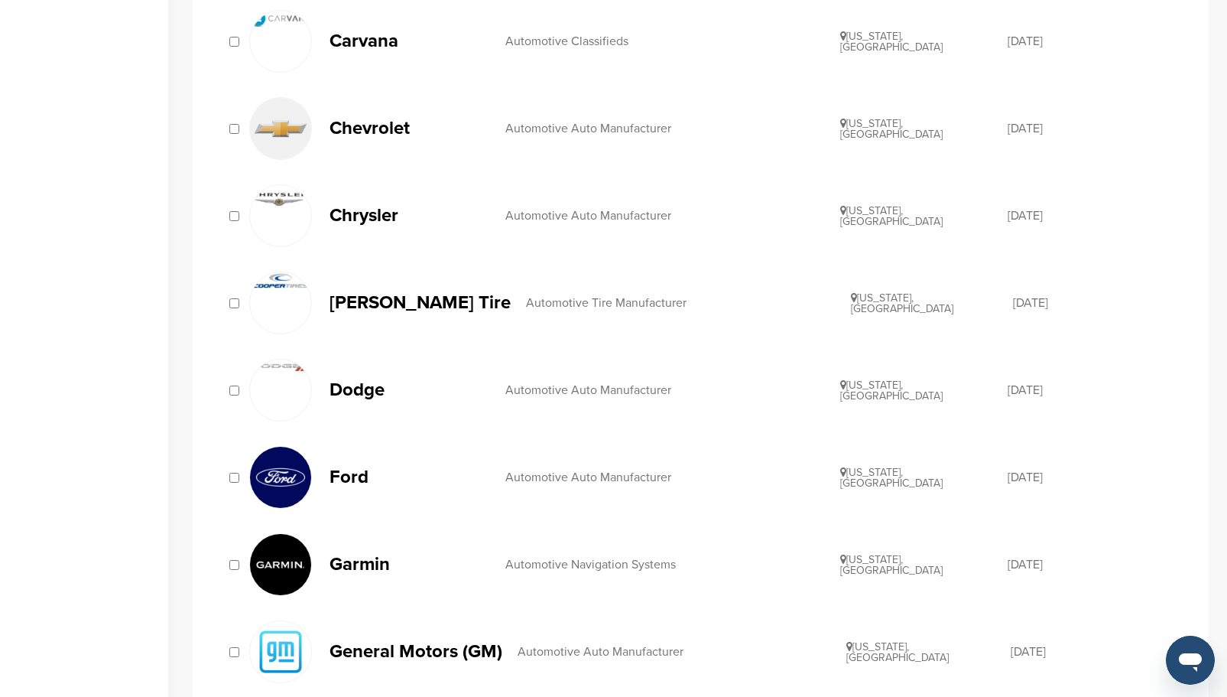
click at [384, 218] on p "Chrysler" at bounding box center [410, 215] width 161 height 19
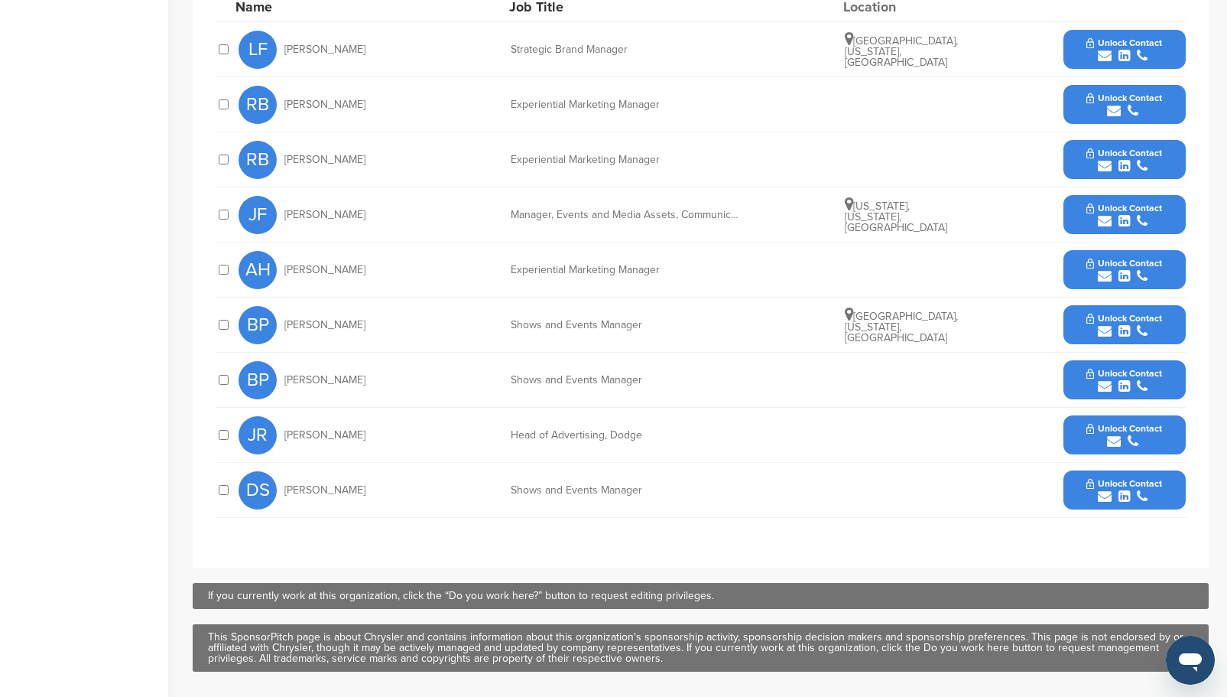
scroll to position [688, 0]
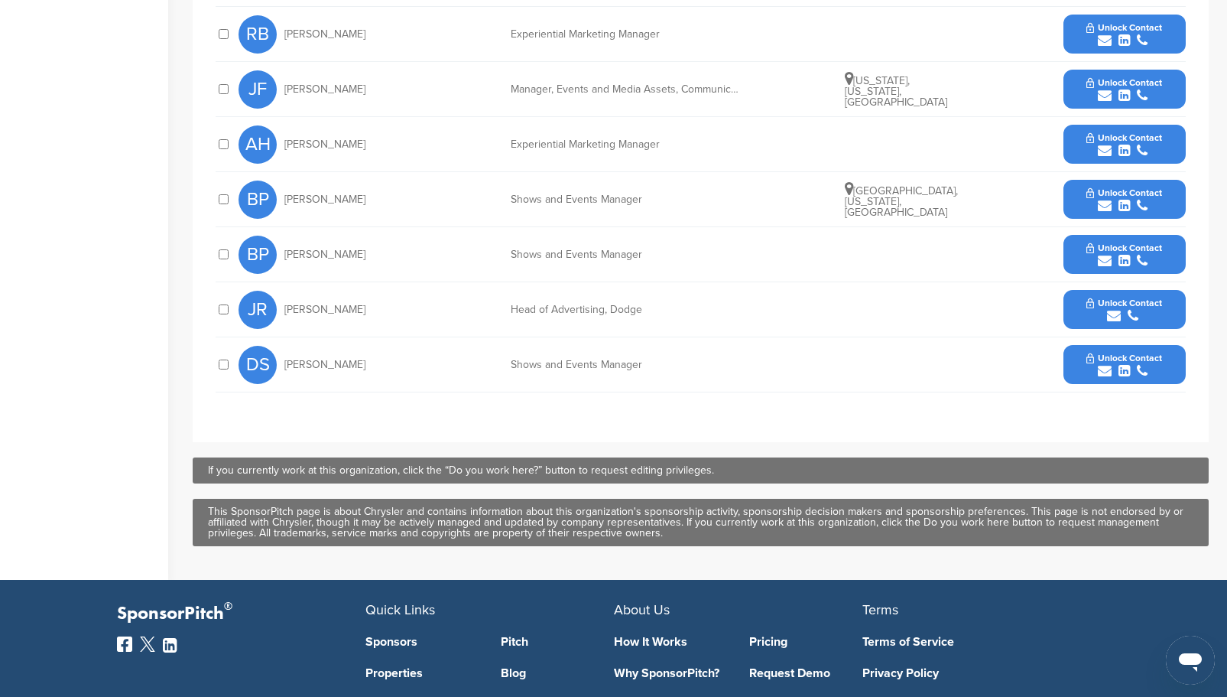
click at [1106, 311] on div "submit" at bounding box center [1124, 316] width 76 height 15
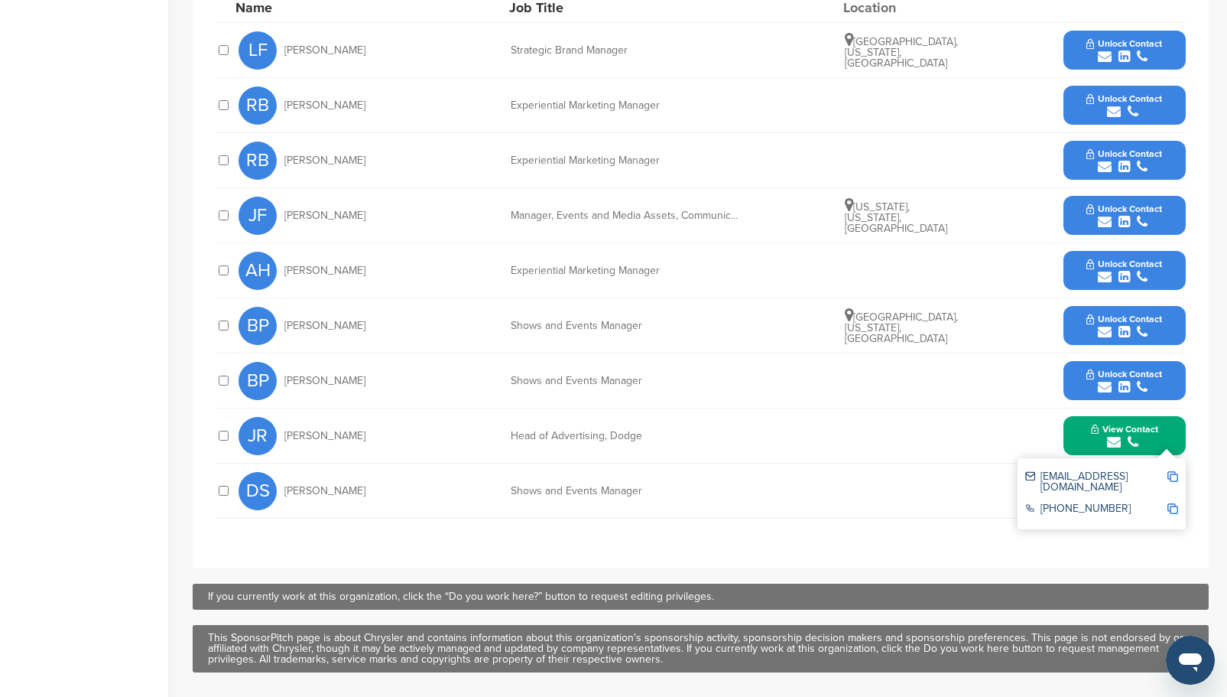
scroll to position [535, 0]
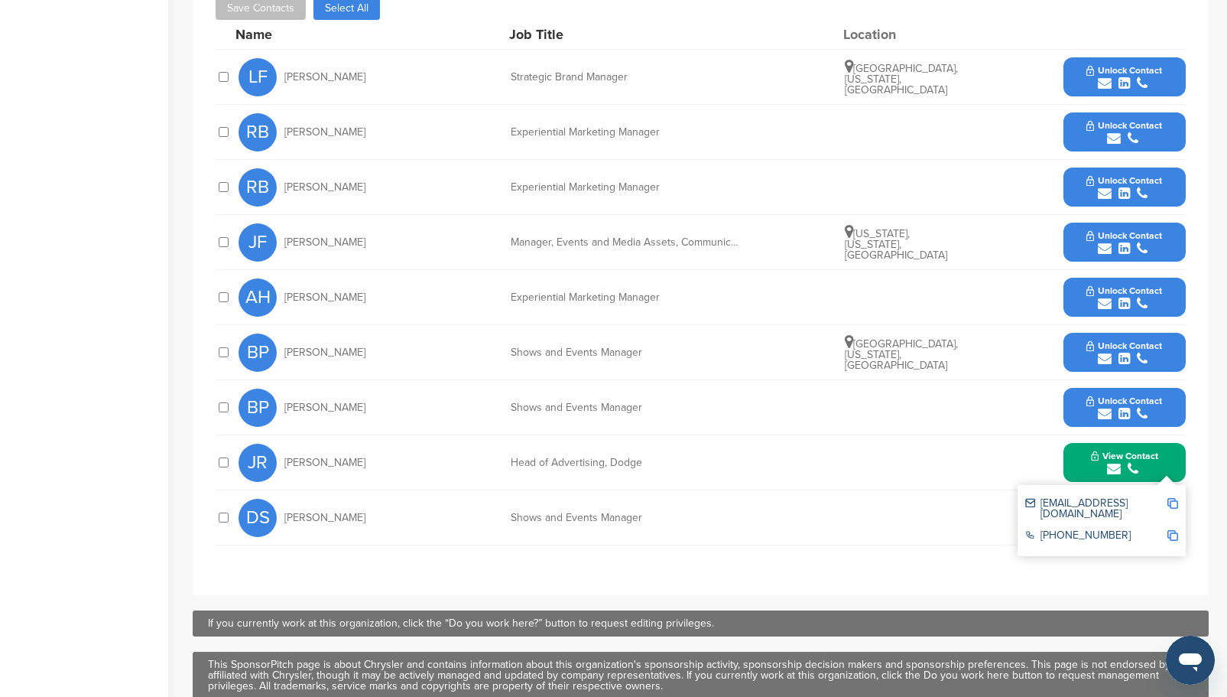
click at [1109, 297] on icon "submit" at bounding box center [1105, 304] width 14 height 14
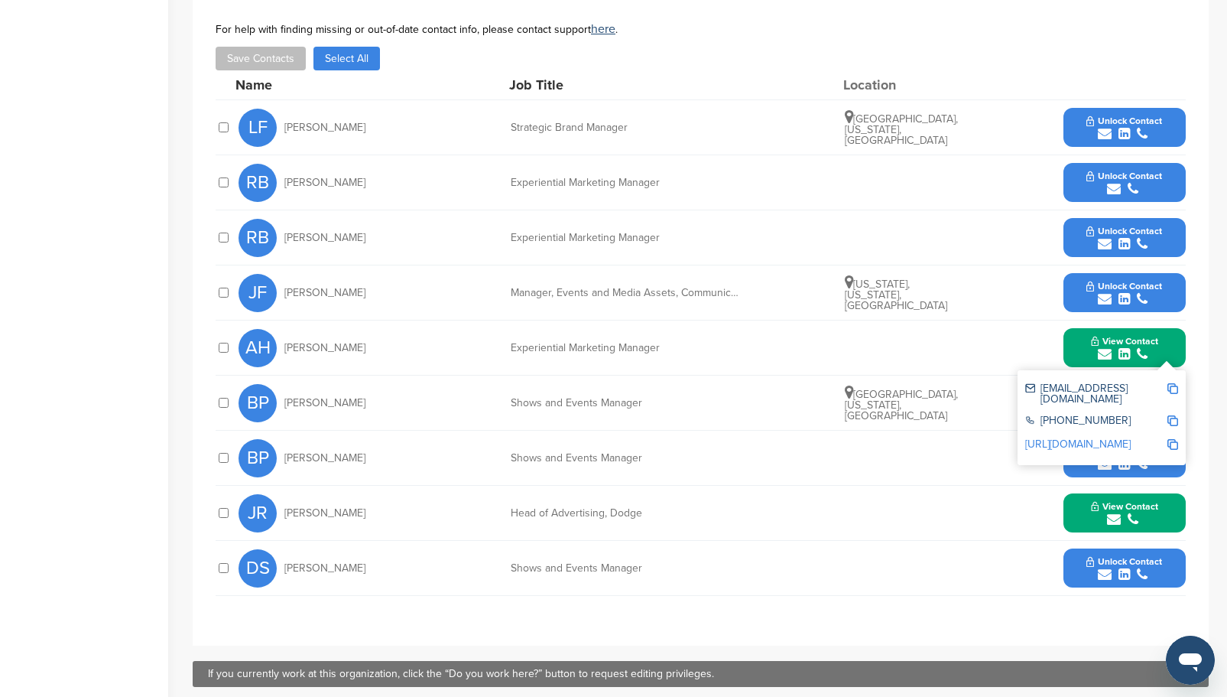
scroll to position [459, 0]
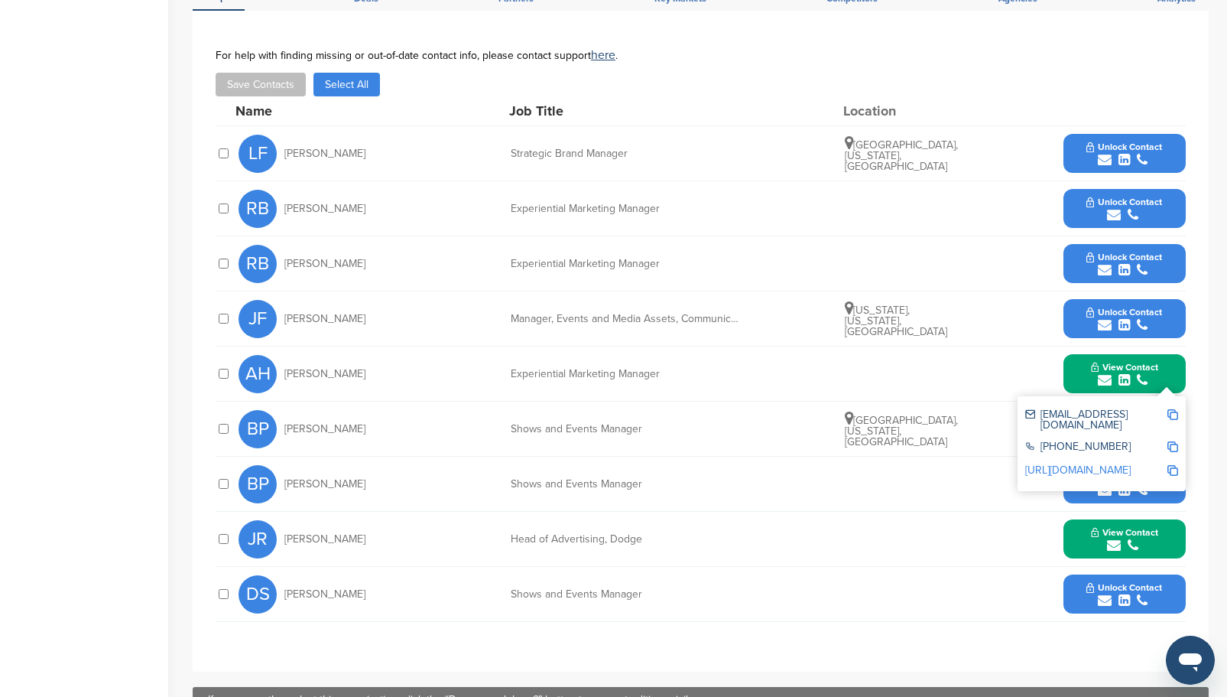
click at [1142, 145] on span "Unlock Contact" at bounding box center [1124, 146] width 76 height 11
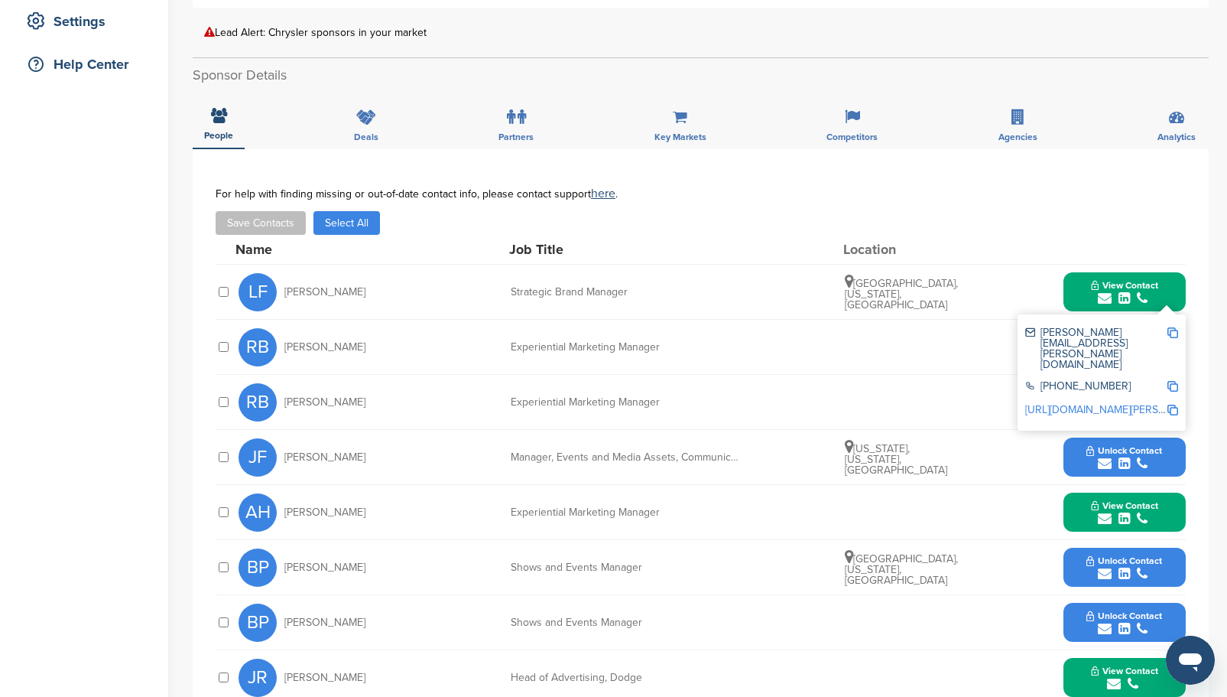
scroll to position [76, 0]
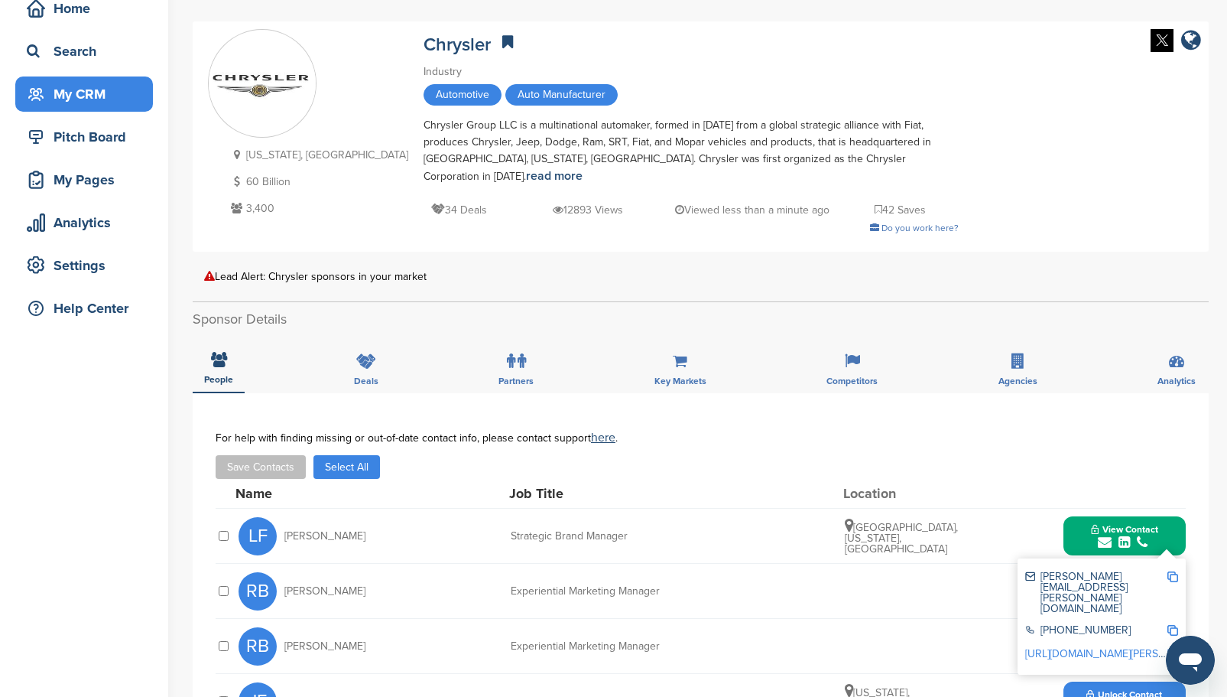
click at [93, 87] on div "My CRM" at bounding box center [88, 94] width 130 height 28
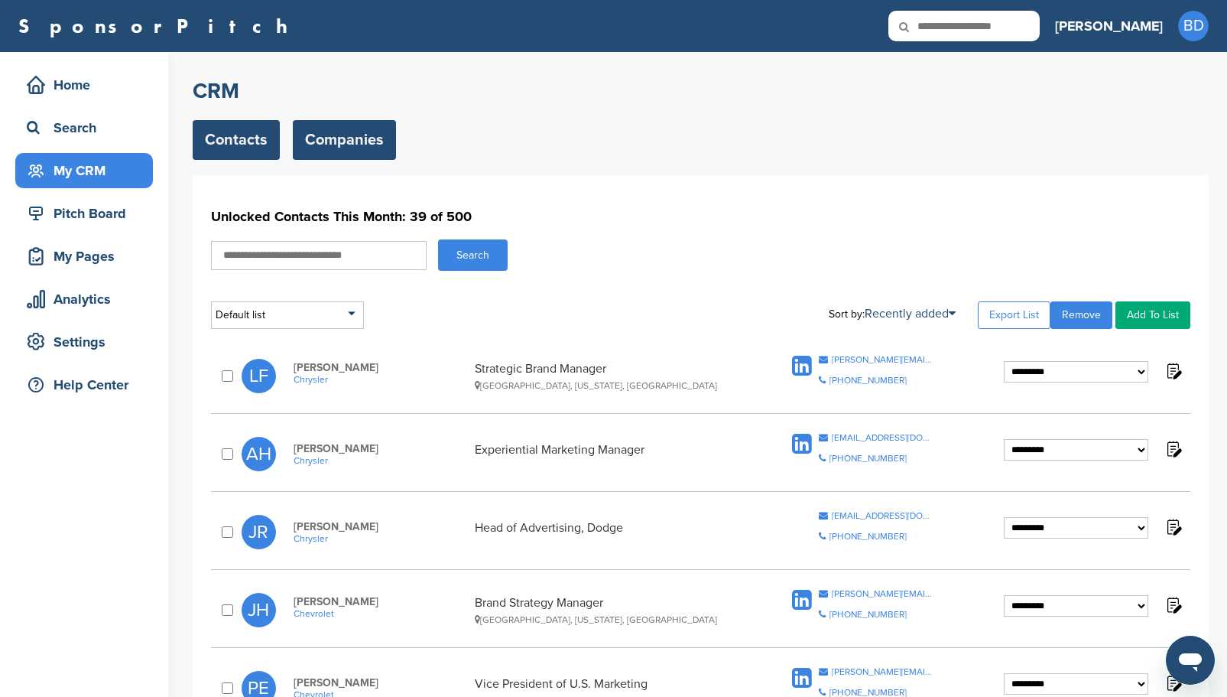
click at [352, 138] on link "Companies" at bounding box center [344, 140] width 103 height 40
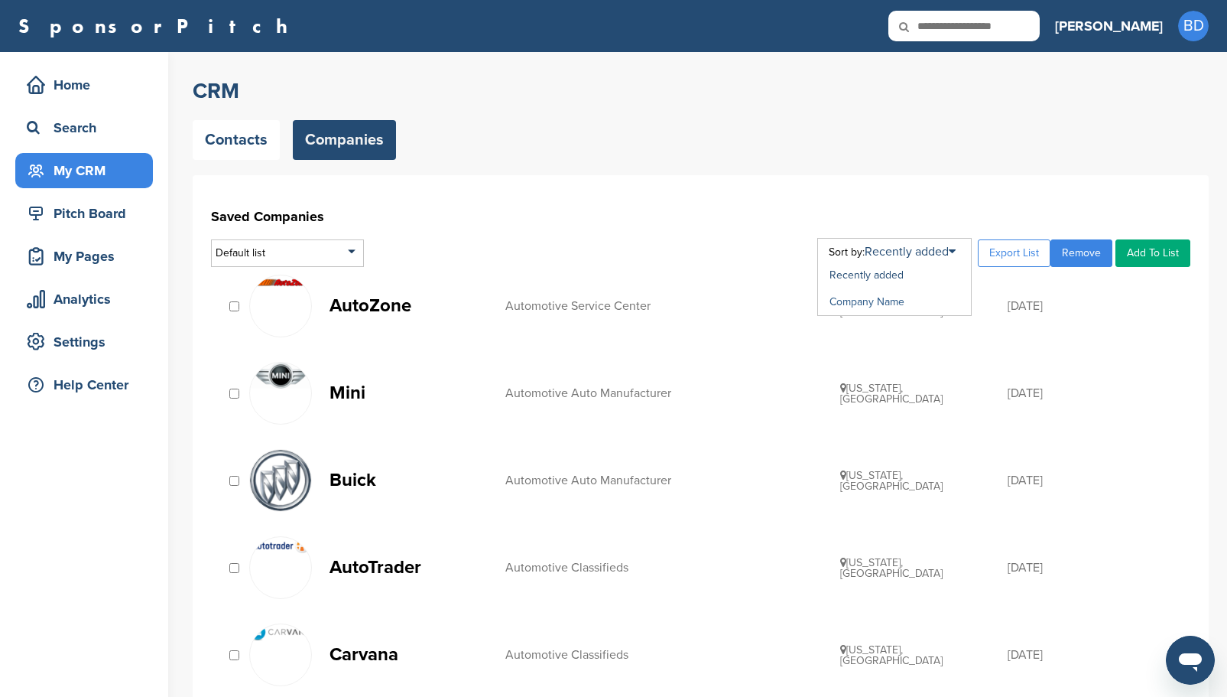
click at [899, 305] on link "Company Name" at bounding box center [867, 301] width 75 height 13
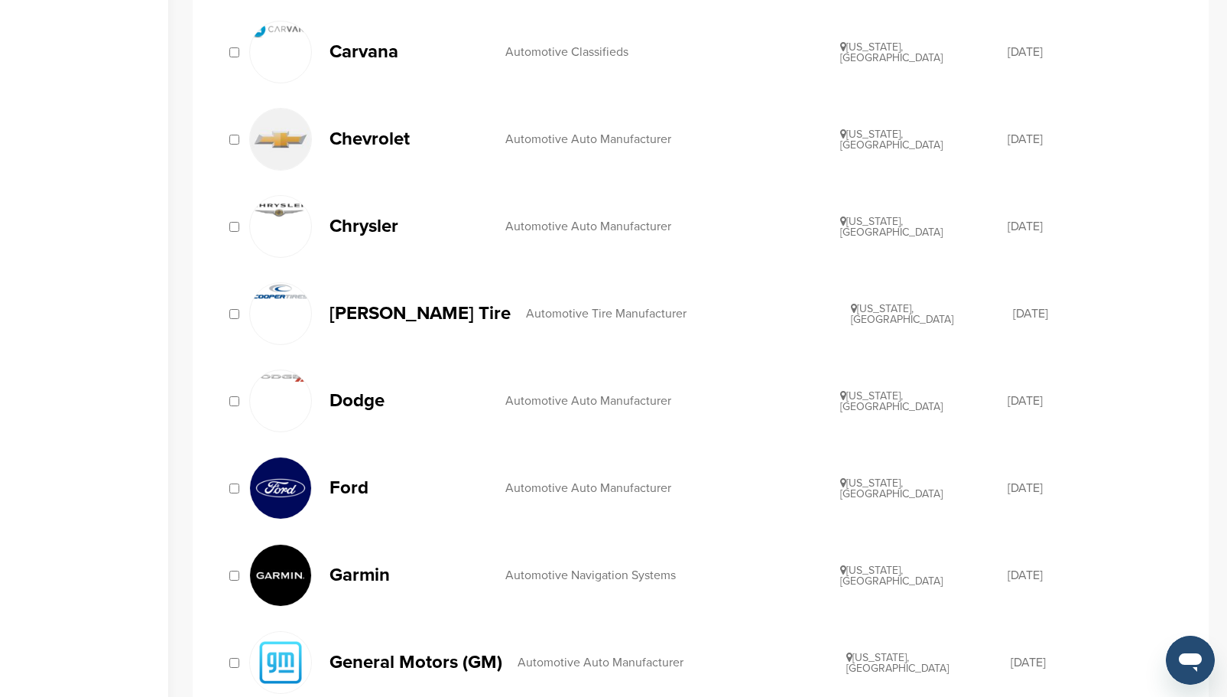
scroll to position [1300, 0]
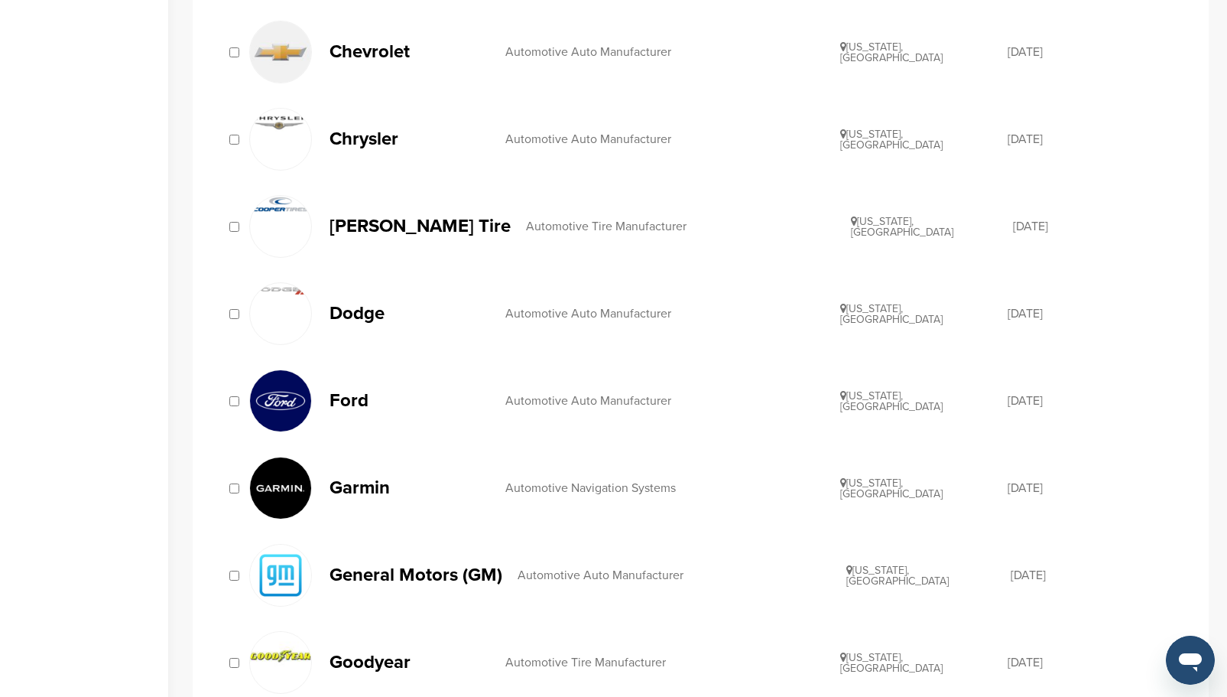
click at [379, 224] on p "Cooper Tire" at bounding box center [420, 225] width 181 height 19
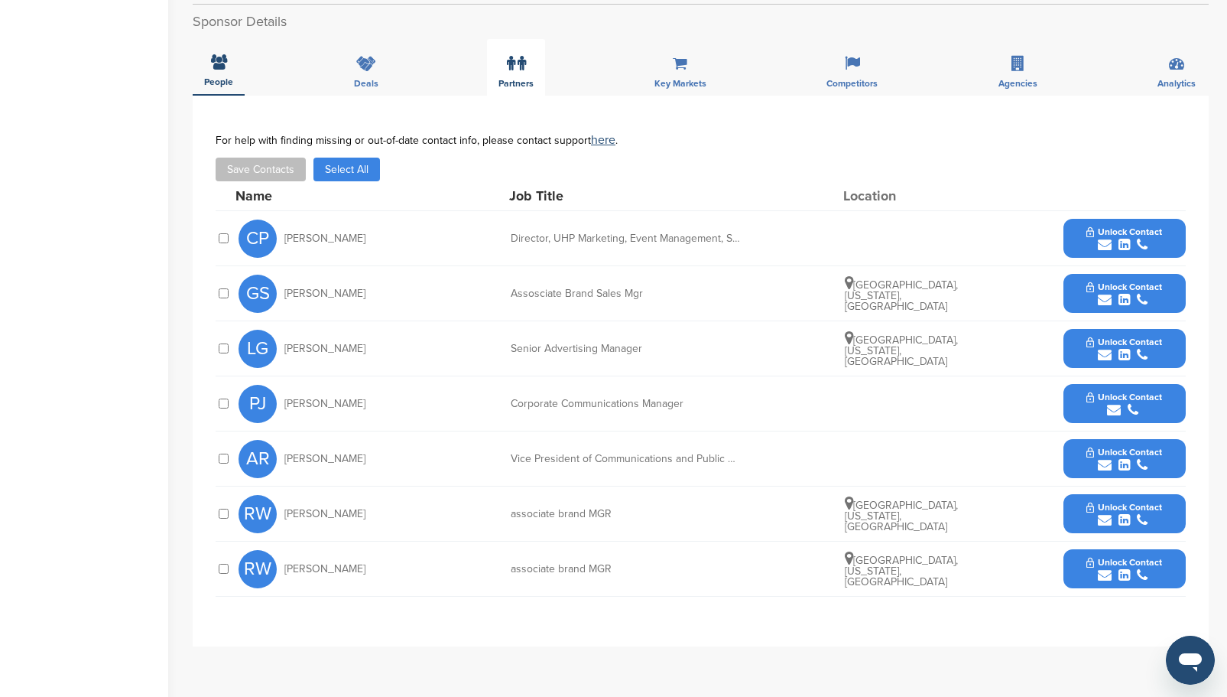
scroll to position [535, 0]
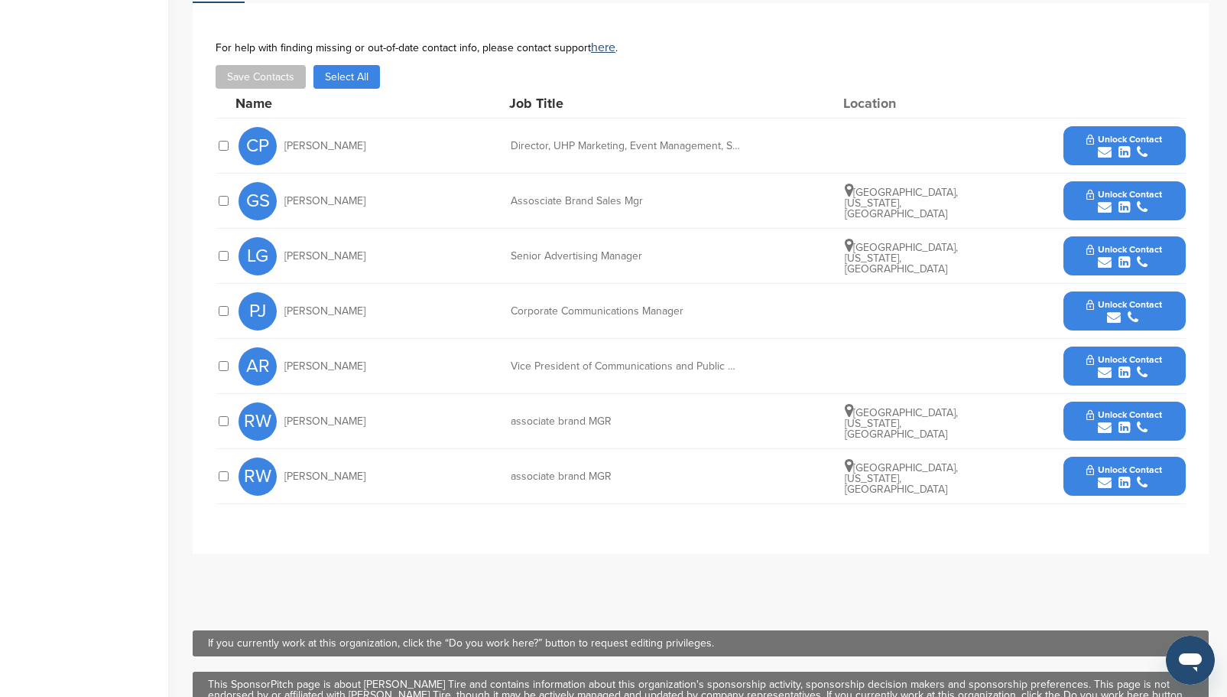
click at [1119, 476] on icon "submit" at bounding box center [1124, 483] width 11 height 14
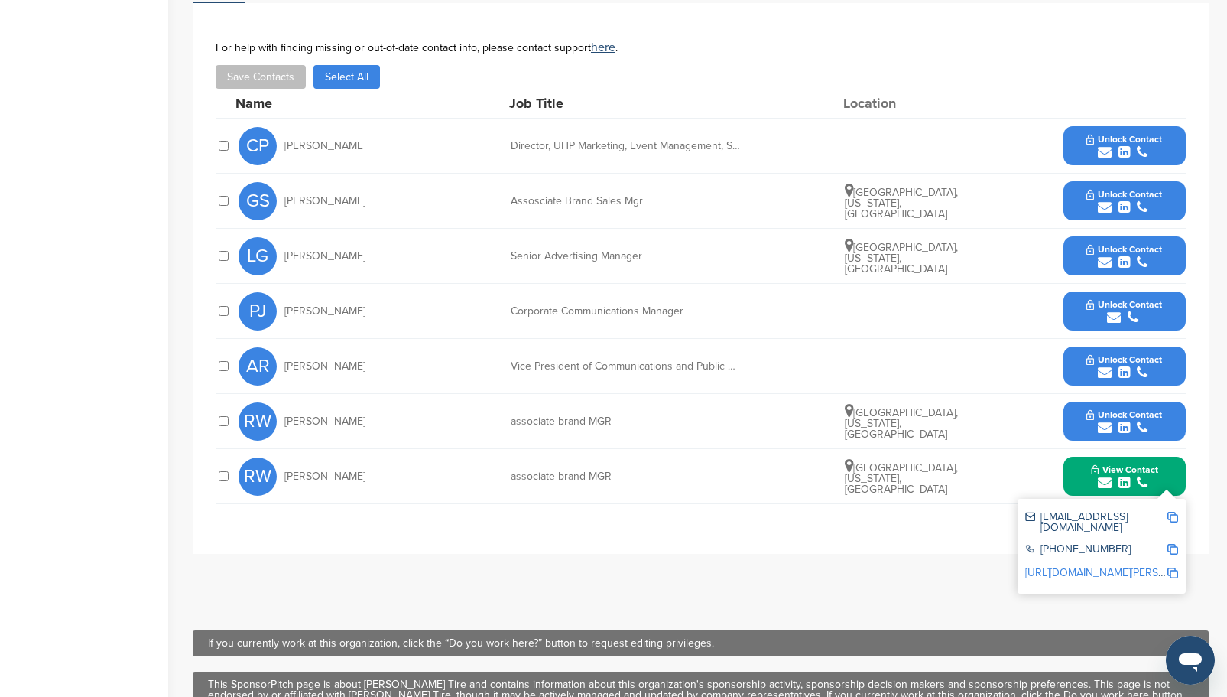
click at [1128, 255] on icon "submit" at bounding box center [1124, 262] width 11 height 14
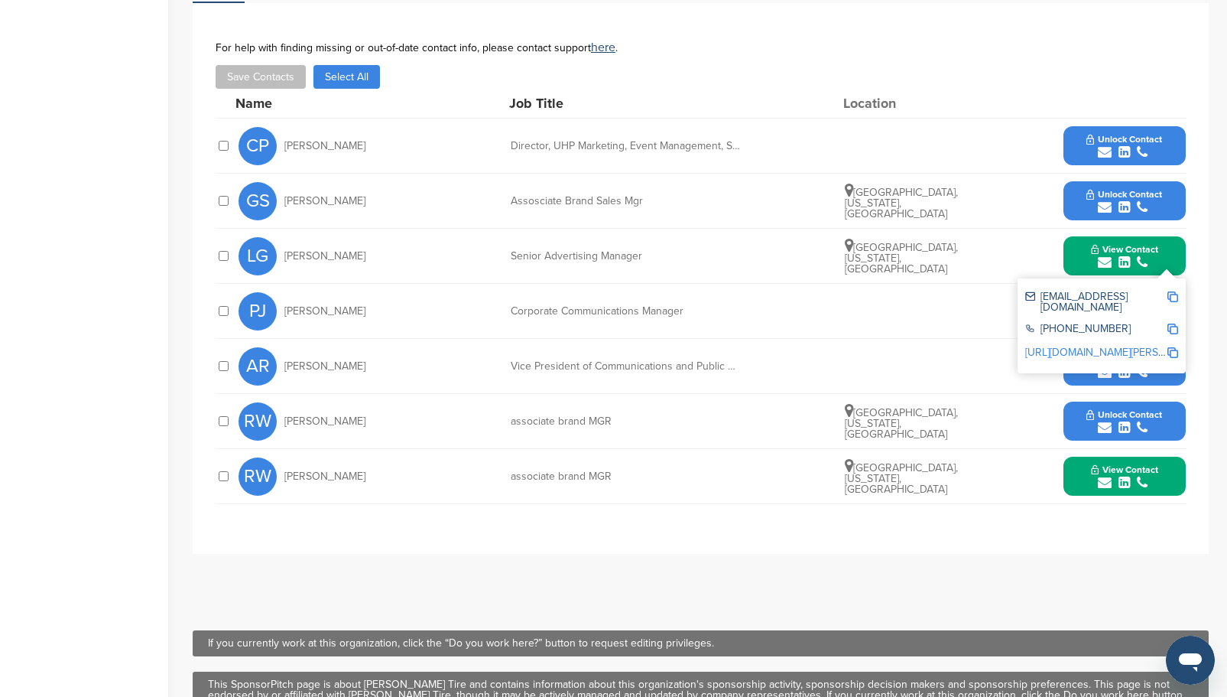
click at [1117, 134] on span "Unlock Contact" at bounding box center [1124, 139] width 76 height 11
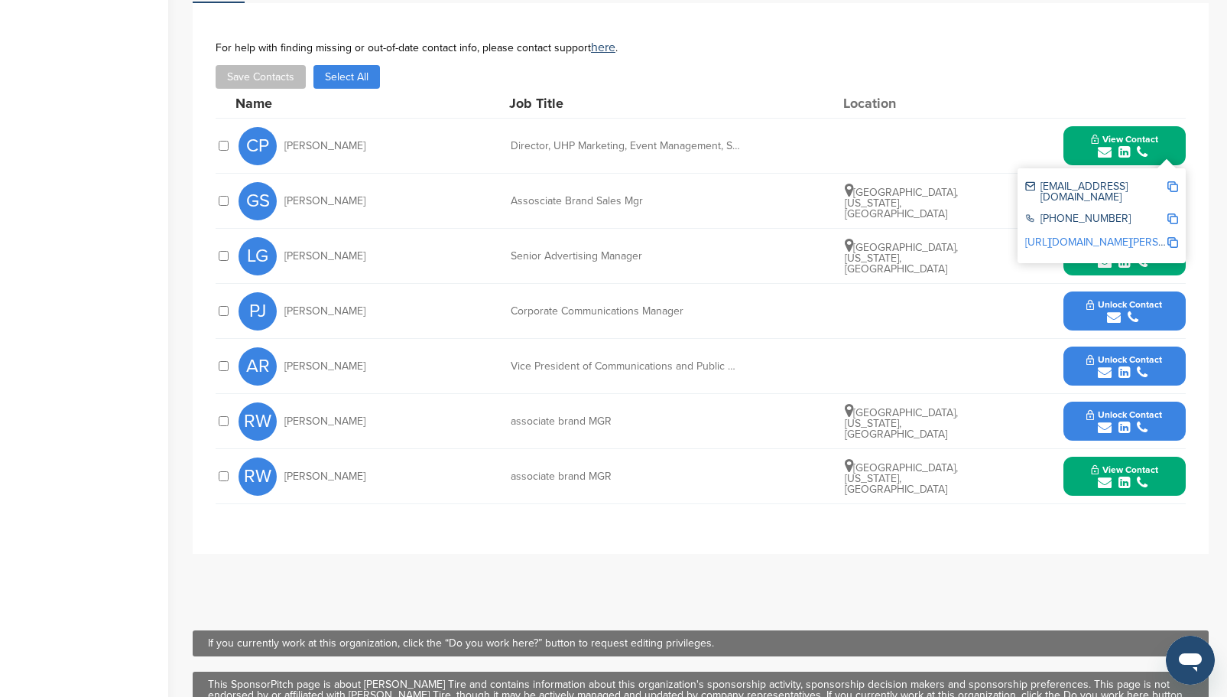
click at [1019, 508] on div "**********" at bounding box center [701, 278] width 1016 height 550
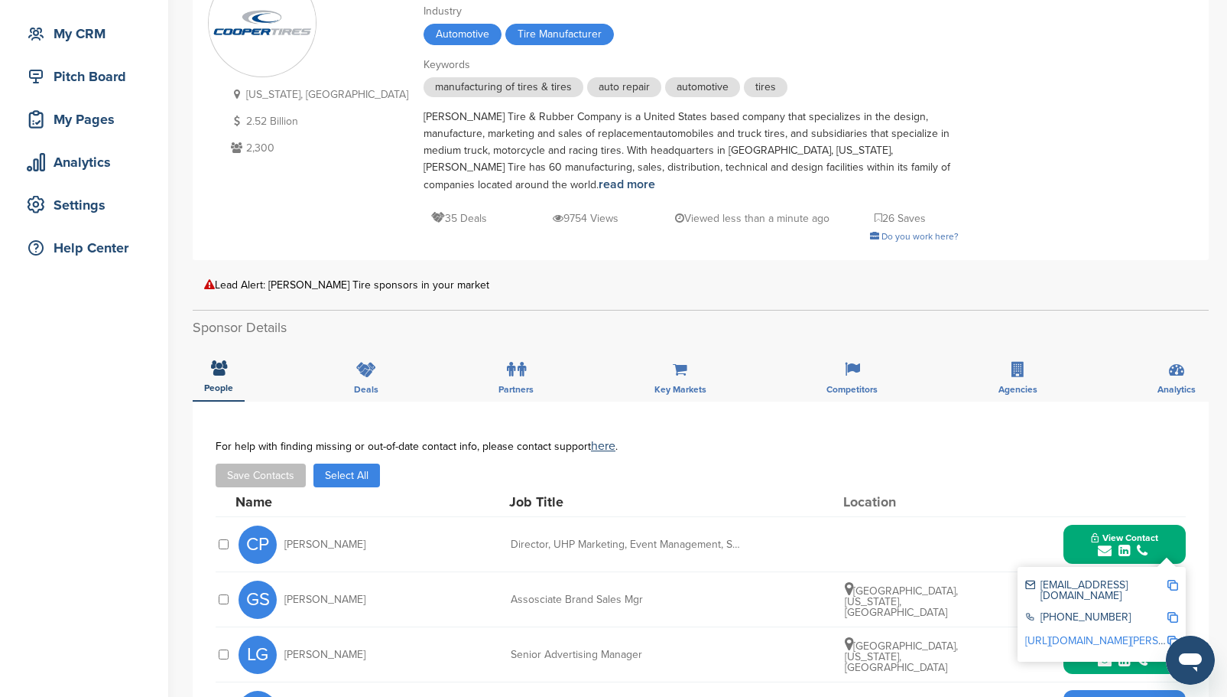
scroll to position [0, 0]
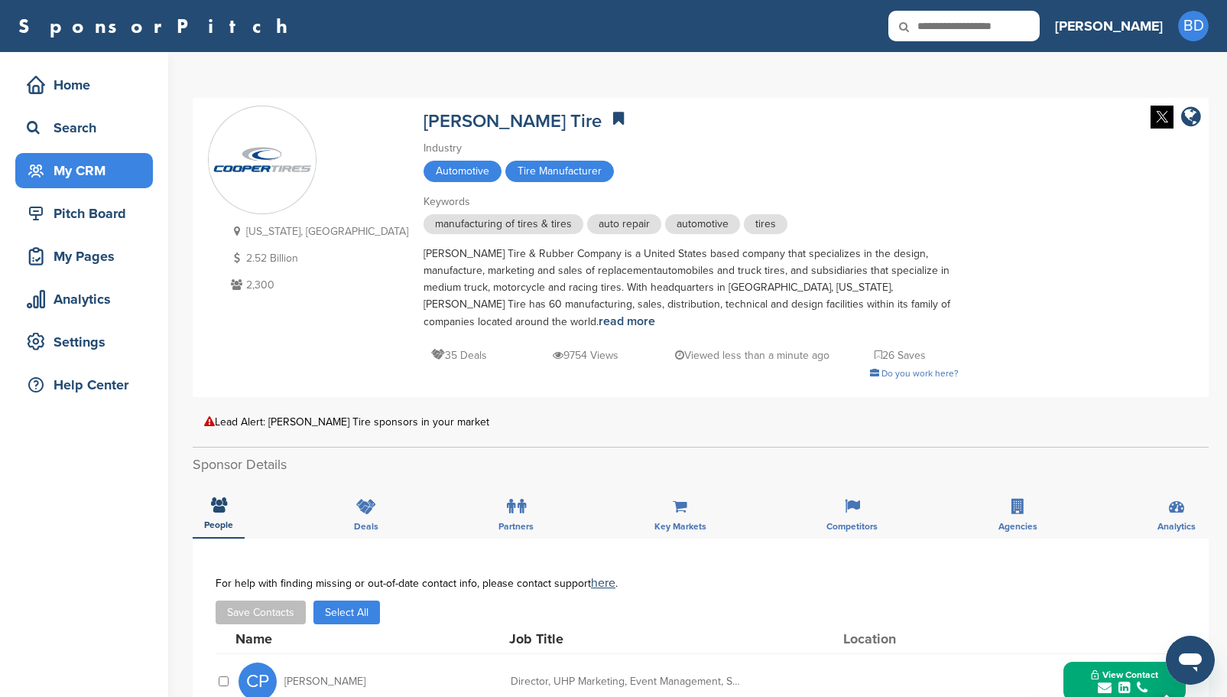
click at [99, 169] on div "My CRM" at bounding box center [88, 171] width 130 height 28
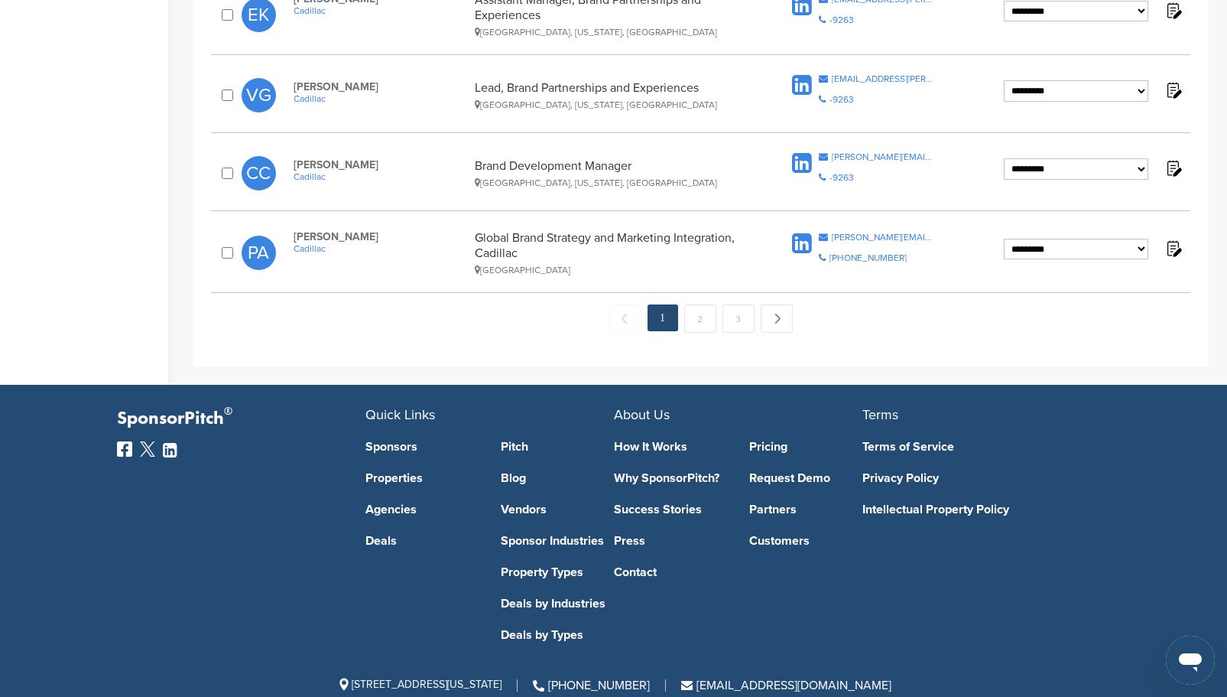
scroll to position [1646, 0]
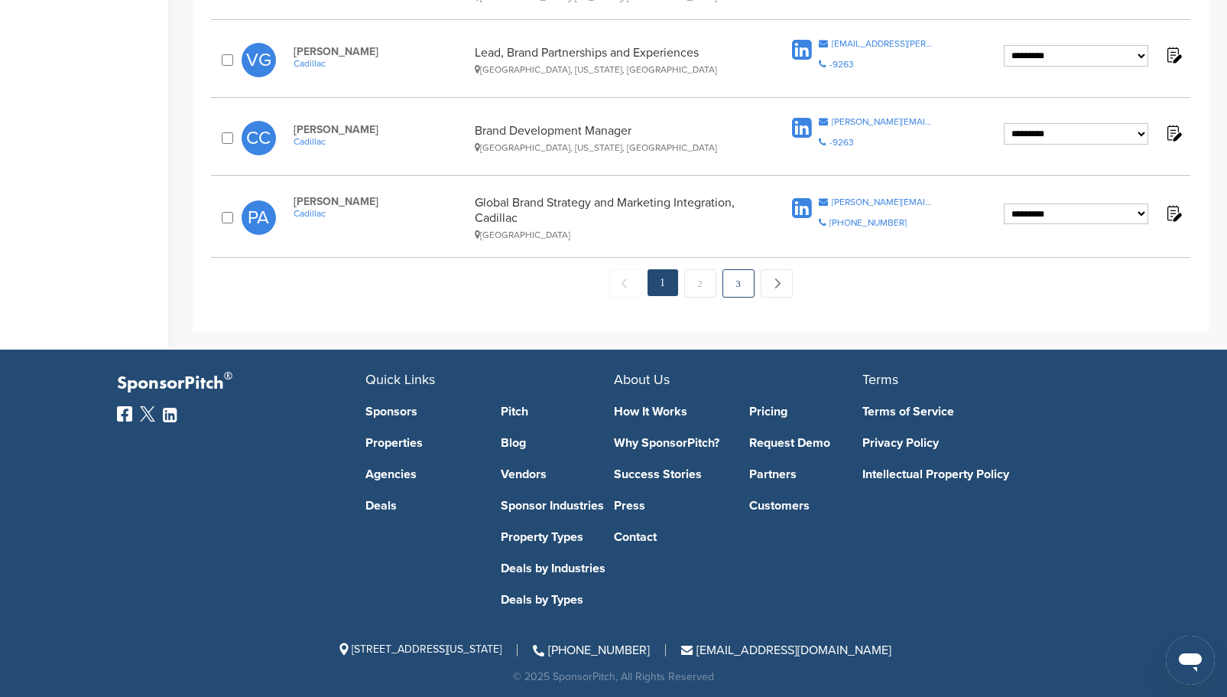
click at [742, 281] on link "3" at bounding box center [738, 283] width 32 height 28
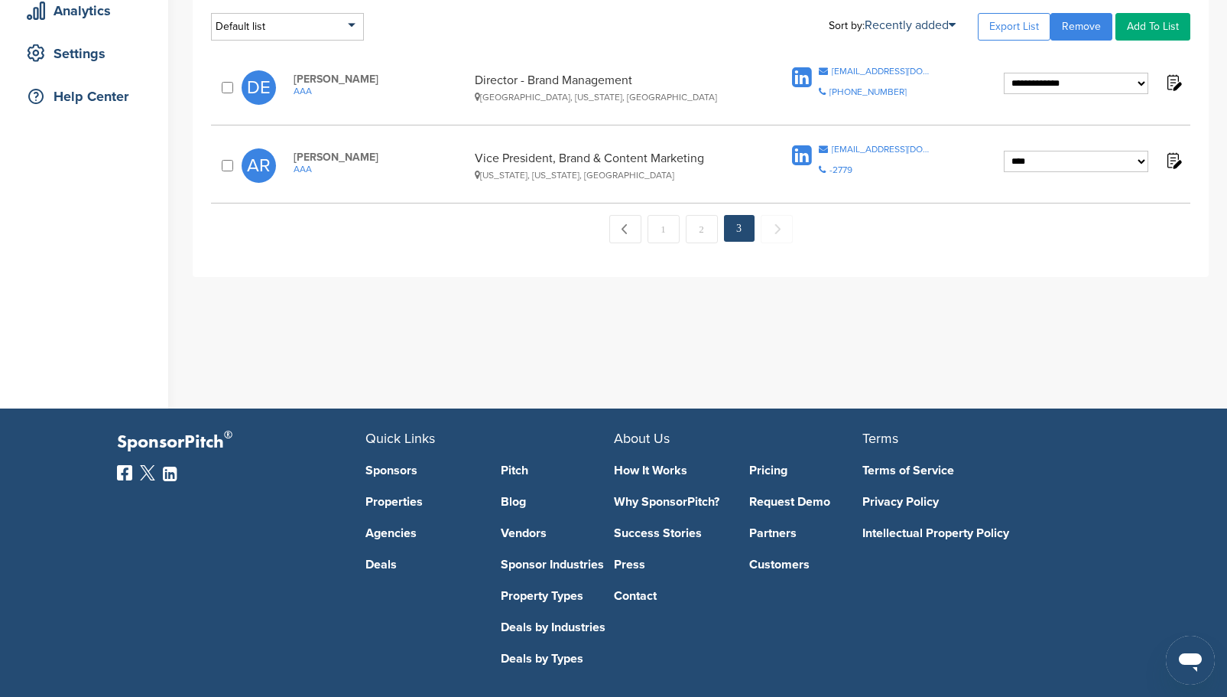
scroll to position [306, 0]
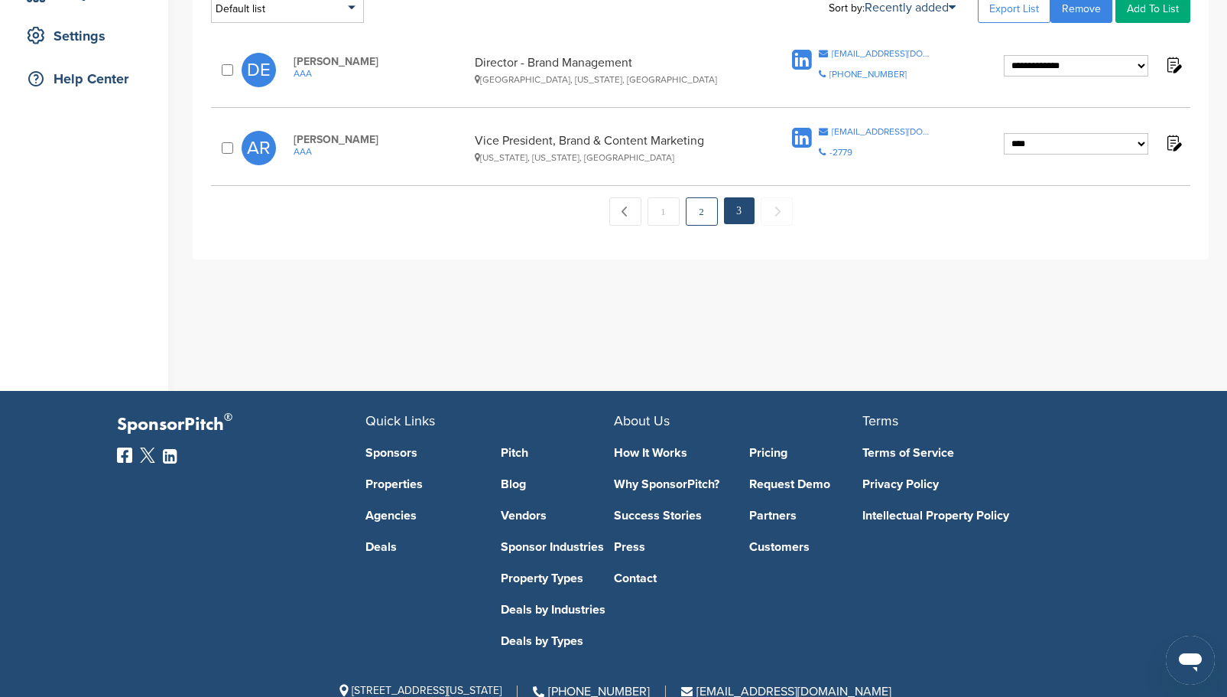
click at [713, 213] on link "2" at bounding box center [702, 211] width 32 height 28
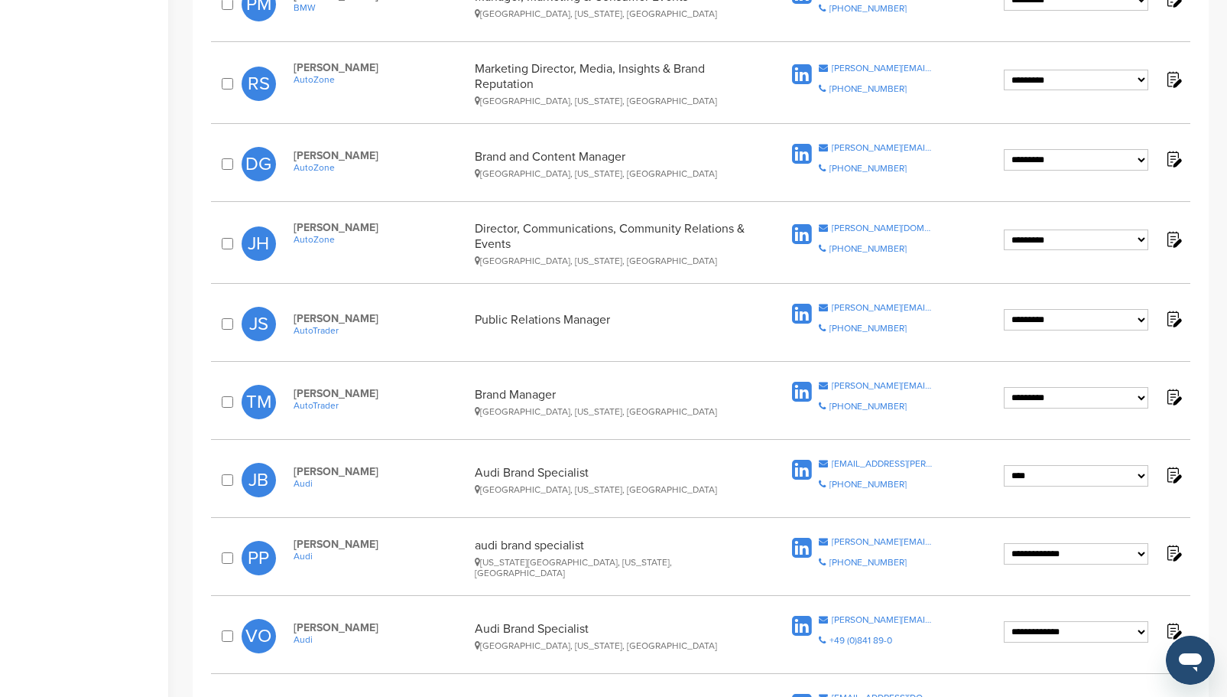
scroll to position [735, 0]
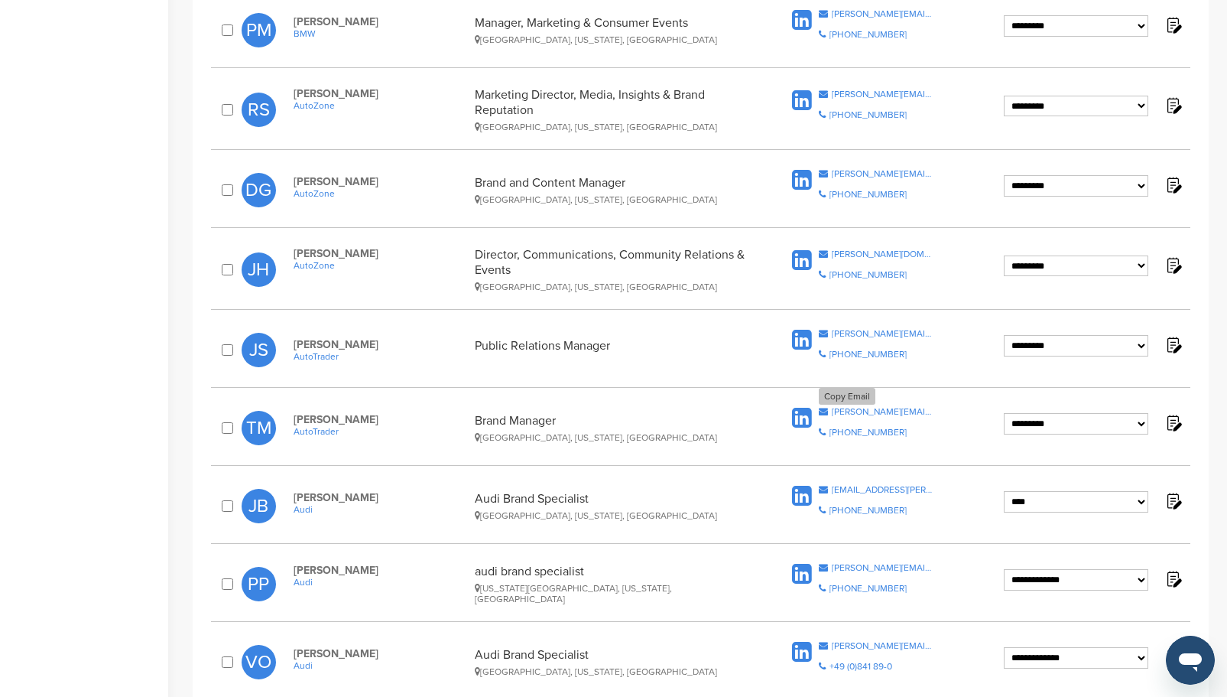
drag, startPoint x: 895, startPoint y: 406, endPoint x: 859, endPoint y: 393, distance: 37.5
click at [859, 393] on div "Copy Email" at bounding box center [847, 396] width 57 height 17
click at [874, 325] on div "**********" at bounding box center [700, 349] width 979 height 57
click at [872, 332] on div "[PERSON_NAME][EMAIL_ADDRESS][PERSON_NAME][DOMAIN_NAME]" at bounding box center [883, 333] width 102 height 9
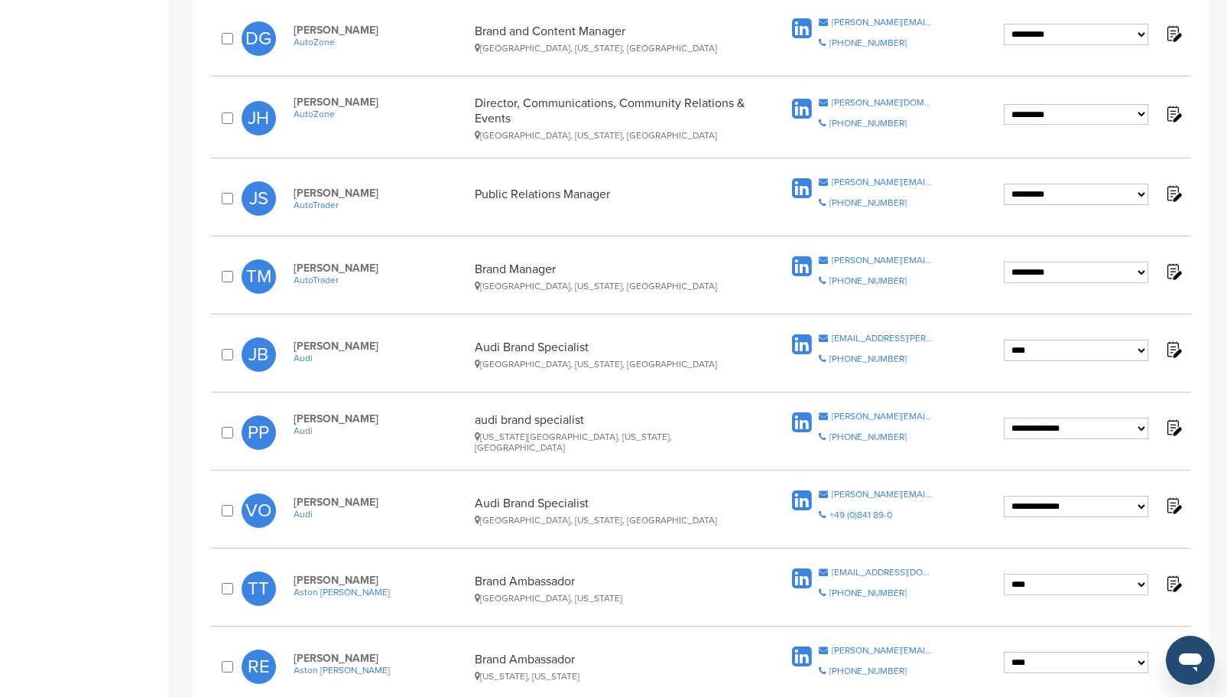
scroll to position [812, 0]
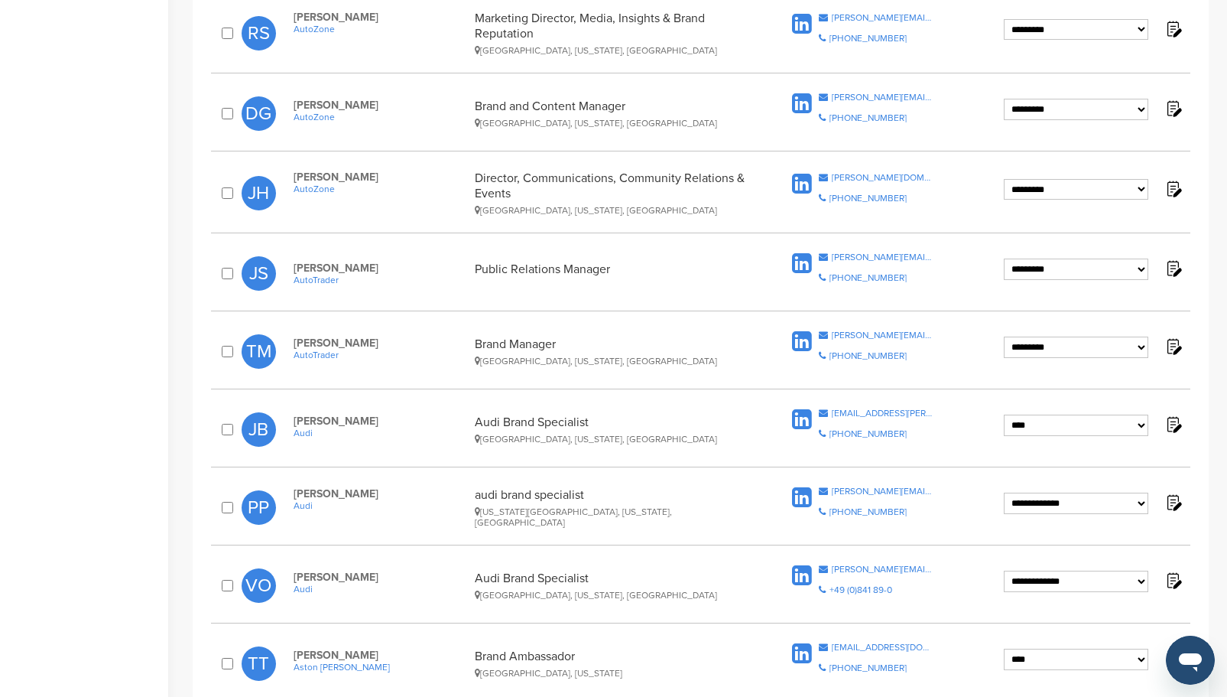
click at [1139, 347] on select "**********" at bounding box center [1076, 346] width 144 height 21
select select "**********"
click at [1004, 336] on select "**********" at bounding box center [1076, 346] width 144 height 21
click at [1064, 266] on select "**********" at bounding box center [1076, 268] width 144 height 21
select select "****"
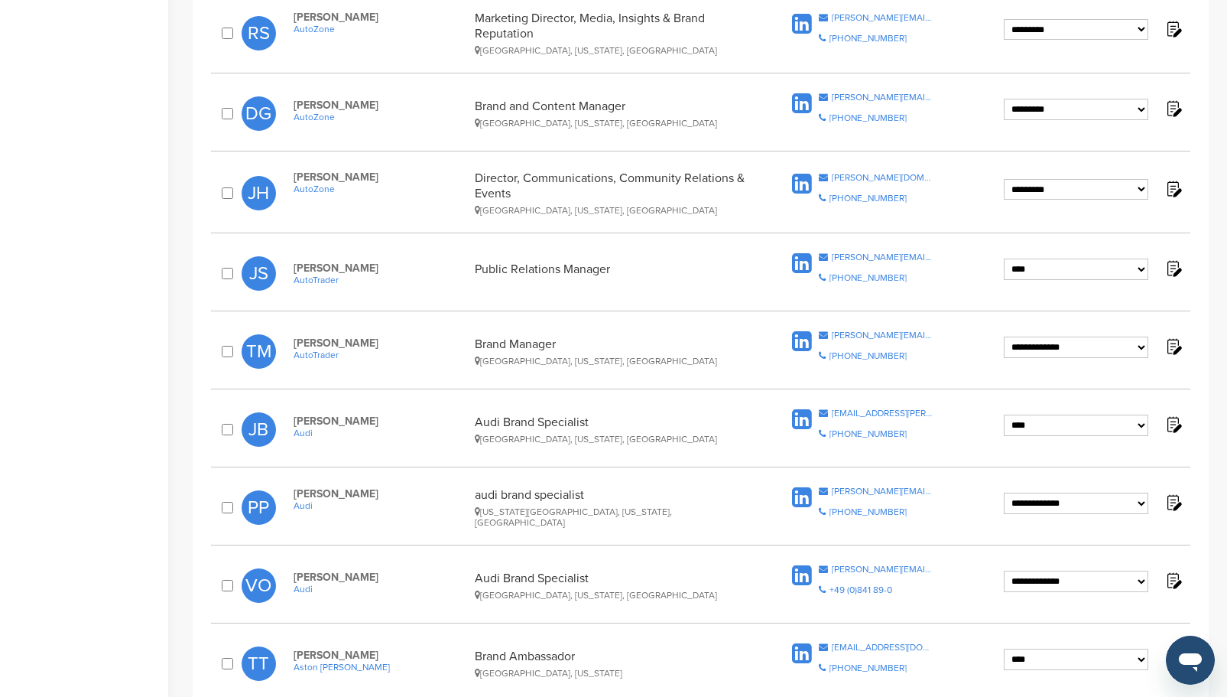
click at [1004, 258] on select "**********" at bounding box center [1076, 268] width 144 height 21
drag, startPoint x: 386, startPoint y: 345, endPoint x: 297, endPoint y: 343, distance: 89.5
click at [297, 343] on span "[PERSON_NAME]" at bounding box center [380, 342] width 173 height 13
click at [372, 339] on span "[PERSON_NAME]" at bounding box center [380, 342] width 173 height 13
drag, startPoint x: 372, startPoint y: 339, endPoint x: 284, endPoint y: 339, distance: 87.9
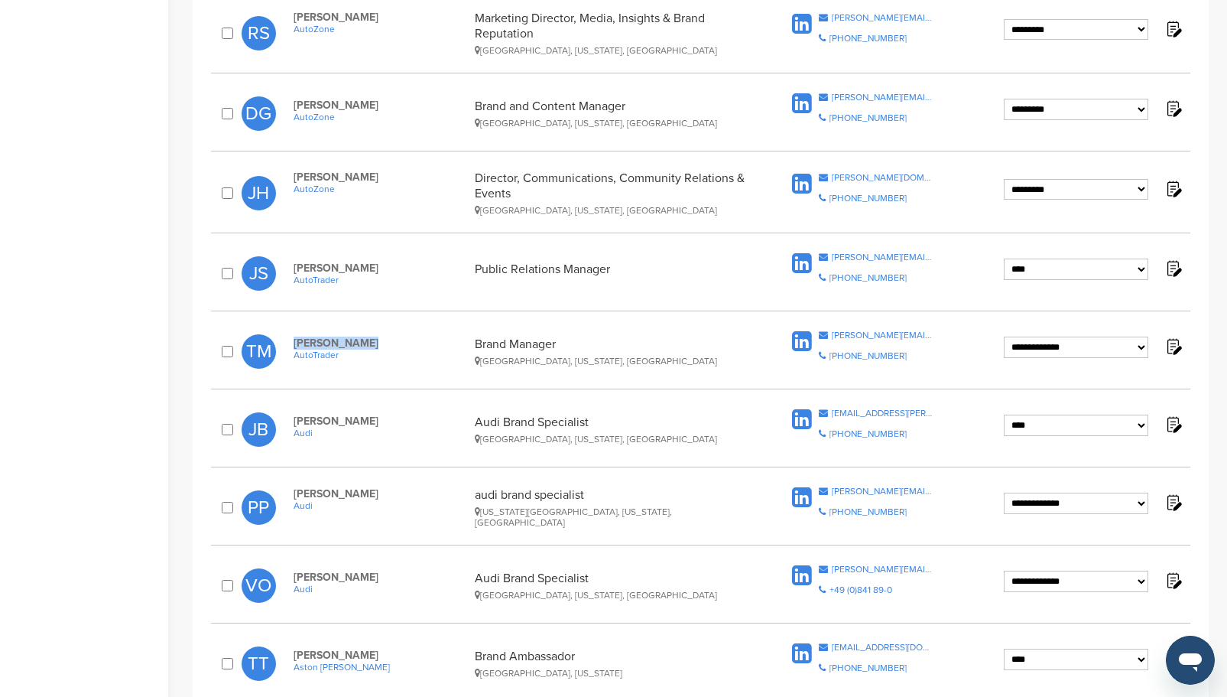
click at [284, 339] on div "[PERSON_NAME] AutoTrader Brand Manager [GEOGRAPHIC_DATA], [US_STATE], [GEOGRAPH…" at bounding box center [533, 351] width 510 height 30
copy span "[PERSON_NAME]"
drag, startPoint x: 356, startPoint y: 264, endPoint x: 294, endPoint y: 268, distance: 61.3
click at [294, 268] on span "[PERSON_NAME]" at bounding box center [380, 267] width 173 height 13
copy span "[PERSON_NAME]"
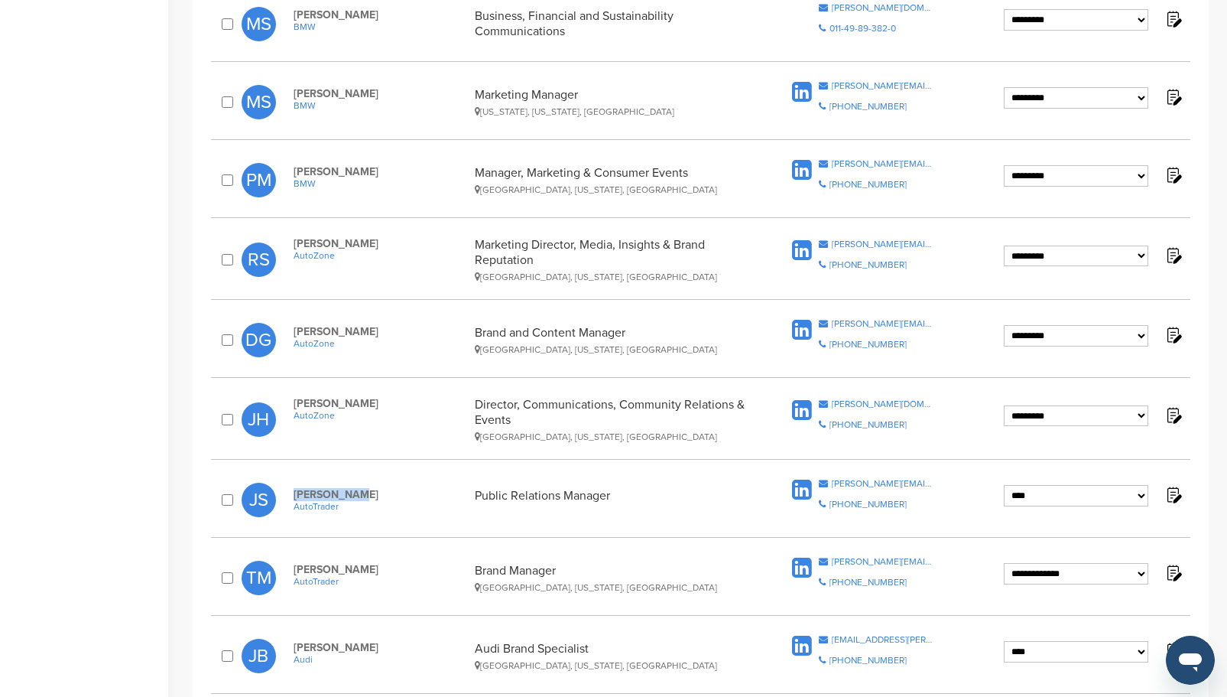
scroll to position [583, 0]
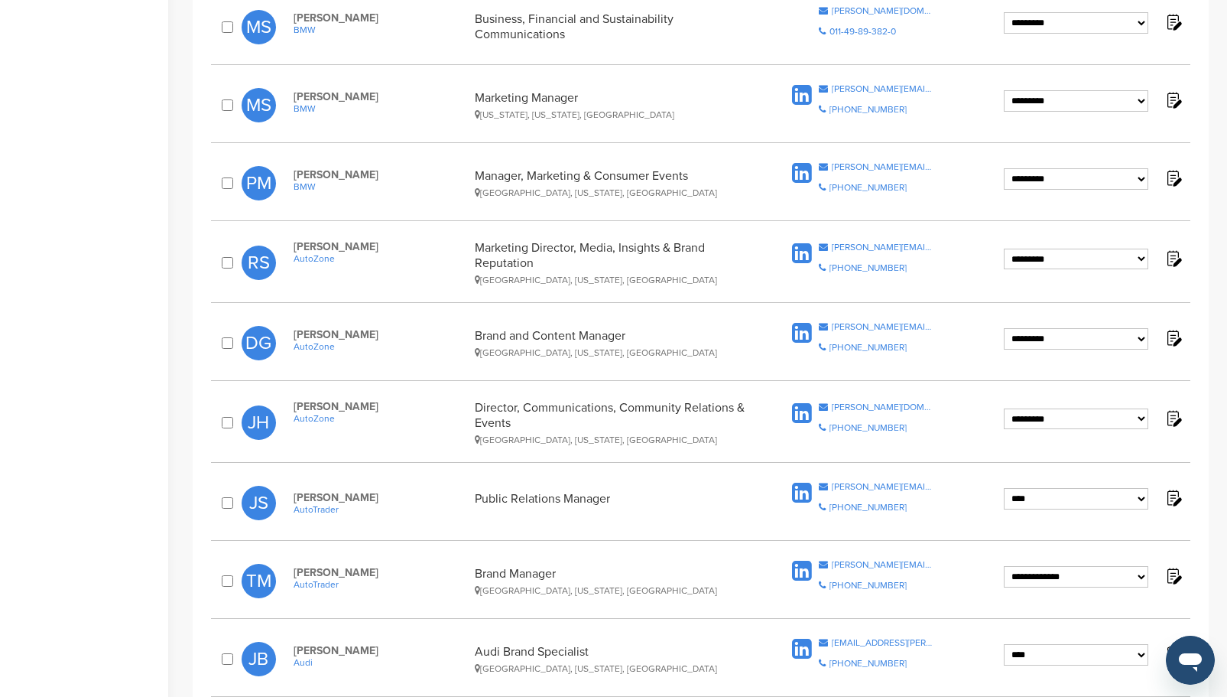
click at [847, 390] on div "← Previous 1 2 3 Next →" at bounding box center [700, 566] width 979 height 1603
click at [849, 403] on div "[PERSON_NAME][DOMAIN_NAME][EMAIL_ADDRESS][PERSON_NAME][DOMAIN_NAME]" at bounding box center [883, 406] width 102 height 9
click at [859, 326] on div "[PERSON_NAME][EMAIL_ADDRESS][PERSON_NAME][DOMAIN_NAME]" at bounding box center [883, 326] width 102 height 9
click at [852, 245] on div "[PERSON_NAME][EMAIL_ADDRESS][PERSON_NAME][DOMAIN_NAME]" at bounding box center [883, 246] width 102 height 9
copy div "n"
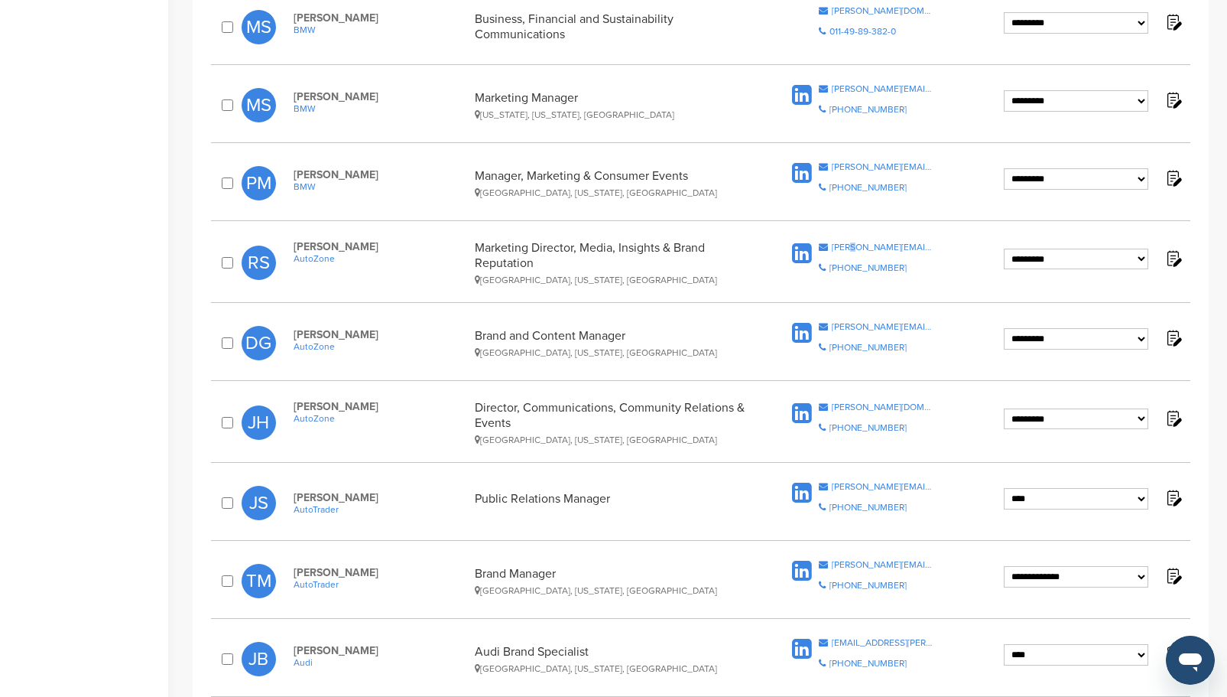
click at [1137, 420] on select "**********" at bounding box center [1076, 418] width 144 height 21
select select "****"
click at [1004, 408] on select "**********" at bounding box center [1076, 418] width 144 height 21
click at [1142, 339] on select "**********" at bounding box center [1076, 338] width 144 height 21
click at [1218, 336] on div "**********" at bounding box center [710, 444] width 1034 height 1950
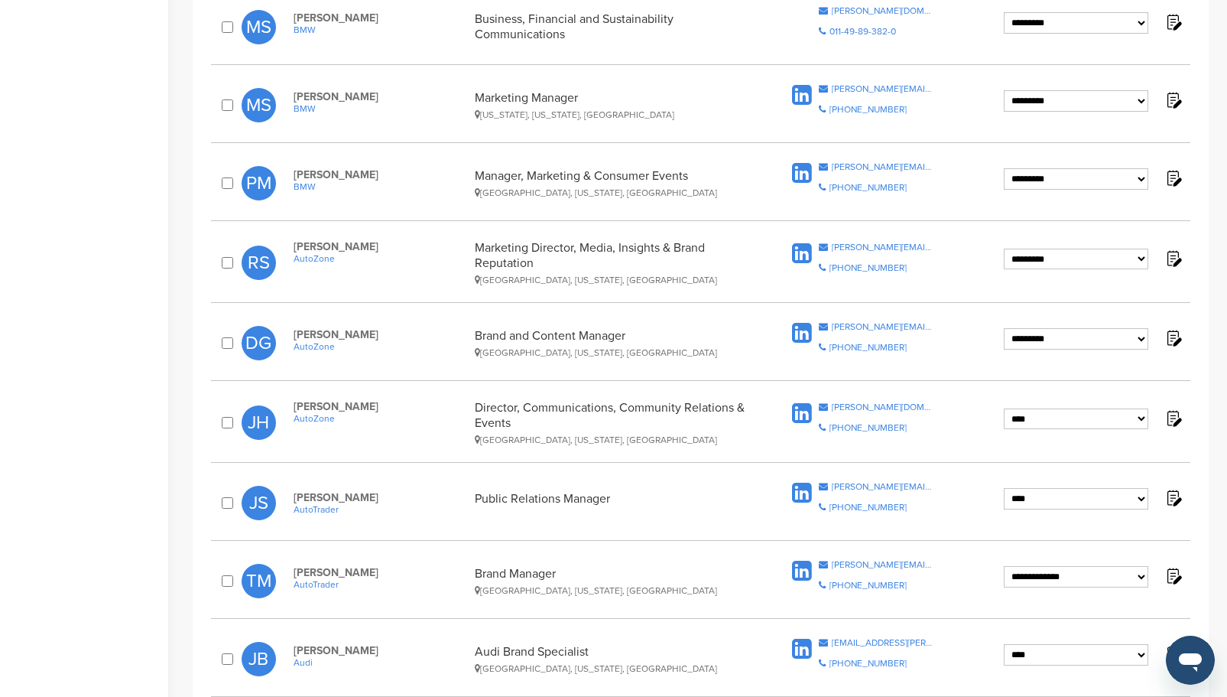
drag, startPoint x: 390, startPoint y: 405, endPoint x: 307, endPoint y: 401, distance: 82.7
click at [289, 405] on div "[PERSON_NAME] AutoZone Director, Communications, Community Relations & Events […" at bounding box center [533, 422] width 510 height 45
copy span "[PERSON_NAME]"
drag, startPoint x: 372, startPoint y: 497, endPoint x: 291, endPoint y: 495, distance: 81.8
click at [291, 495] on div "[PERSON_NAME] AutoTrader Public Relations Manager" at bounding box center [533, 503] width 510 height 24
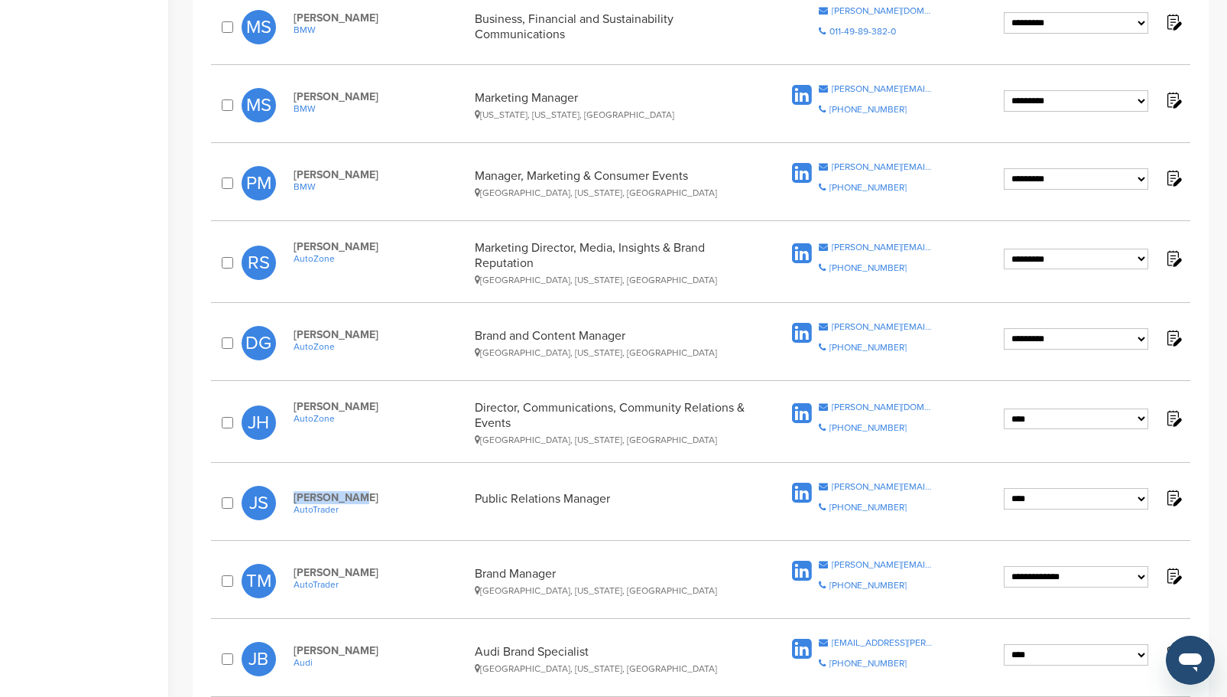
drag, startPoint x: 333, startPoint y: 501, endPoint x: 322, endPoint y: 495, distance: 13.0
copy span "[PERSON_NAME]"
drag, startPoint x: 362, startPoint y: 330, endPoint x: 290, endPoint y: 330, distance: 71.9
click at [290, 330] on div "[PERSON_NAME] AutoZone Brand and Content Manager [GEOGRAPHIC_DATA], [US_STATE],…" at bounding box center [533, 343] width 510 height 30
copy span "[PERSON_NAME]"
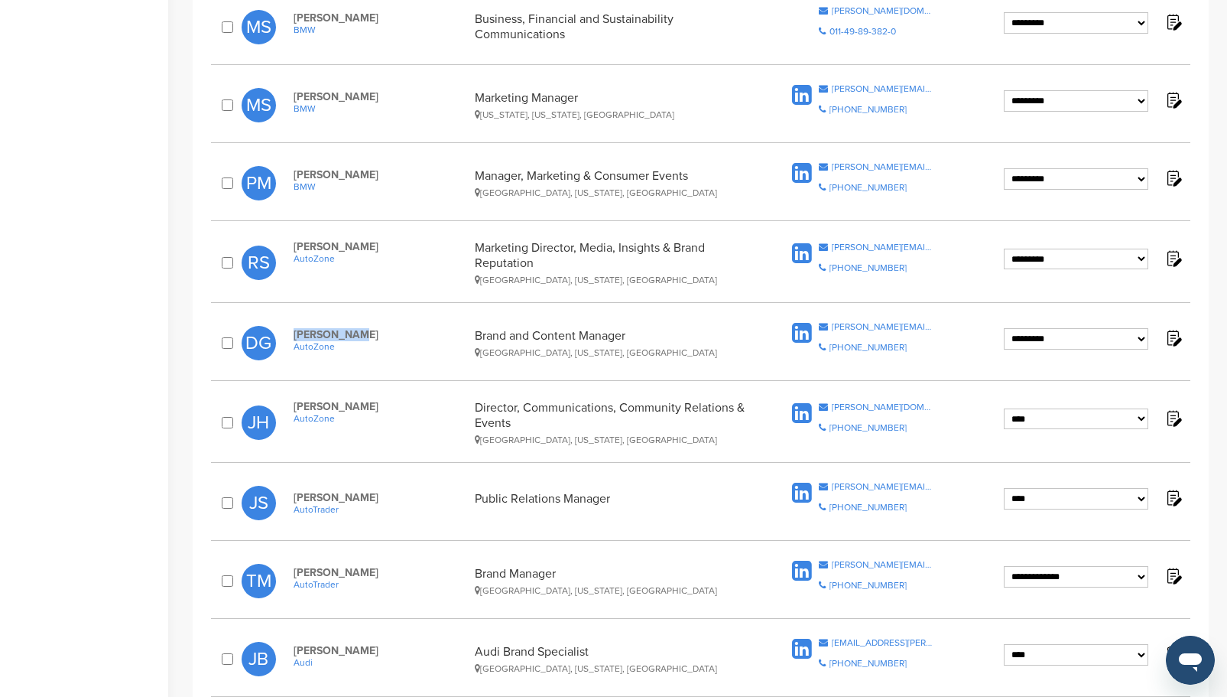
drag, startPoint x: 395, startPoint y: 407, endPoint x: 304, endPoint y: 404, distance: 91.0
click at [264, 410] on div "**********" at bounding box center [700, 422] width 979 height 60
copy div "[PERSON_NAME]"
click at [1142, 339] on select "**********" at bounding box center [1076, 338] width 144 height 21
select select "****"
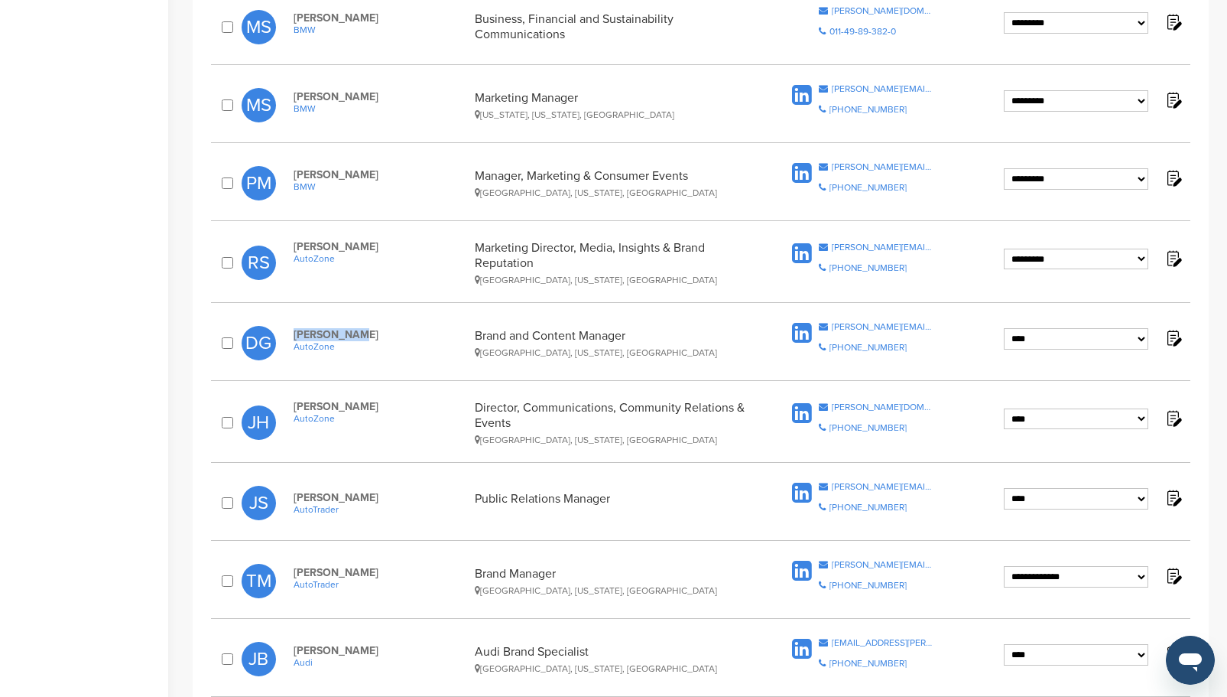
click at [1004, 328] on select "**********" at bounding box center [1076, 338] width 144 height 21
drag, startPoint x: 385, startPoint y: 245, endPoint x: 295, endPoint y: 248, distance: 89.5
click at [295, 248] on span "[PERSON_NAME]" at bounding box center [380, 246] width 173 height 13
copy span "[PERSON_NAME]"
click at [1141, 259] on select "**********" at bounding box center [1076, 258] width 144 height 21
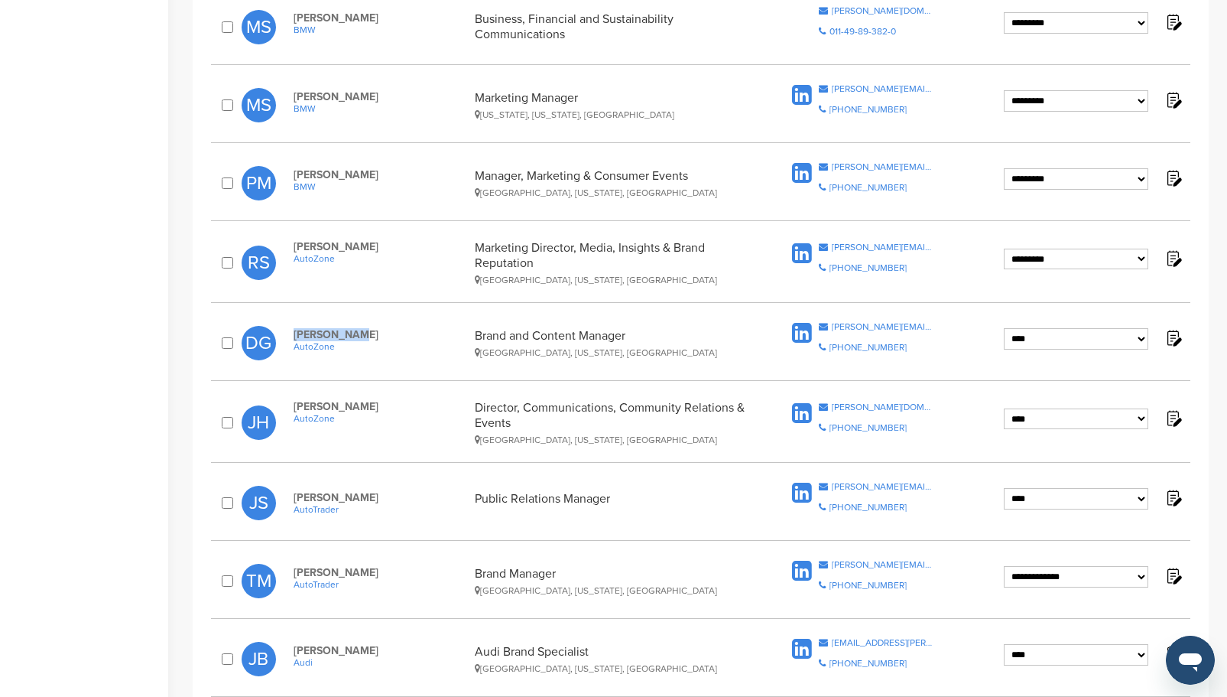
select select "****"
click at [1004, 248] on select "**********" at bounding box center [1076, 258] width 144 height 21
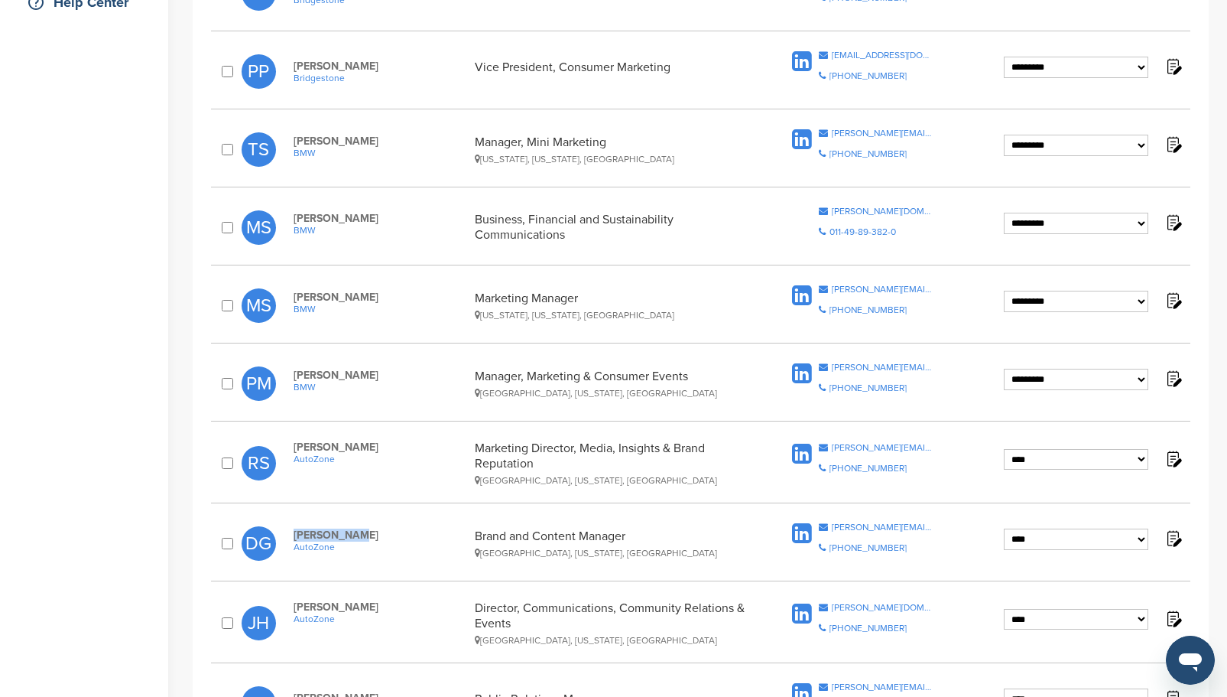
scroll to position [992, 0]
